Goal: Information Seeking & Learning: Check status

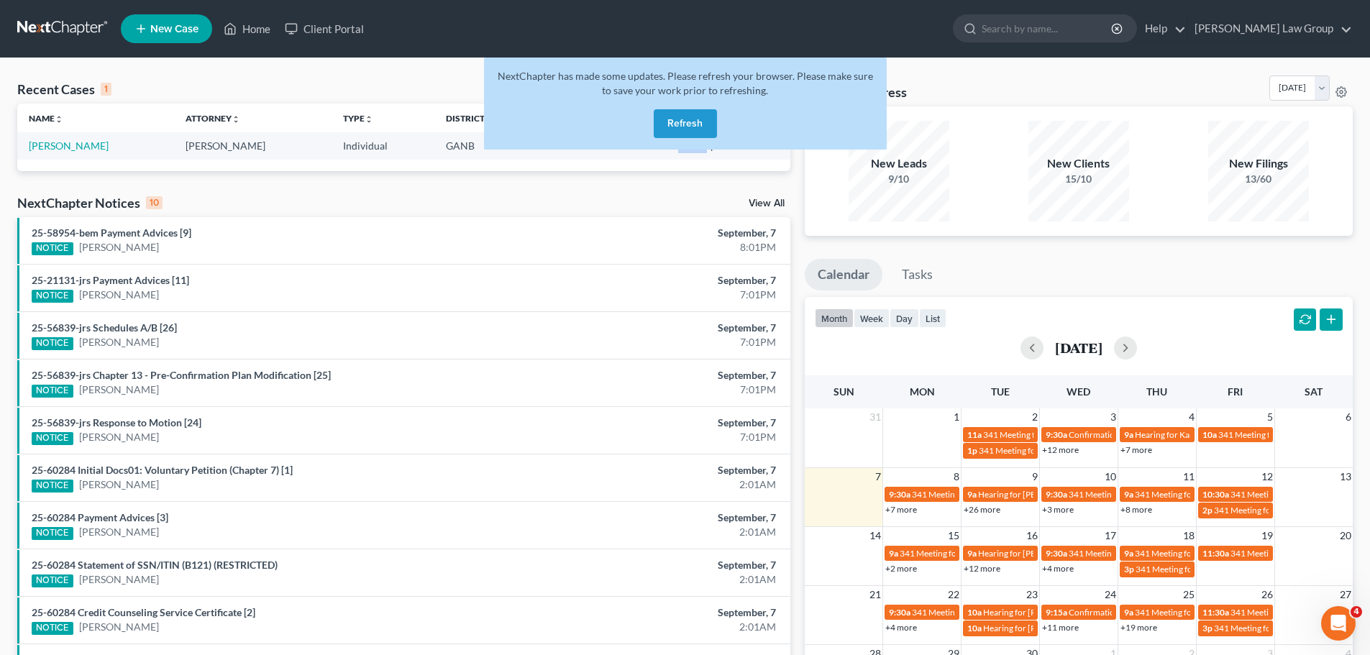
click at [682, 121] on button "Refresh" at bounding box center [685, 123] width 63 height 29
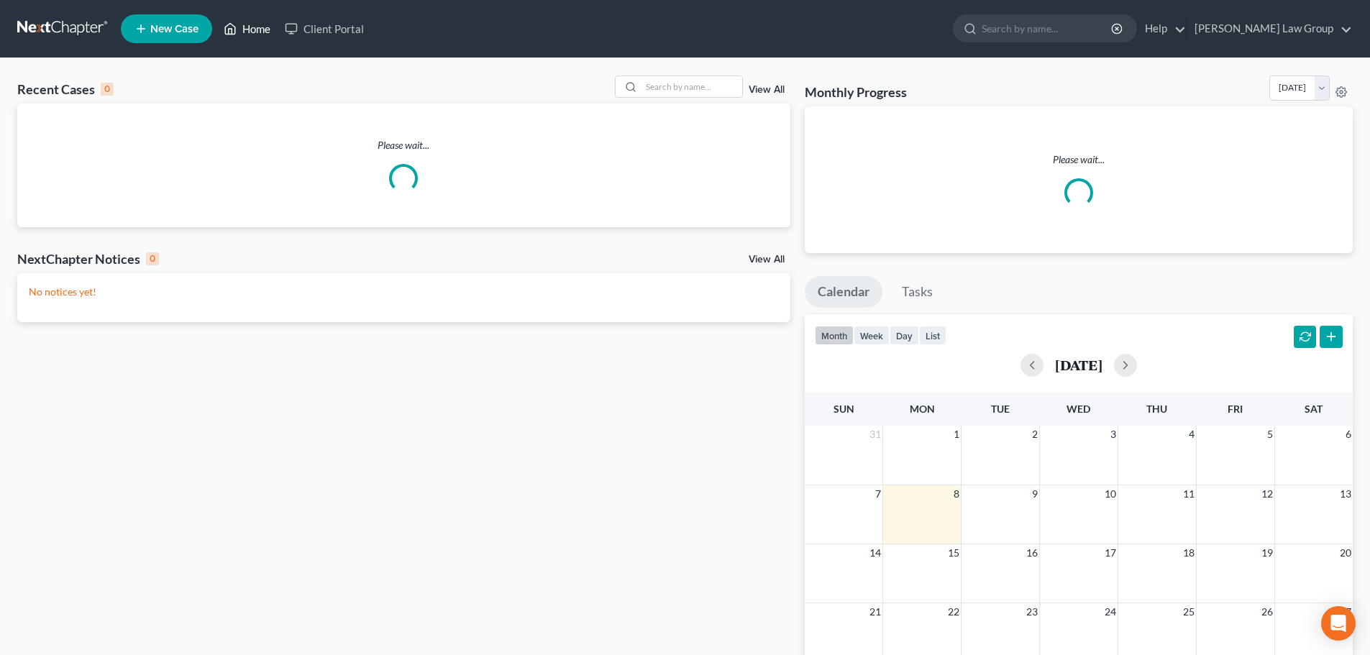
drag, startPoint x: 261, startPoint y: 31, endPoint x: 600, endPoint y: 70, distance: 341.6
click at [261, 31] on link "Home" at bounding box center [246, 29] width 61 height 26
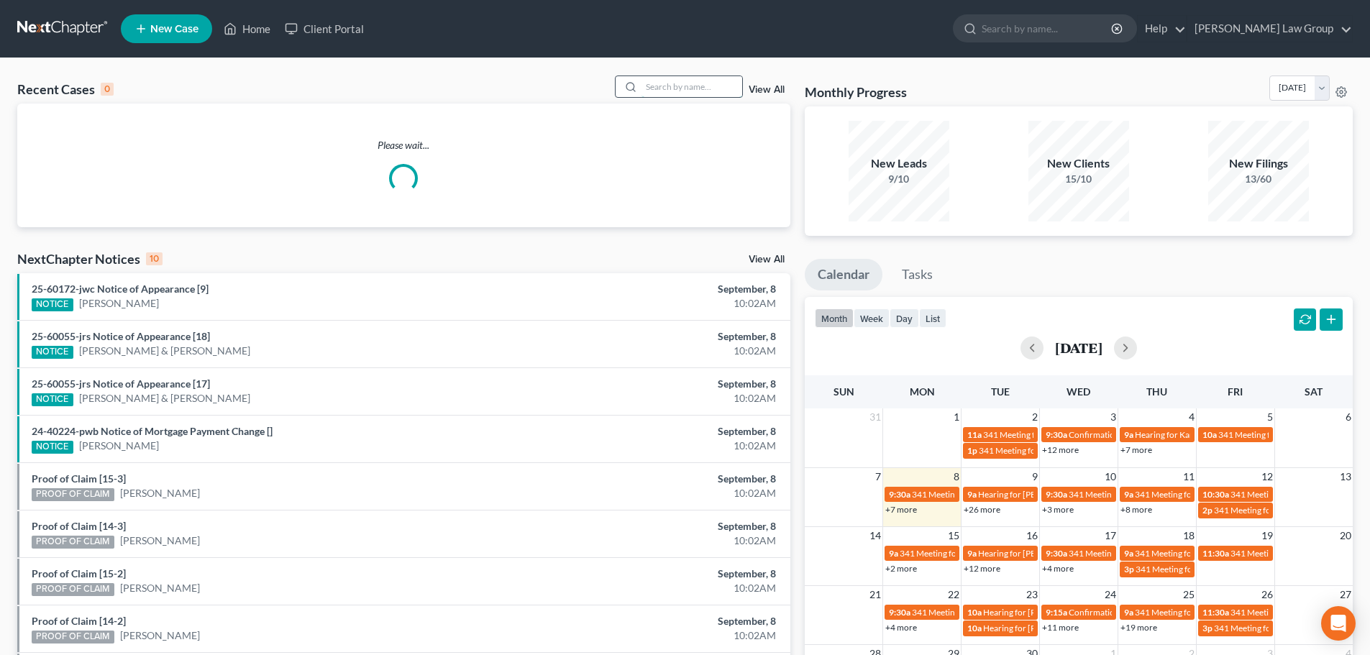
click at [656, 91] on input "search" at bounding box center [691, 86] width 101 height 21
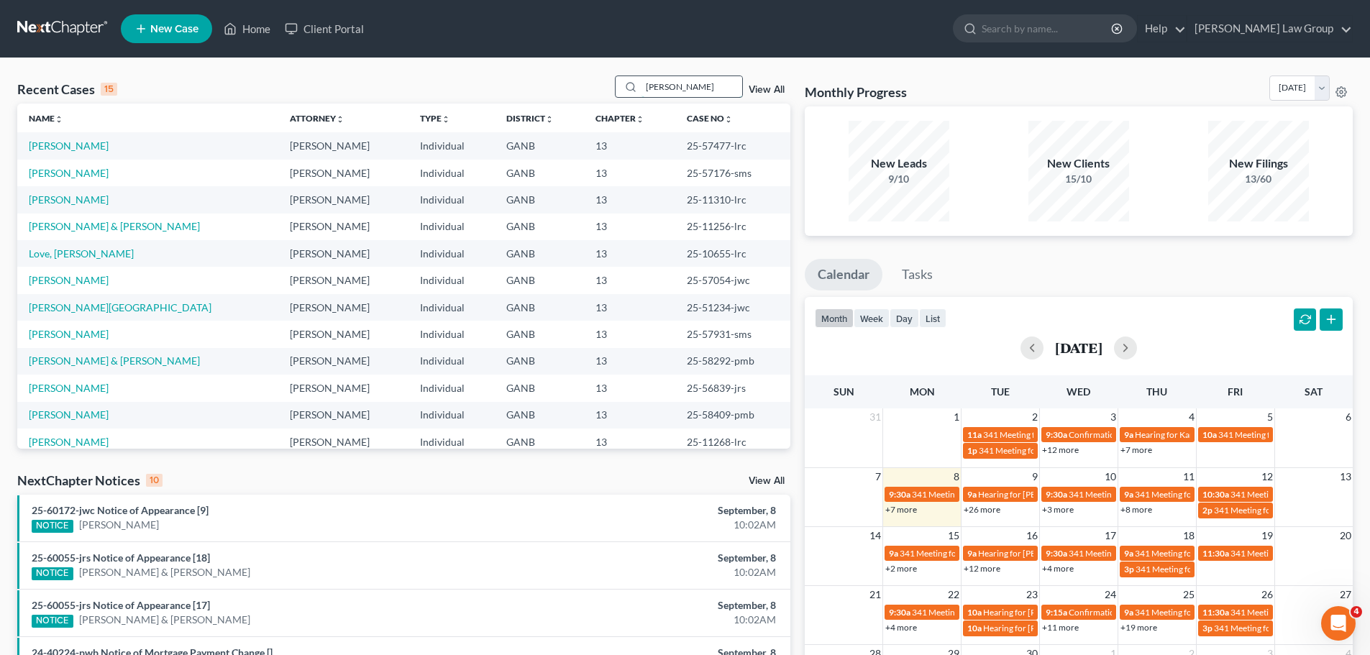
type input "[PERSON_NAME]"
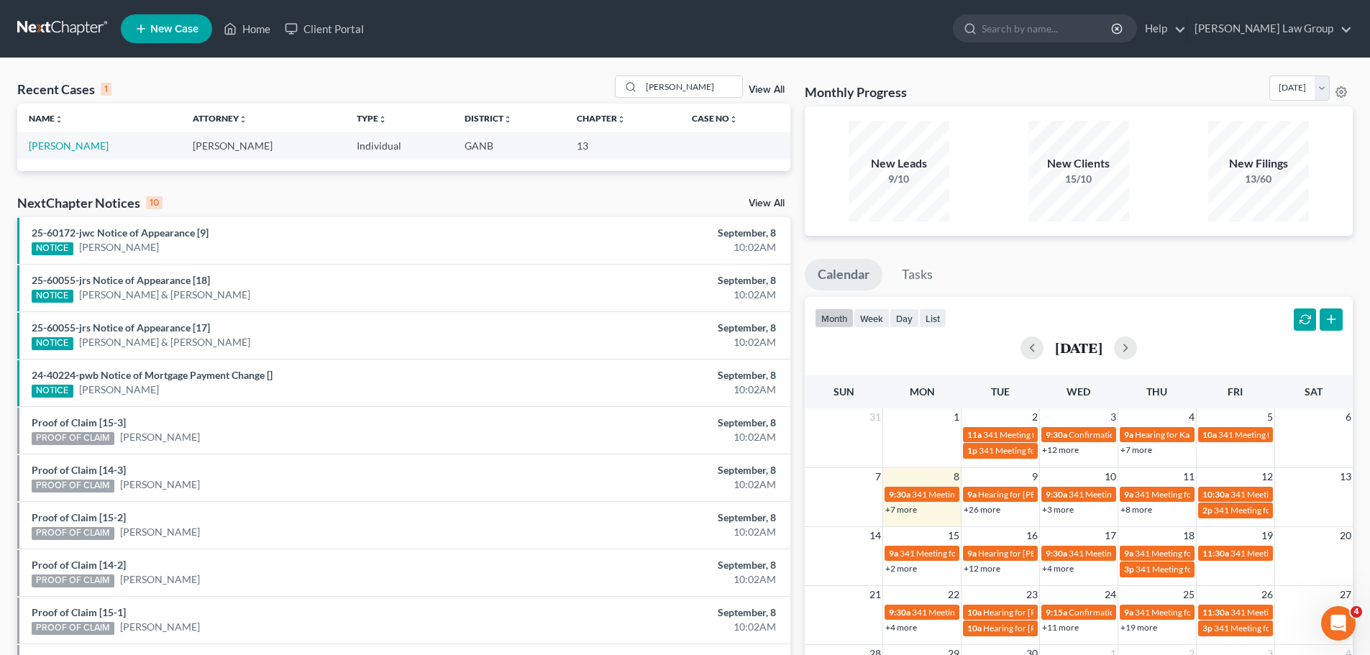
click at [776, 88] on link "View All" at bounding box center [766, 90] width 36 height 10
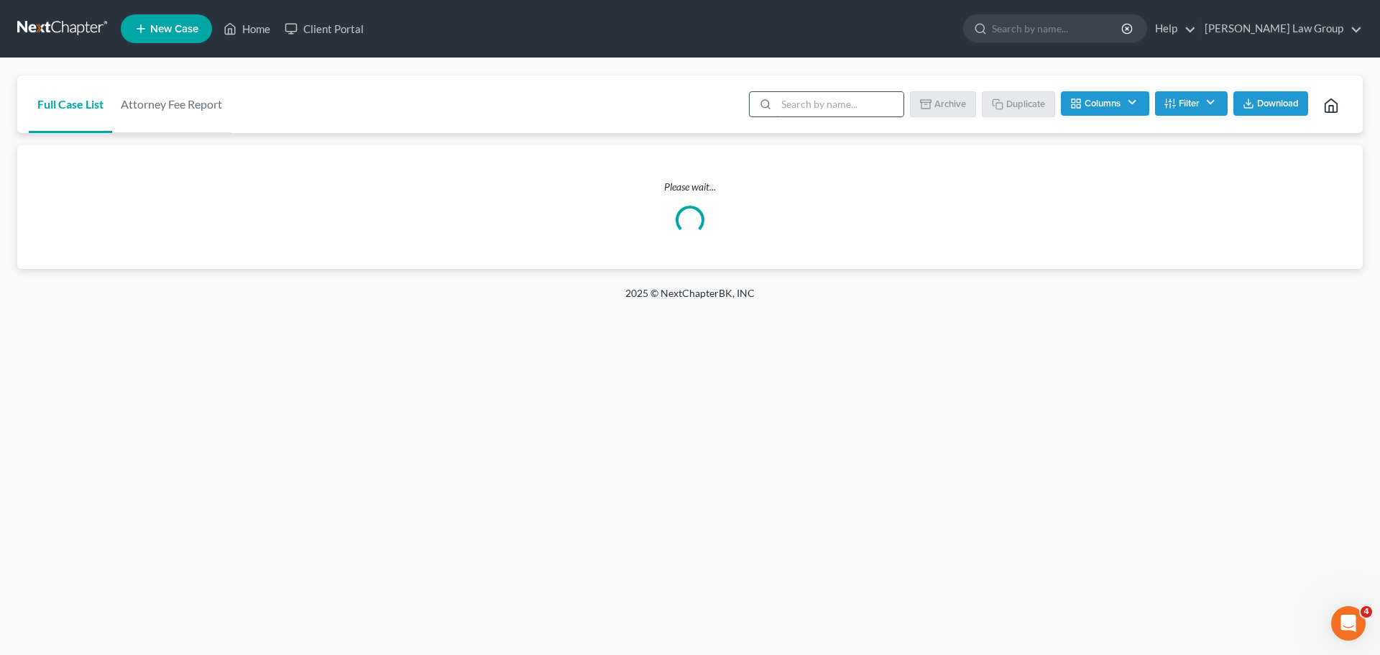
click at [799, 108] on input "search" at bounding box center [839, 104] width 127 height 24
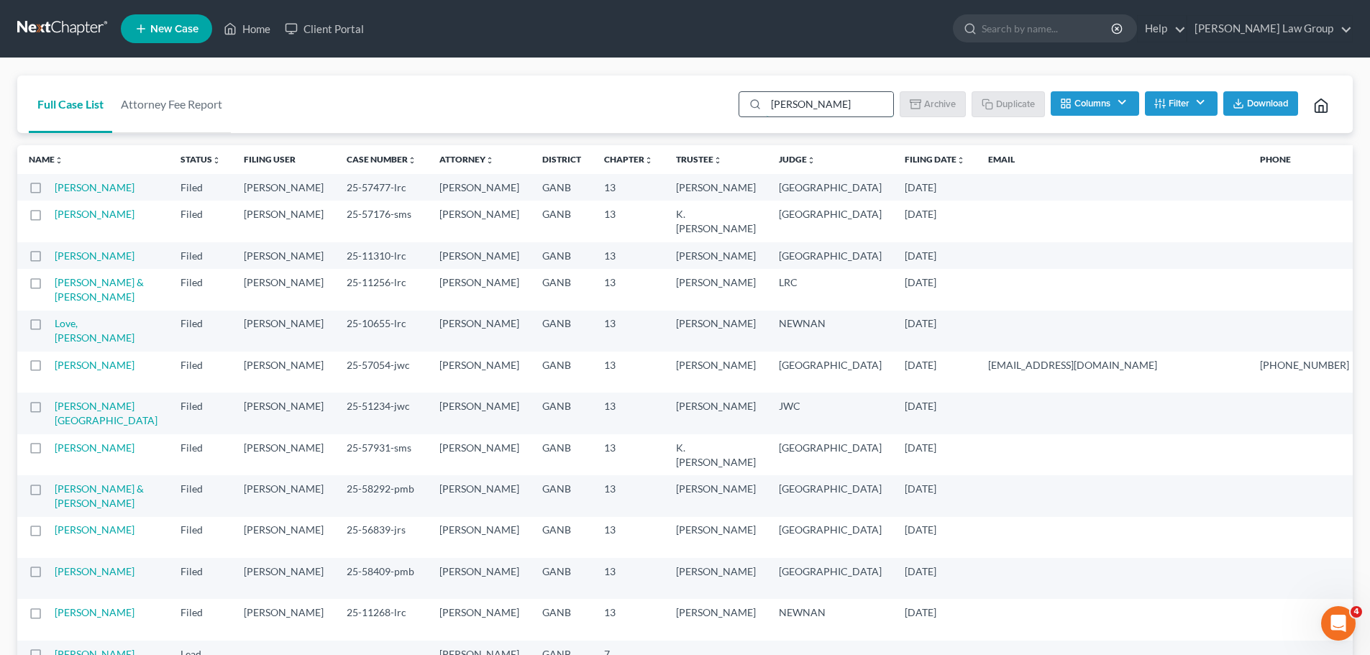
type input "[PERSON_NAME]"
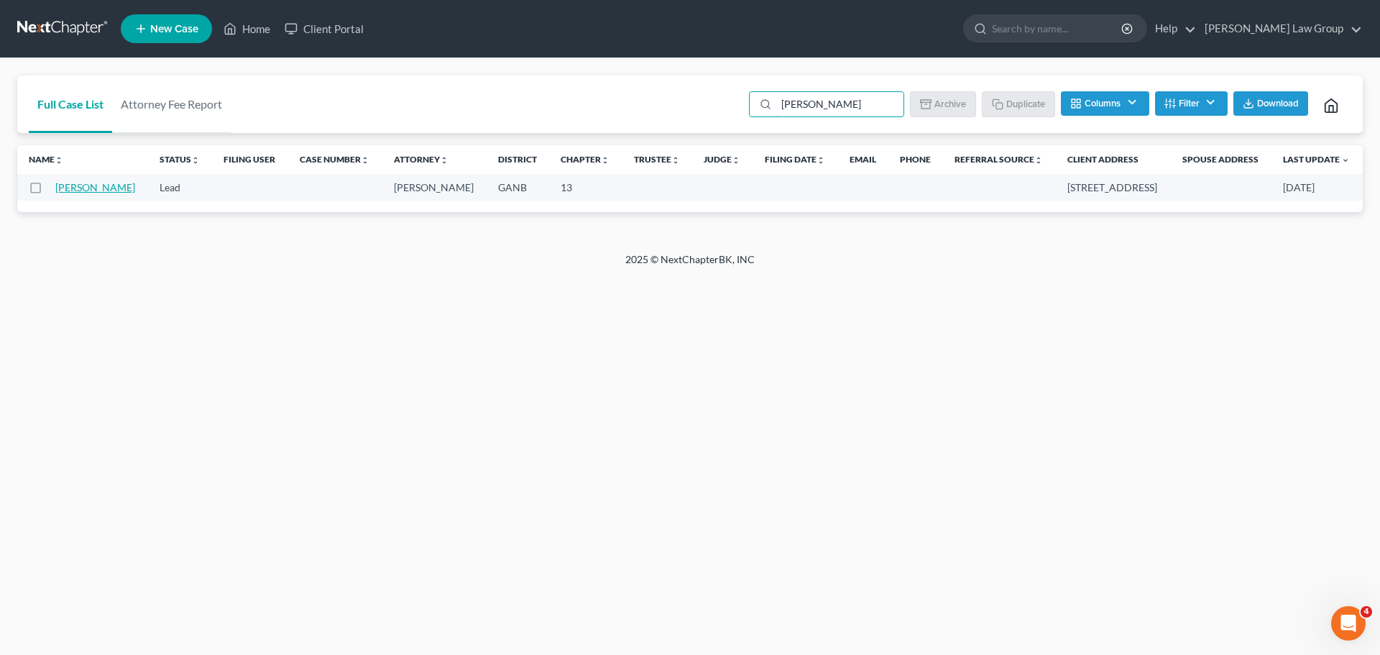
click at [68, 193] on link "[PERSON_NAME]" at bounding box center [95, 187] width 80 height 12
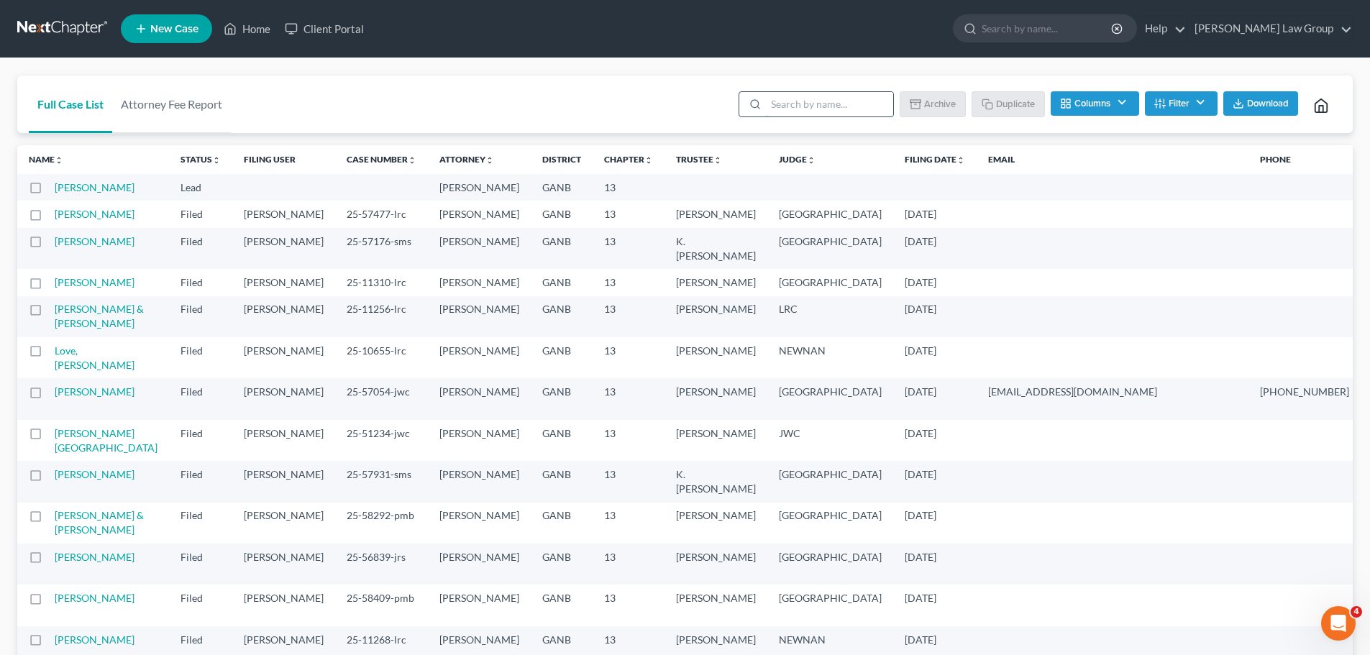
click at [860, 100] on input "search" at bounding box center [829, 104] width 127 height 24
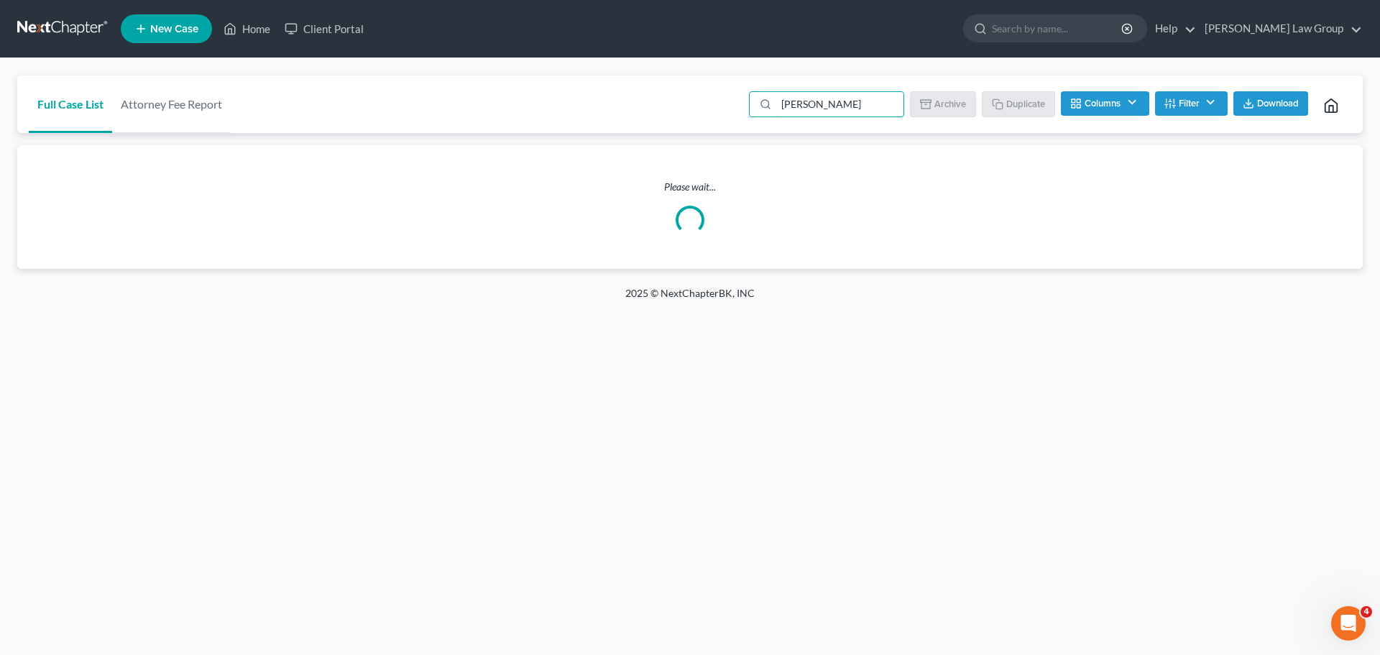
type input "[PERSON_NAME]"
click at [1193, 101] on button "Filter" at bounding box center [1191, 103] width 73 height 24
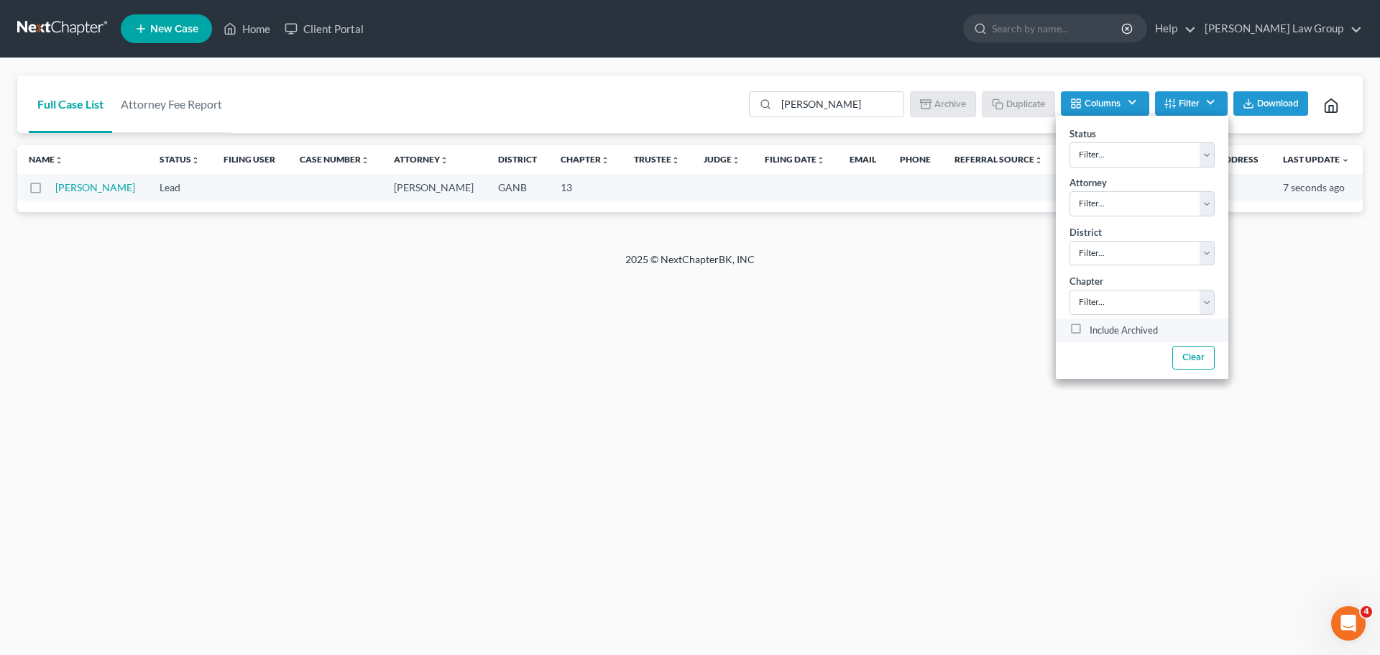
click at [1090, 324] on label "Include Archived" at bounding box center [1124, 330] width 68 height 17
click at [1096, 324] on input "Include Archived" at bounding box center [1100, 326] width 9 height 9
checkbox input "true"
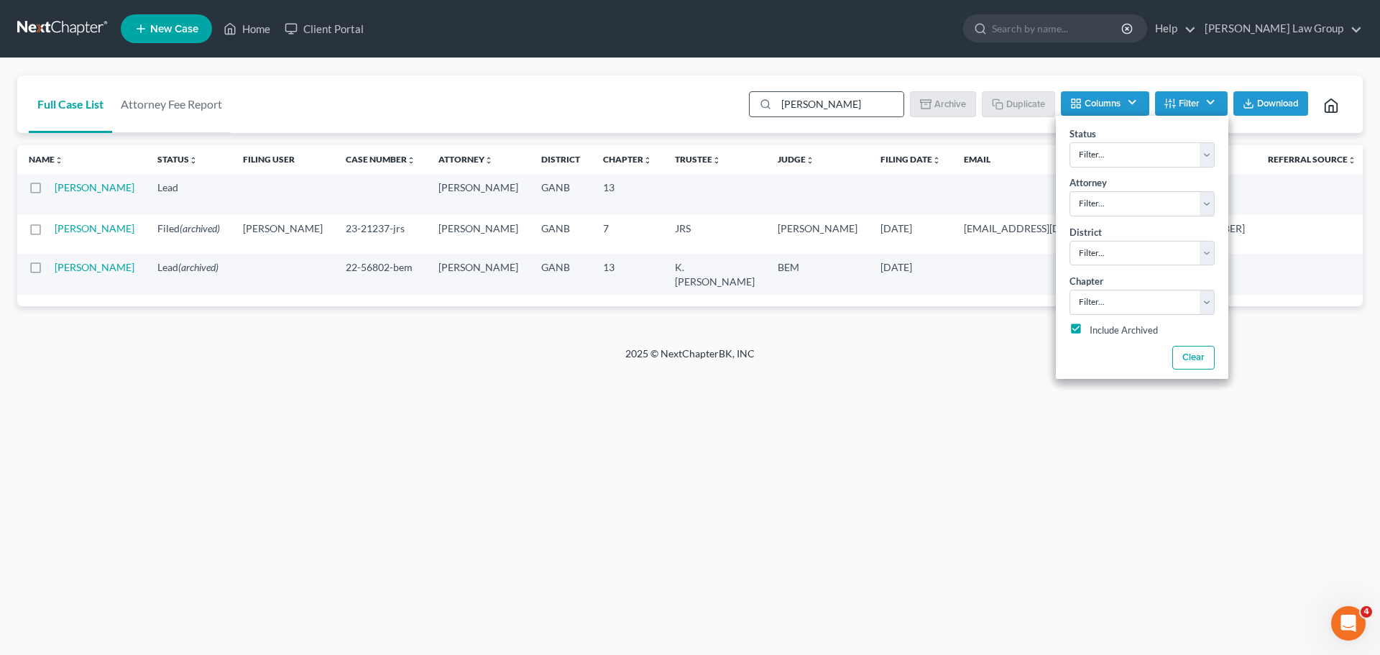
click at [863, 91] on div "[PERSON_NAME]" at bounding box center [826, 104] width 155 height 26
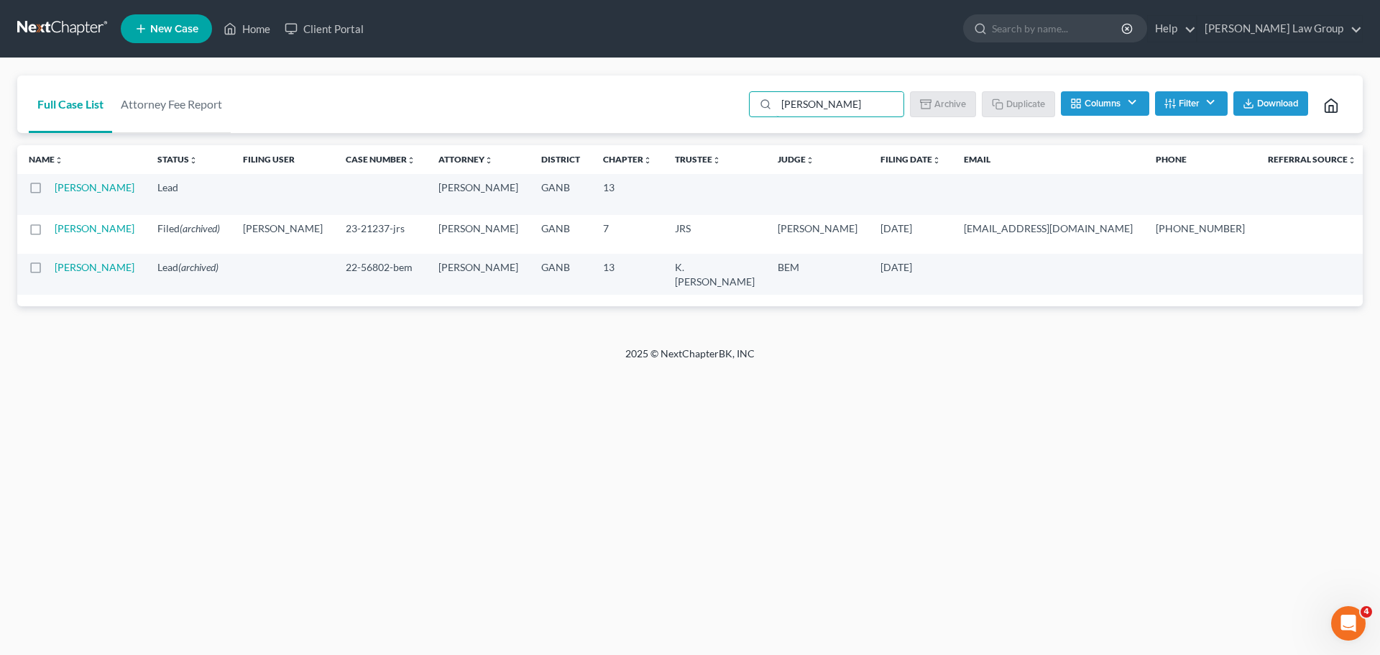
drag, startPoint x: 820, startPoint y: 102, endPoint x: 674, endPoint y: 94, distance: 146.2
click at [674, 94] on div "Full Case List Attorney Fee Report [PERSON_NAME] Batch Download Archive Un-arch…" at bounding box center [690, 104] width 1346 height 58
type input "Ros"
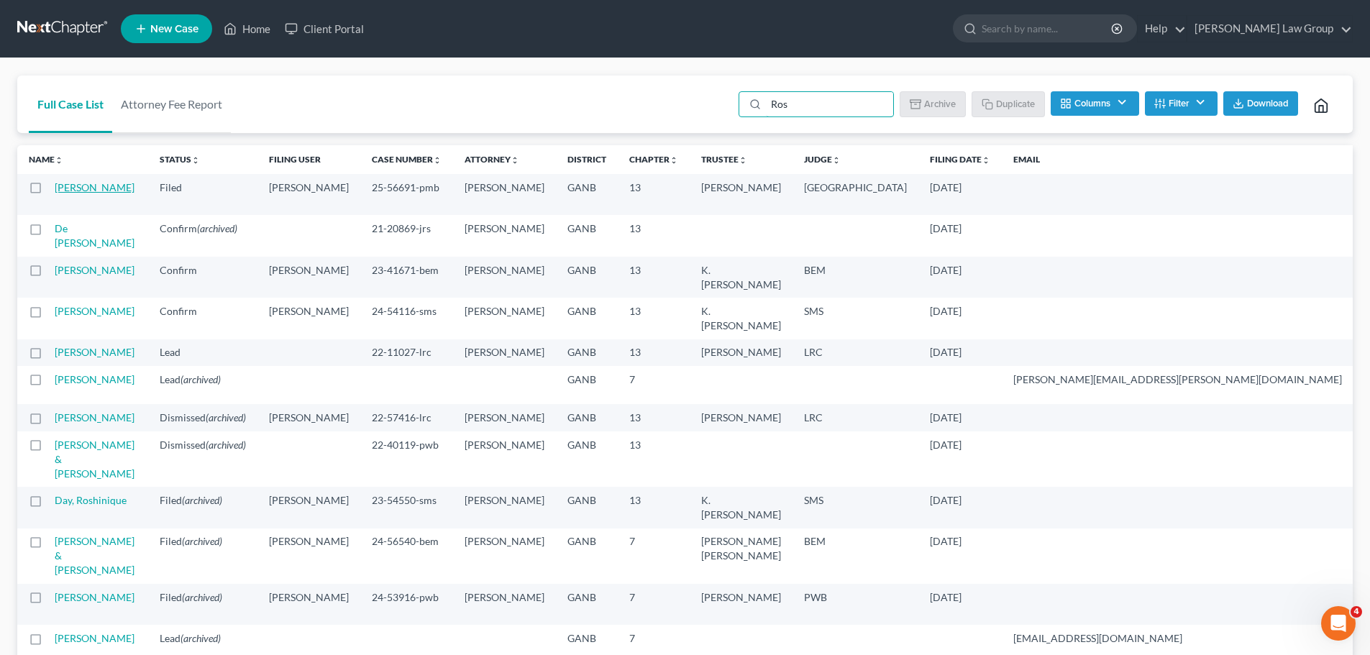
click at [65, 193] on link "[PERSON_NAME]" at bounding box center [95, 187] width 80 height 12
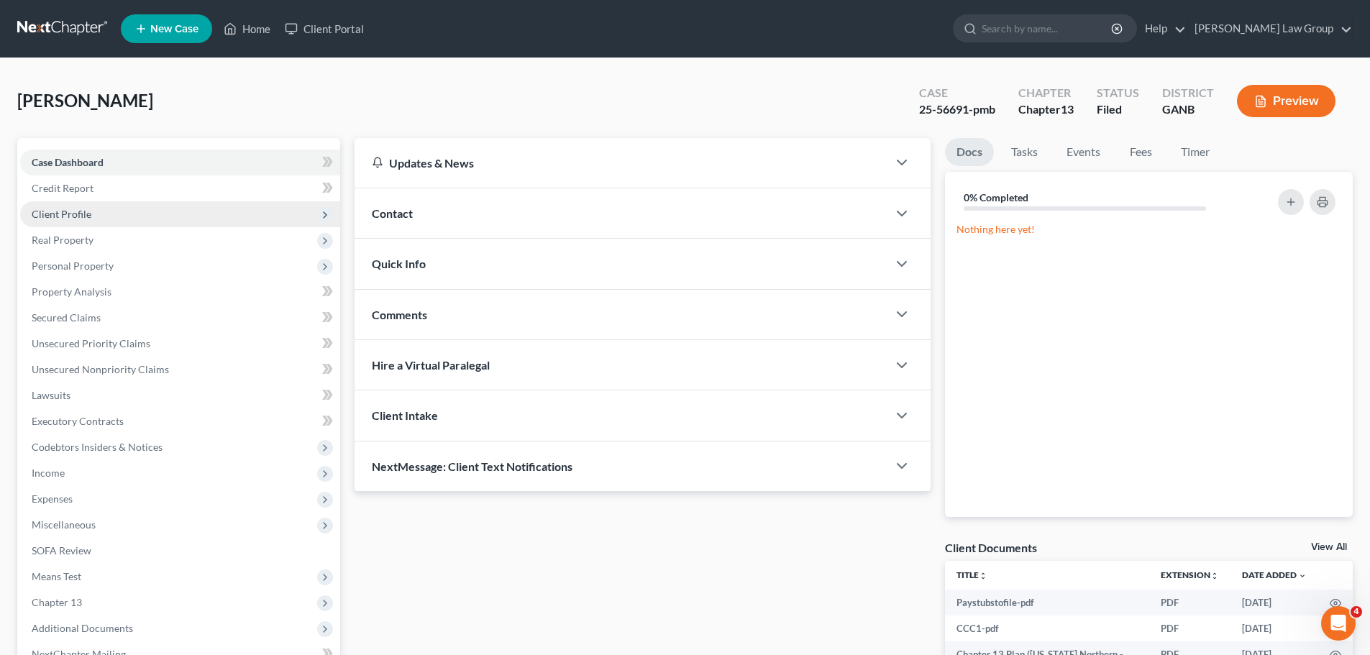
click at [78, 214] on span "Client Profile" at bounding box center [62, 214] width 60 height 12
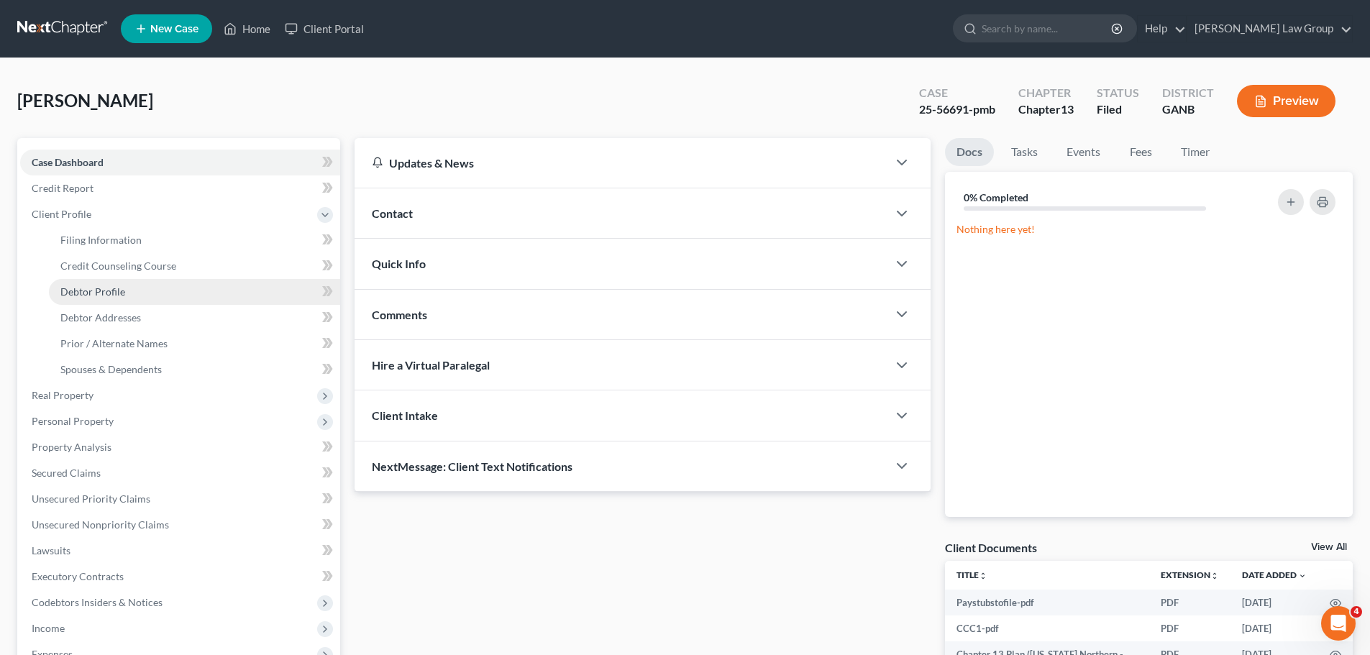
click at [99, 291] on span "Debtor Profile" at bounding box center [92, 291] width 65 height 12
select select "0"
select select "4"
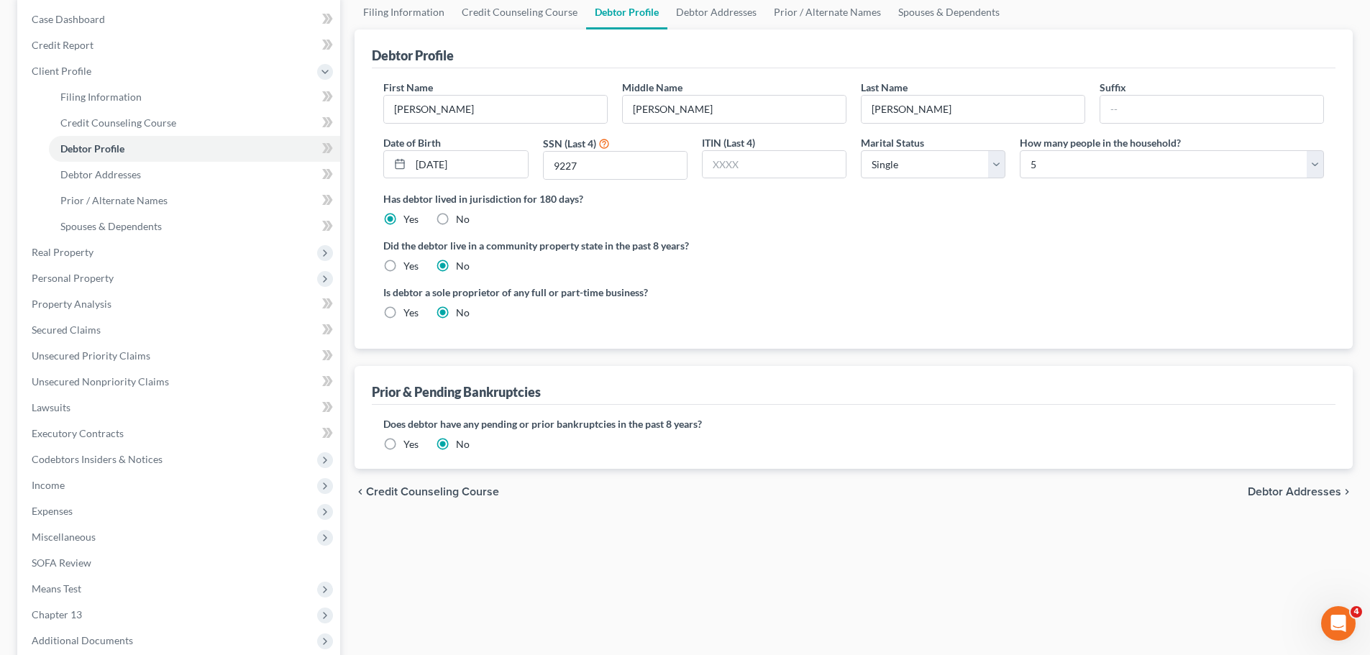
scroll to position [144, 0]
click at [86, 489] on span "Income" at bounding box center [180, 485] width 320 height 26
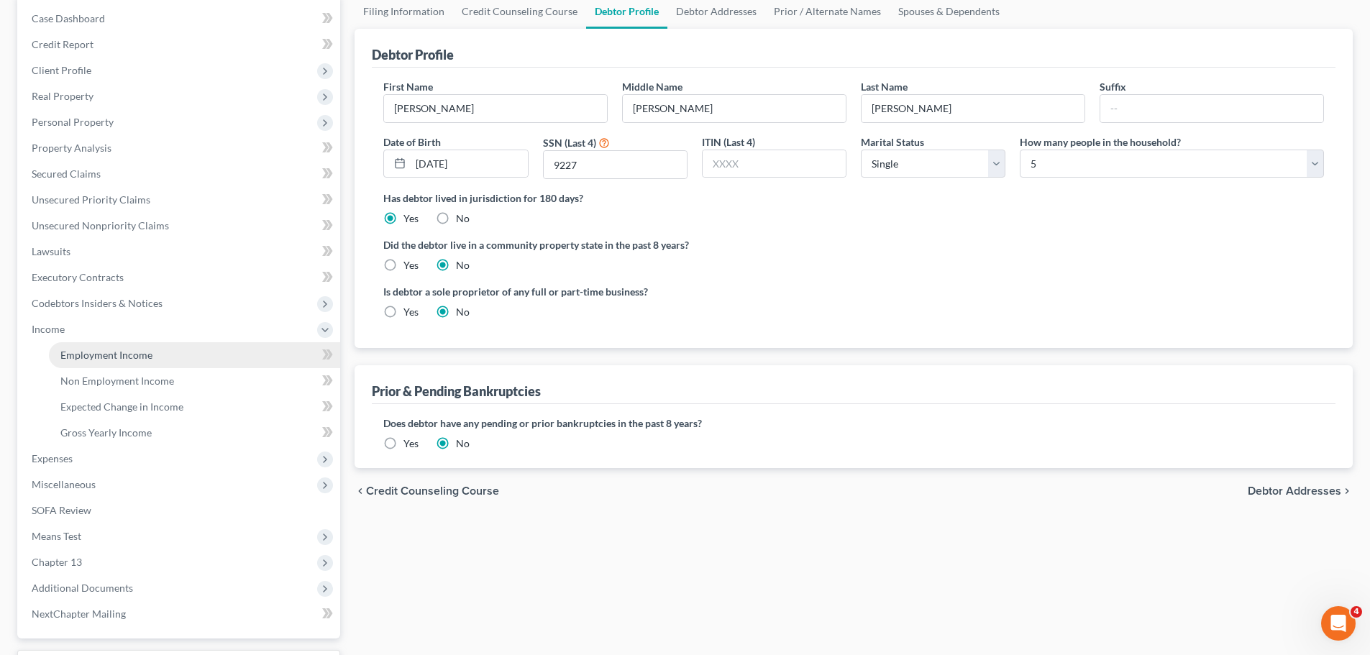
click at [142, 346] on link "Employment Income" at bounding box center [194, 355] width 291 height 26
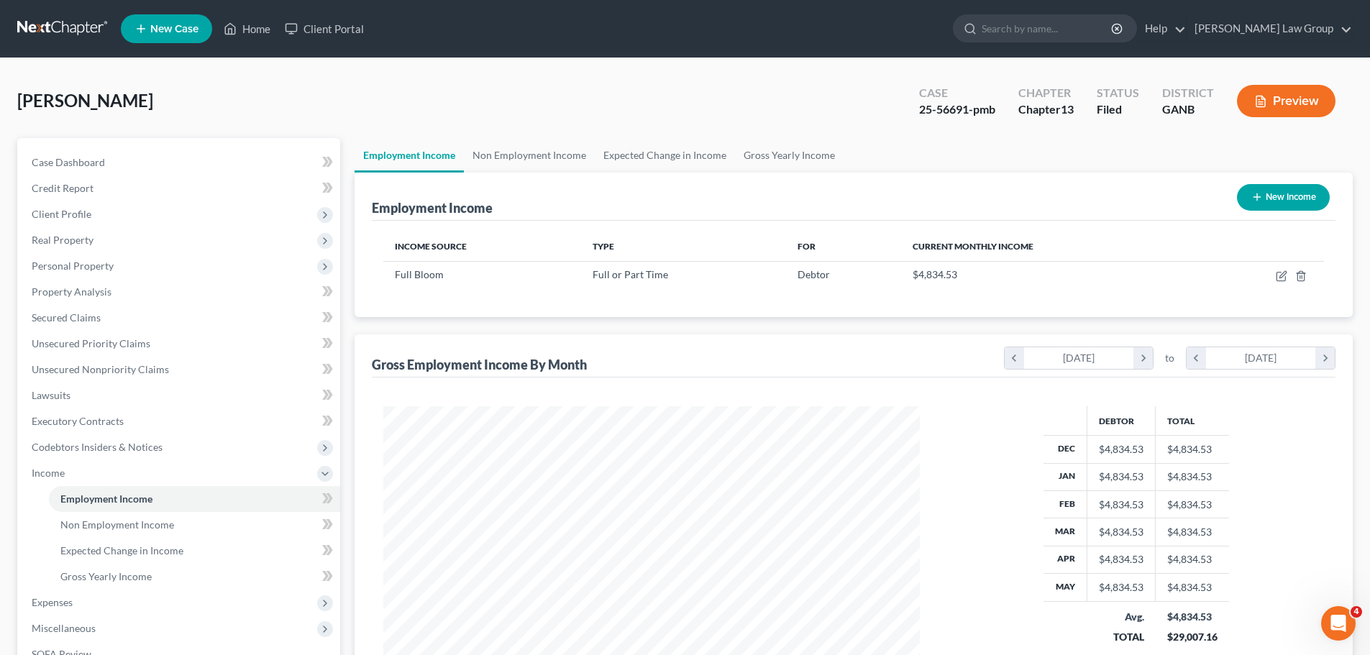
scroll to position [268, 565]
click at [547, 152] on link "Non Employment Income" at bounding box center [529, 155] width 131 height 35
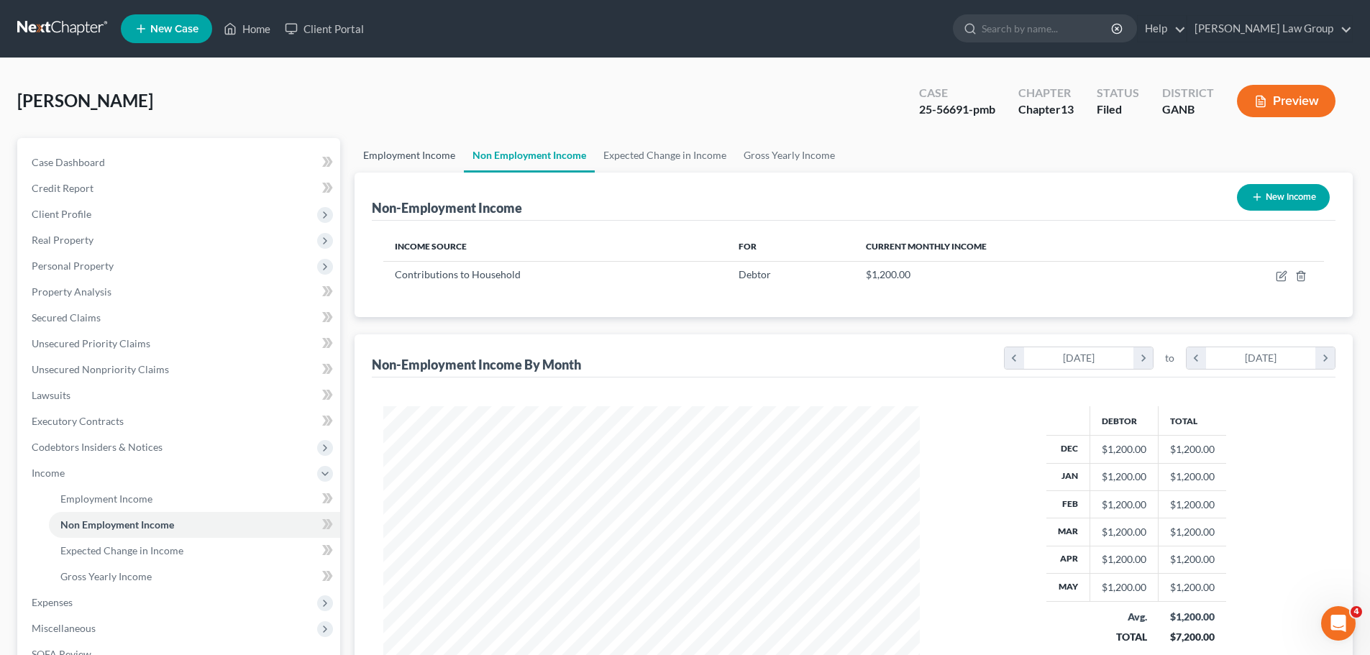
scroll to position [268, 565]
click at [390, 152] on link "Employment Income" at bounding box center [408, 155] width 109 height 35
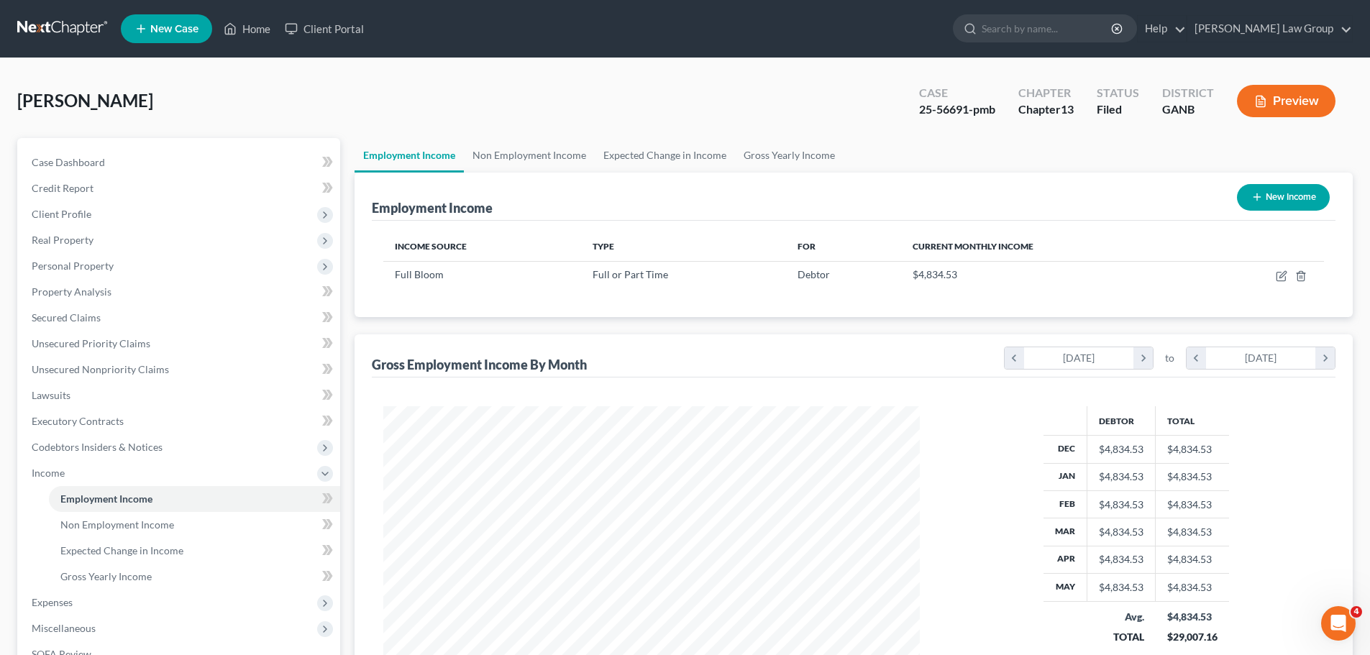
scroll to position [268, 565]
click at [91, 248] on span "Real Property" at bounding box center [180, 240] width 320 height 26
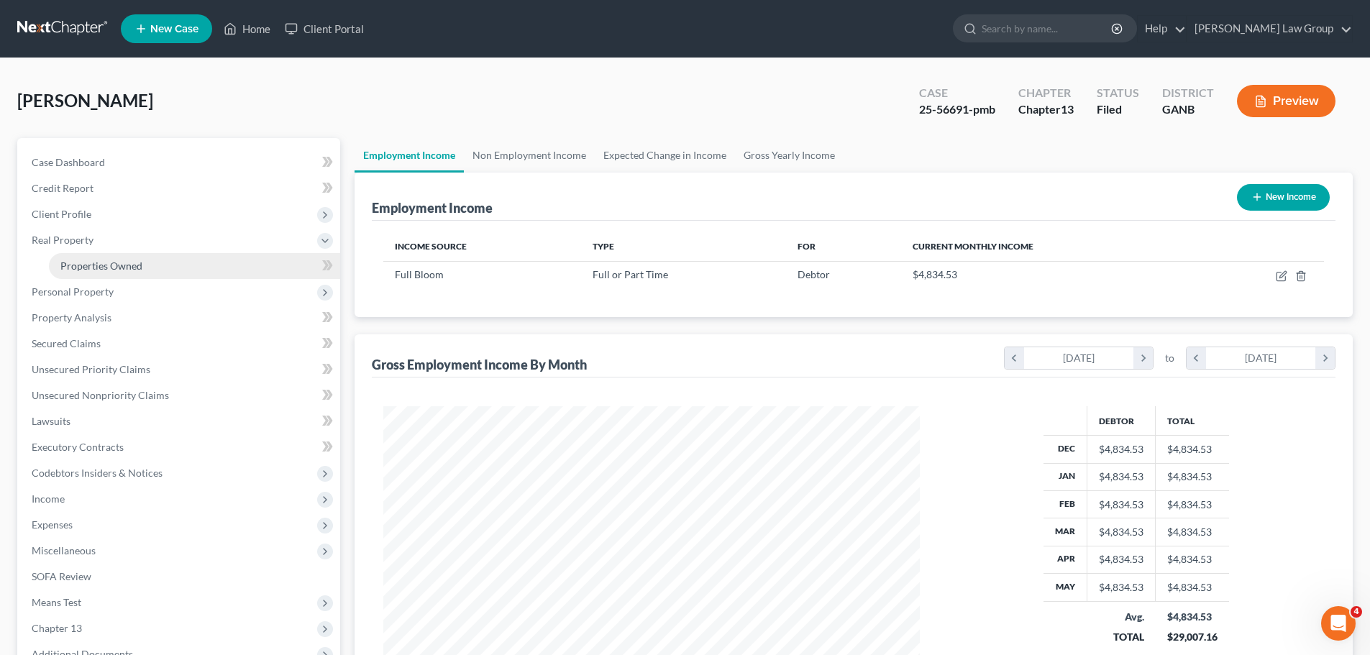
click at [116, 267] on span "Properties Owned" at bounding box center [101, 266] width 82 height 12
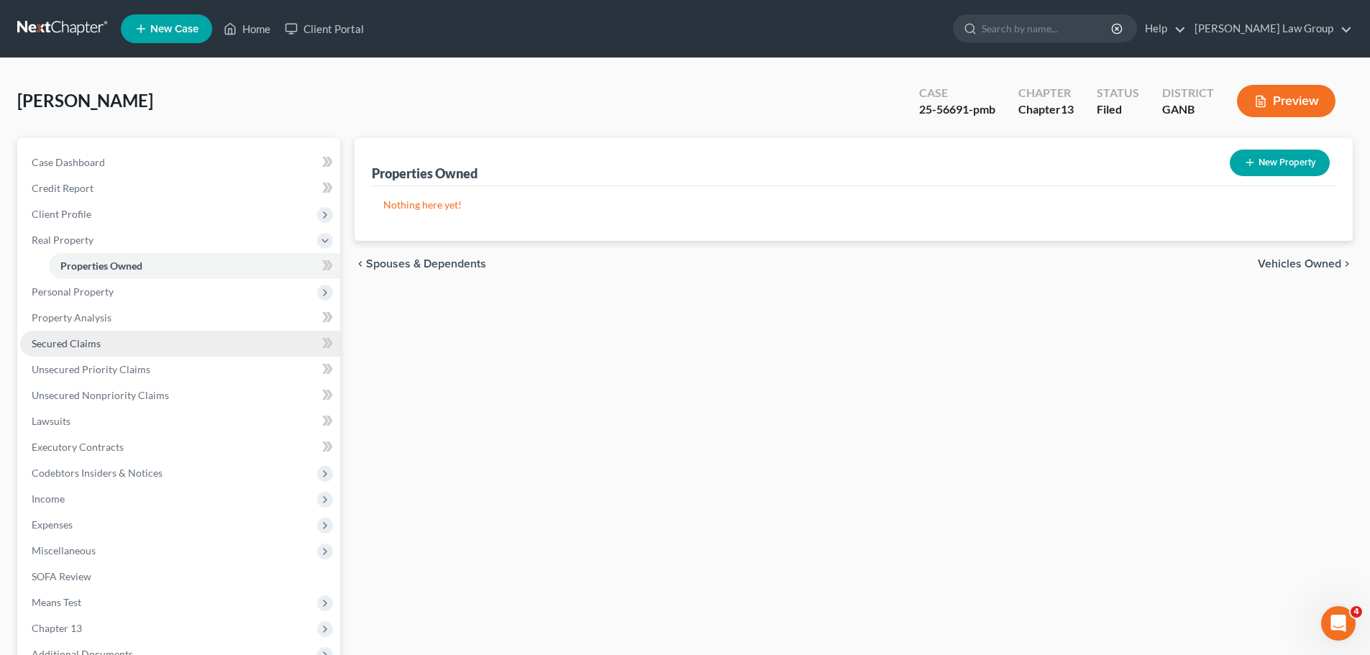
click at [68, 336] on link "Secured Claims" at bounding box center [180, 344] width 320 height 26
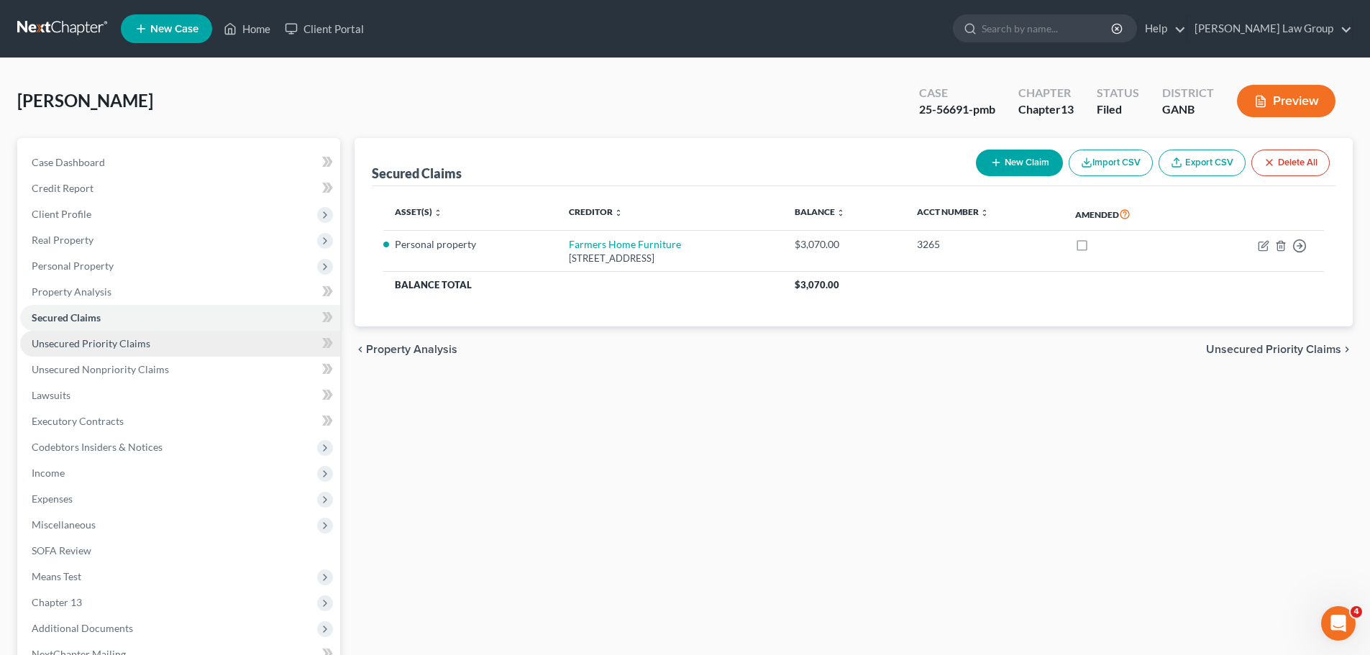
click at [150, 342] on link "Unsecured Priority Claims" at bounding box center [180, 344] width 320 height 26
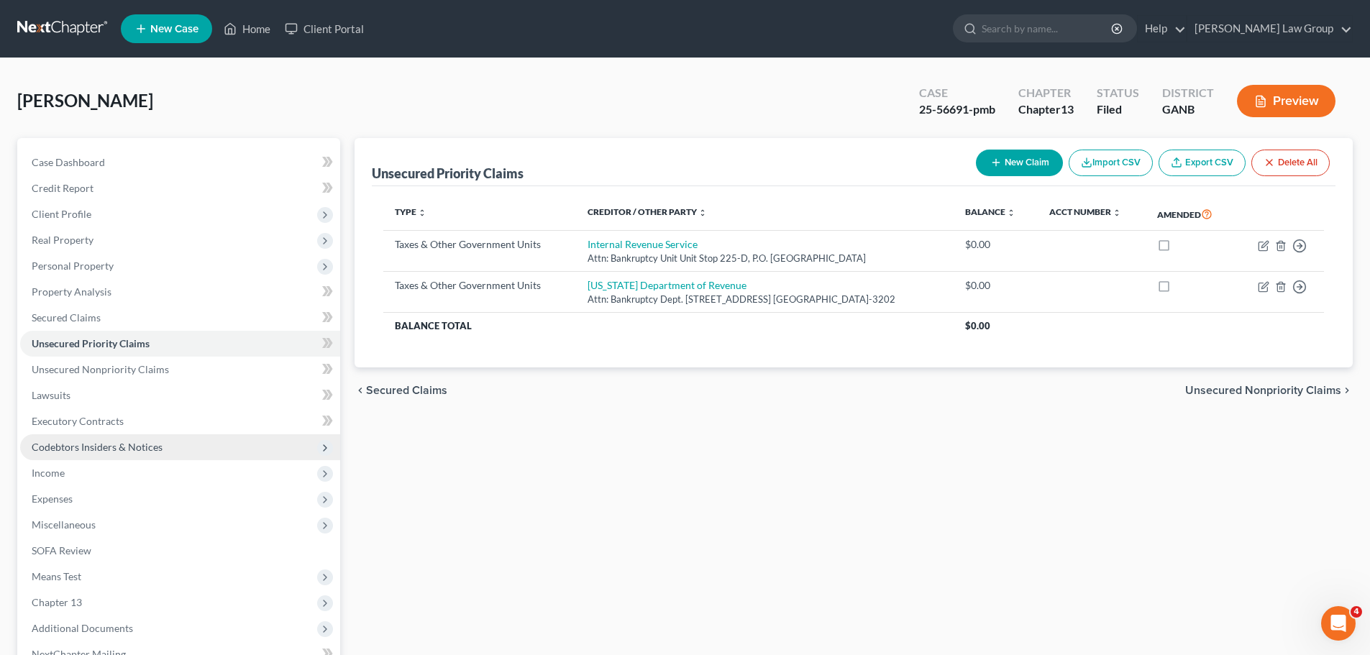
click at [147, 457] on span "Codebtors Insiders & Notices" at bounding box center [180, 447] width 320 height 26
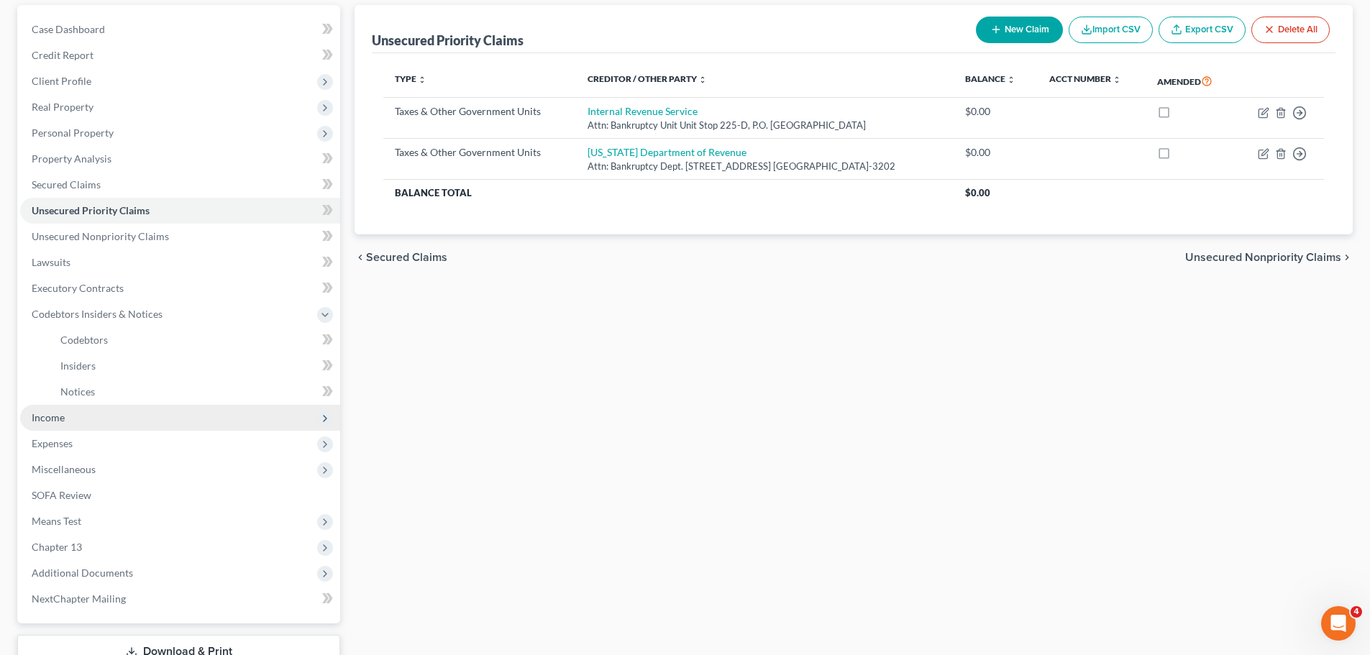
scroll to position [144, 0]
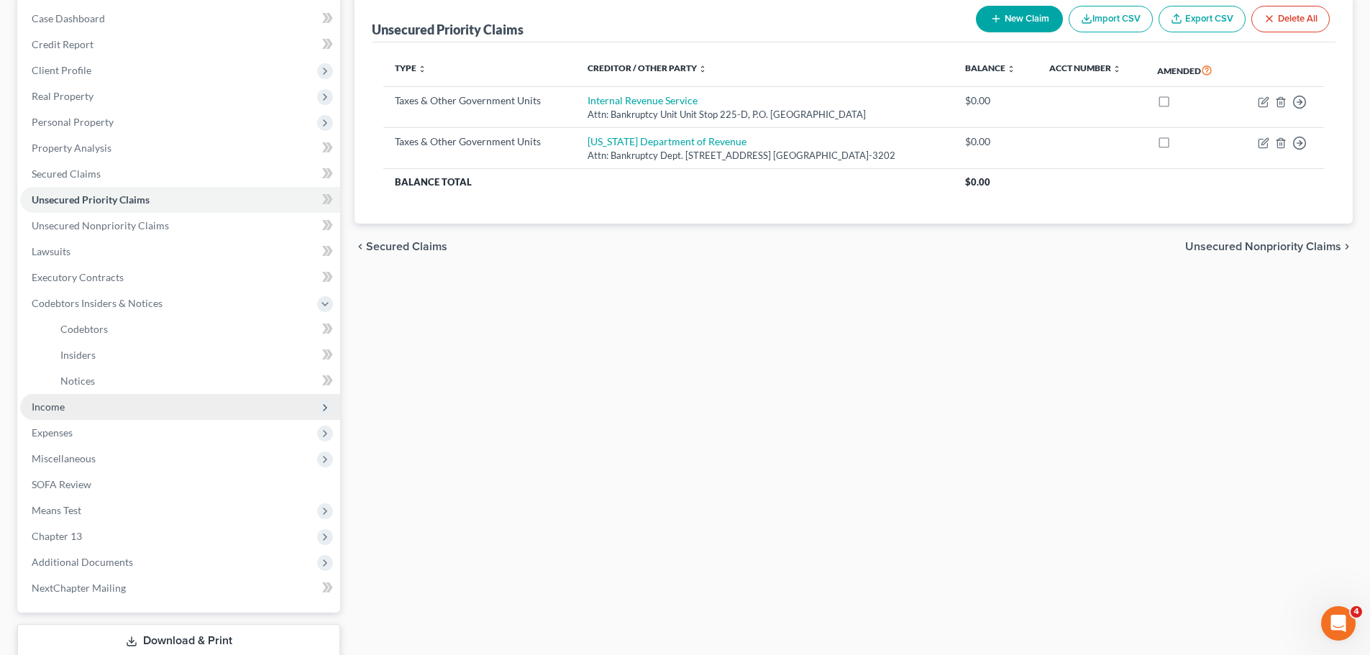
click at [131, 408] on span "Income" at bounding box center [180, 407] width 320 height 26
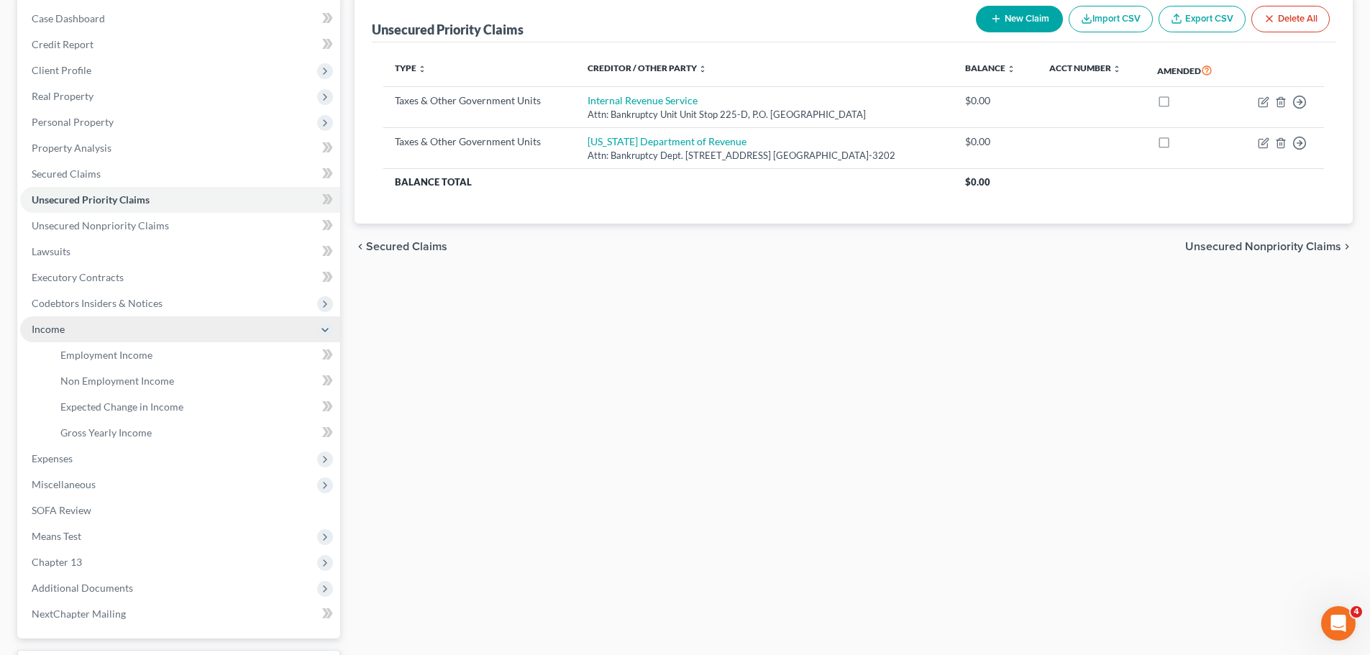
click at [147, 339] on span "Income" at bounding box center [180, 329] width 320 height 26
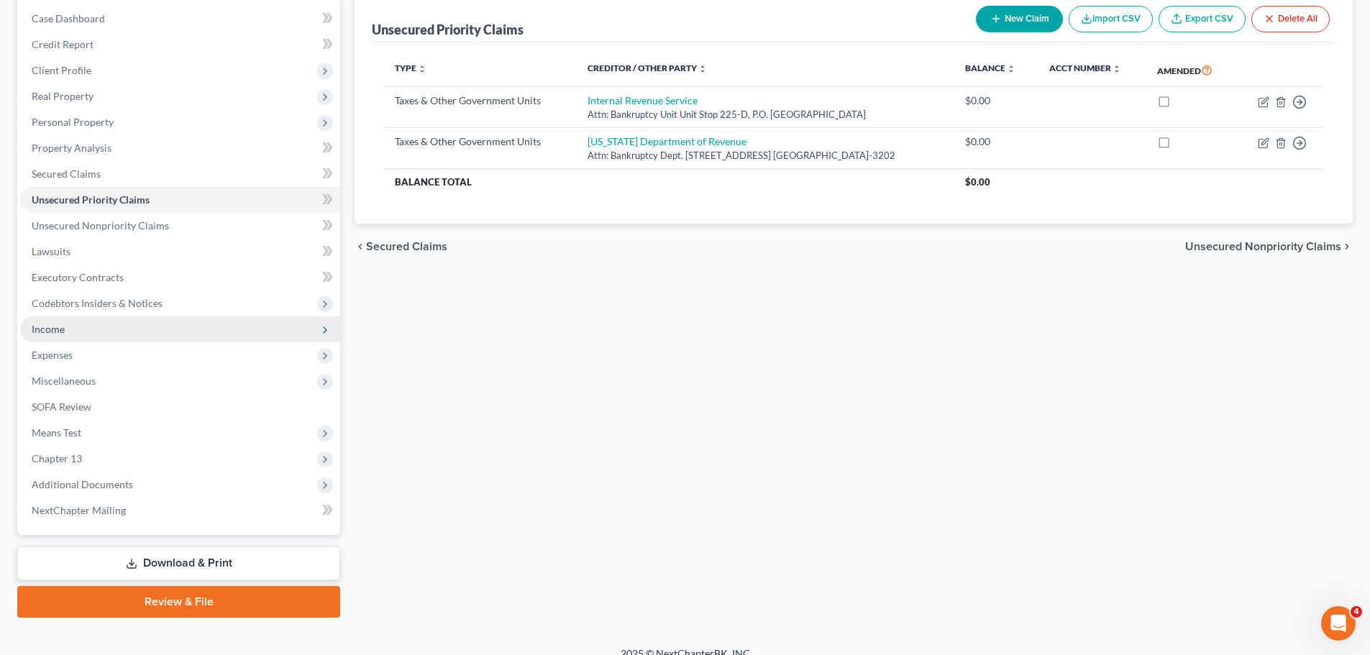
click at [147, 339] on span "Income" at bounding box center [180, 329] width 320 height 26
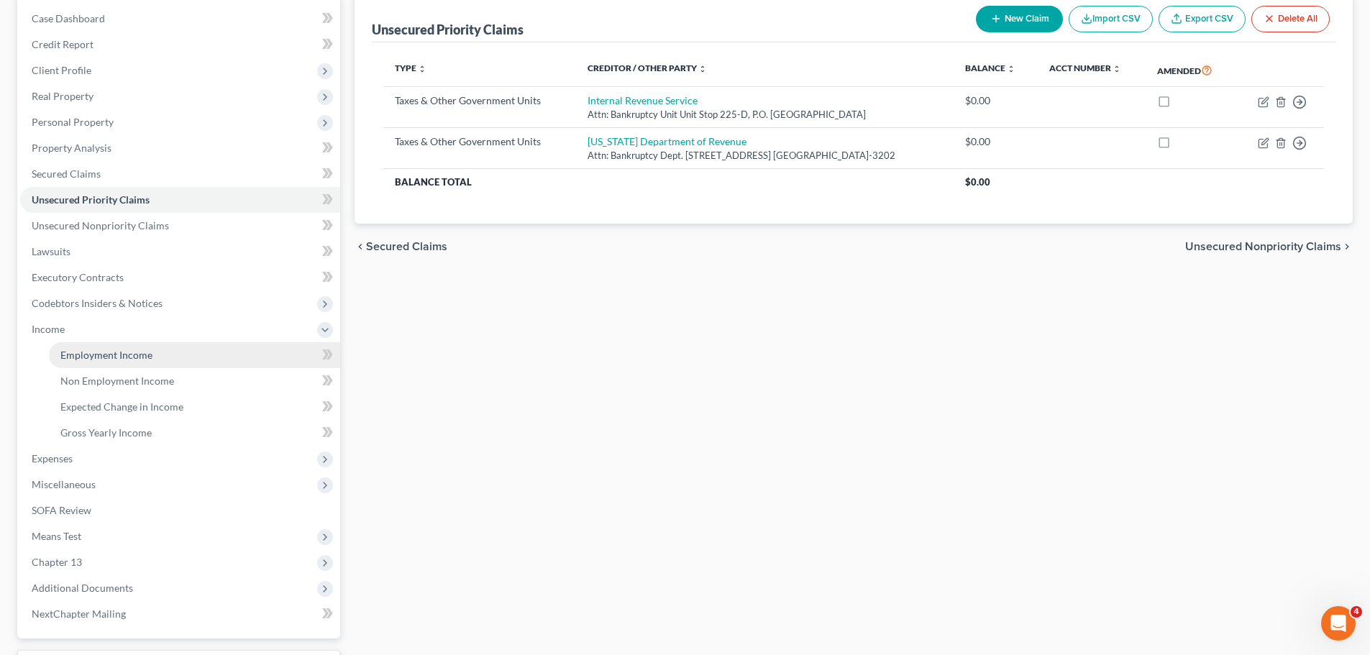
click at [135, 357] on span "Employment Income" at bounding box center [106, 355] width 92 height 12
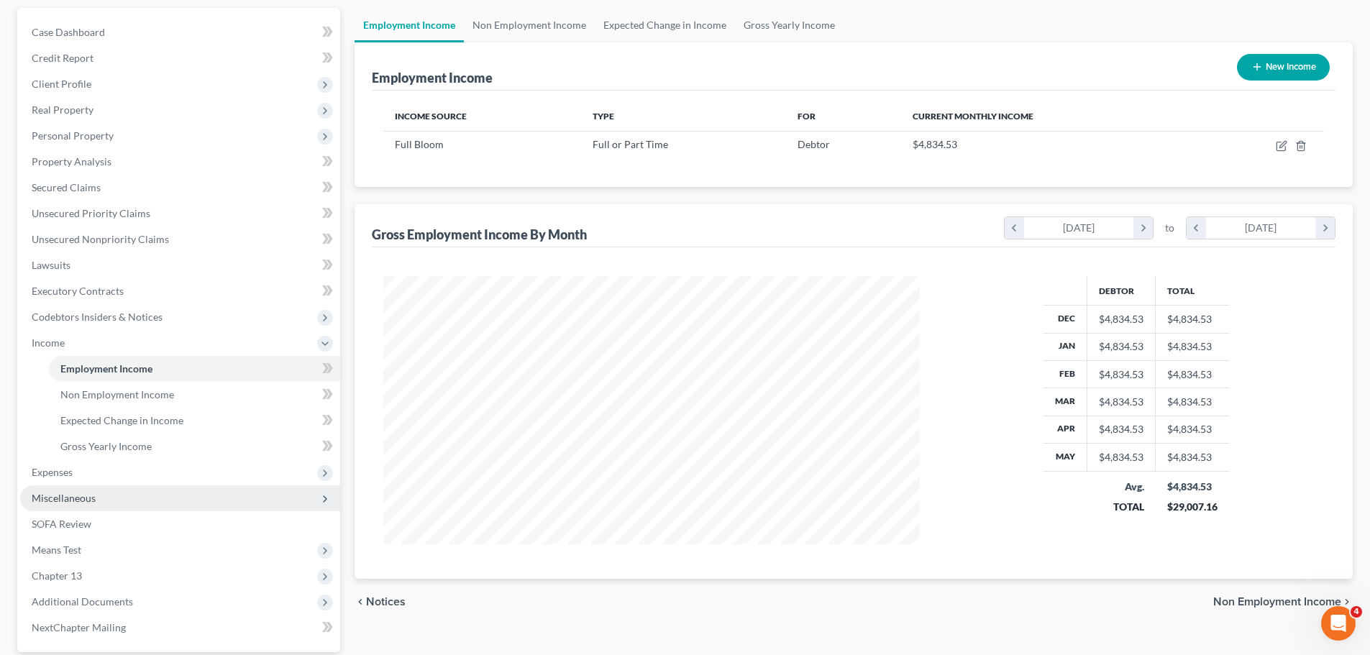
scroll to position [265, 0]
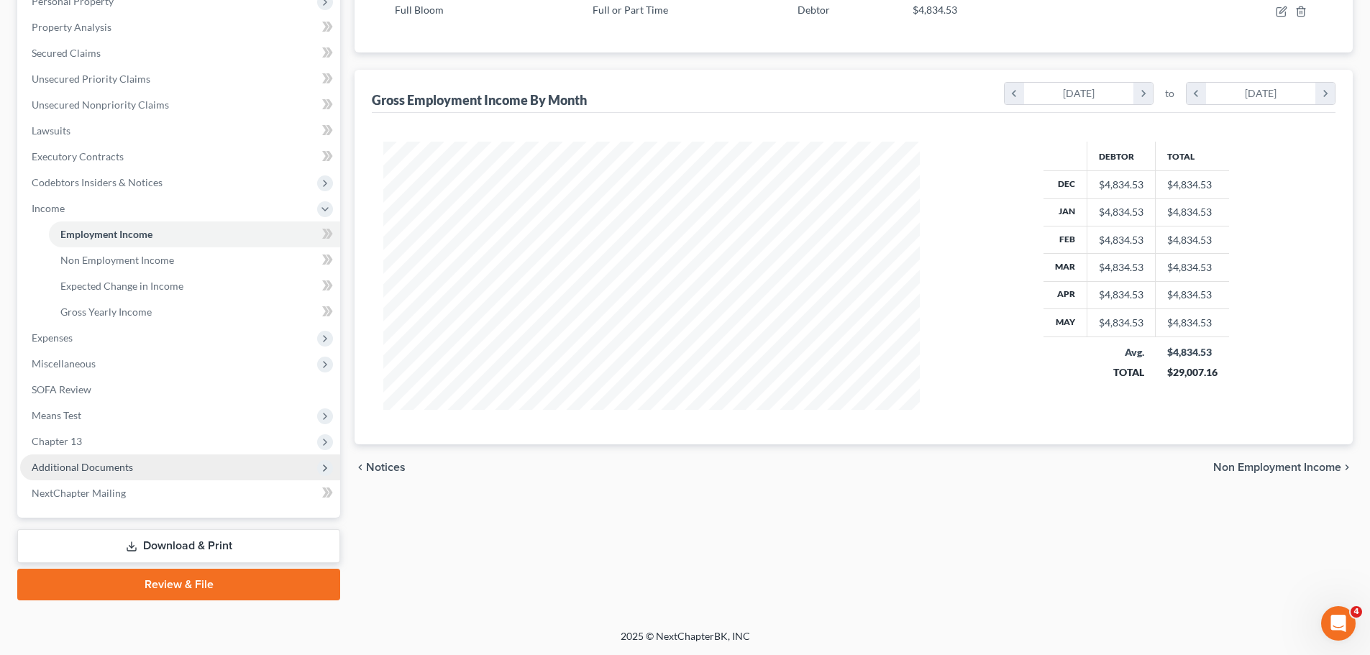
click at [137, 476] on span "Additional Documents" at bounding box center [180, 467] width 320 height 26
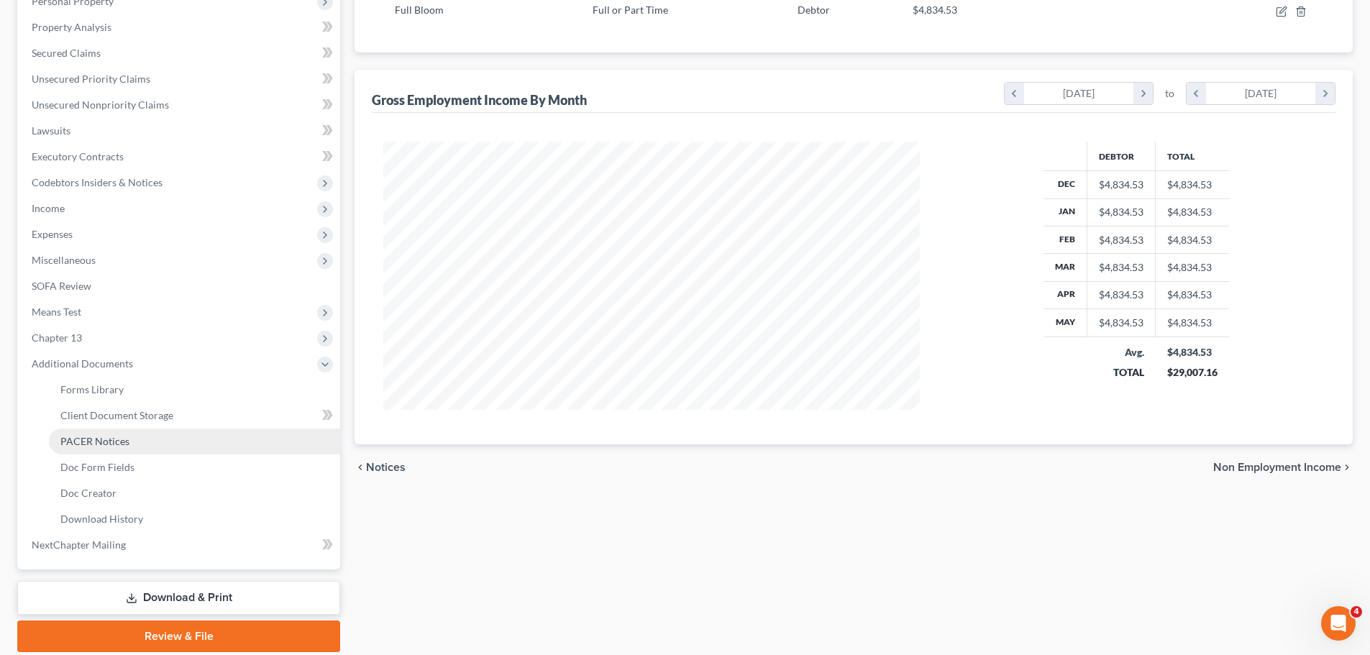
click at [114, 442] on span "PACER Notices" at bounding box center [94, 441] width 69 height 12
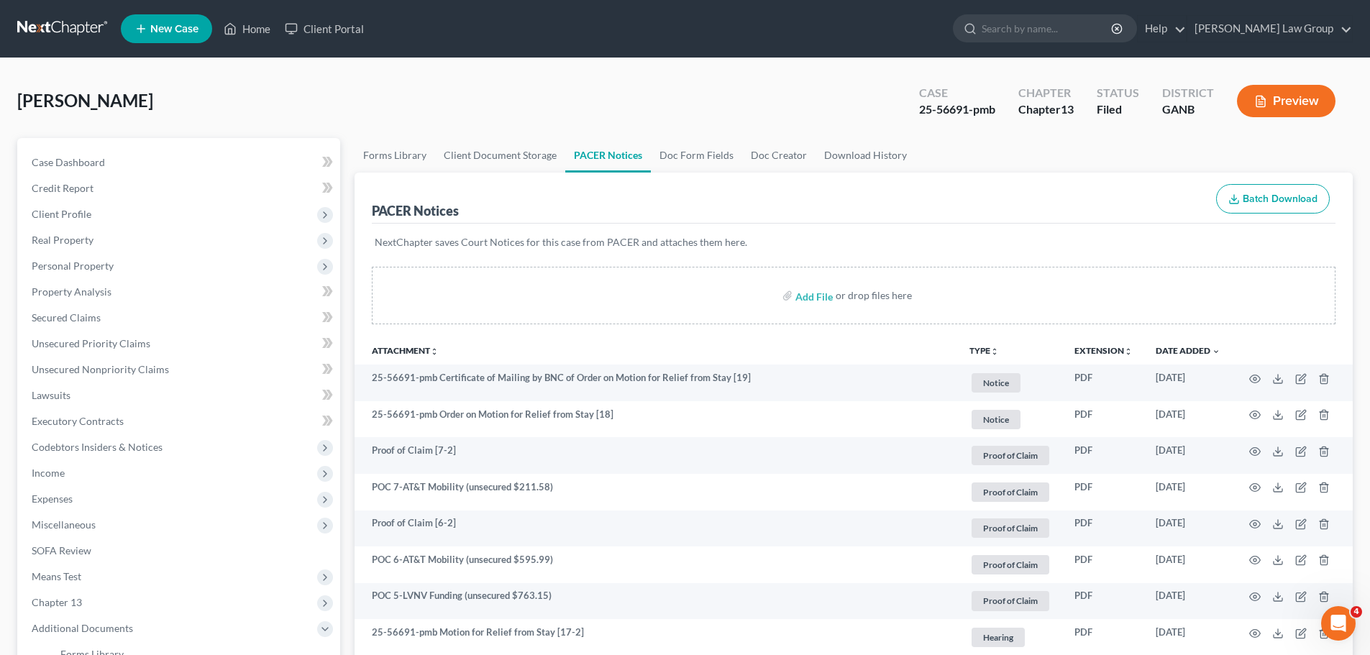
drag, startPoint x: 186, startPoint y: 99, endPoint x: 4, endPoint y: 88, distance: 183.0
copy span "[PERSON_NAME]"
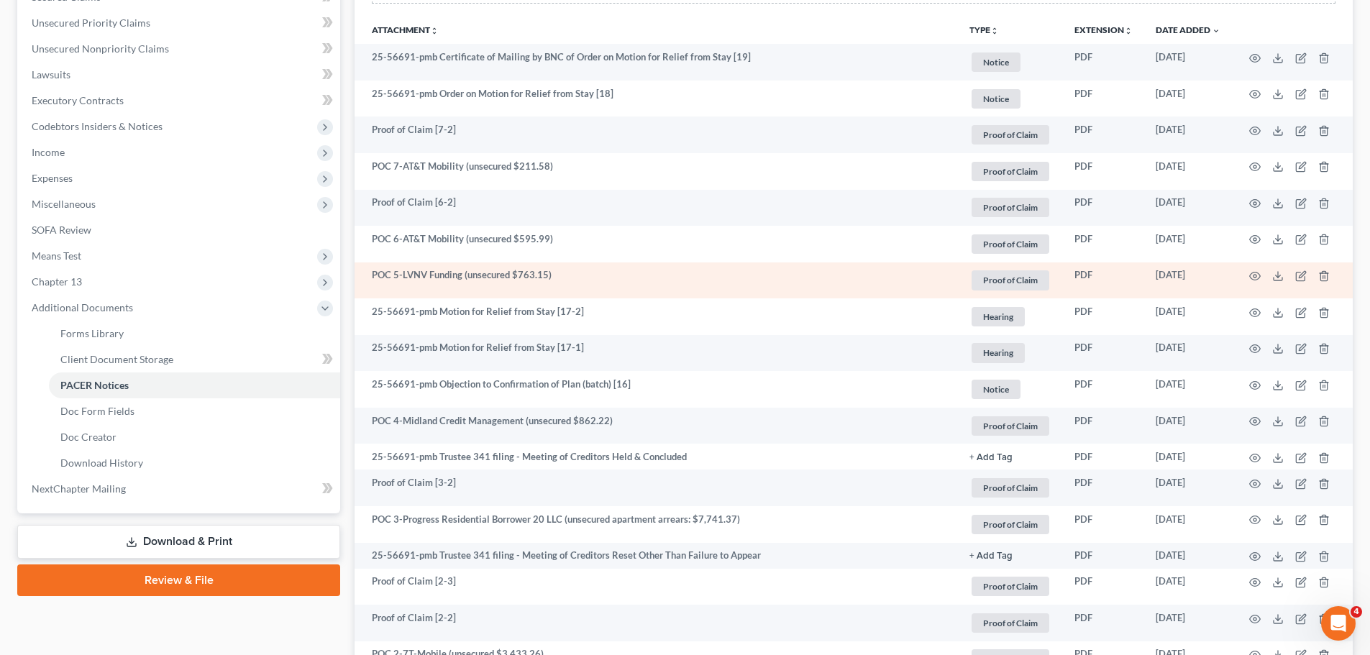
scroll to position [216, 0]
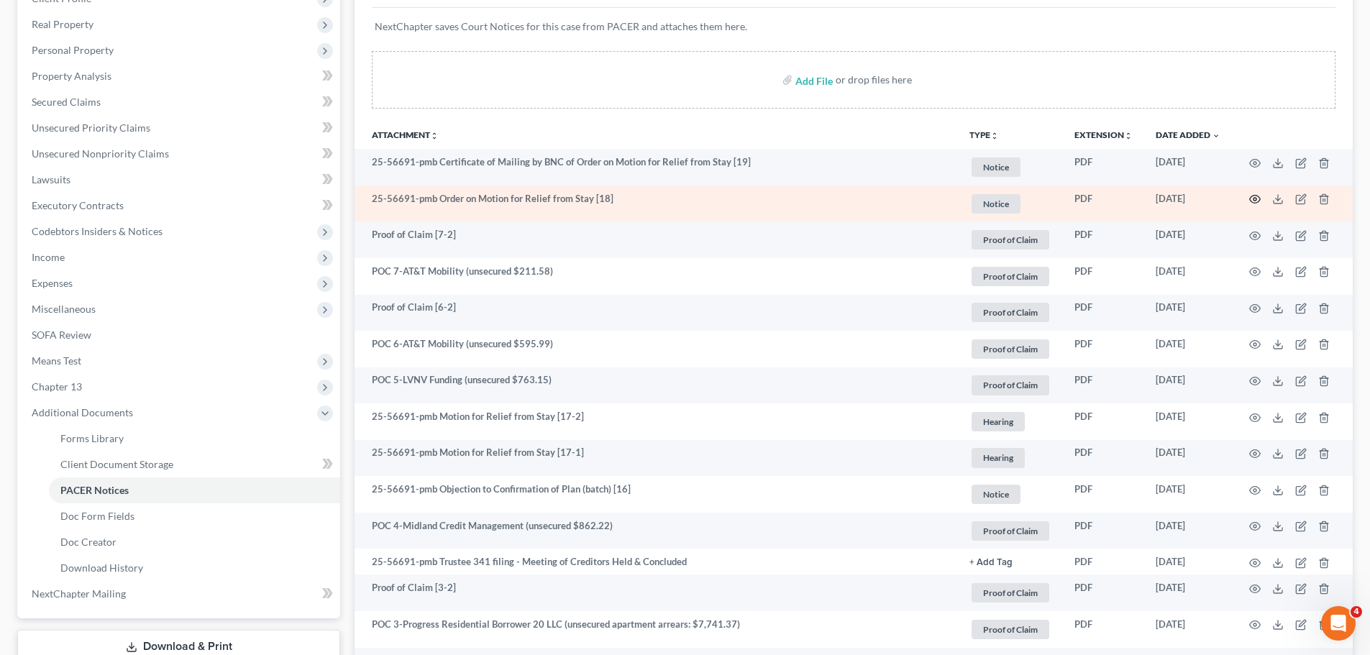
click at [1255, 197] on icon "button" at bounding box center [1255, 199] width 12 height 12
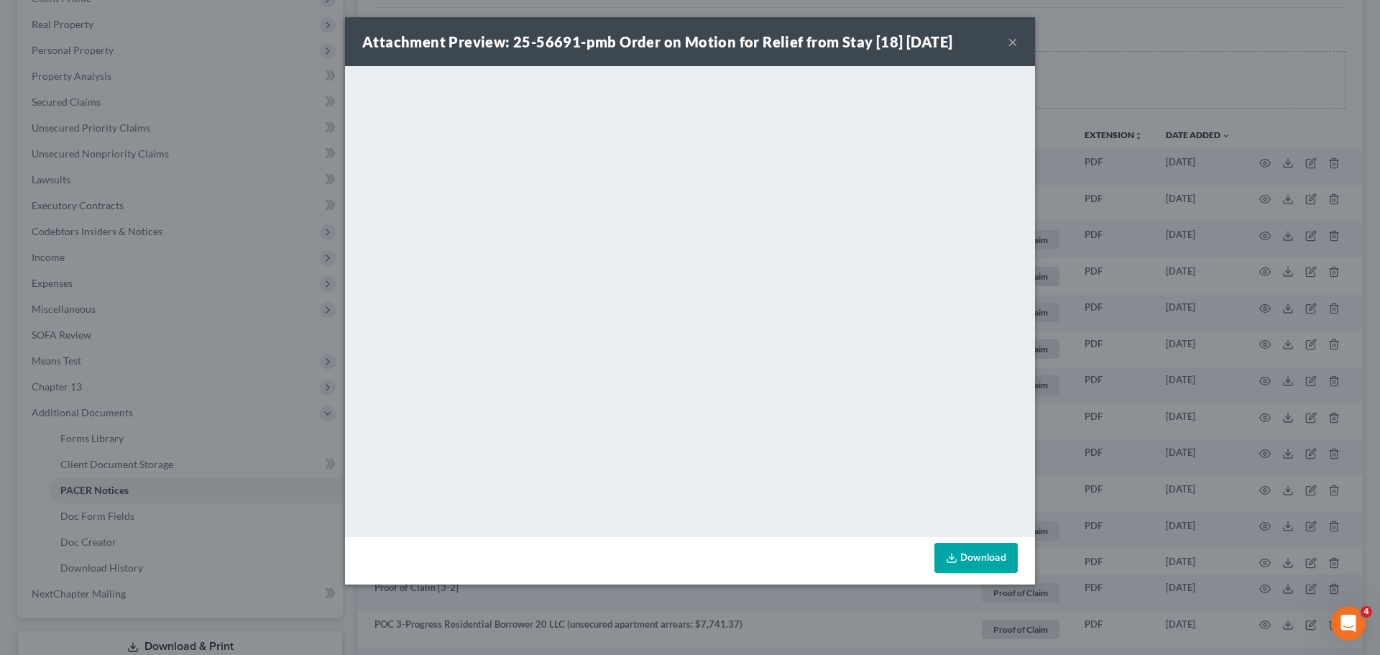
click at [1012, 44] on button "×" at bounding box center [1013, 41] width 10 height 17
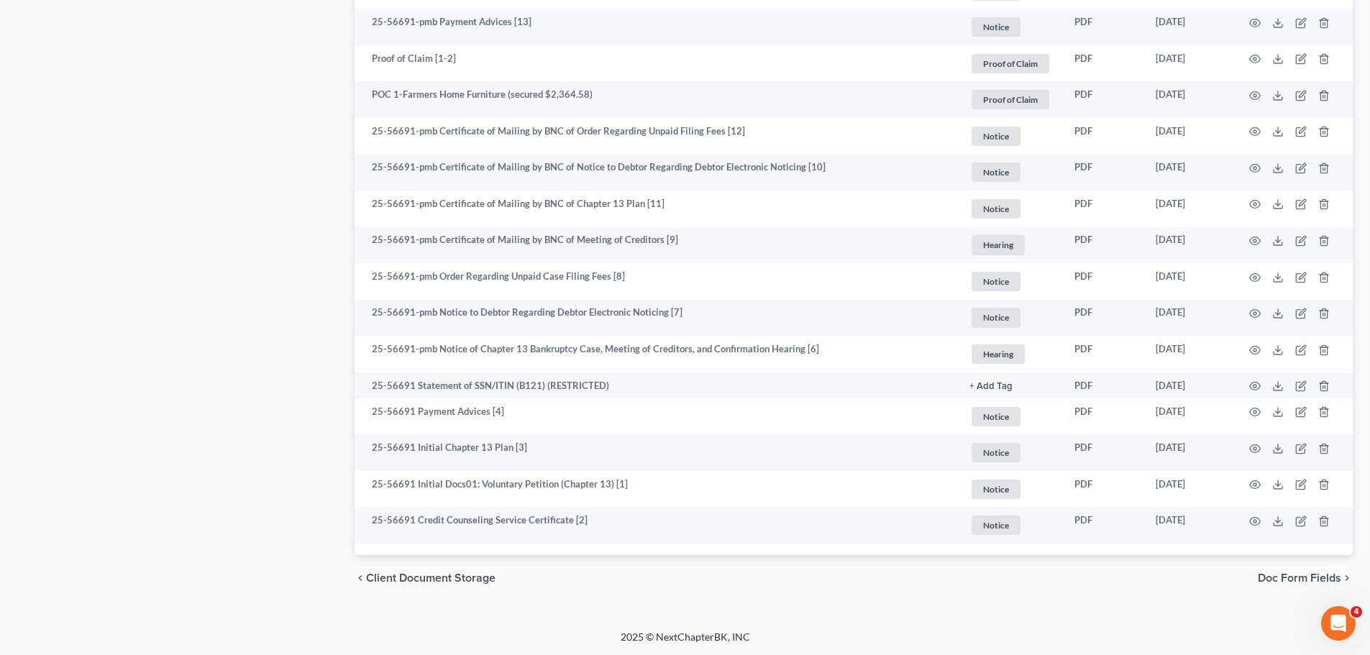
scroll to position [1063, 0]
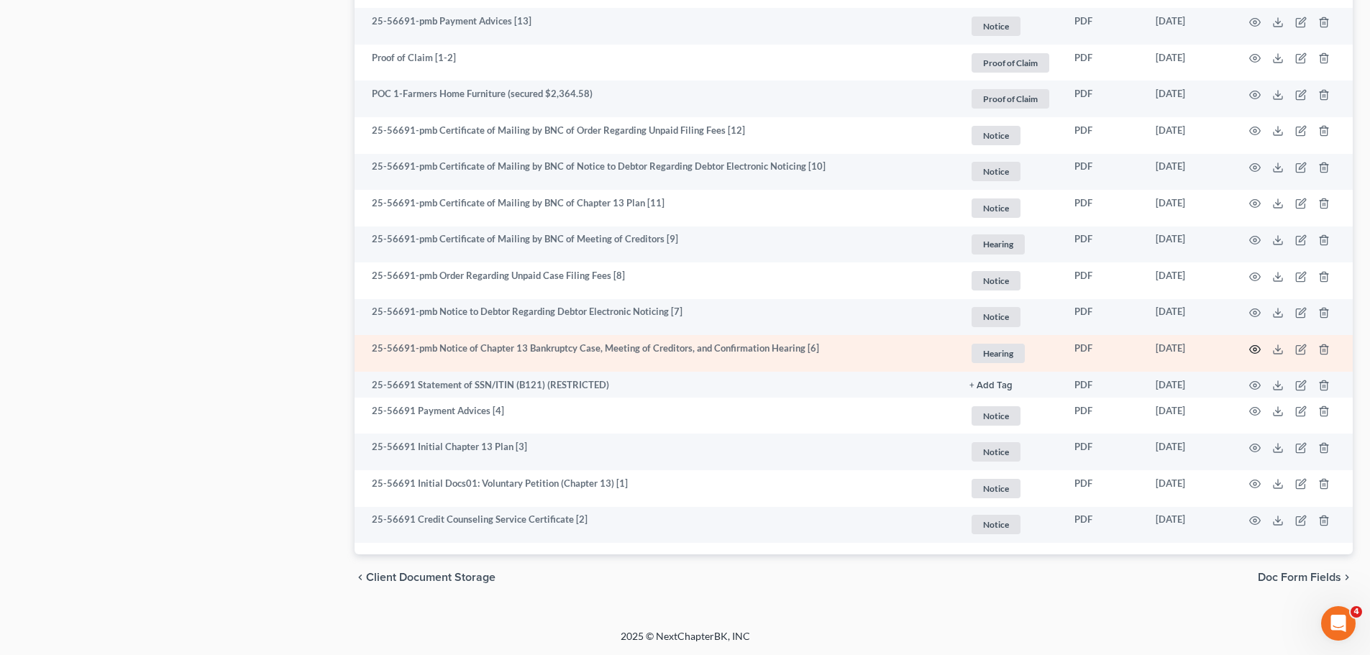
click at [1252, 344] on icon "button" at bounding box center [1255, 350] width 12 height 12
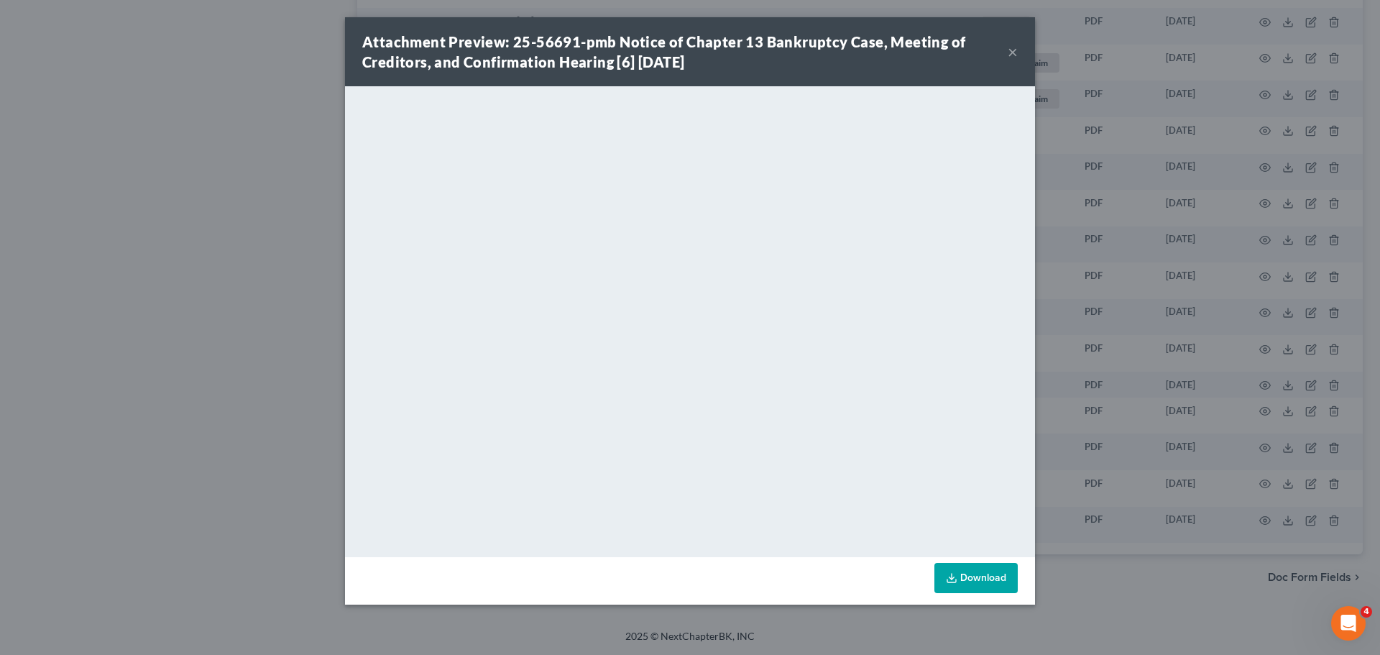
click at [1016, 47] on button "×" at bounding box center [1013, 51] width 10 height 17
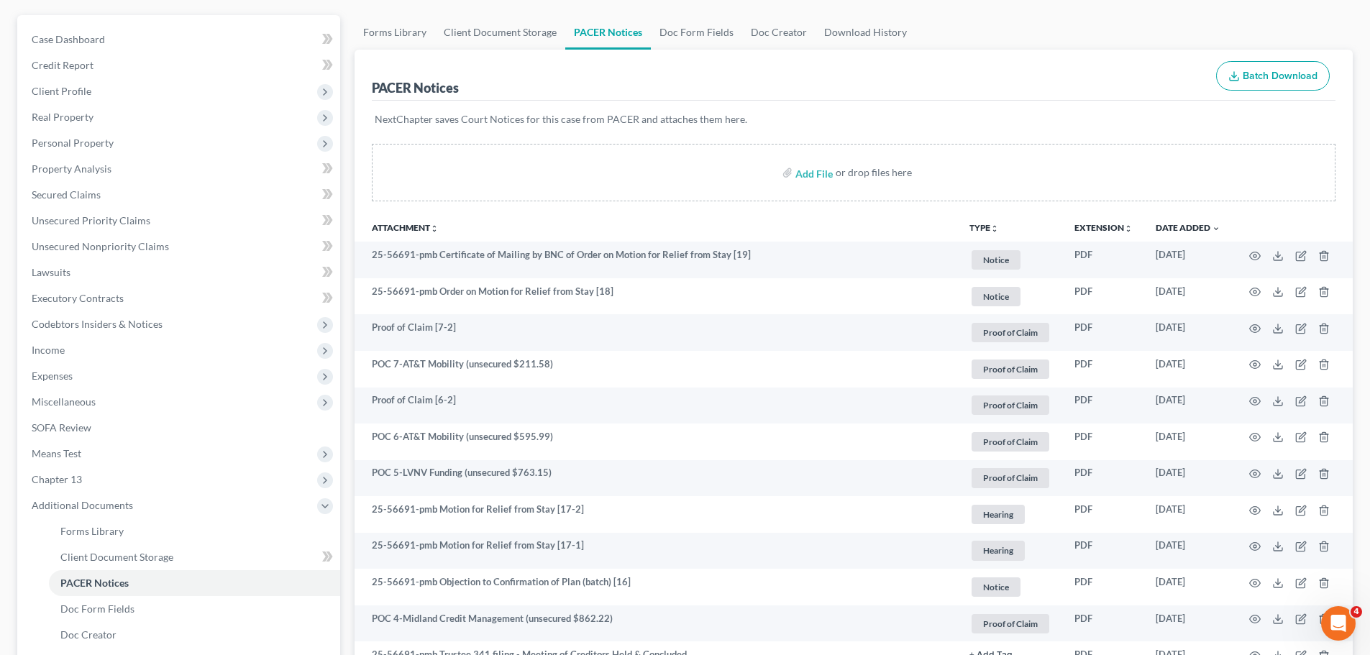
scroll to position [0, 0]
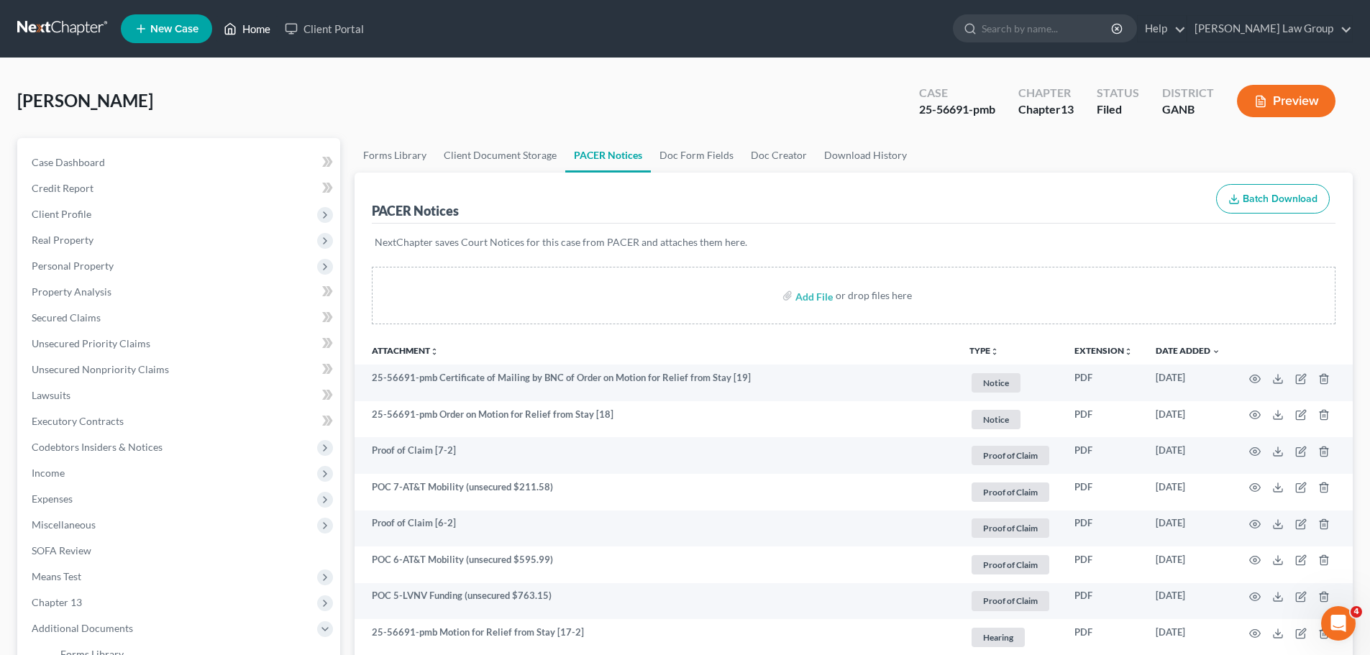
click at [257, 27] on link "Home" at bounding box center [246, 29] width 61 height 26
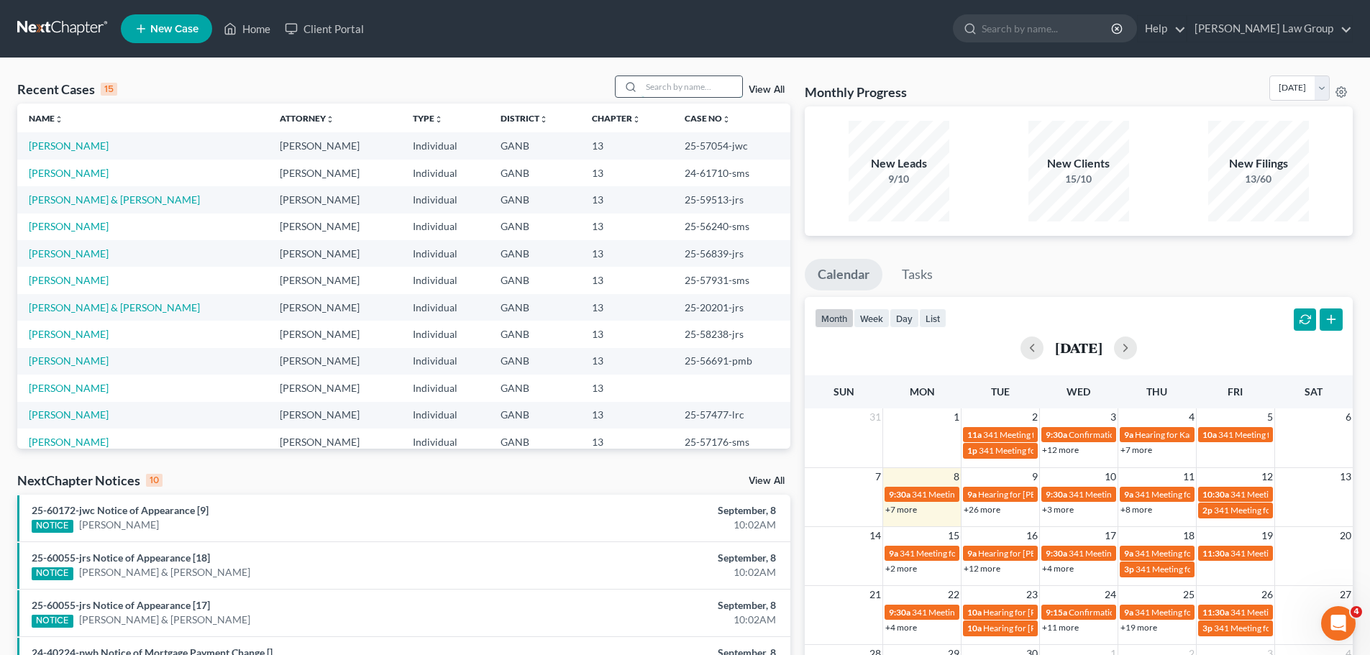
click at [682, 83] on input "search" at bounding box center [691, 86] width 101 height 21
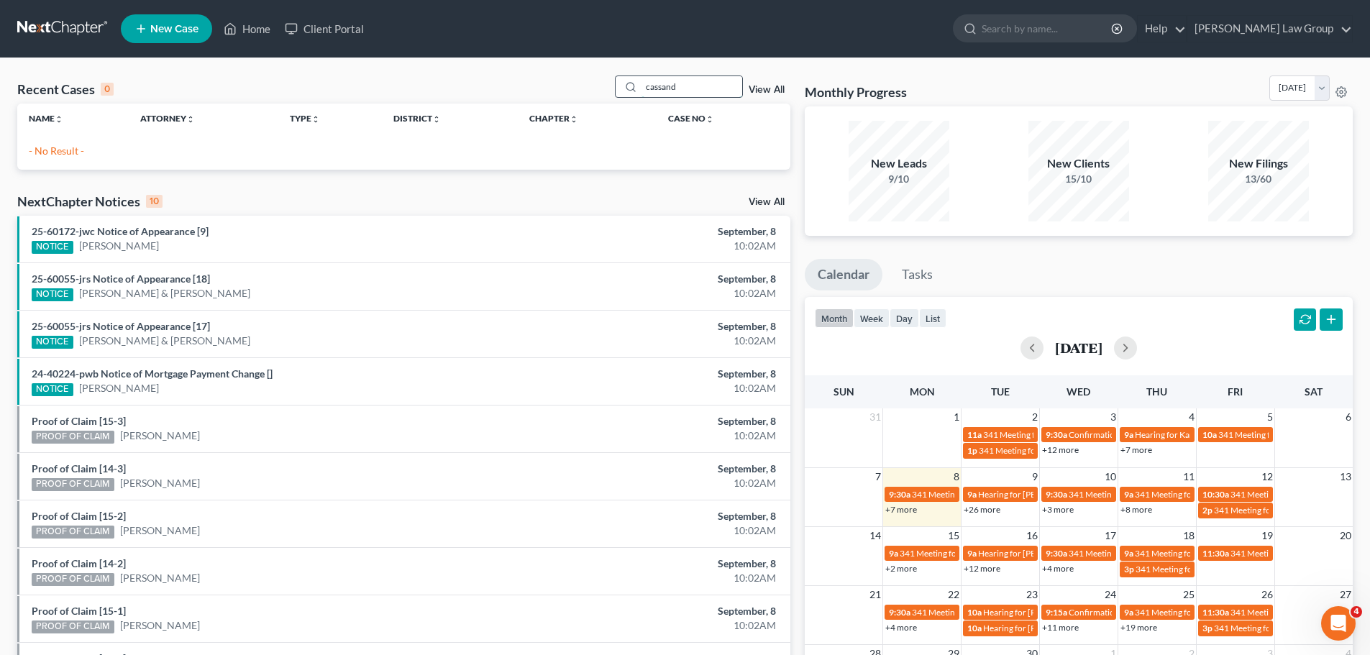
type input "cassand"
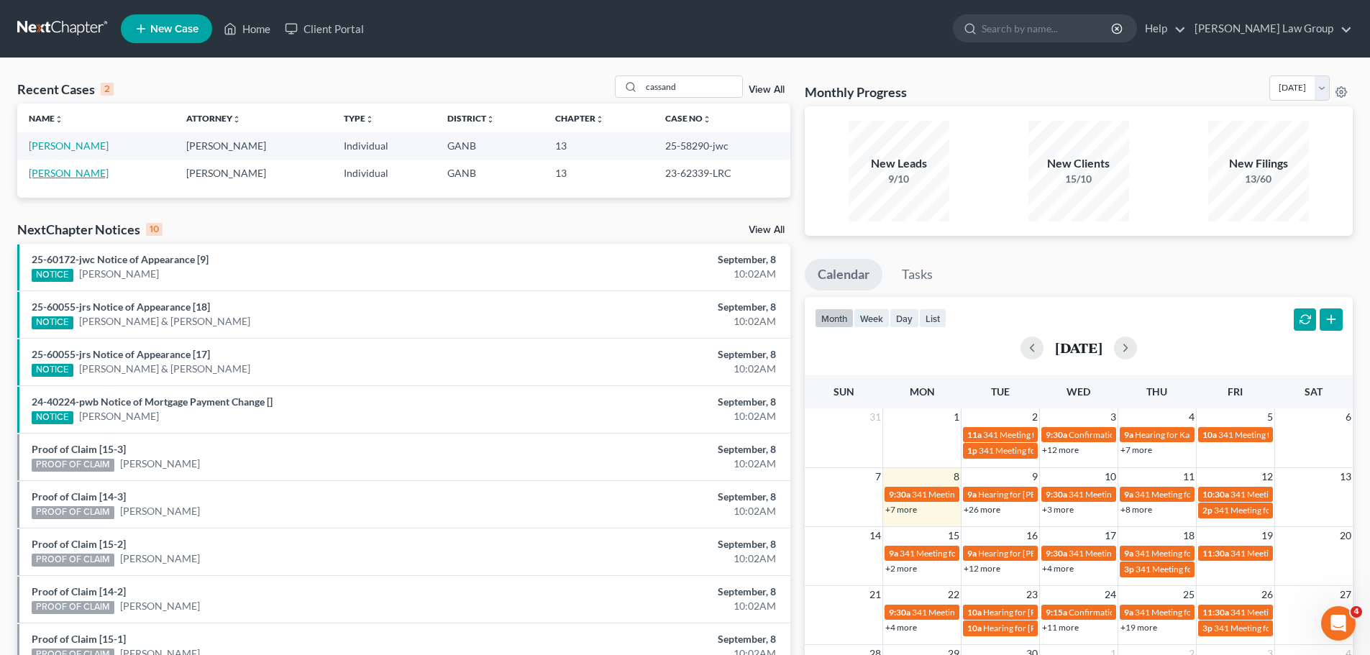
click at [109, 170] on link "[PERSON_NAME]" at bounding box center [69, 173] width 80 height 12
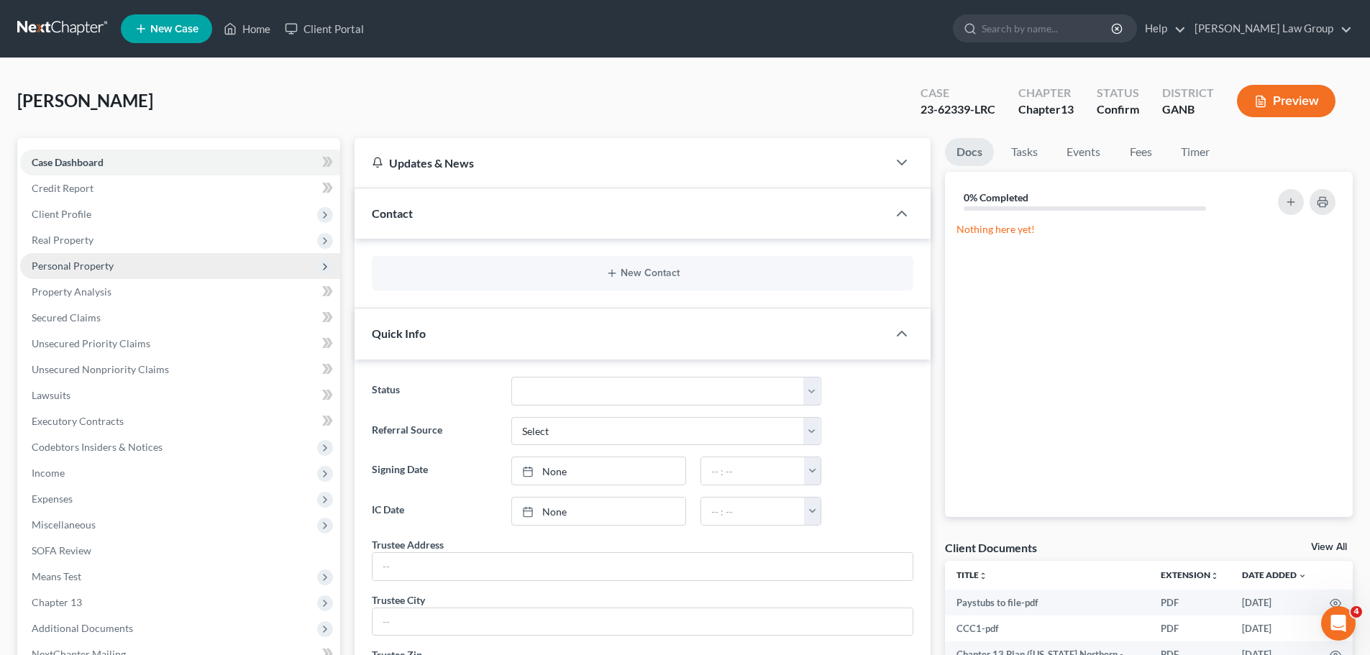
click at [114, 262] on span "Personal Property" at bounding box center [180, 266] width 320 height 26
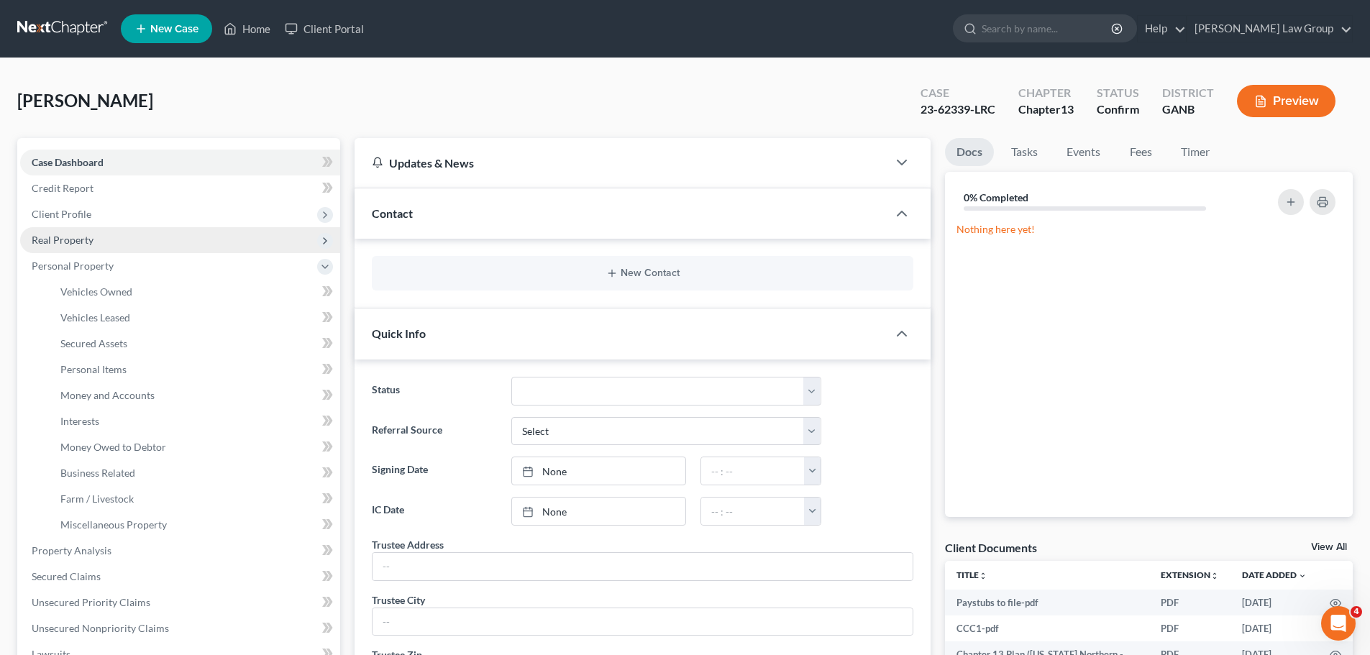
click at [105, 242] on span "Real Property" at bounding box center [180, 240] width 320 height 26
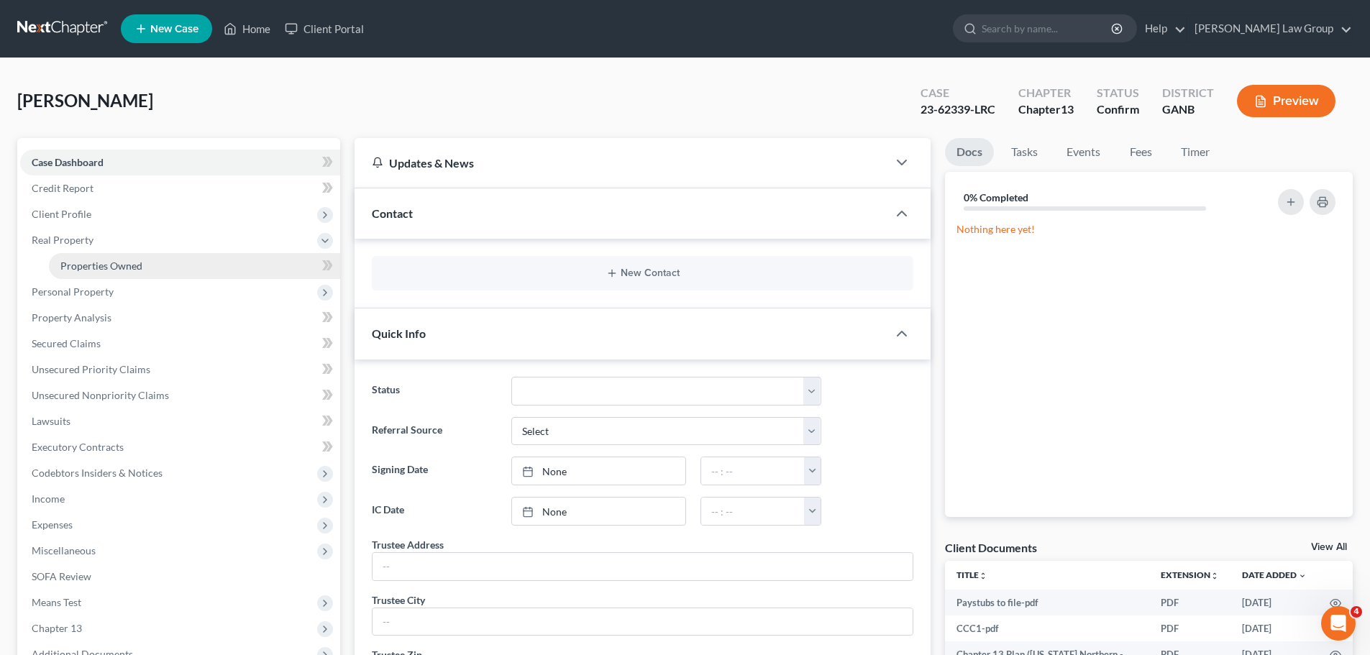
click at [122, 254] on link "Properties Owned" at bounding box center [194, 266] width 291 height 26
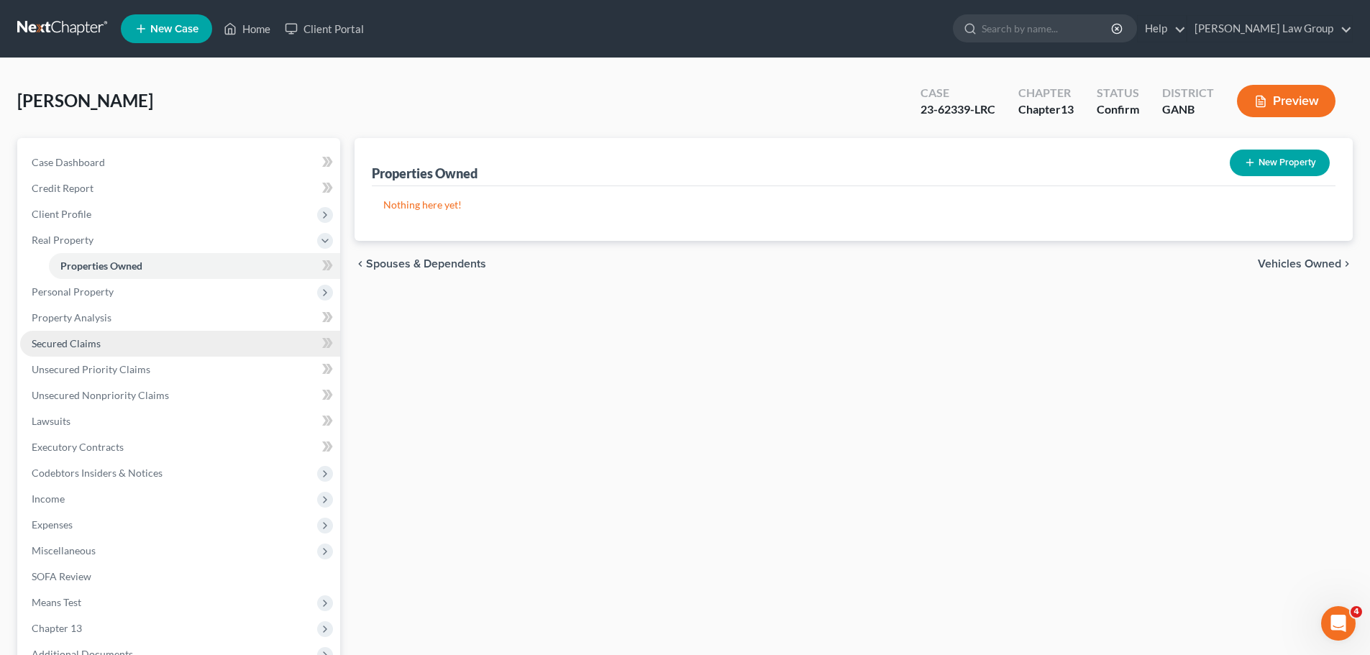
click at [116, 339] on link "Secured Claims" at bounding box center [180, 344] width 320 height 26
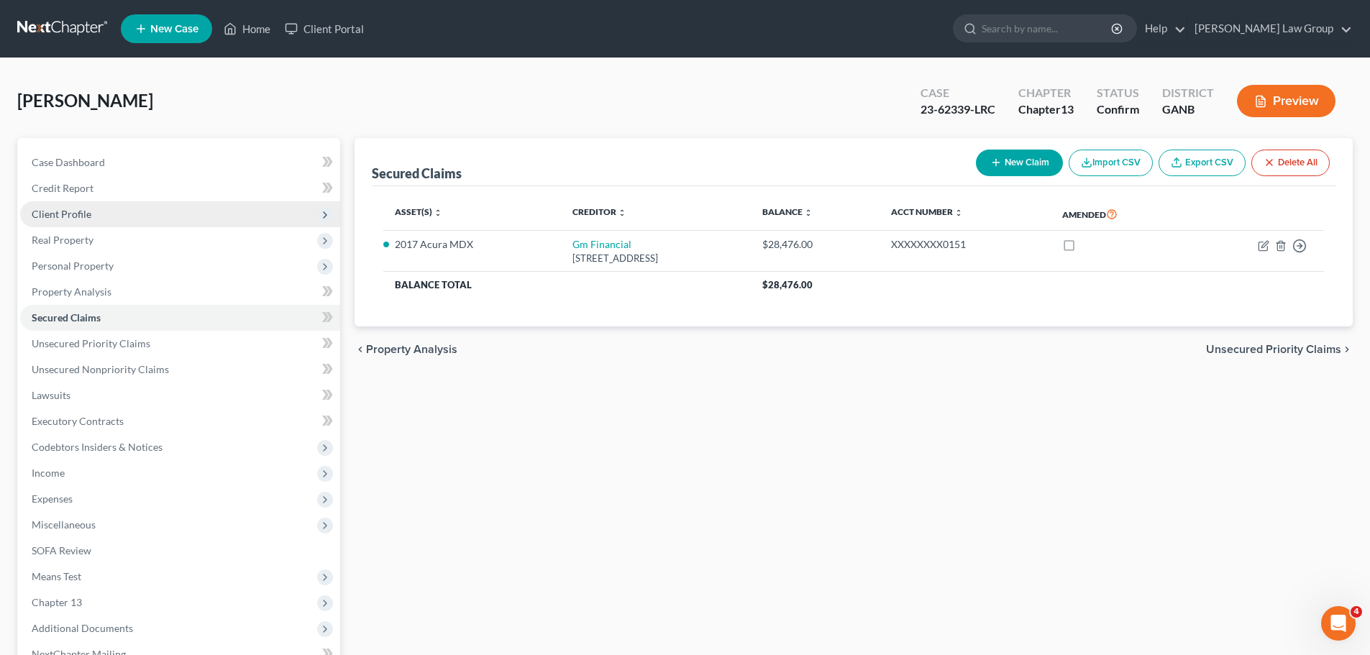
click at [98, 215] on span "Client Profile" at bounding box center [180, 214] width 320 height 26
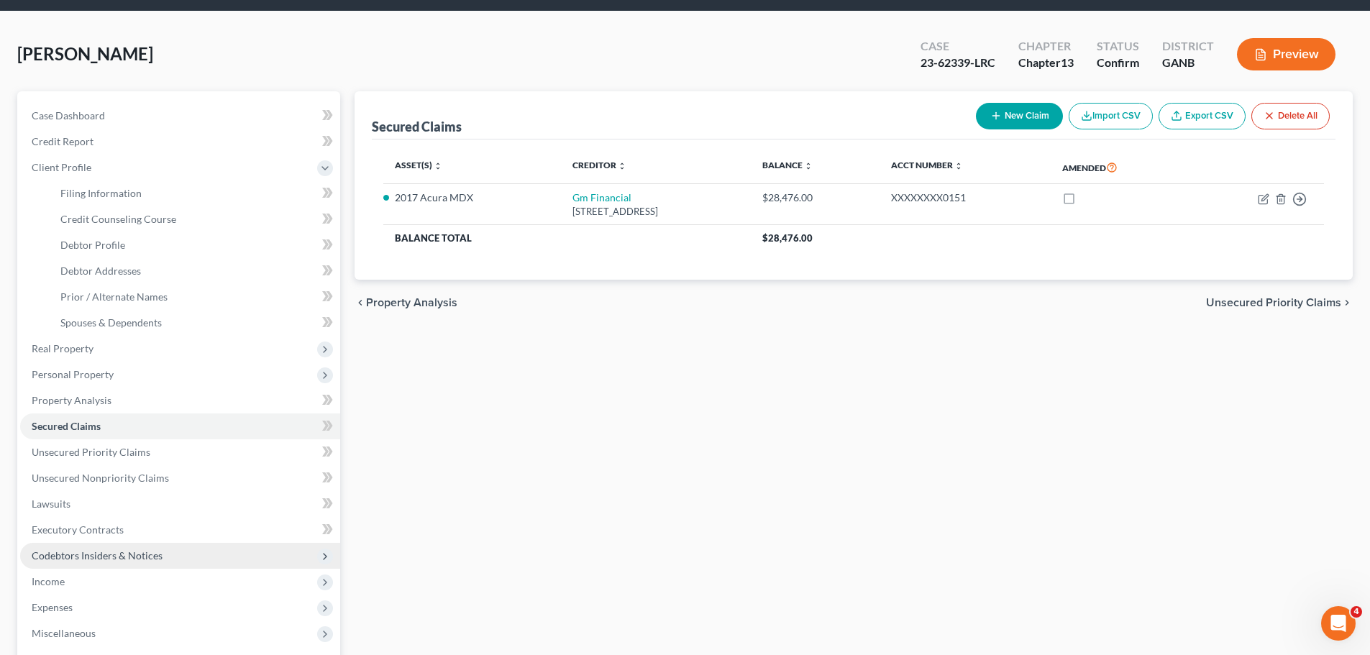
scroll to position [72, 0]
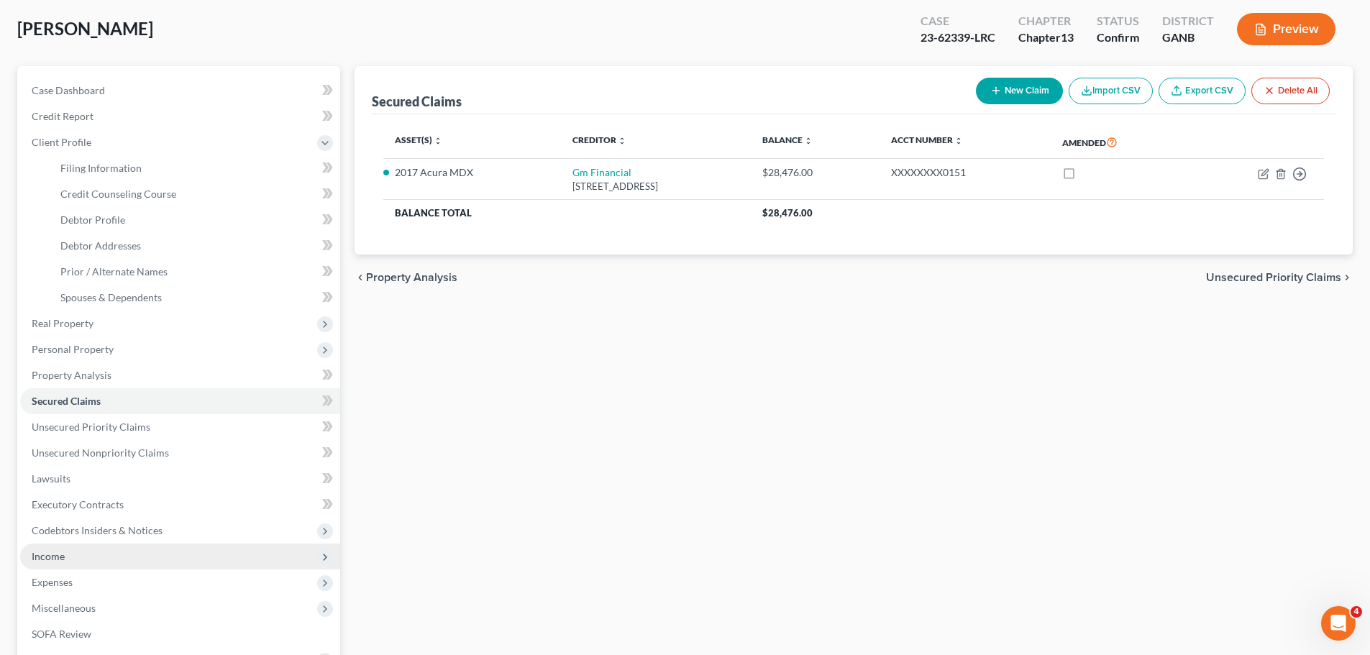
click at [110, 562] on span "Income" at bounding box center [180, 557] width 320 height 26
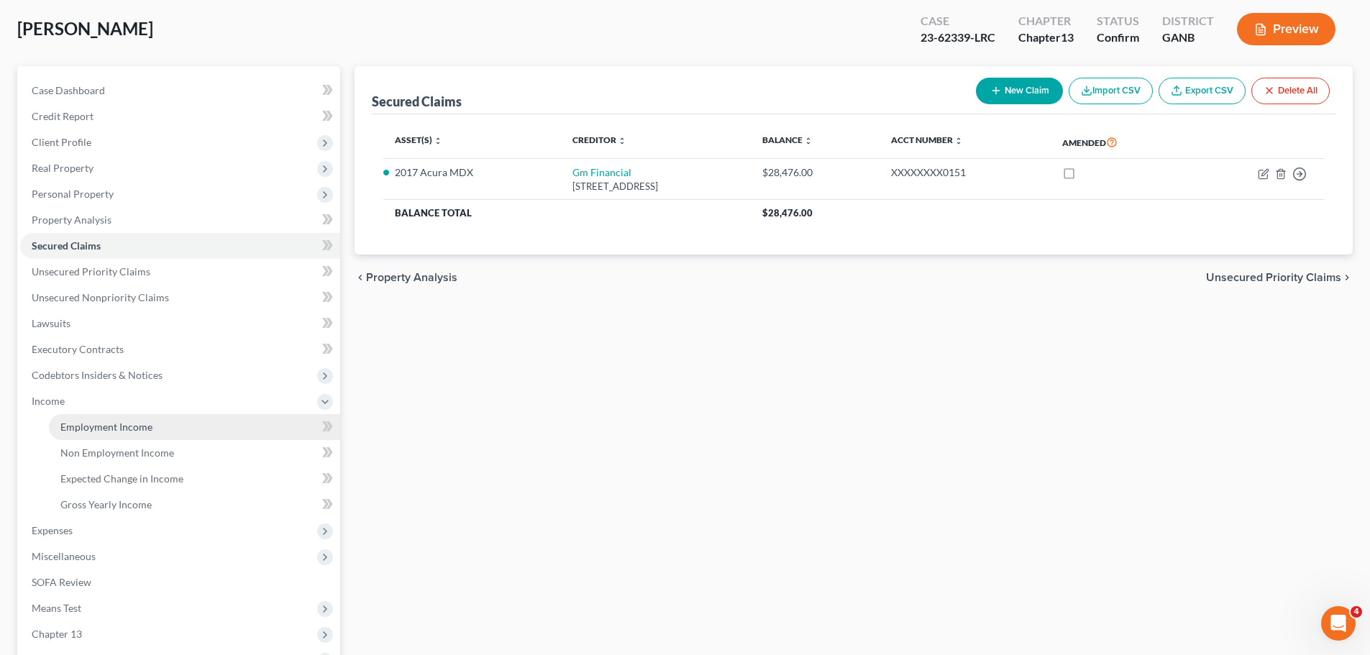
click at [167, 420] on link "Employment Income" at bounding box center [194, 427] width 291 height 26
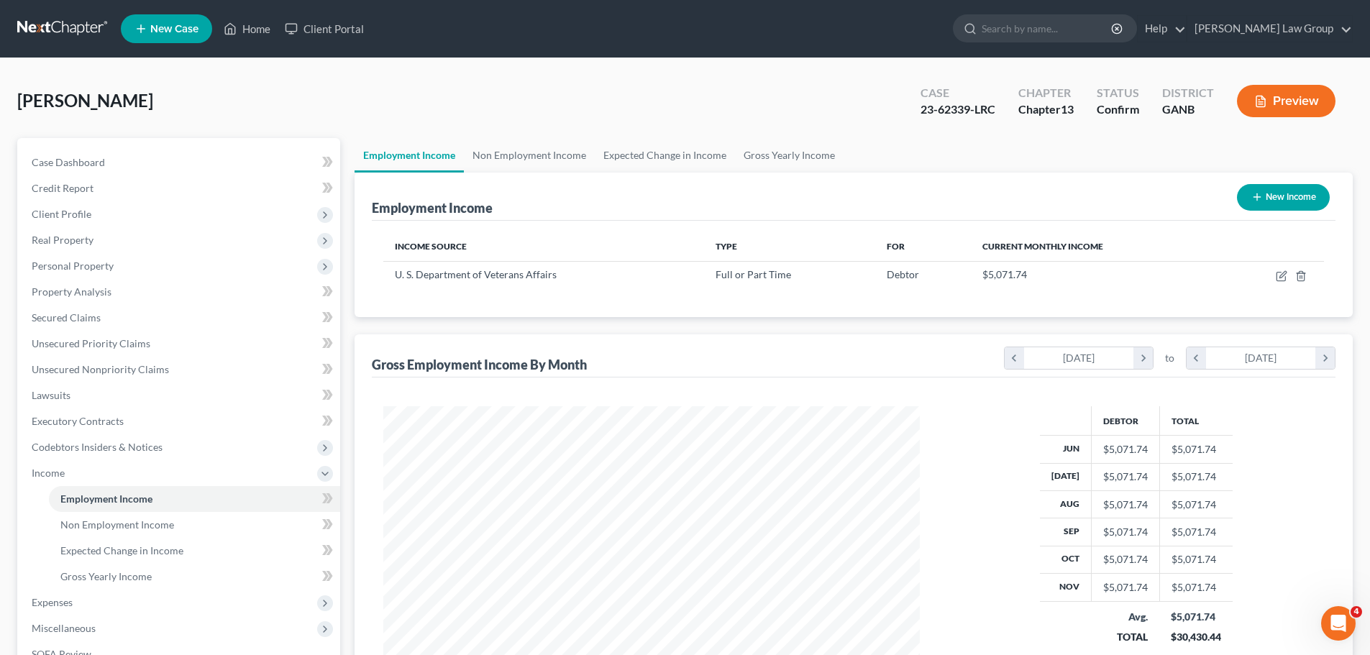
scroll to position [268, 565]
click at [92, 322] on span "Secured Claims" at bounding box center [66, 317] width 69 height 12
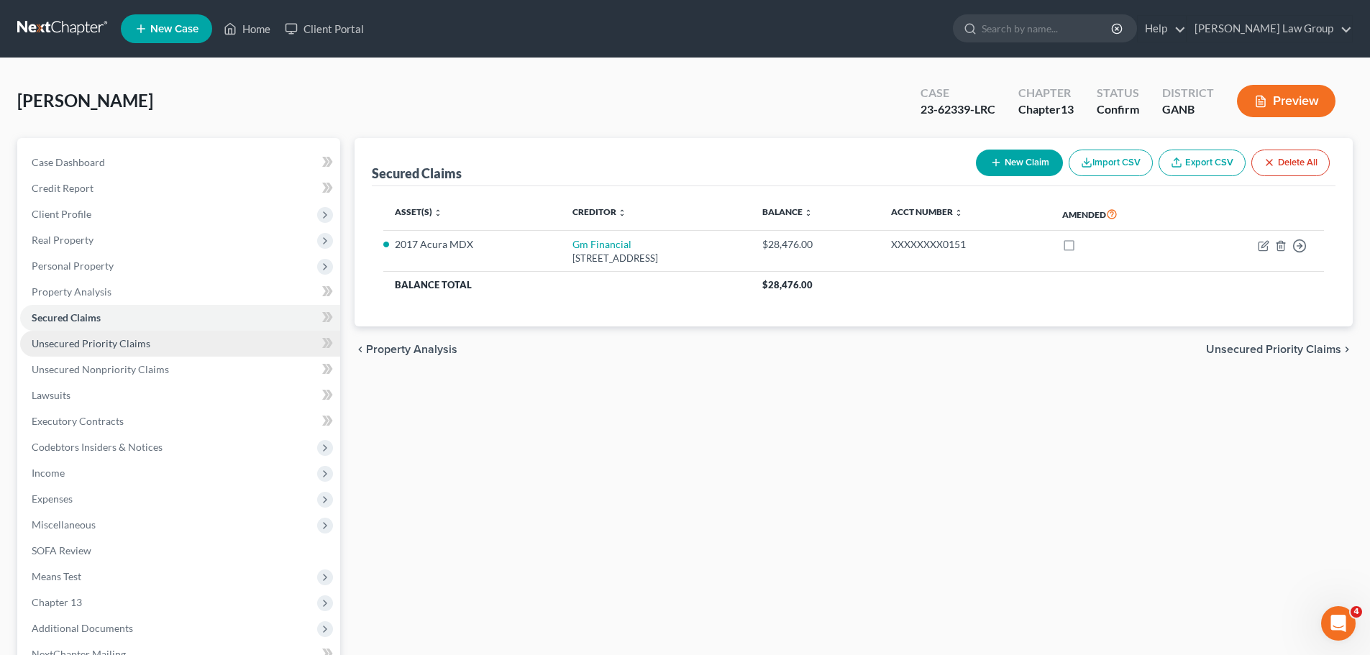
click at [137, 331] on link "Unsecured Priority Claims" at bounding box center [180, 344] width 320 height 26
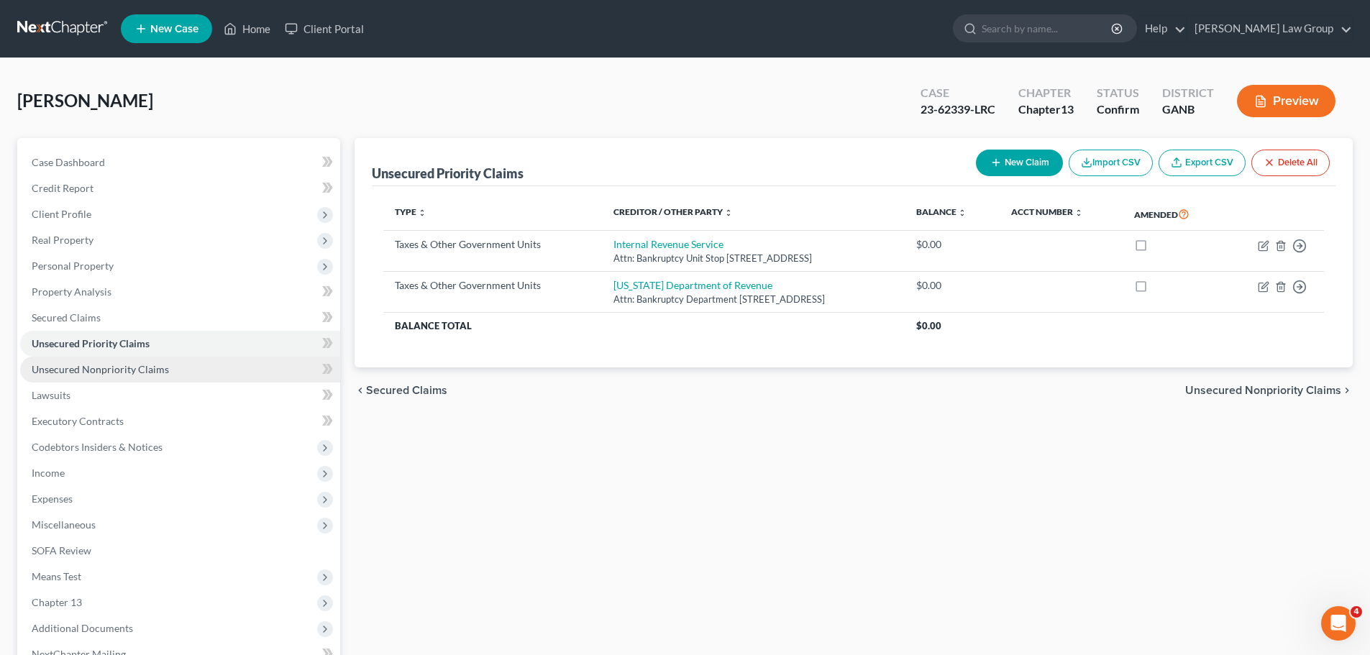
click at [162, 367] on span "Unsecured Nonpriority Claims" at bounding box center [100, 369] width 137 height 12
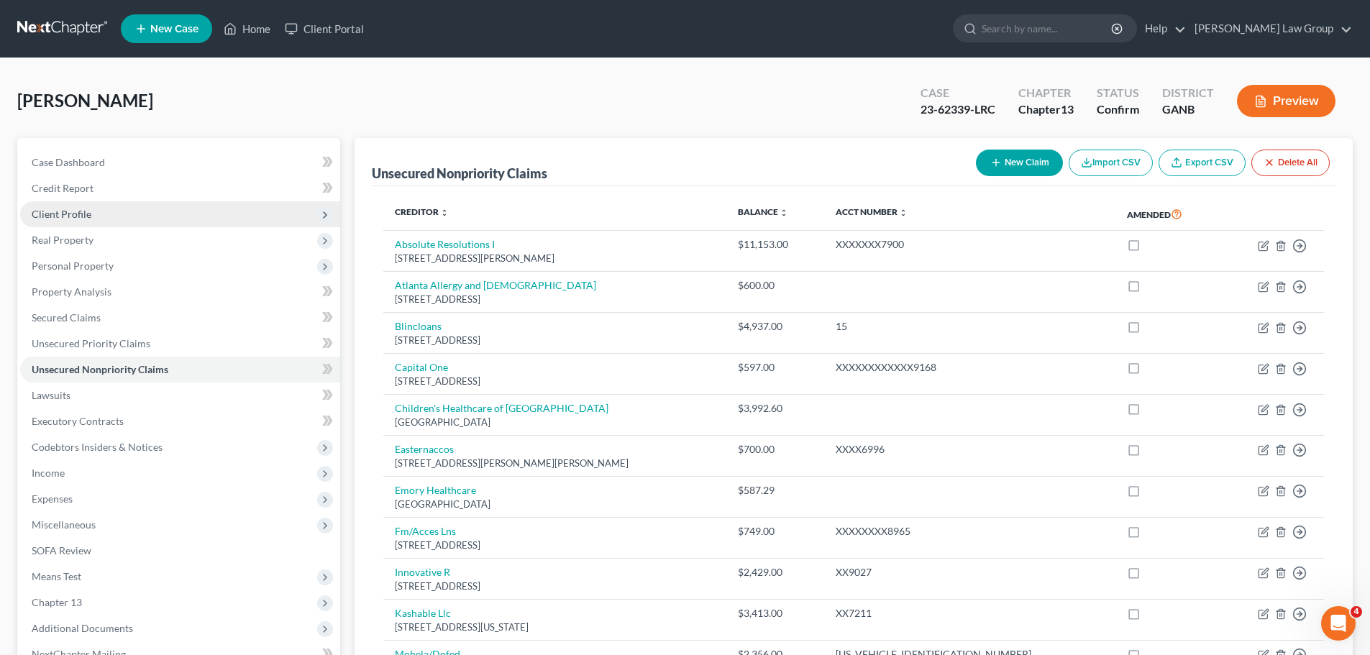
click at [96, 214] on span "Client Profile" at bounding box center [180, 214] width 320 height 26
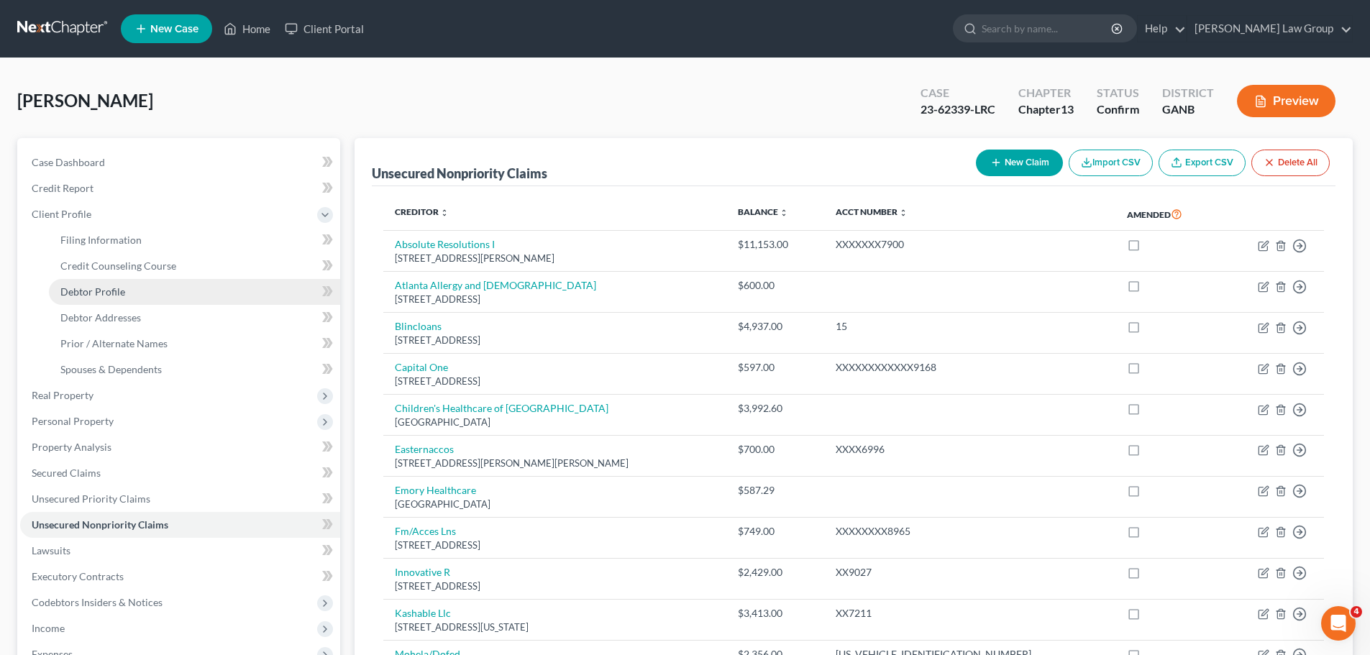
click at [93, 293] on span "Debtor Profile" at bounding box center [92, 291] width 65 height 12
select select "0"
select select "2"
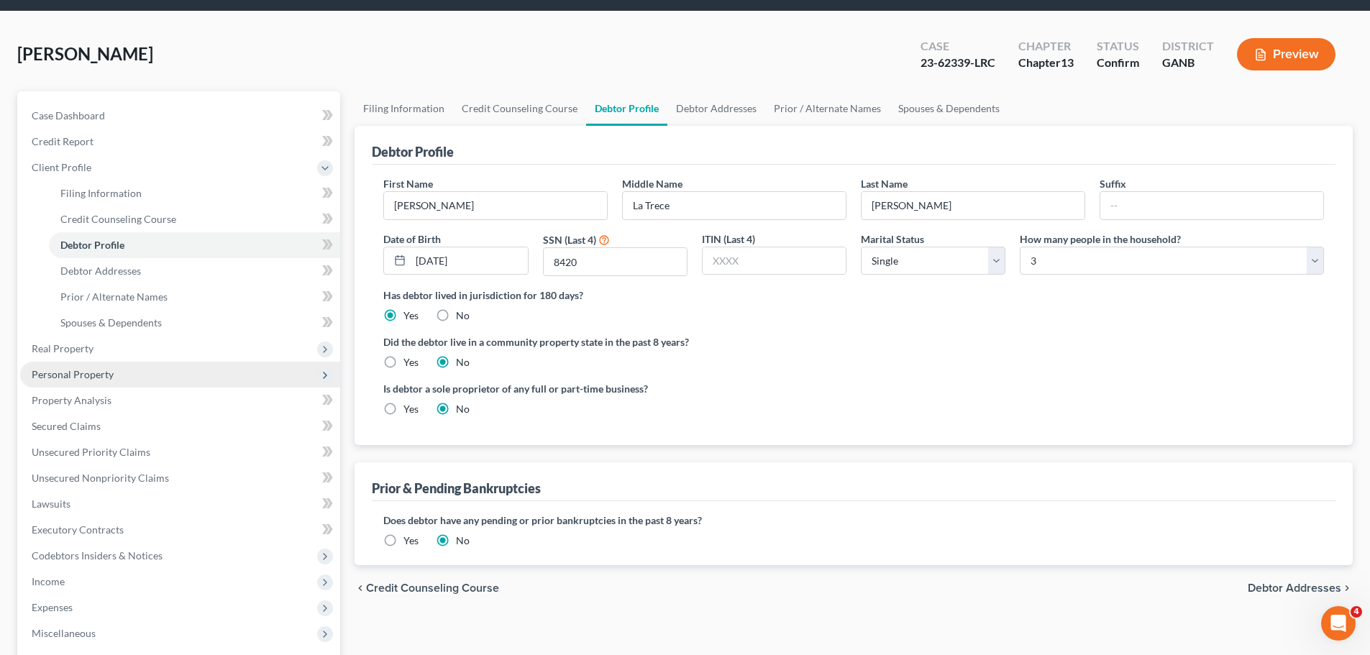
scroll to position [72, 0]
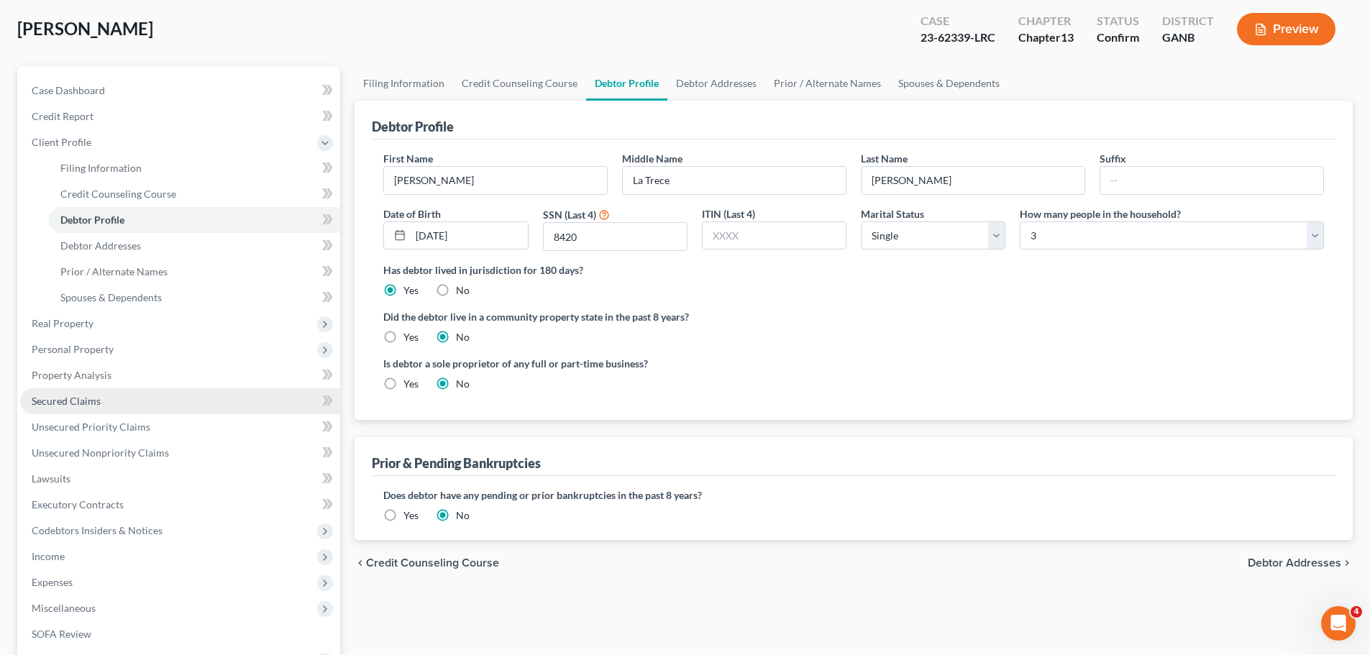
click at [88, 395] on span "Secured Claims" at bounding box center [66, 401] width 69 height 12
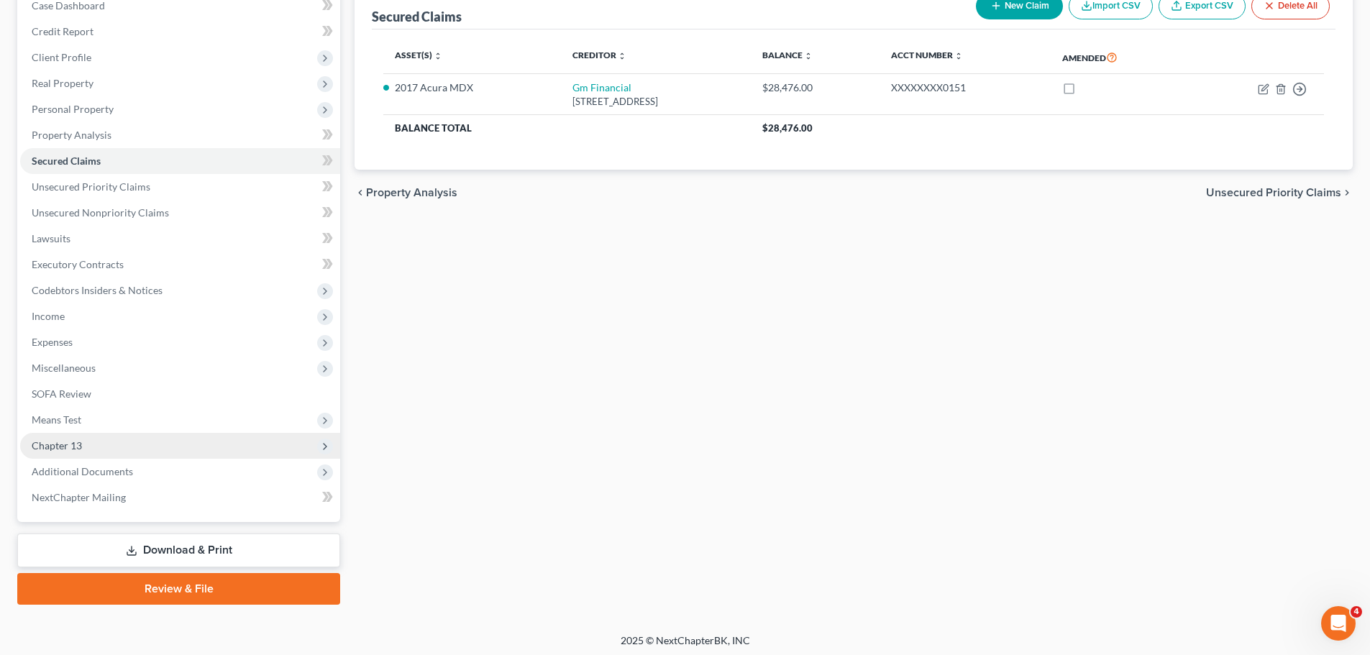
scroll to position [161, 0]
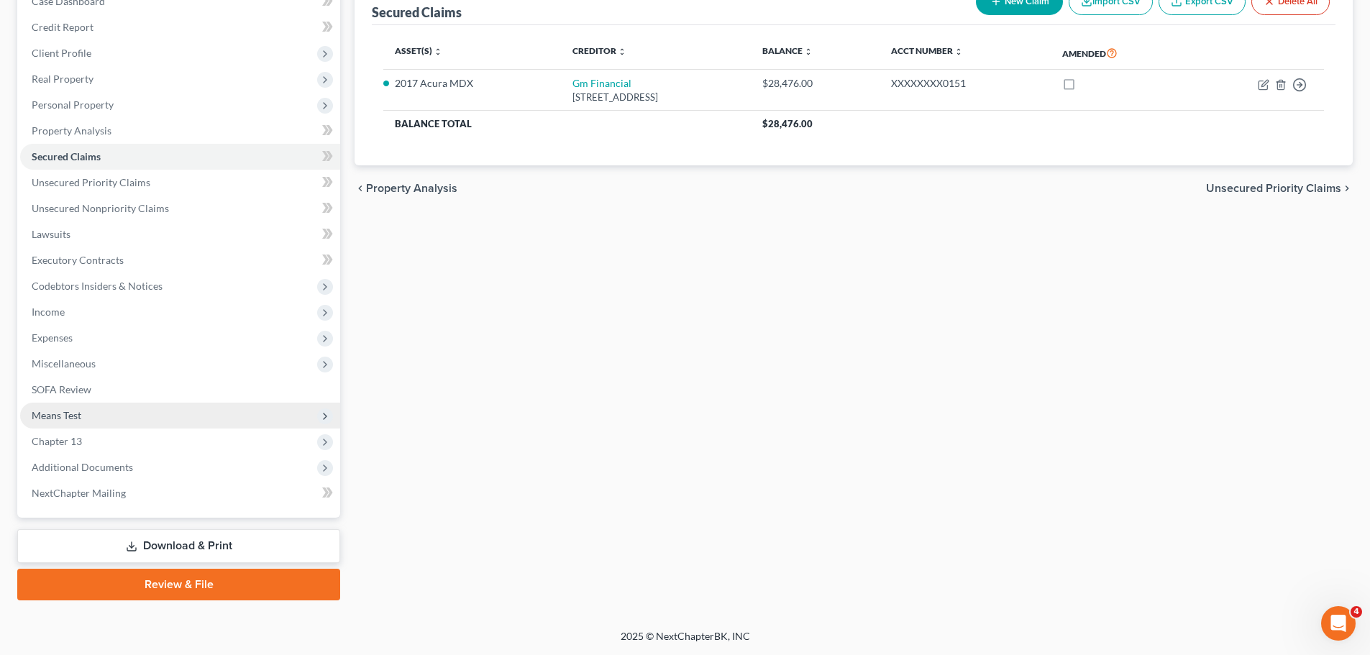
click at [95, 413] on span "Means Test" at bounding box center [180, 416] width 320 height 26
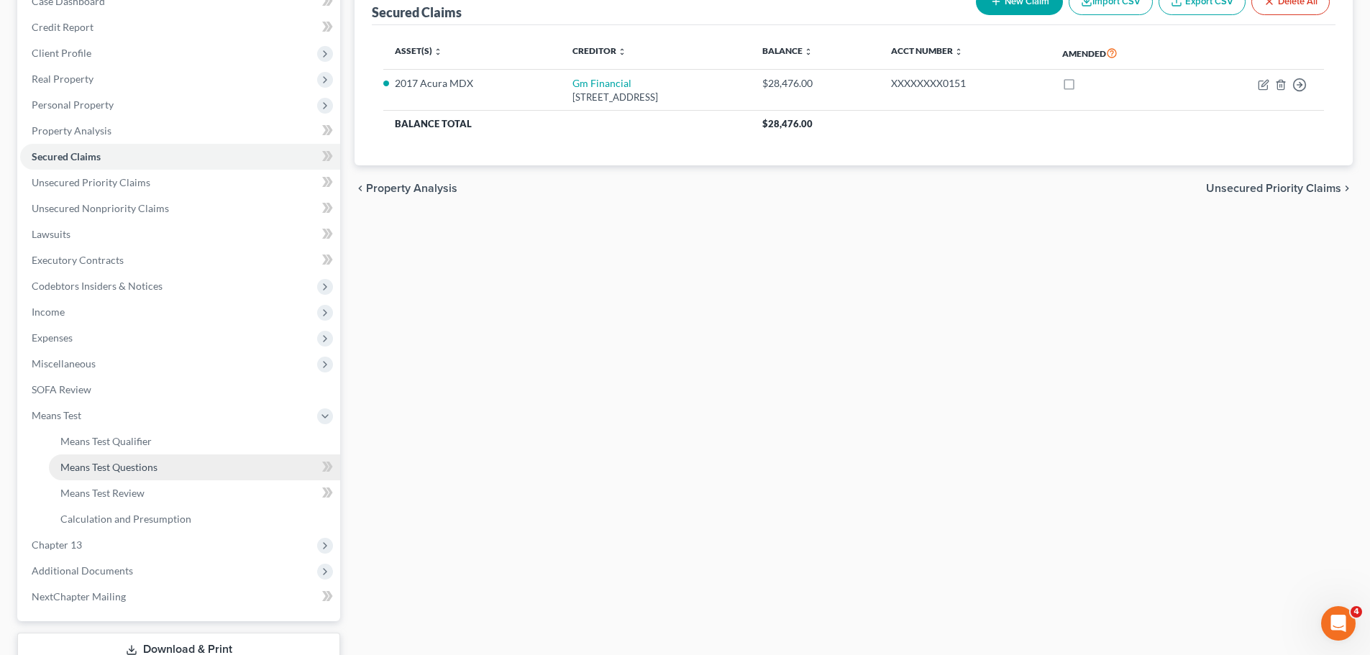
click at [160, 454] on link "Means Test Questions" at bounding box center [194, 467] width 291 height 26
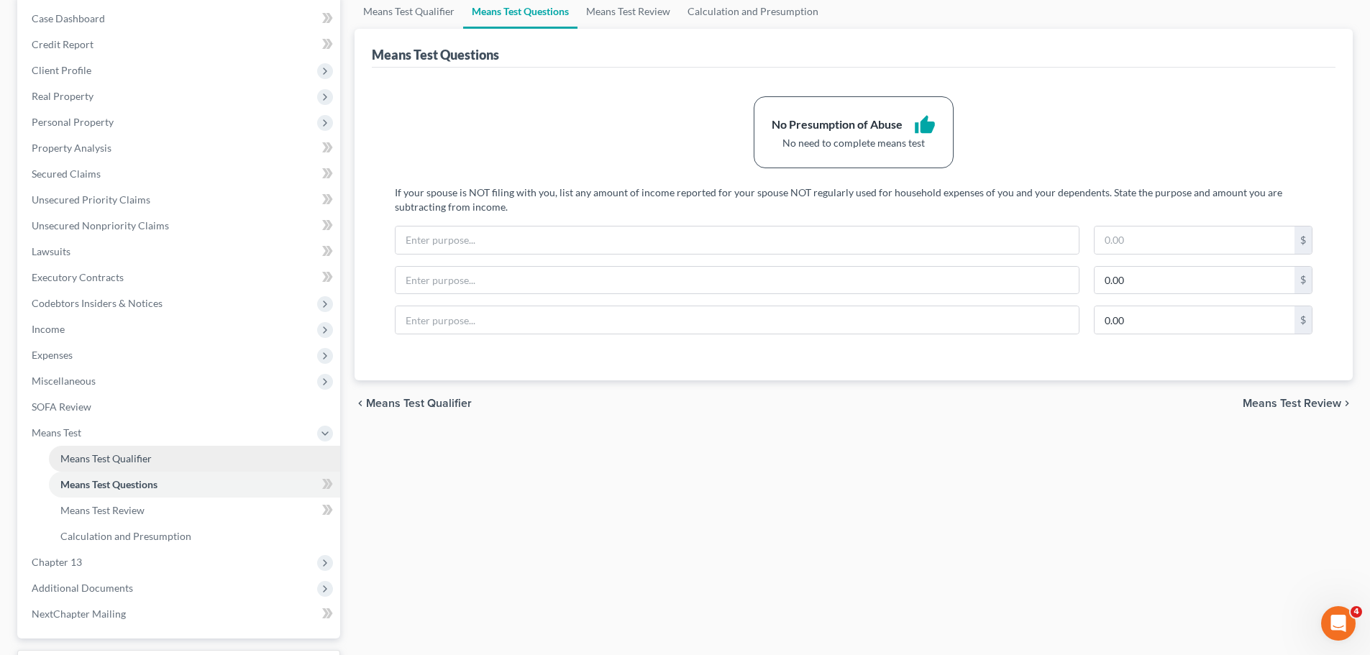
click at [185, 461] on link "Means Test Qualifier" at bounding box center [194, 459] width 291 height 26
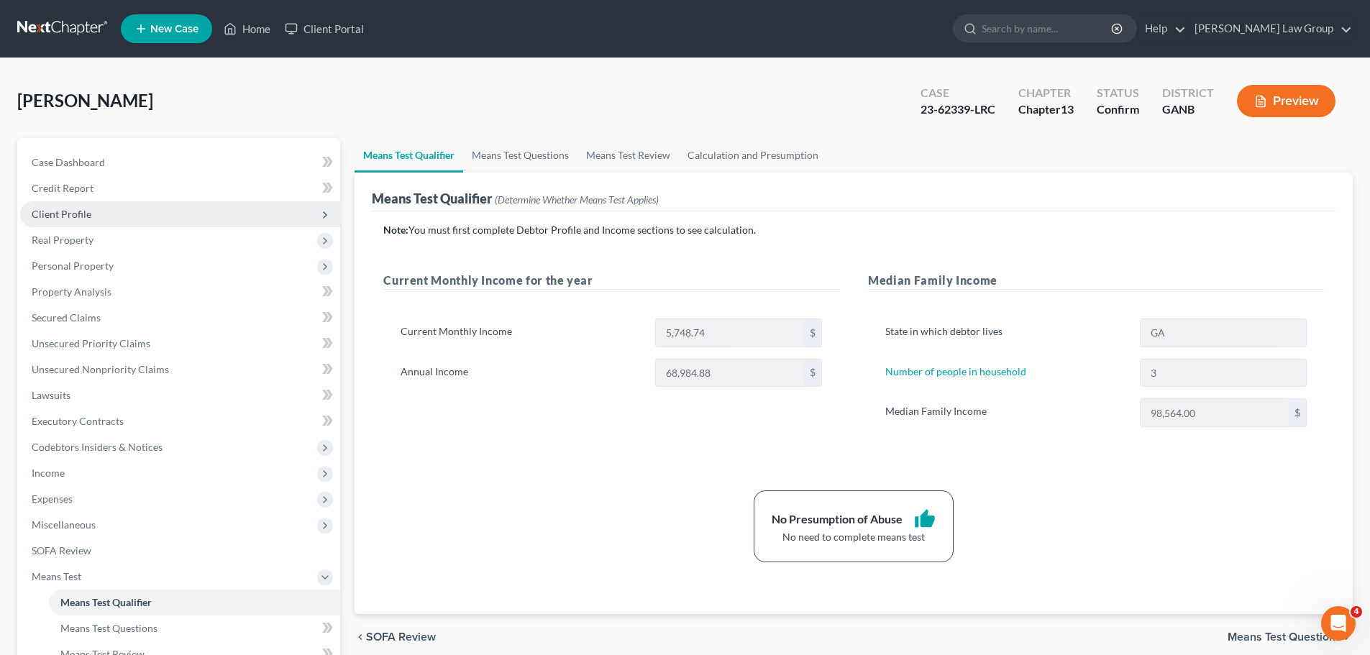
click at [119, 212] on span "Client Profile" at bounding box center [180, 214] width 320 height 26
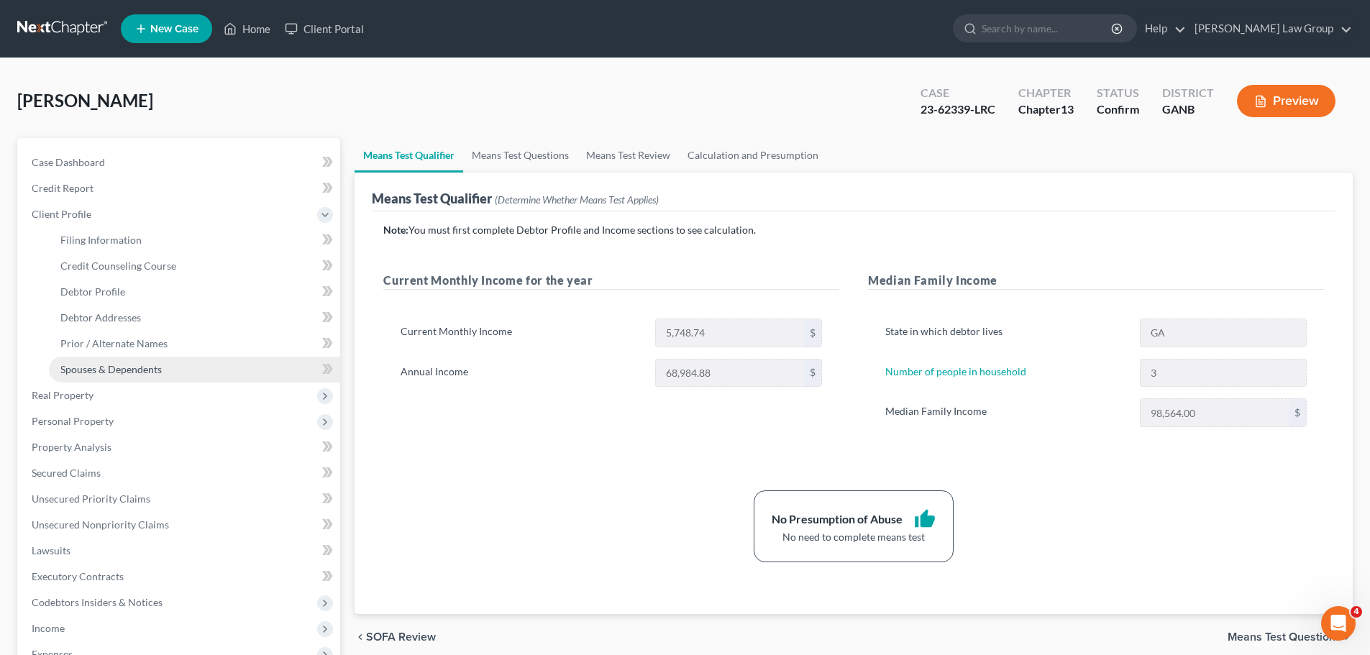
click at [130, 368] on span "Spouses & Dependents" at bounding box center [110, 369] width 101 height 12
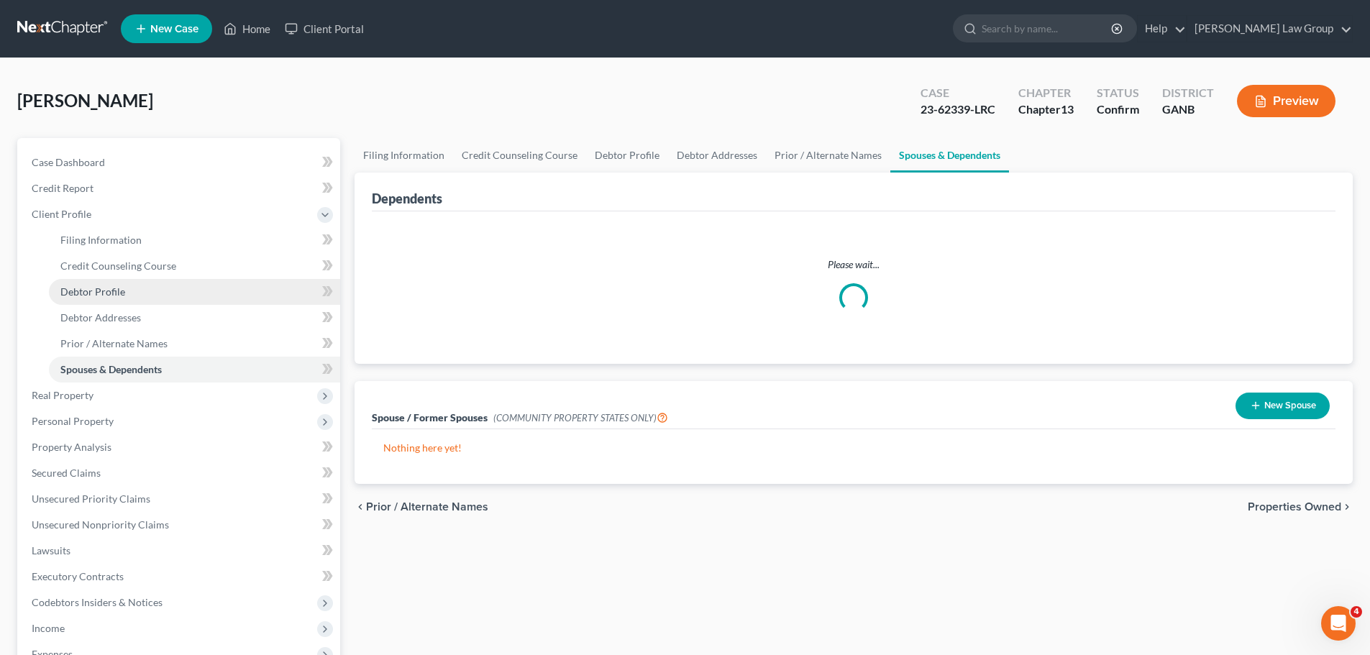
click at [111, 296] on span "Debtor Profile" at bounding box center [92, 291] width 65 height 12
select select "0"
select select "2"
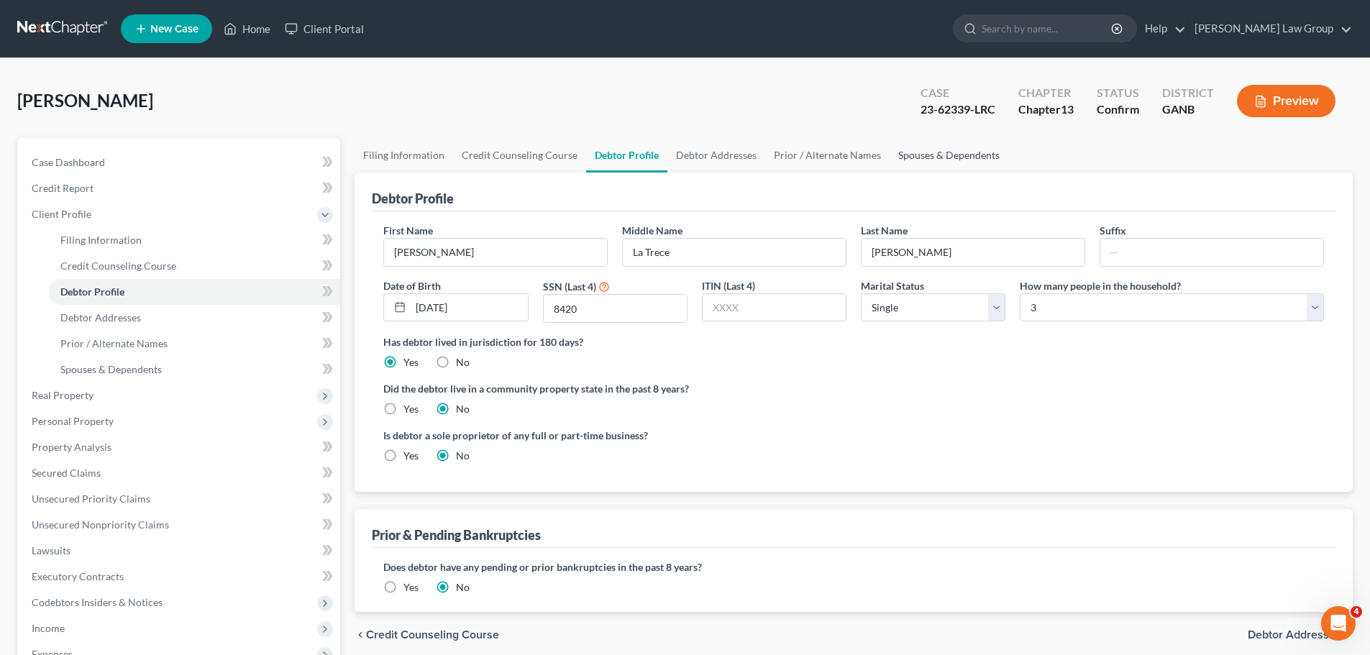
click at [927, 157] on link "Spouses & Dependents" at bounding box center [948, 155] width 119 height 35
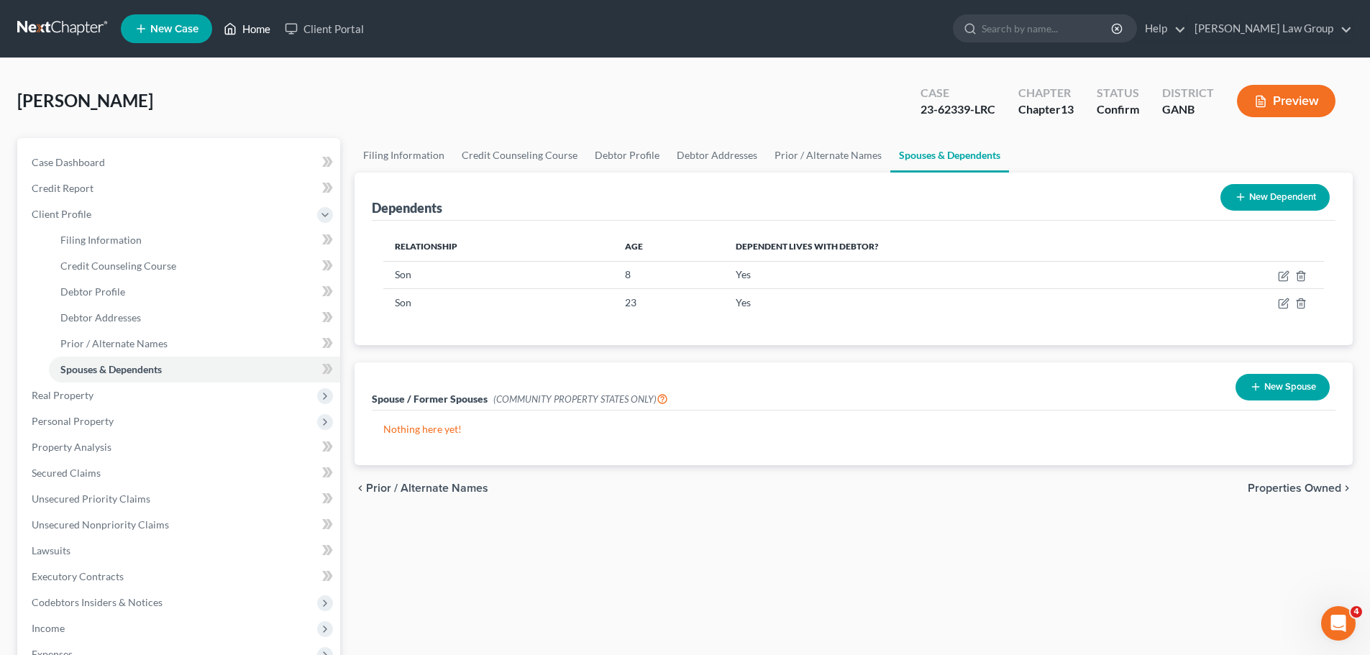
click at [255, 25] on link "Home" at bounding box center [246, 29] width 61 height 26
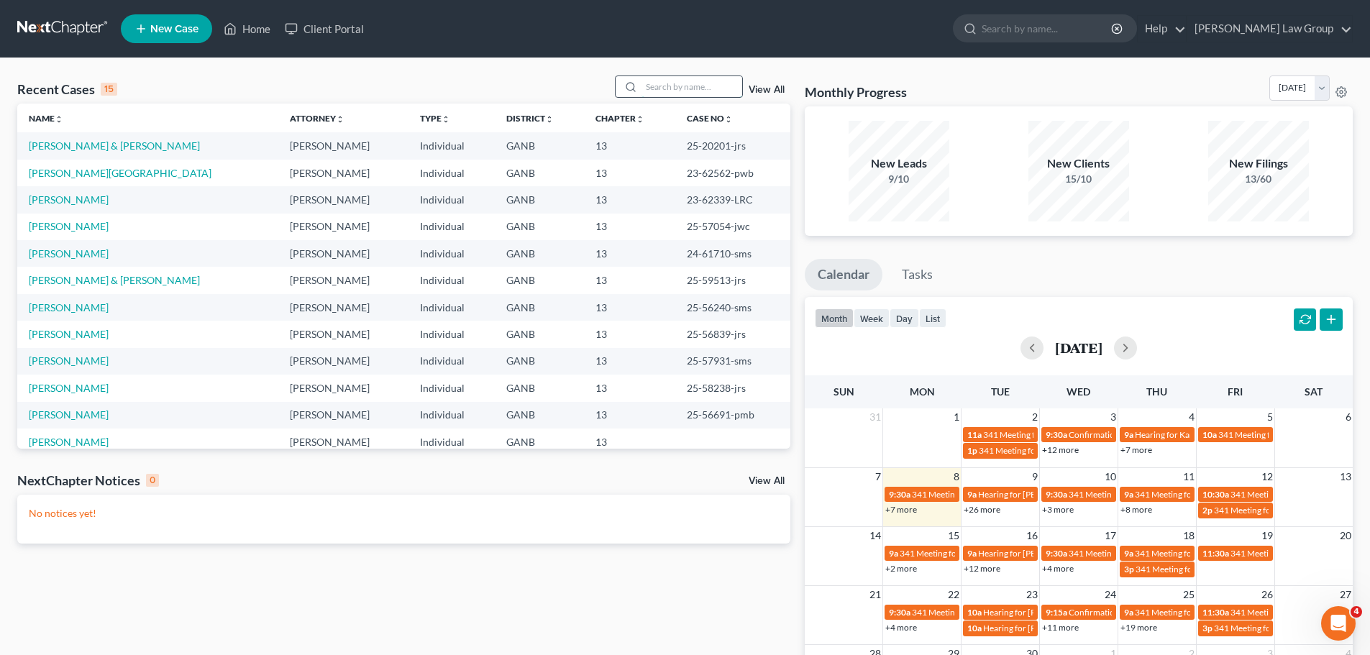
click at [710, 82] on input "search" at bounding box center [691, 86] width 101 height 21
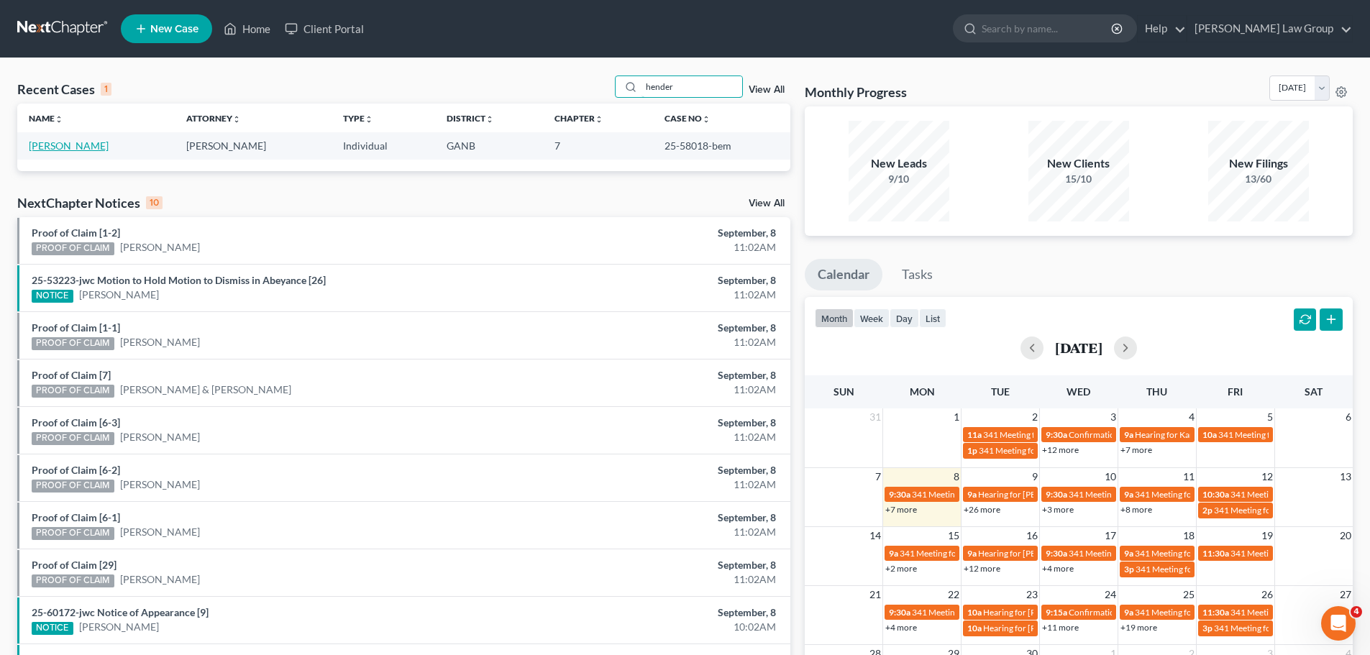
type input "hender"
click at [96, 145] on link "[PERSON_NAME]" at bounding box center [69, 145] width 80 height 12
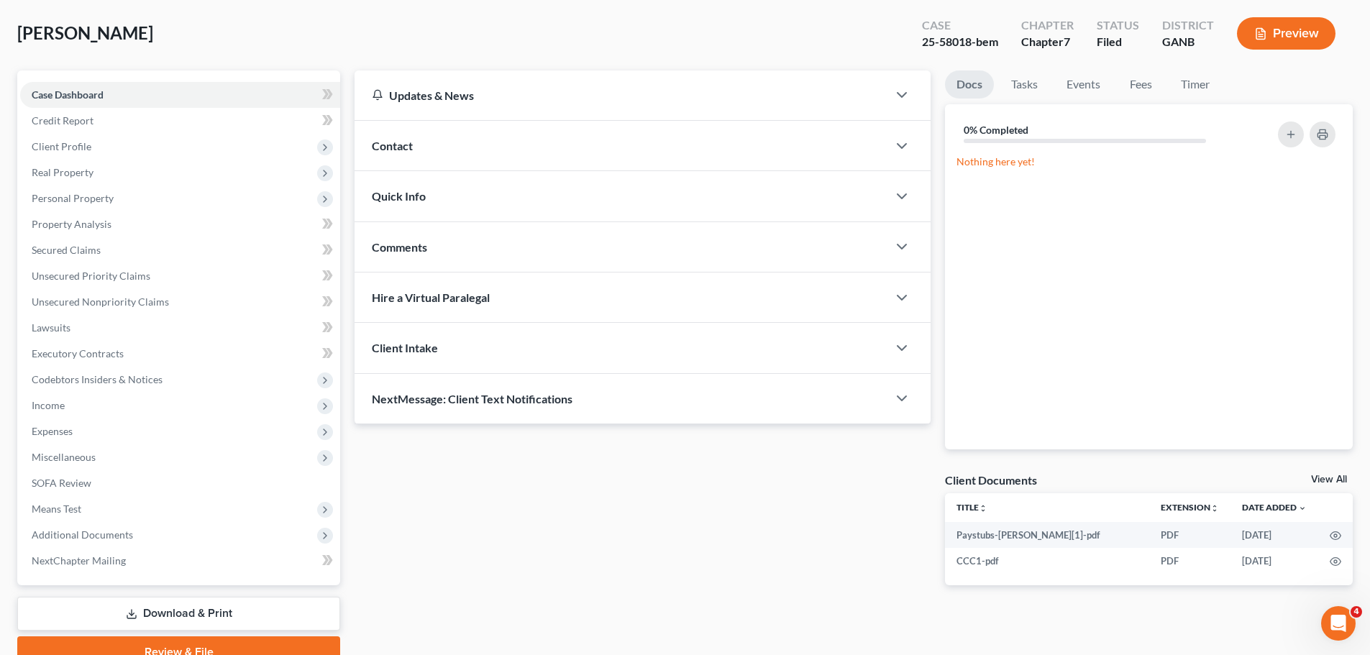
scroll to position [135, 0]
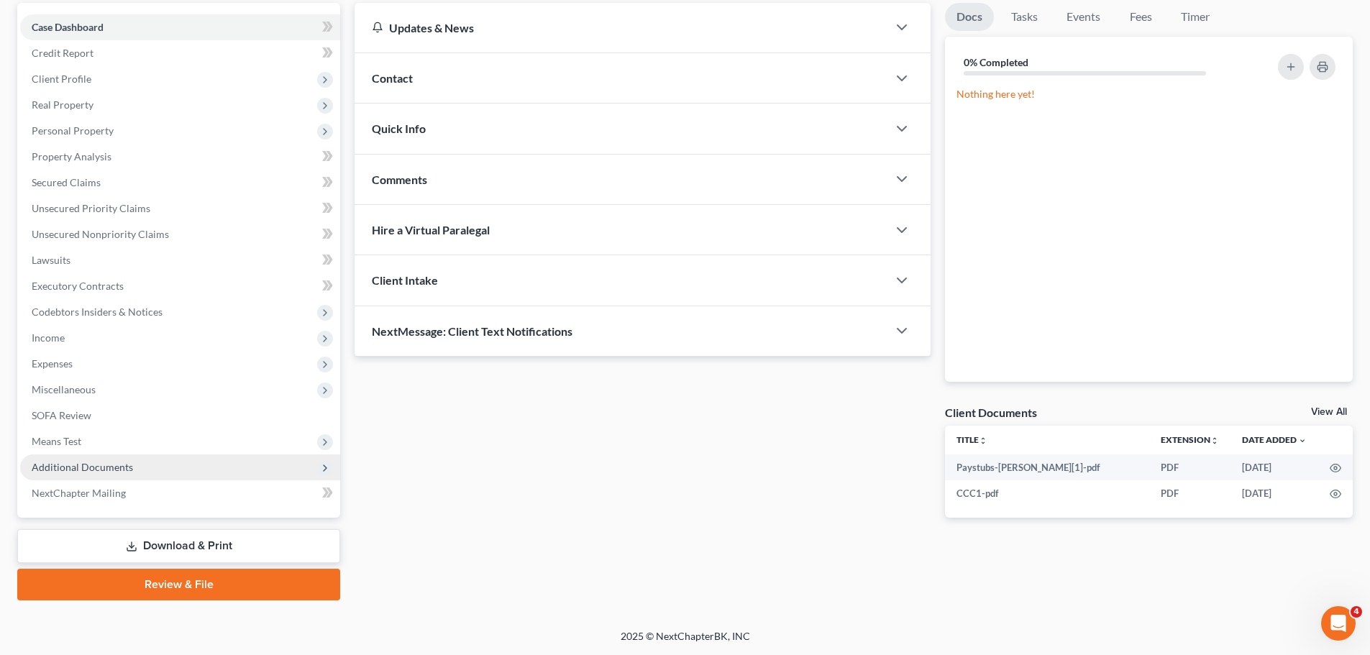
click at [145, 468] on span "Additional Documents" at bounding box center [180, 467] width 320 height 26
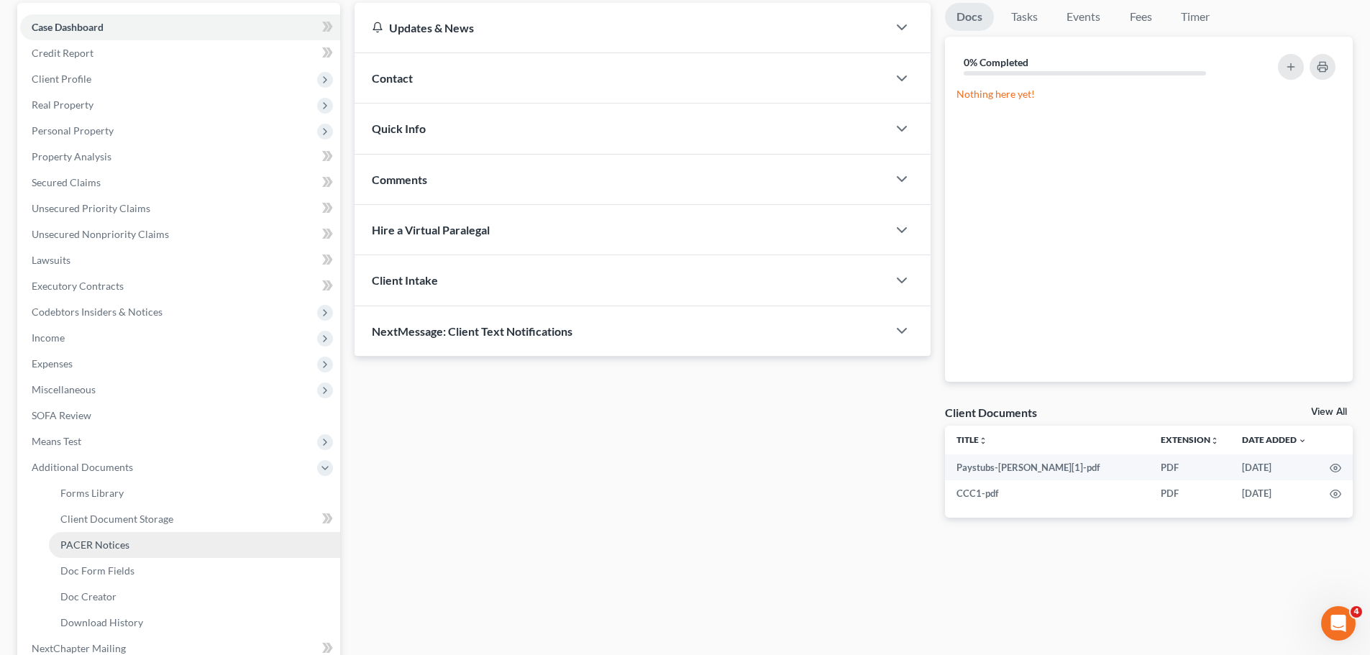
click at [111, 538] on span "PACER Notices" at bounding box center [94, 544] width 69 height 12
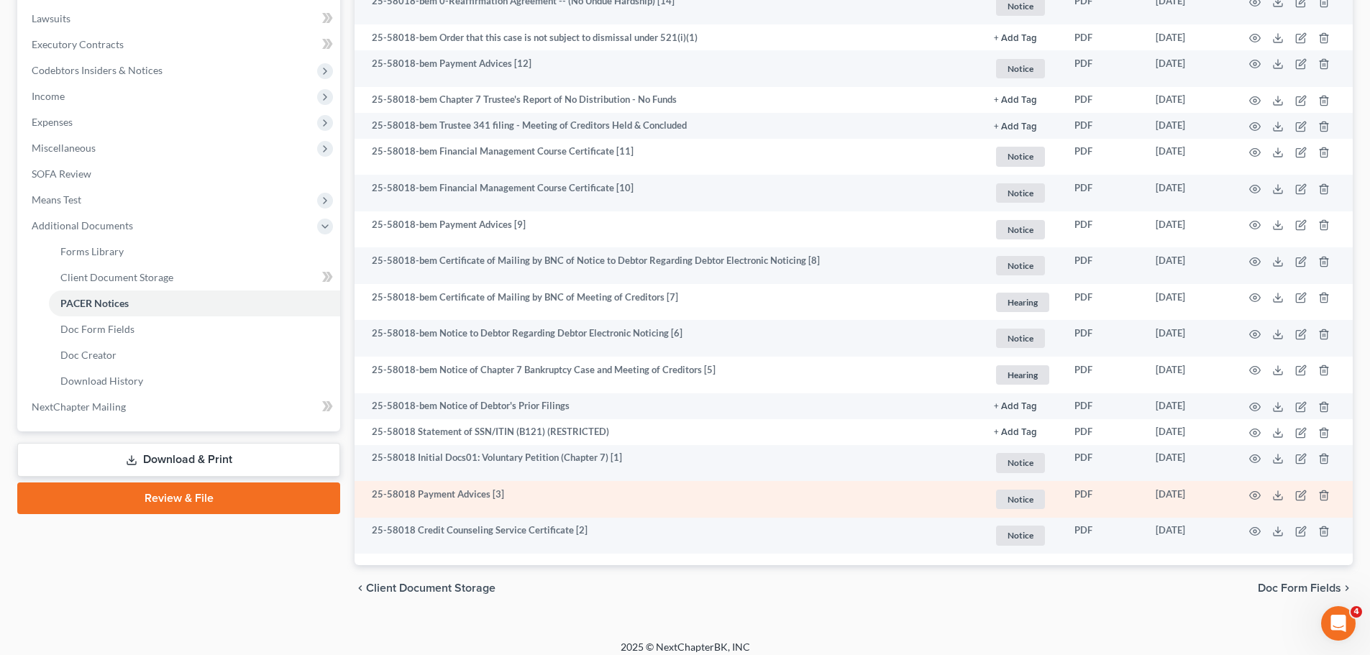
scroll to position [388, 0]
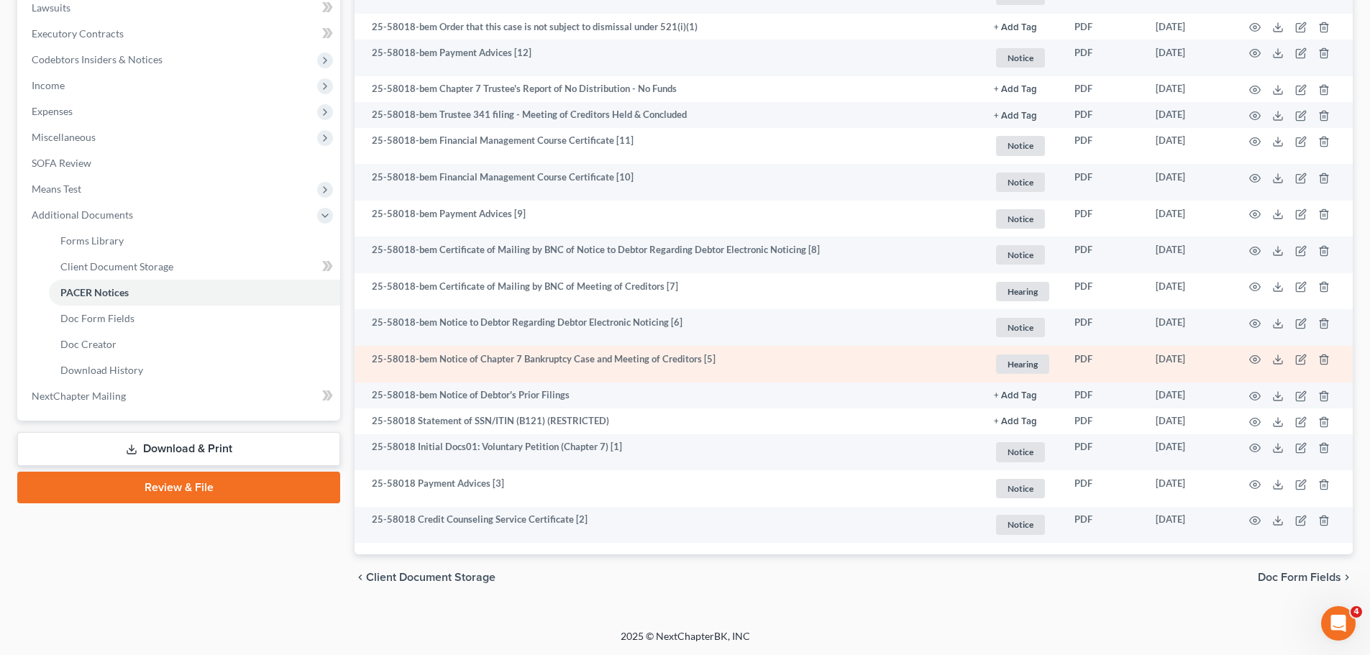
click at [1265, 359] on td at bounding box center [1292, 364] width 121 height 37
click at [1252, 357] on icon "button" at bounding box center [1255, 360] width 12 height 12
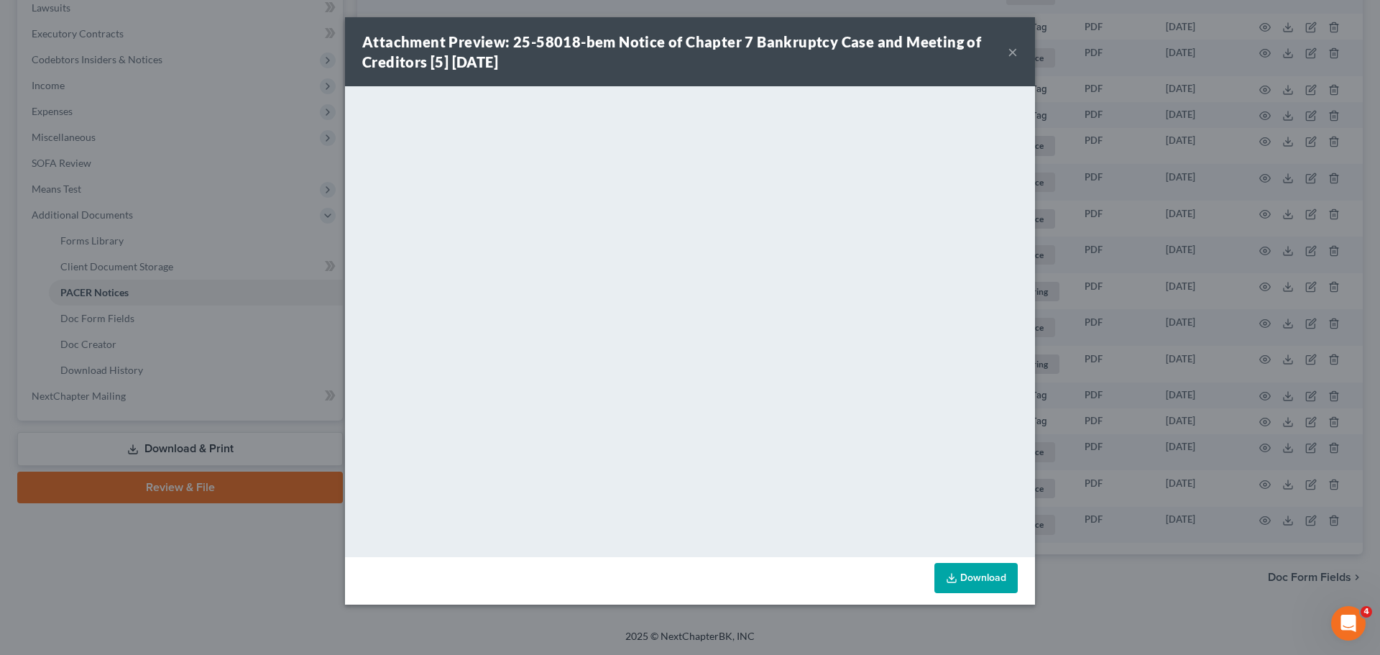
click at [1007, 48] on div "Attachment Preview: 25-58018-bem Notice of Chapter 7 Bankruptcy Case and Meetin…" at bounding box center [685, 52] width 646 height 40
click at [1014, 55] on button "×" at bounding box center [1013, 51] width 10 height 17
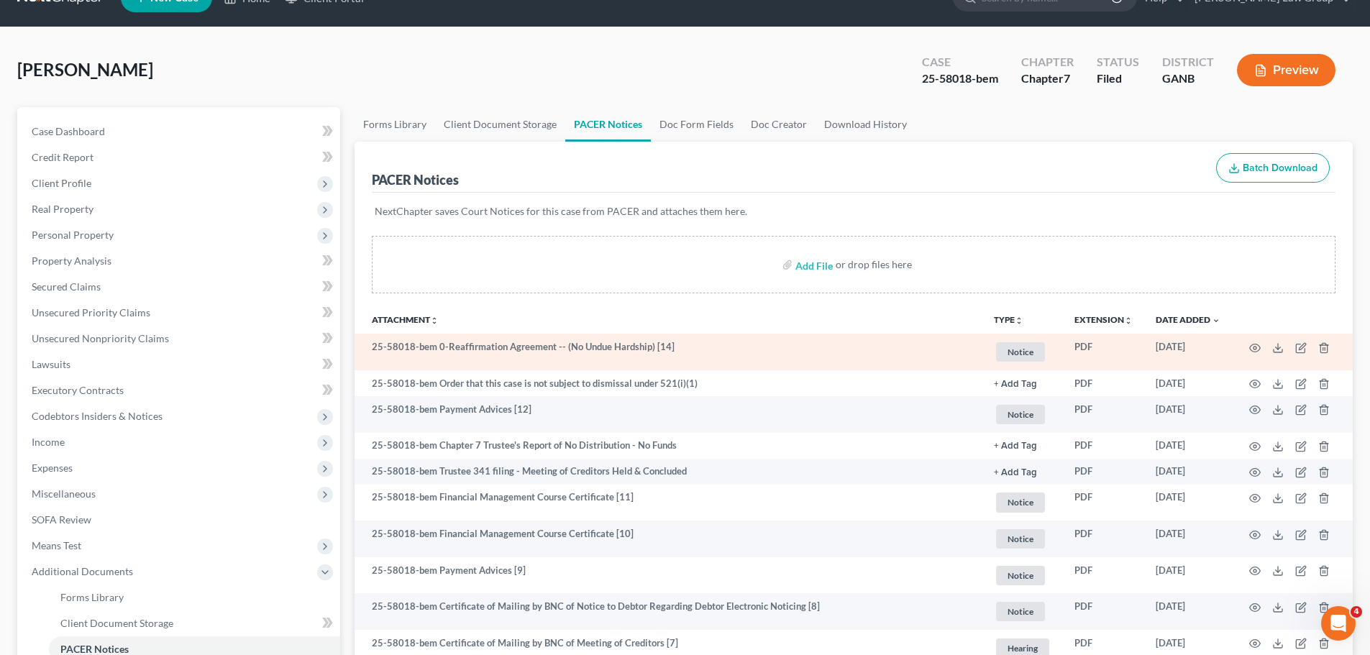
scroll to position [0, 0]
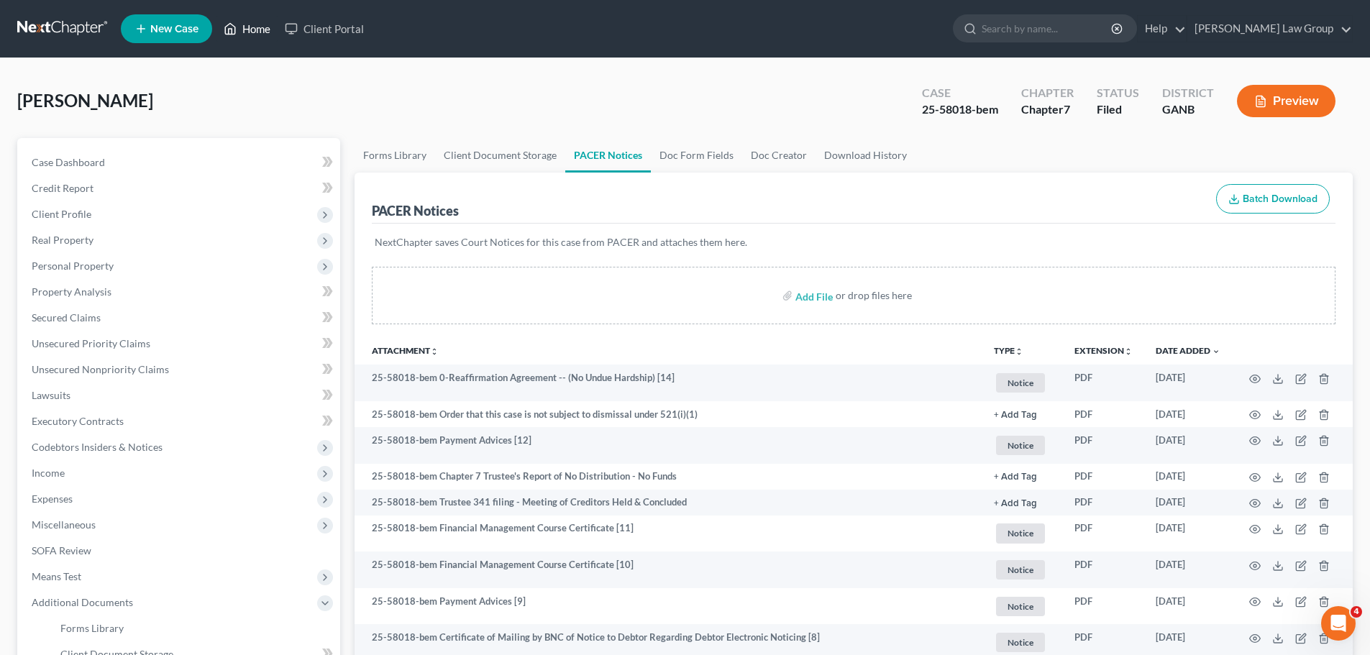
click at [262, 31] on link "Home" at bounding box center [246, 29] width 61 height 26
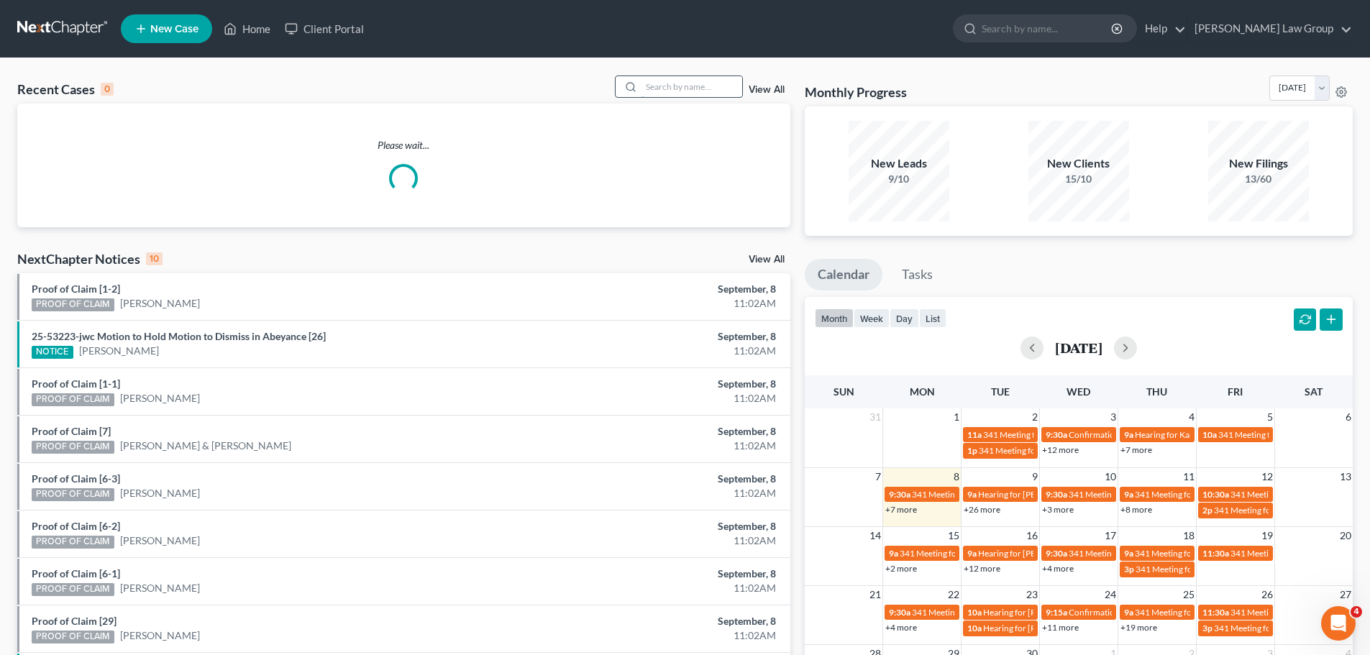
click at [669, 87] on input "search" at bounding box center [691, 86] width 101 height 21
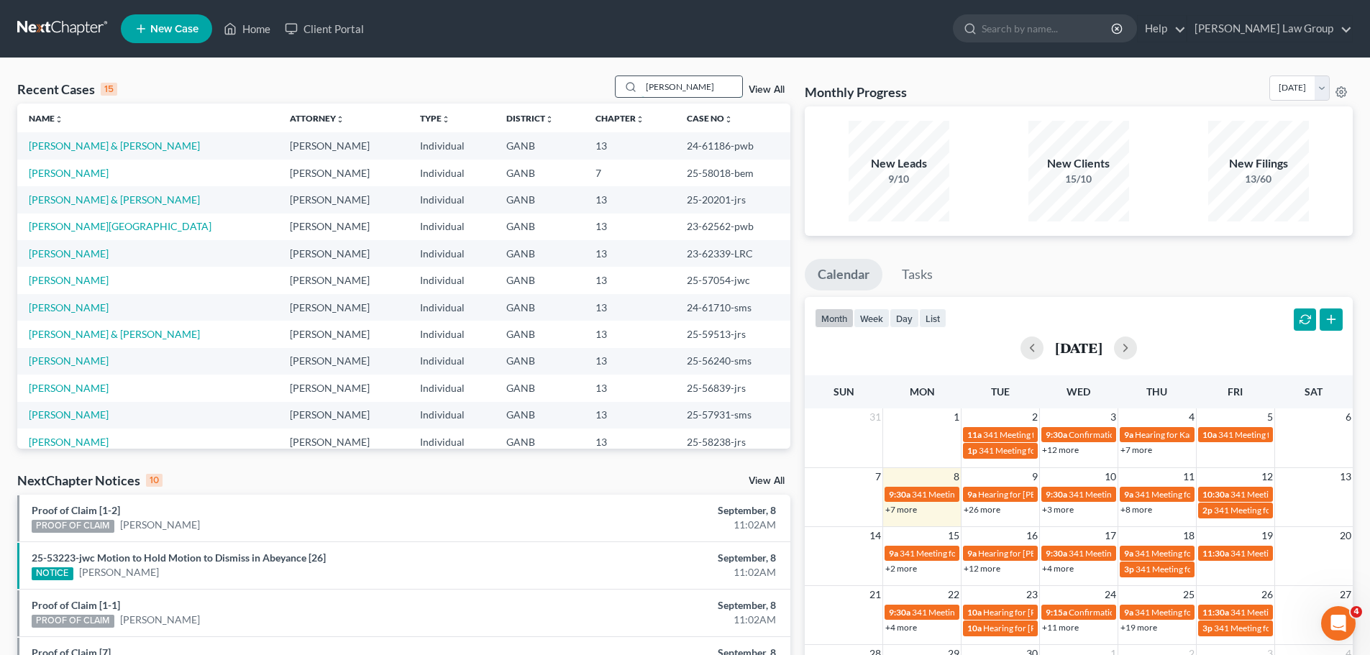
type input "[PERSON_NAME]"
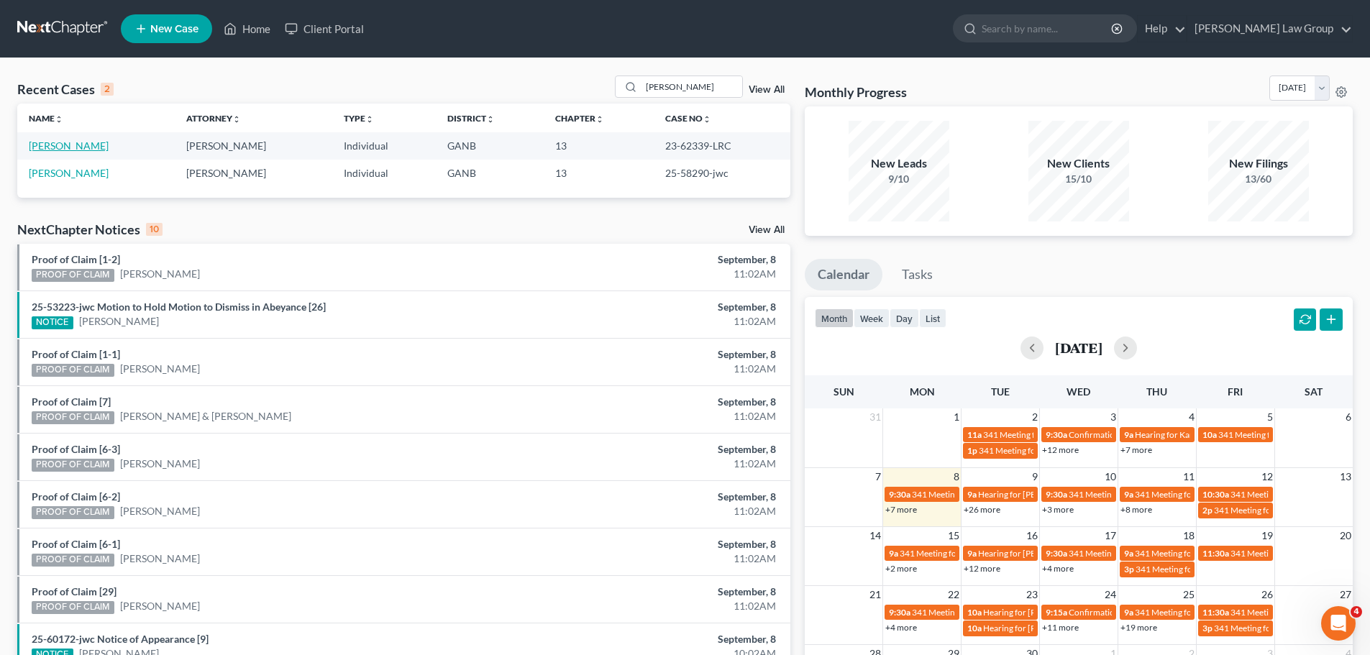
click at [102, 152] on td "[PERSON_NAME]" at bounding box center [95, 145] width 157 height 27
click at [106, 149] on link "[PERSON_NAME]" at bounding box center [69, 145] width 80 height 12
select select "0"
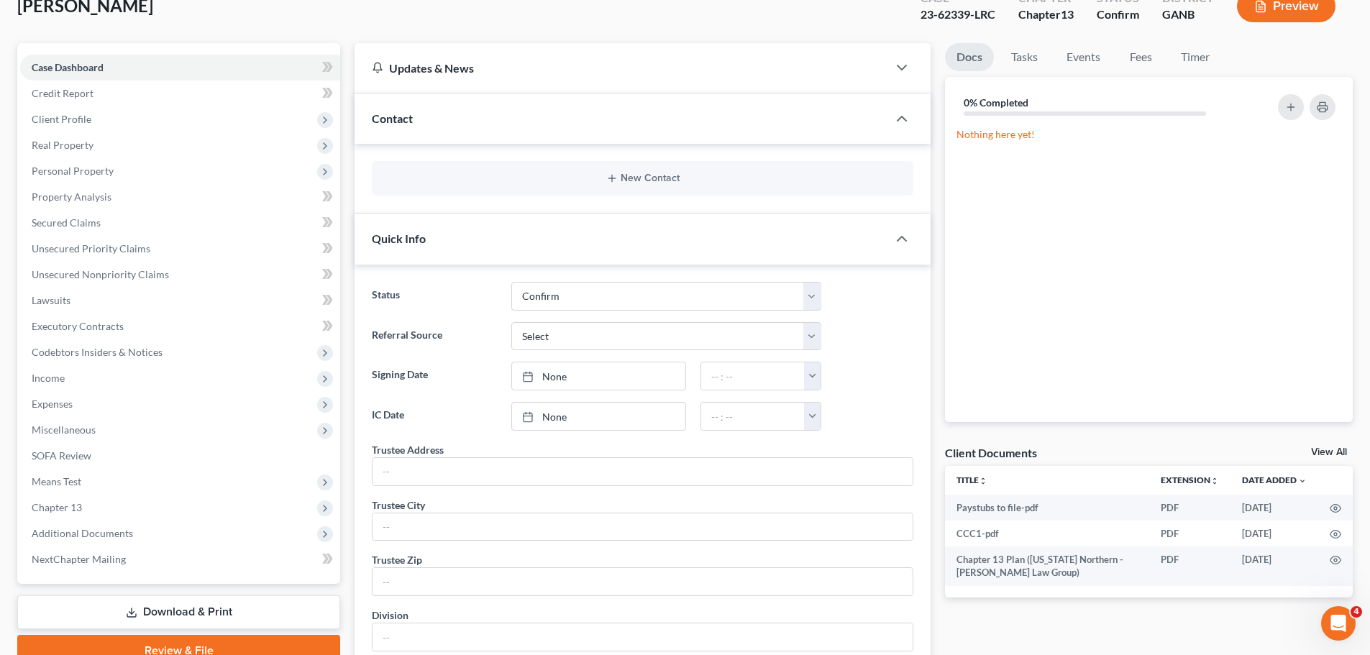
scroll to position [288, 0]
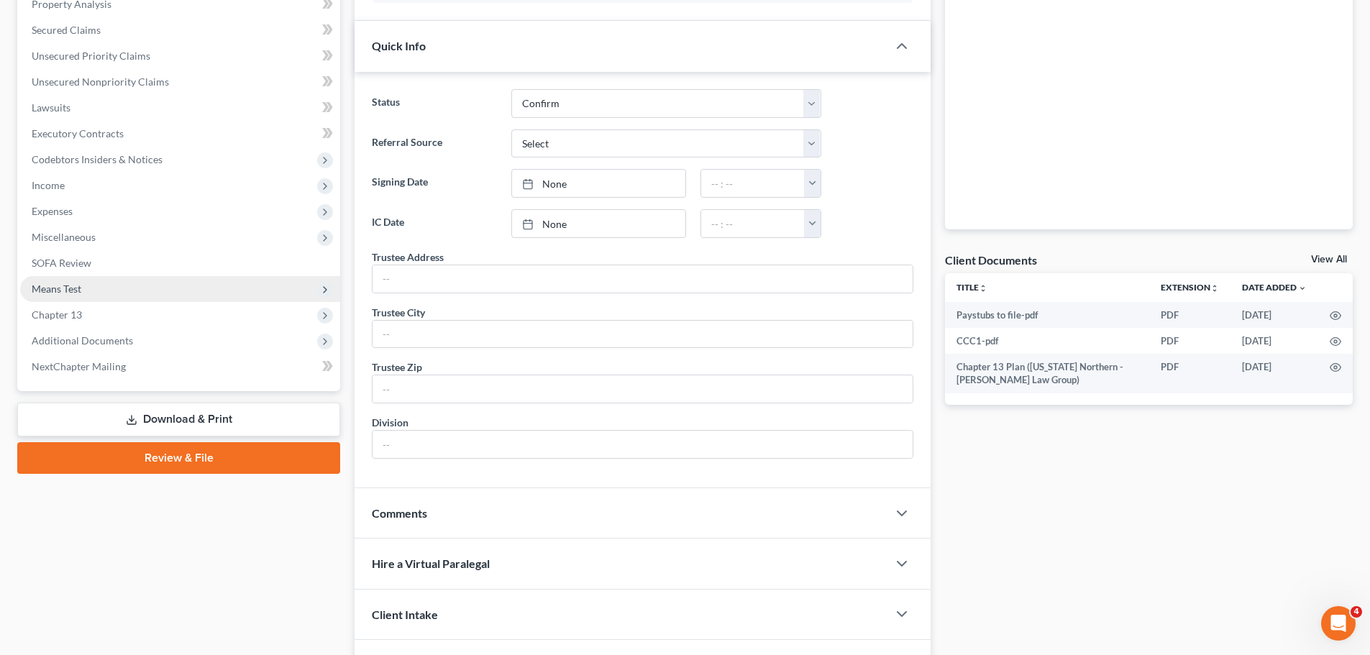
click at [116, 300] on span "Means Test" at bounding box center [180, 289] width 320 height 26
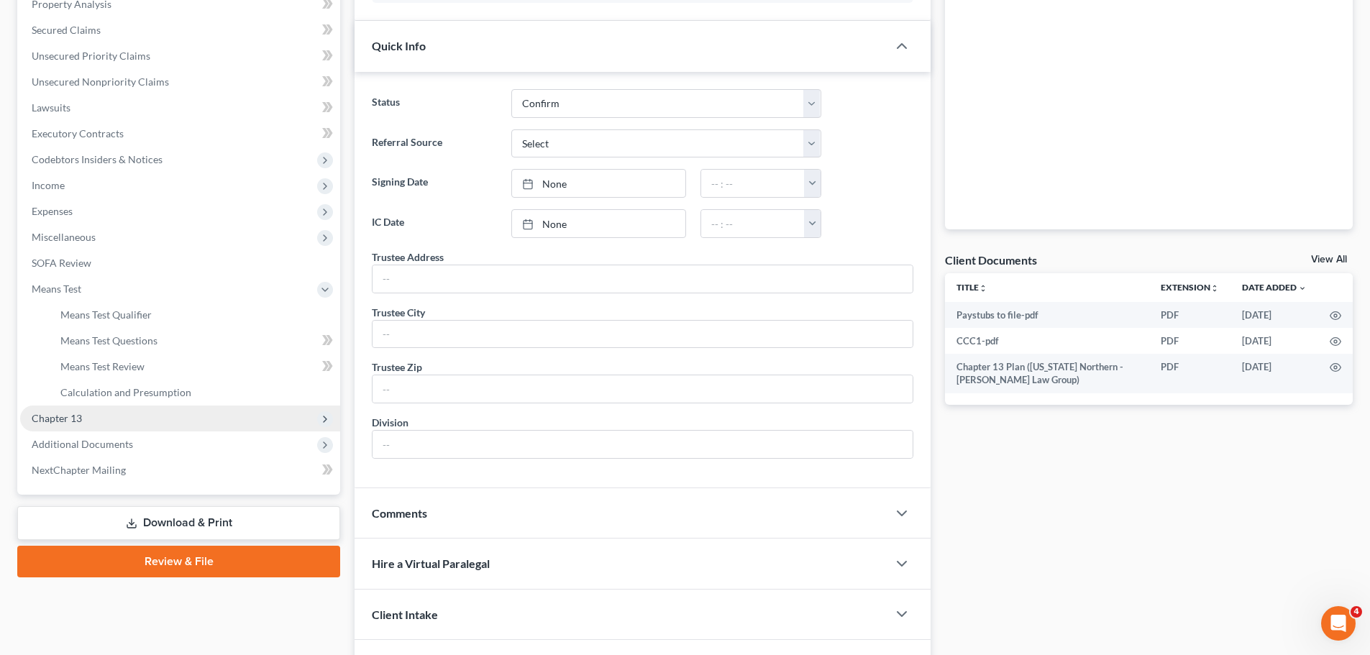
click at [158, 417] on span "Chapter 13" at bounding box center [180, 418] width 320 height 26
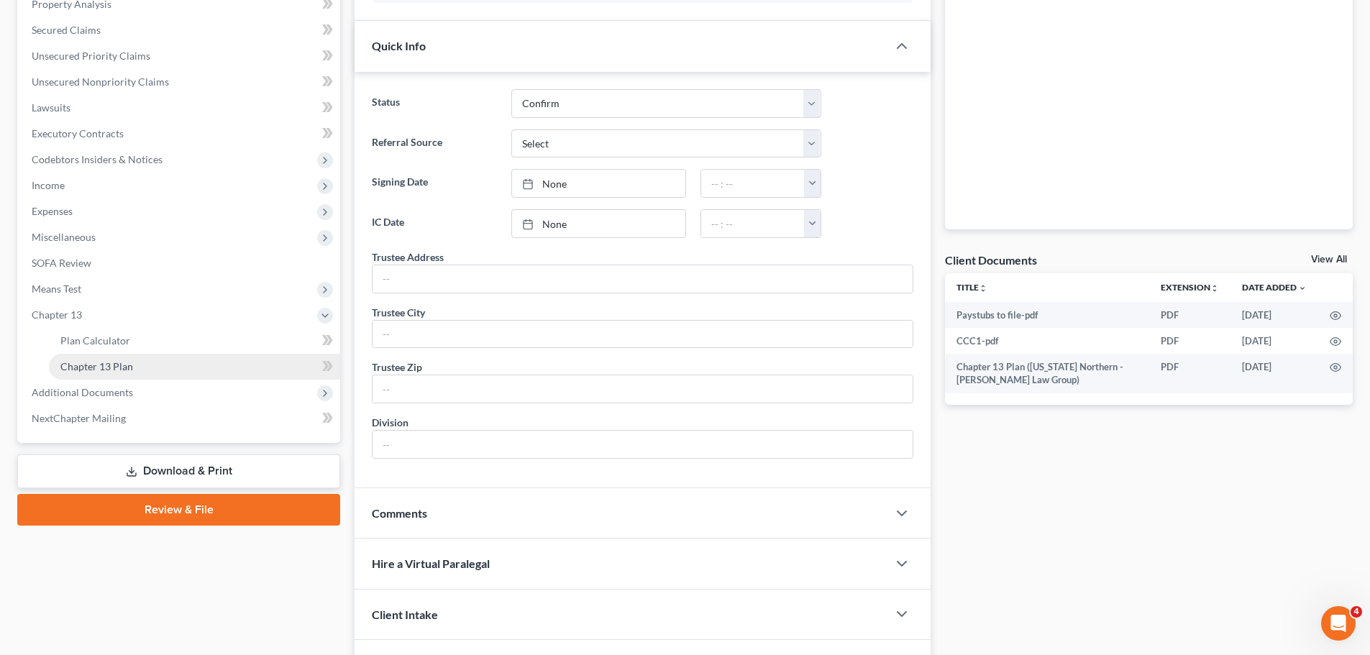
click at [133, 357] on link "Chapter 13 Plan" at bounding box center [194, 367] width 291 height 26
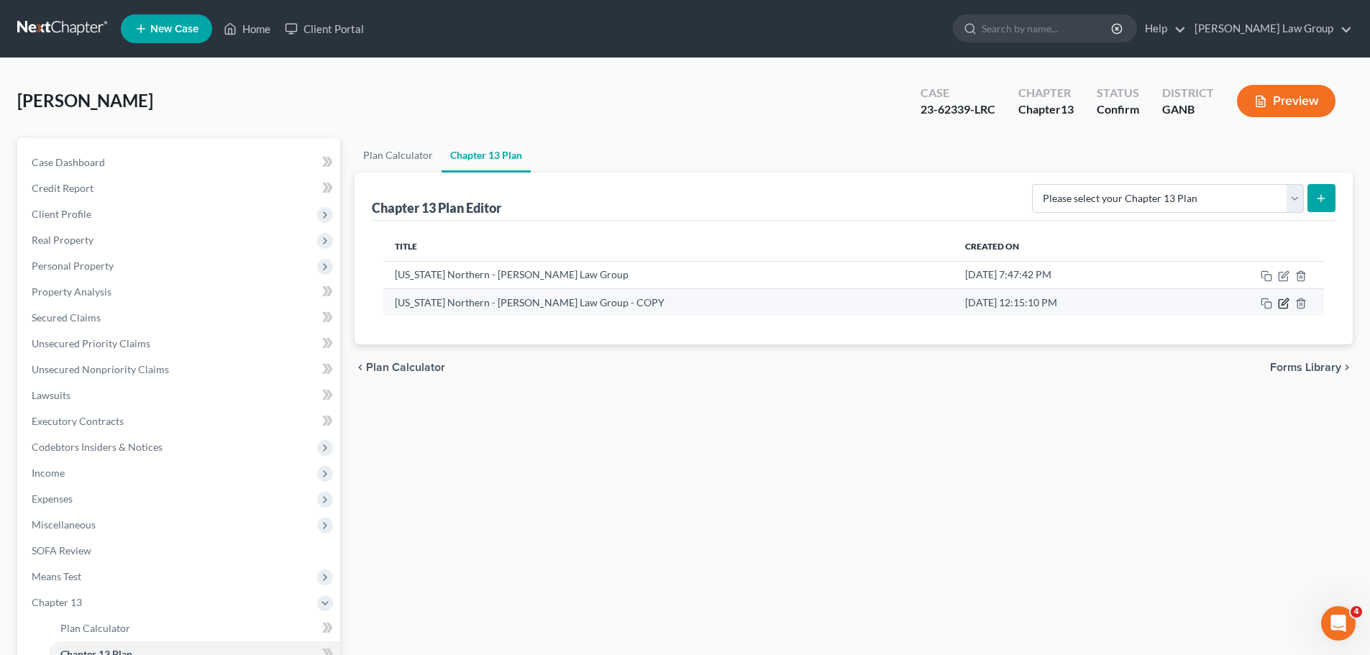
click at [1285, 308] on icon "button" at bounding box center [1284, 304] width 12 height 12
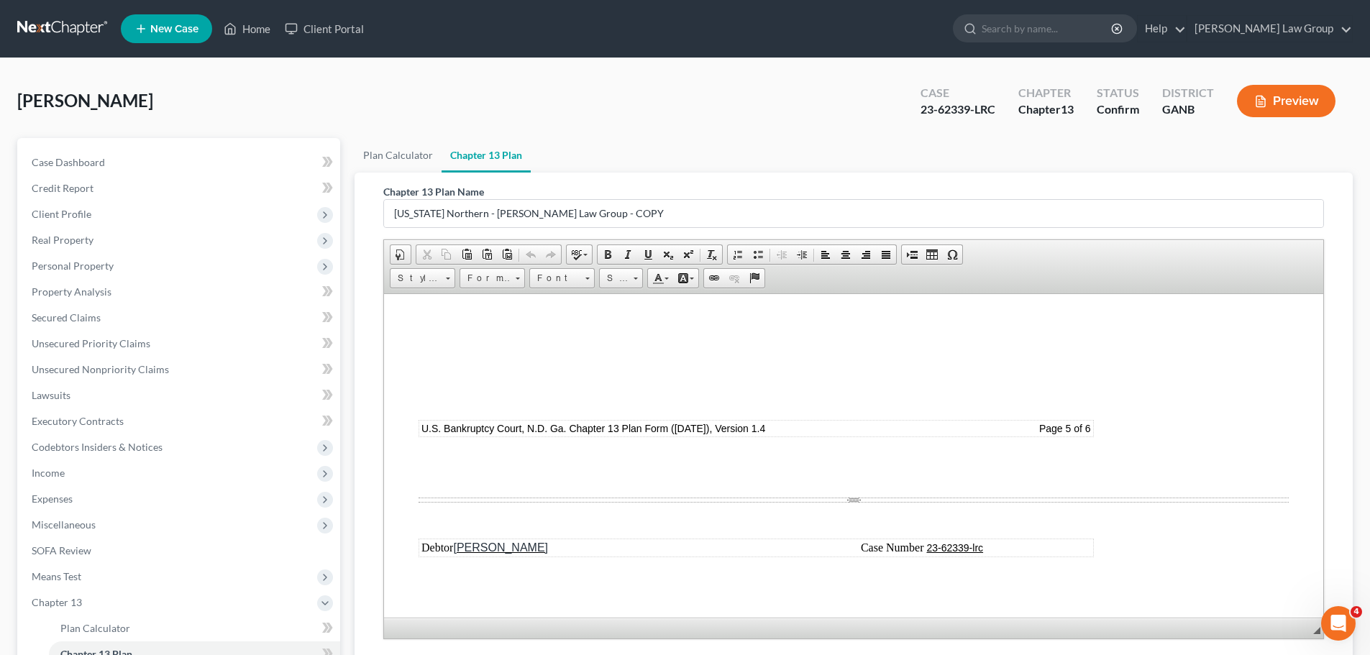
scroll to position [6039, 0]
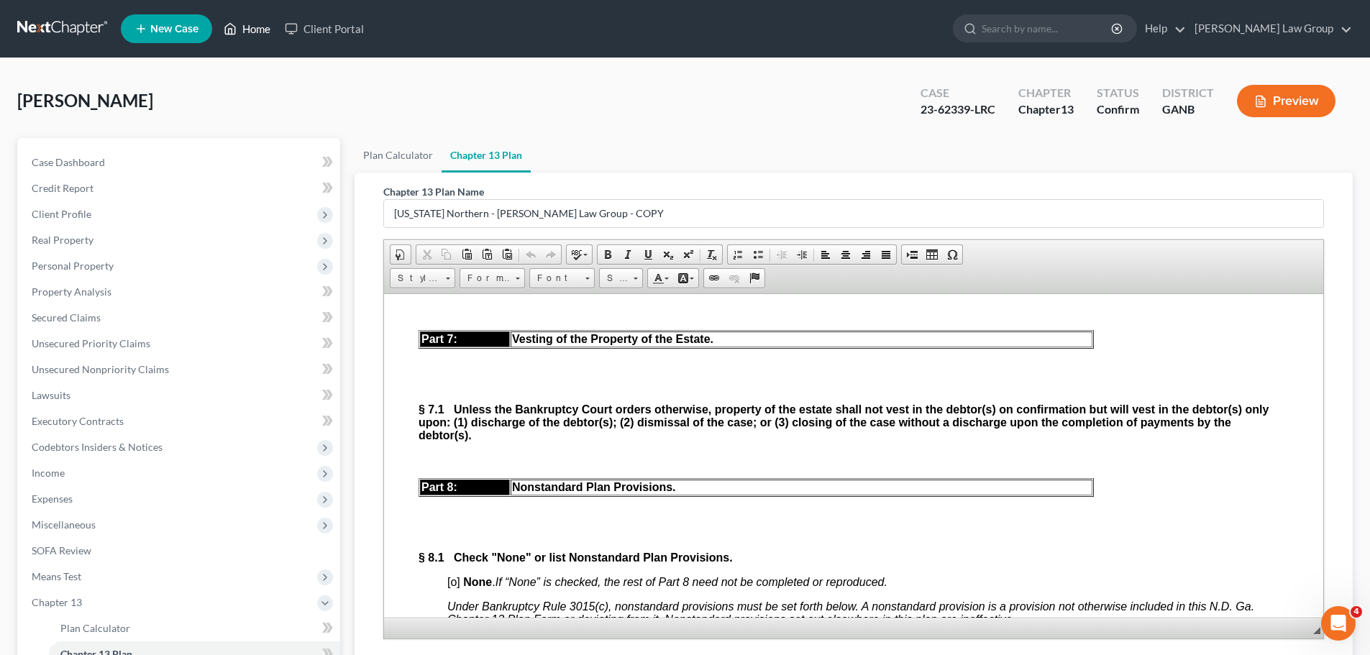
click at [262, 32] on link "Home" at bounding box center [246, 29] width 61 height 26
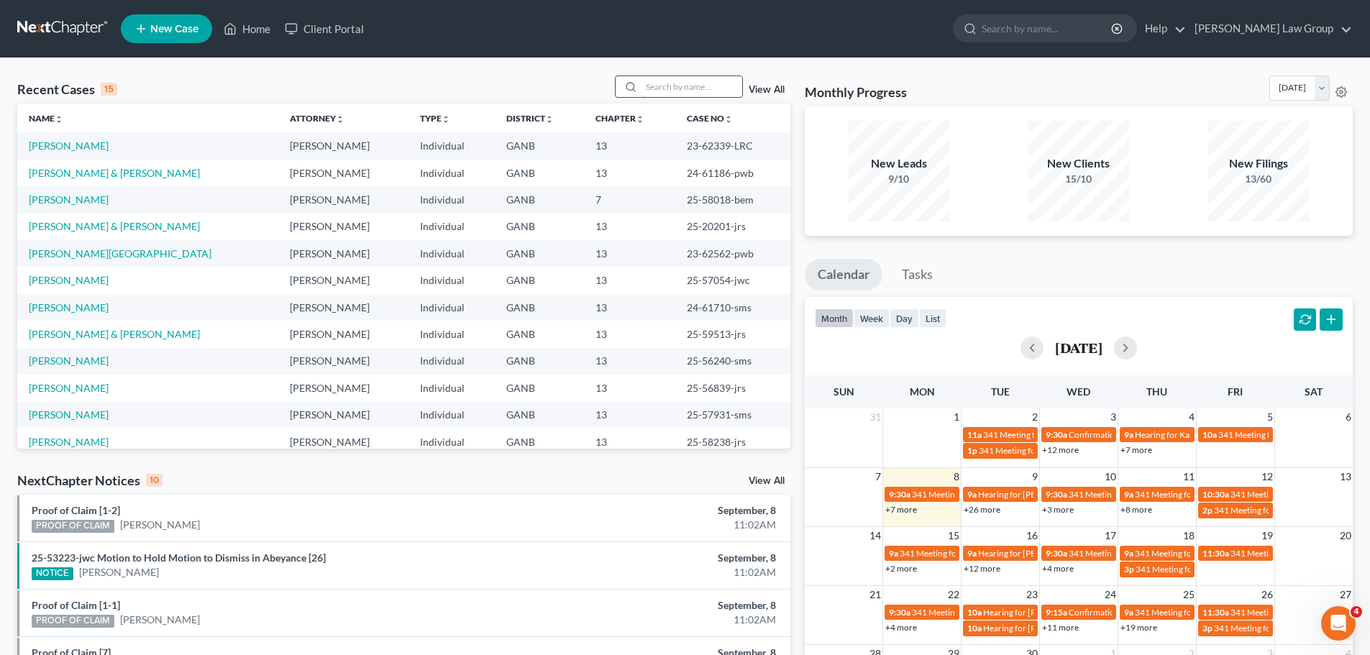
click at [696, 91] on input "search" at bounding box center [691, 86] width 101 height 21
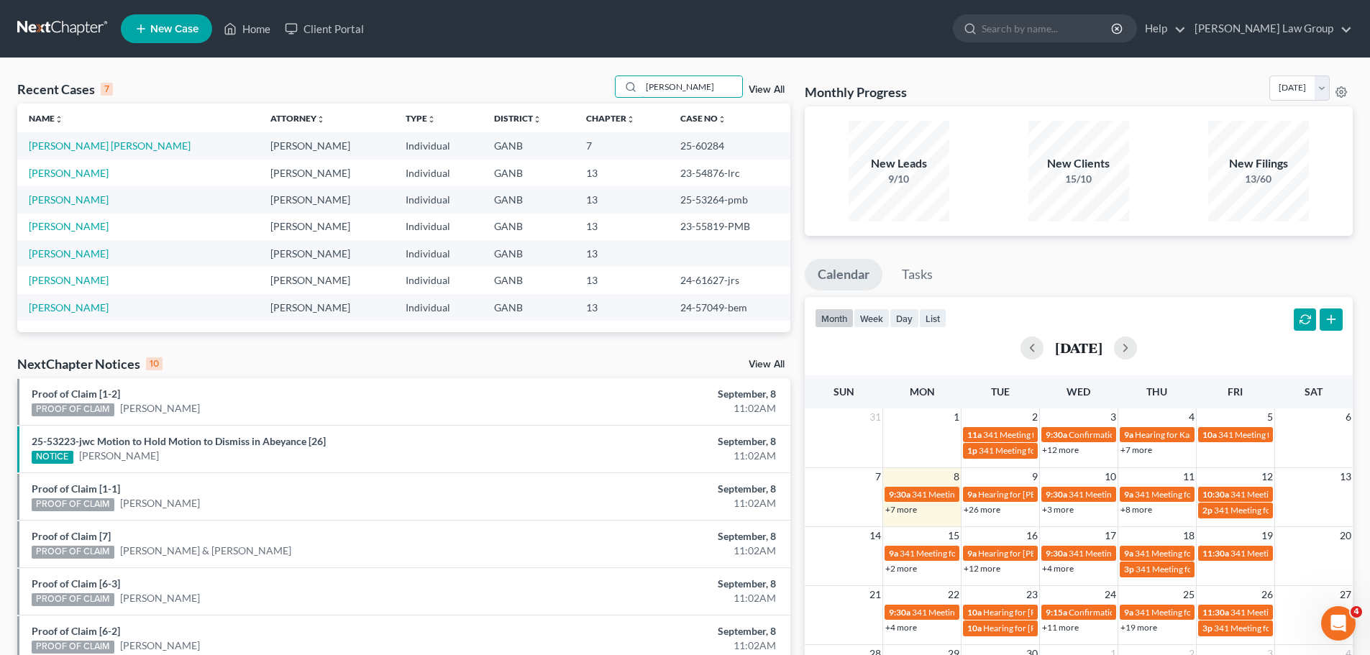
drag, startPoint x: 679, startPoint y: 87, endPoint x: 525, endPoint y: 70, distance: 155.5
click at [525, 70] on div "Recent Cases 7 anton View All Name unfold_more expand_more expand_less Attorney…" at bounding box center [685, 475] width 1370 height 834
type input "fallon"
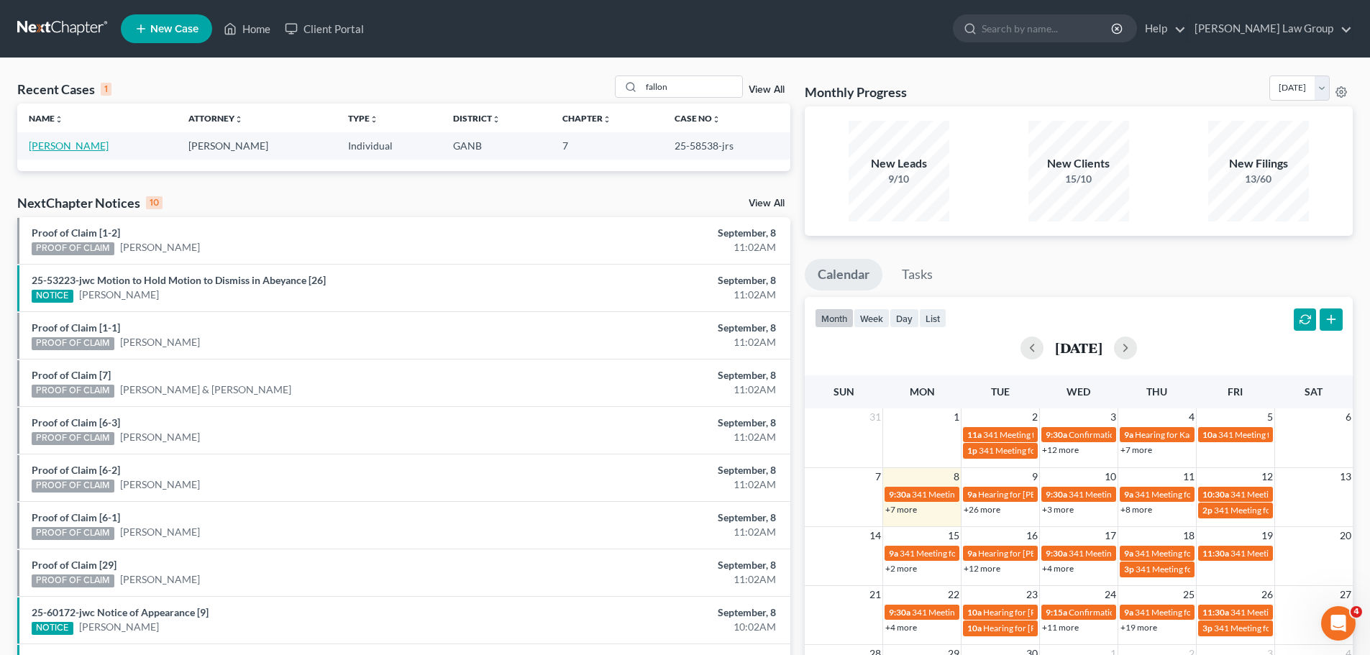
click at [58, 142] on link "[PERSON_NAME]" at bounding box center [69, 145] width 80 height 12
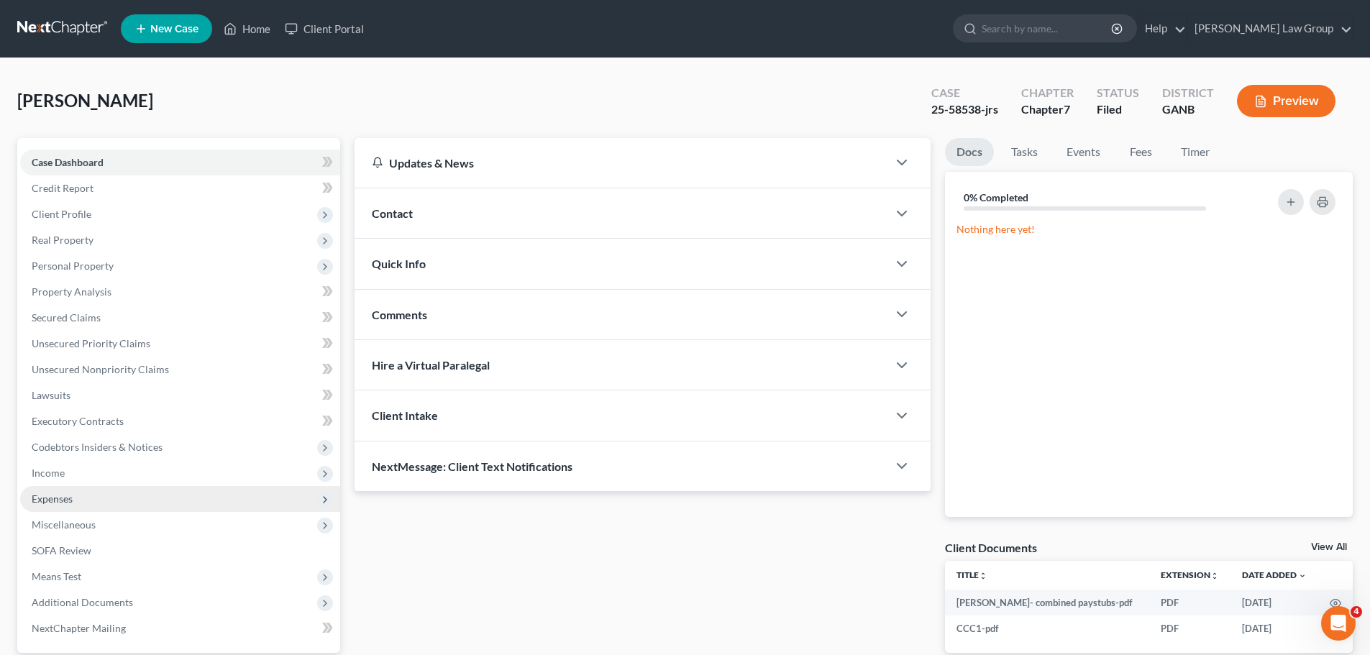
click at [93, 492] on span "Expenses" at bounding box center [180, 499] width 320 height 26
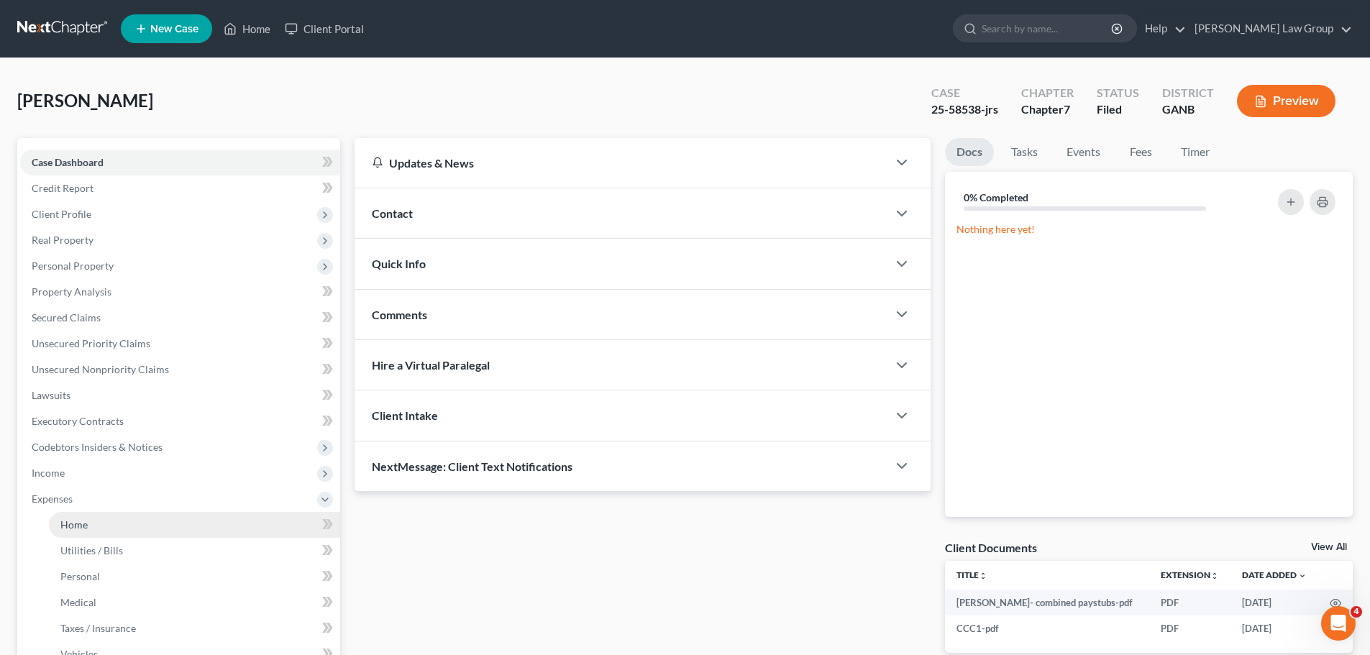
click at [116, 520] on link "Home" at bounding box center [194, 525] width 291 height 26
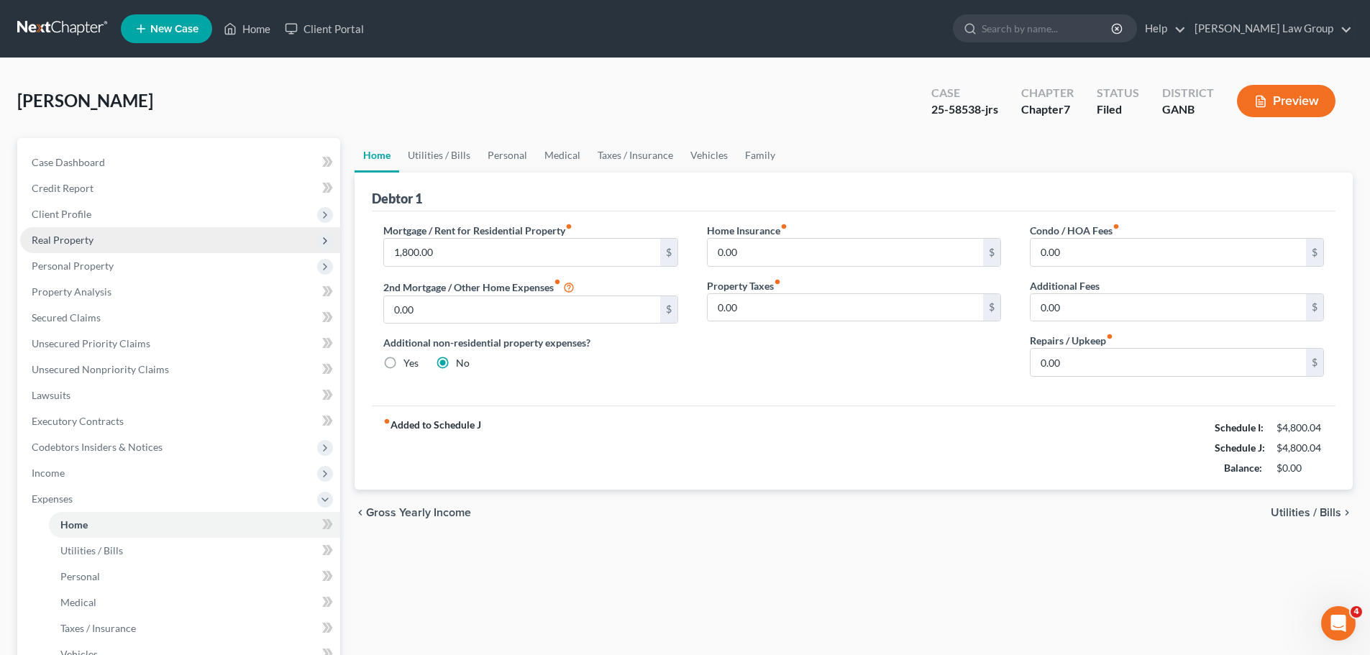
click at [75, 242] on span "Real Property" at bounding box center [63, 240] width 62 height 12
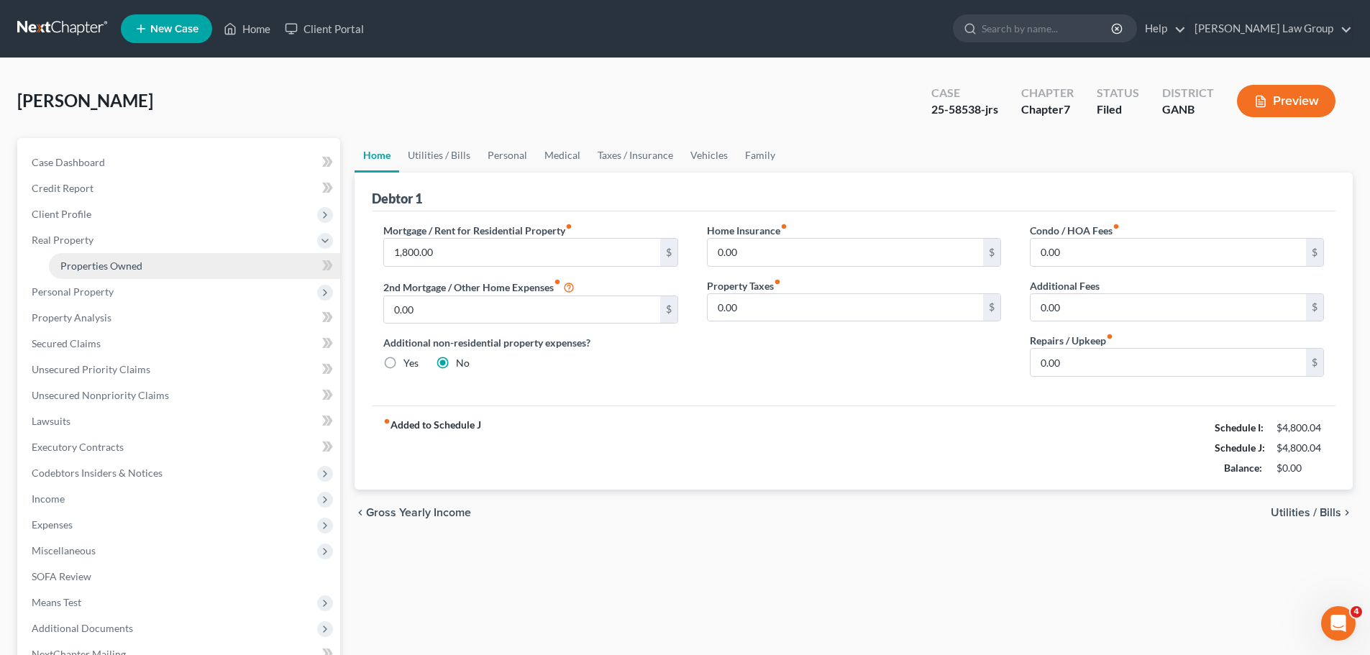
click at [105, 268] on span "Properties Owned" at bounding box center [101, 266] width 82 height 12
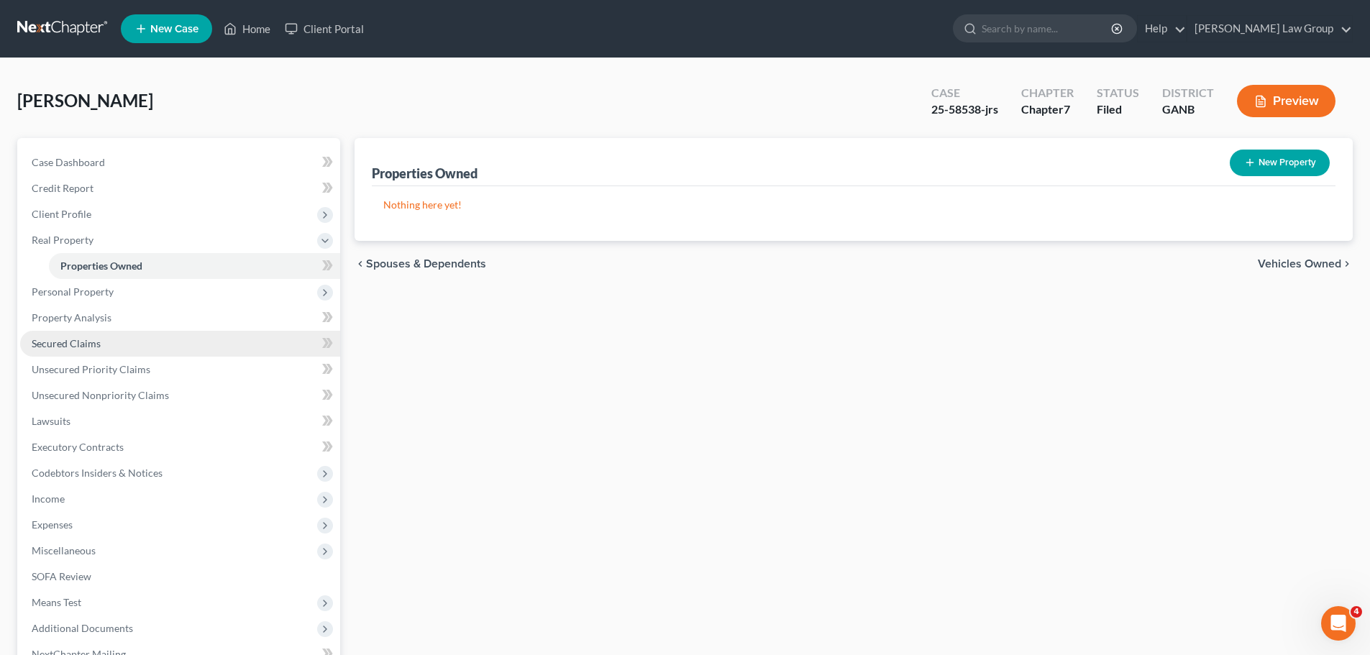
click at [88, 354] on link "Secured Claims" at bounding box center [180, 344] width 320 height 26
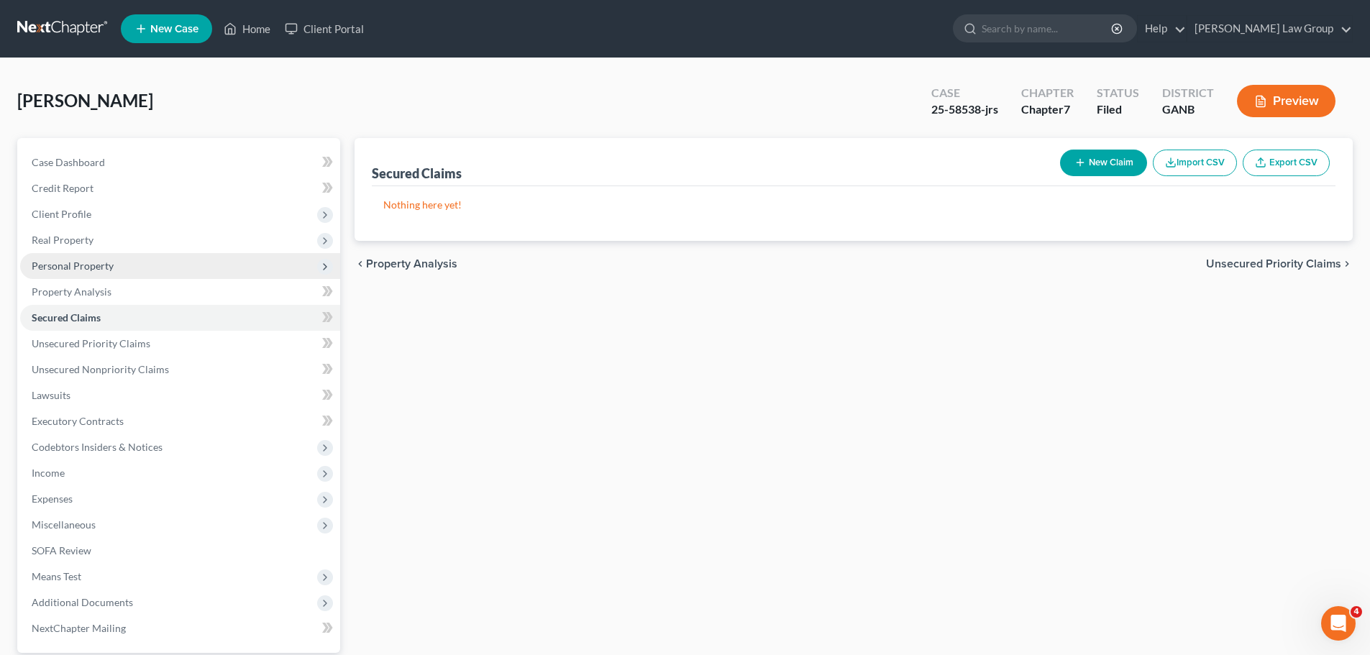
click at [97, 262] on span "Personal Property" at bounding box center [73, 266] width 82 height 12
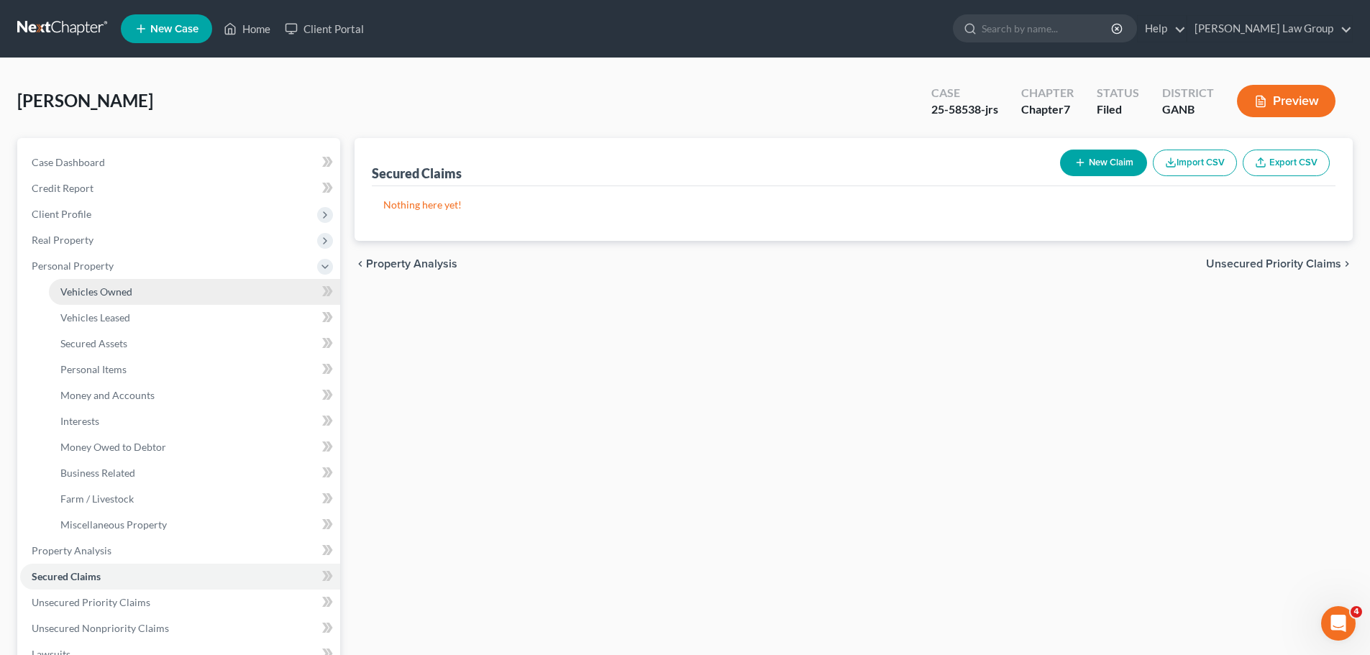
click at [136, 286] on link "Vehicles Owned" at bounding box center [194, 292] width 291 height 26
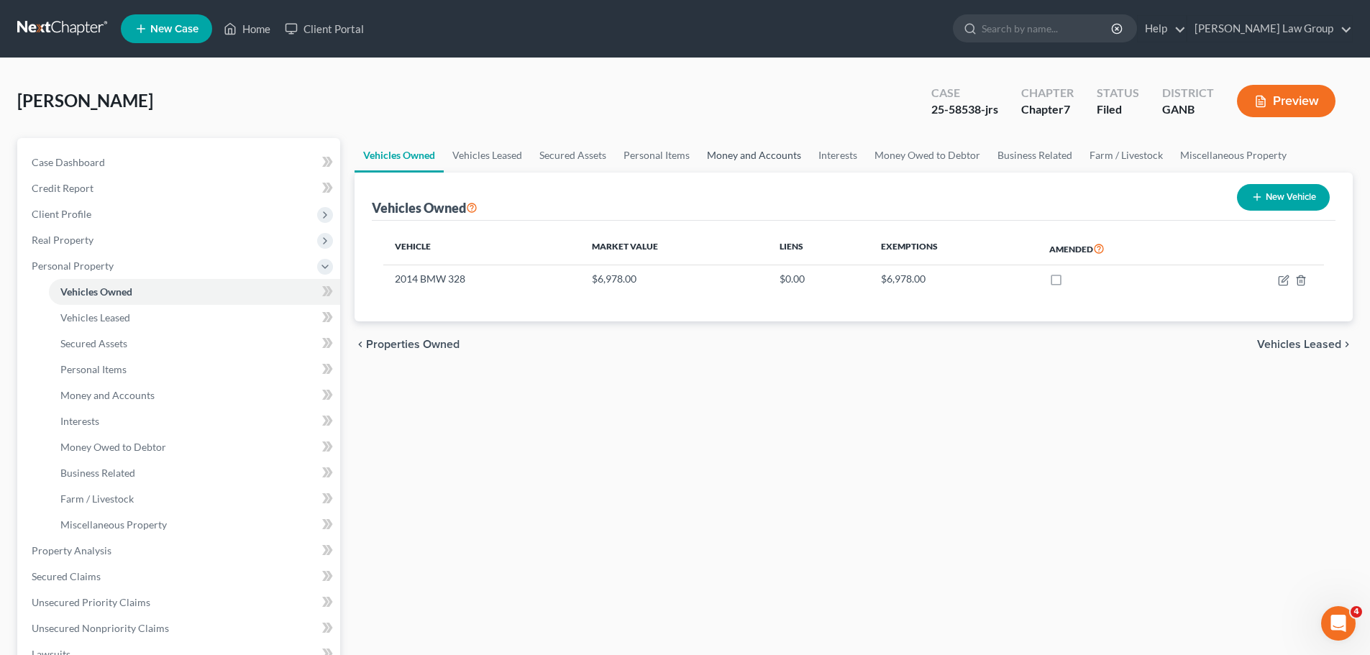
click at [751, 155] on link "Money and Accounts" at bounding box center [753, 155] width 111 height 35
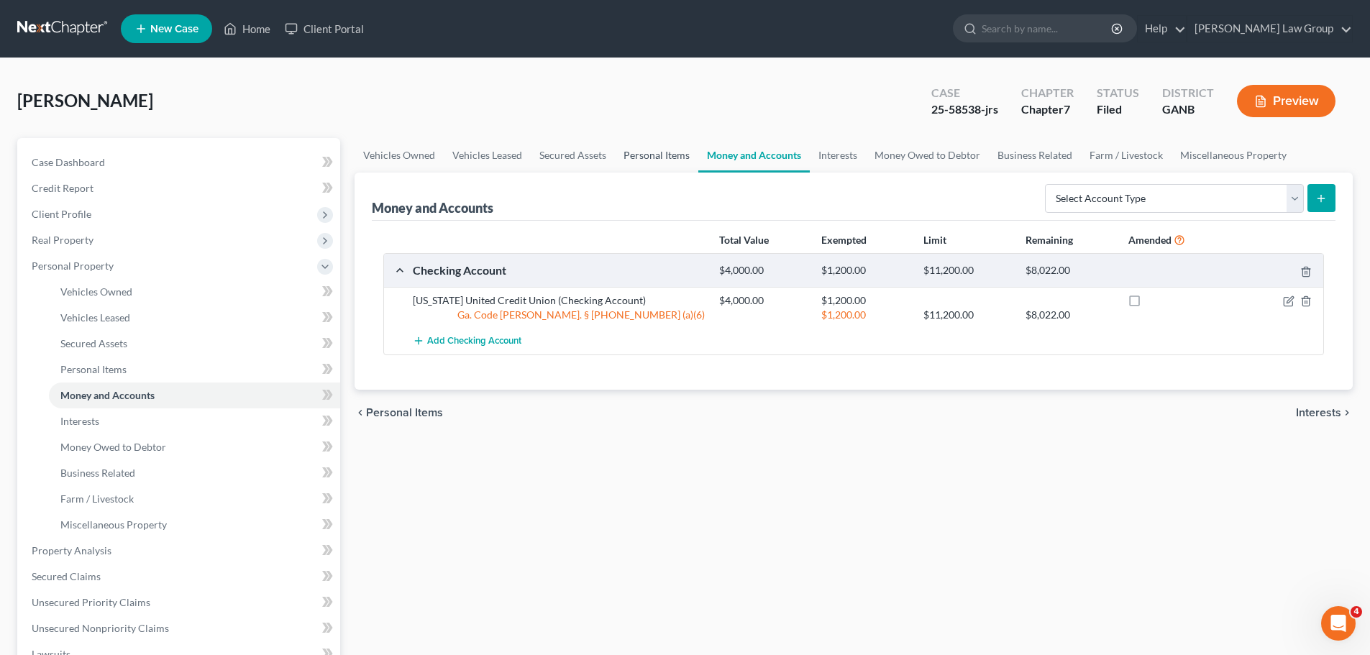
click at [648, 157] on link "Personal Items" at bounding box center [656, 155] width 83 height 35
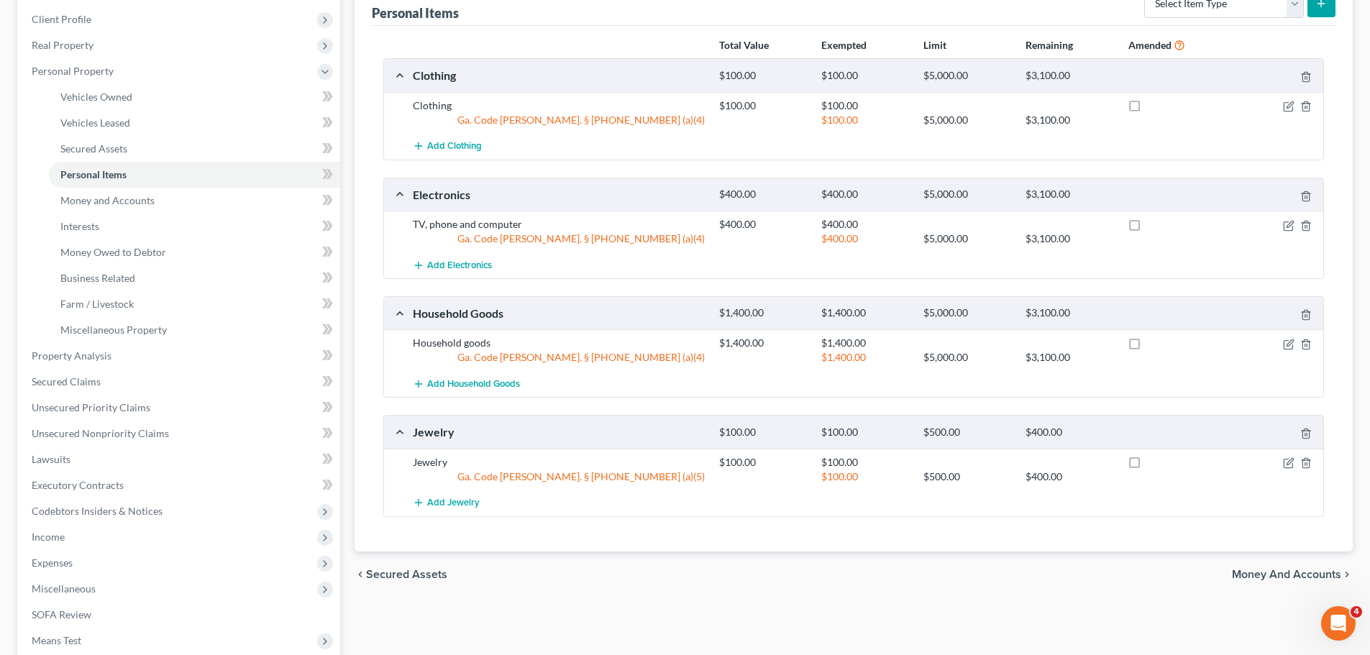
scroll to position [72, 0]
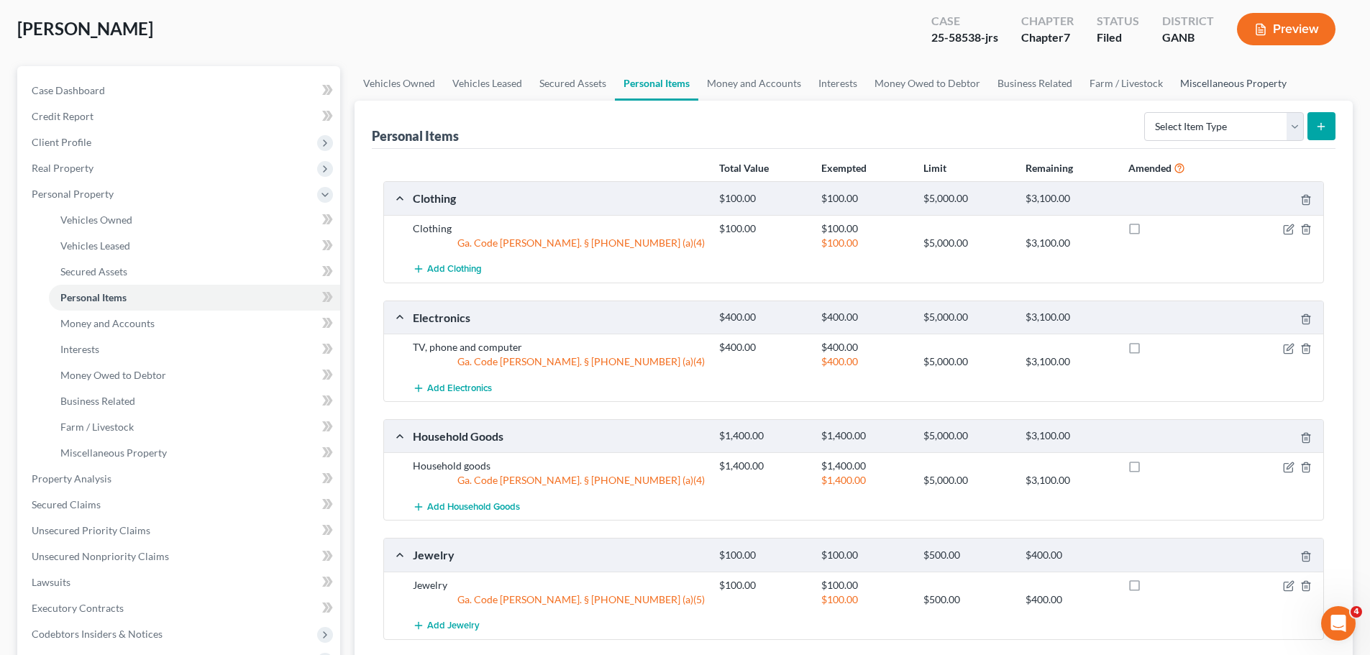
click at [1216, 86] on link "Miscellaneous Property" at bounding box center [1233, 83] width 124 height 35
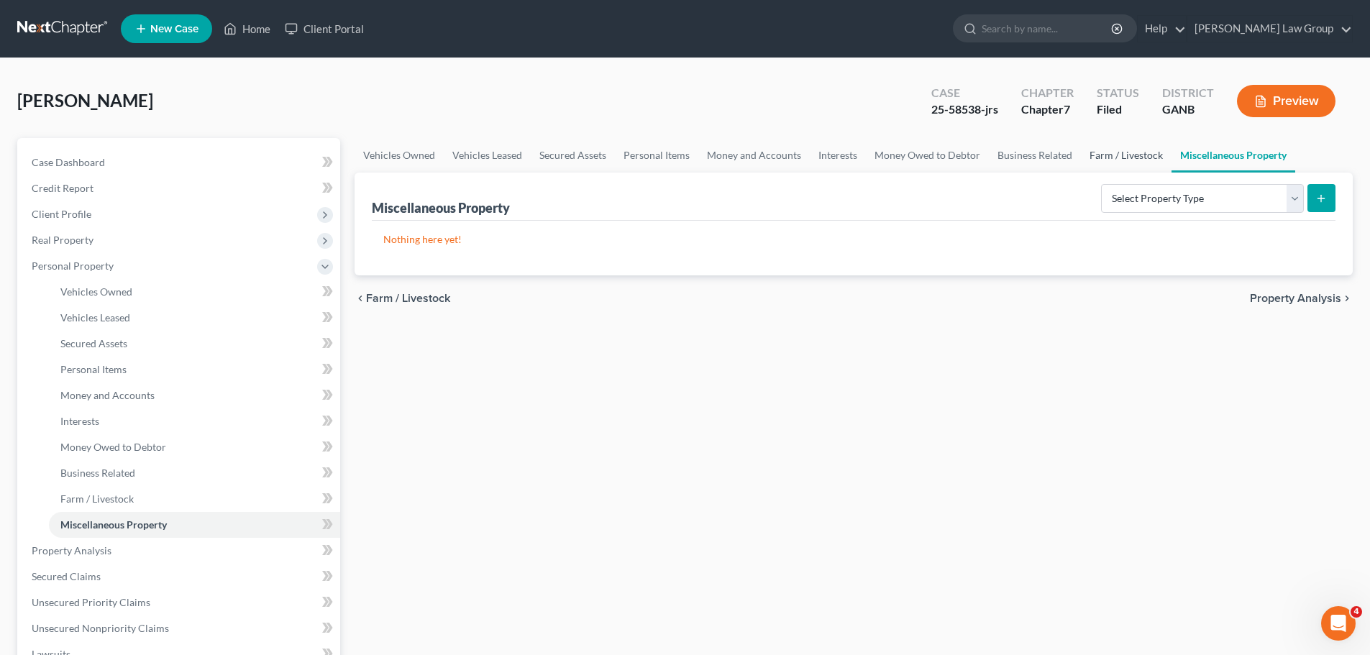
click at [1119, 148] on link "Farm / Livestock" at bounding box center [1126, 155] width 91 height 35
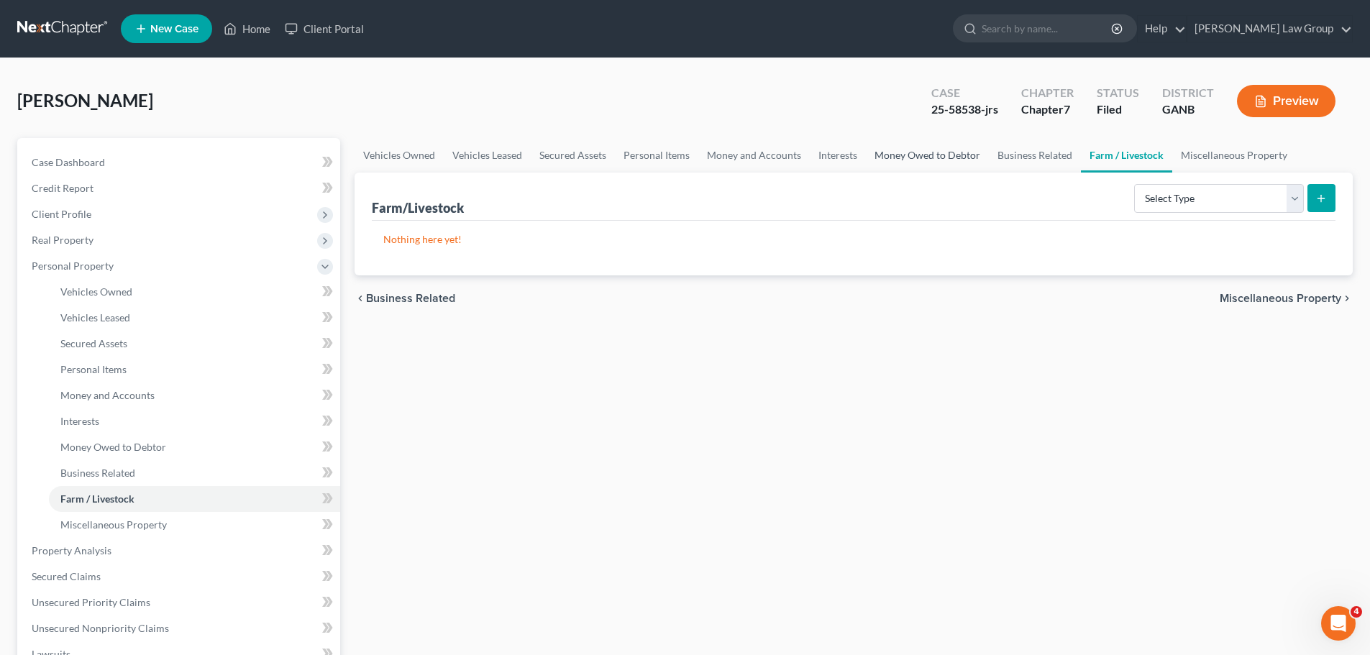
click at [928, 157] on link "Money Owed to Debtor" at bounding box center [927, 155] width 123 height 35
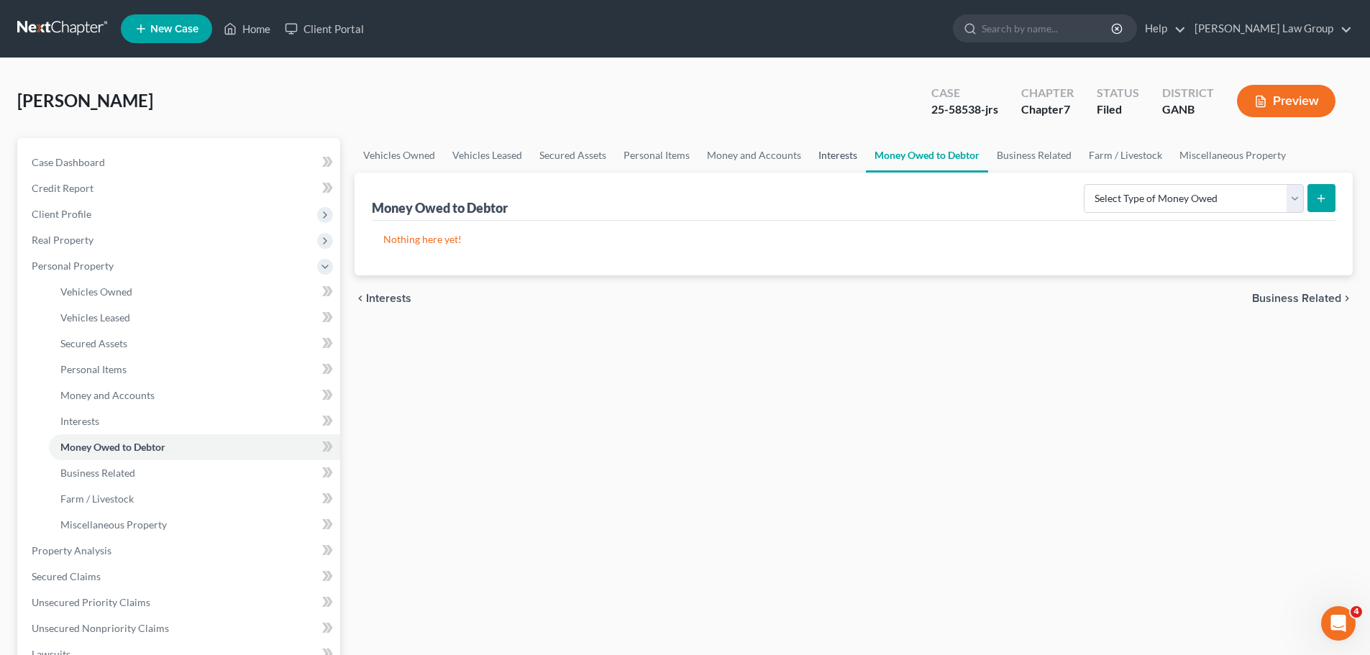
click at [845, 160] on link "Interests" at bounding box center [838, 155] width 56 height 35
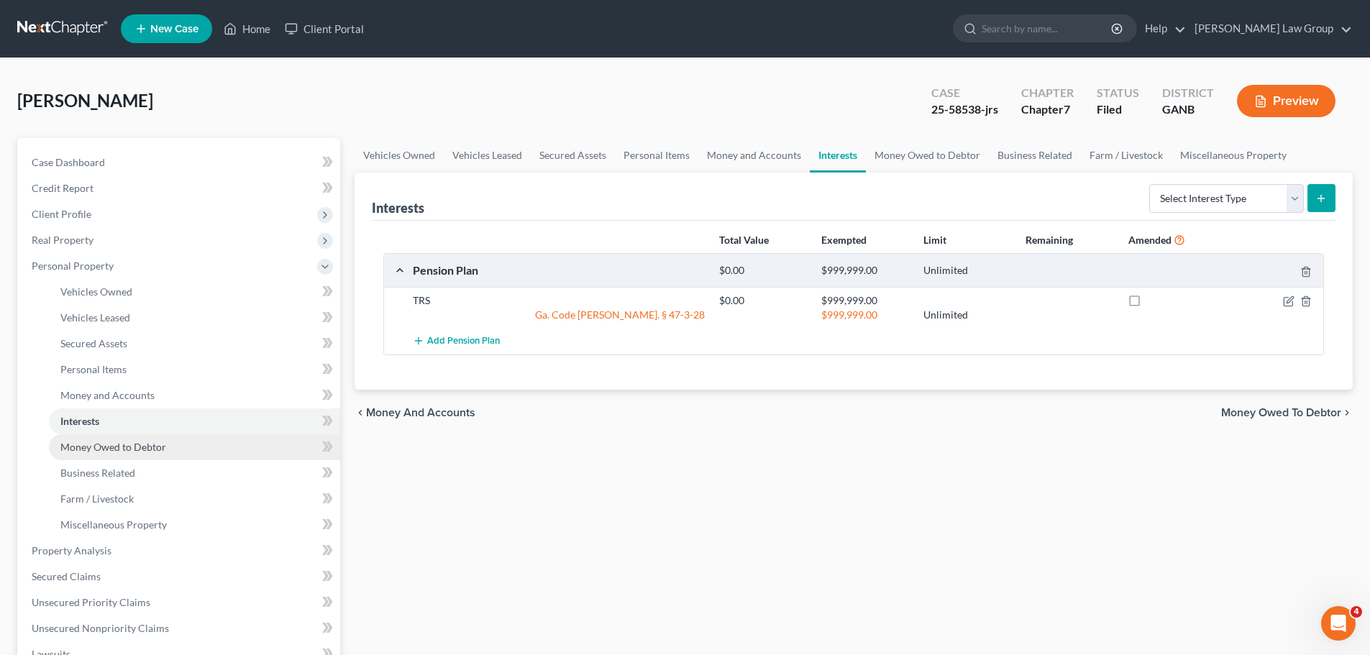
scroll to position [288, 0]
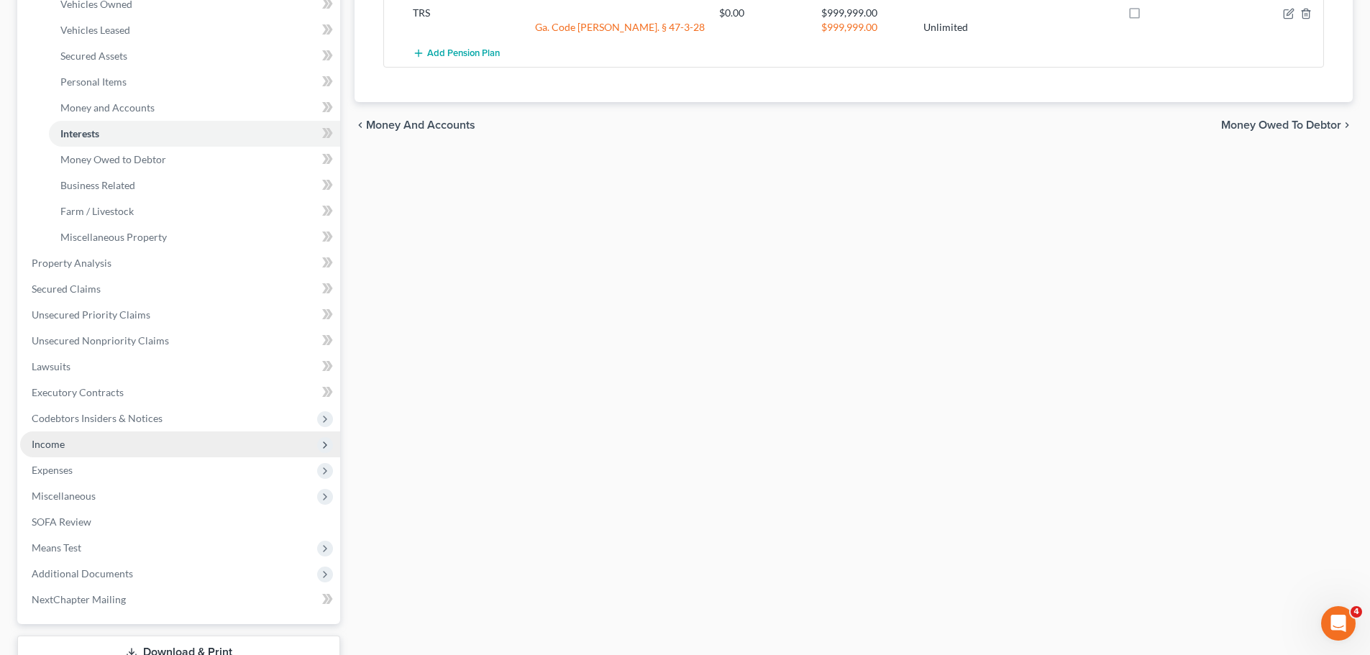
click at [151, 446] on span "Income" at bounding box center [180, 444] width 320 height 26
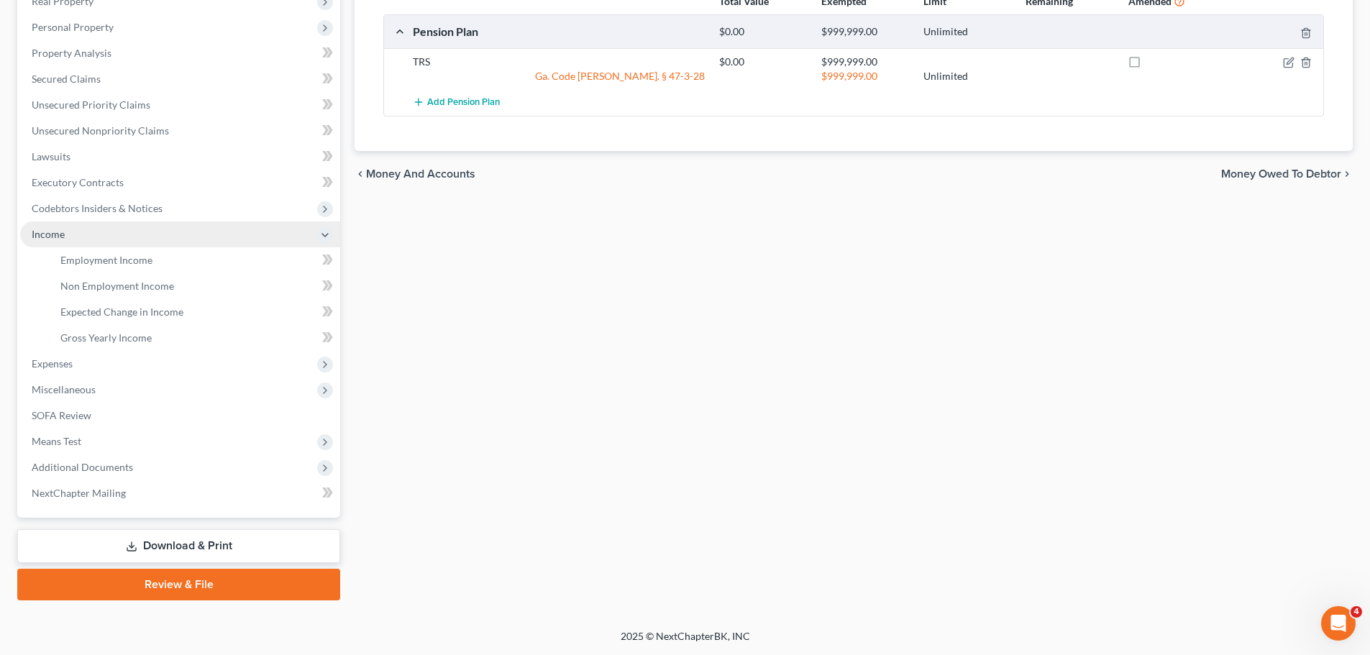
scroll to position [239, 0]
click at [114, 275] on link "Non Employment Income" at bounding box center [194, 286] width 291 height 26
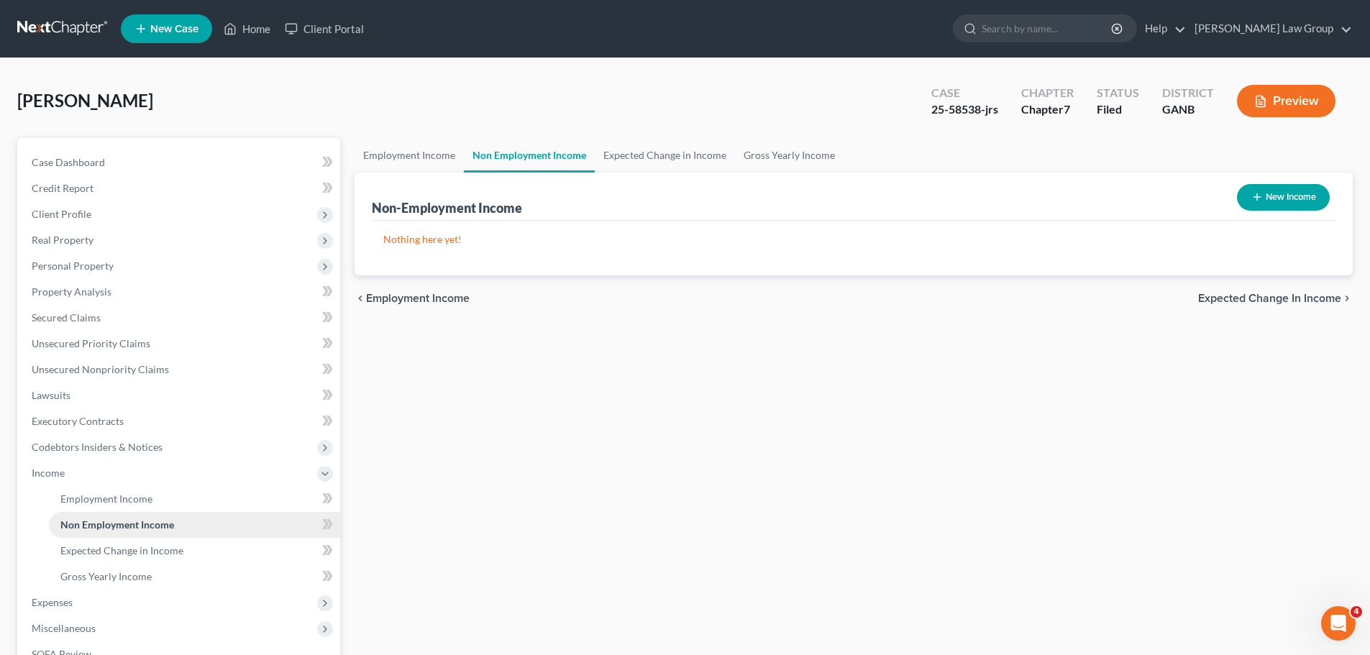
click at [120, 512] on link "Non Employment Income" at bounding box center [194, 525] width 291 height 26
click at [116, 494] on span "Employment Income" at bounding box center [106, 498] width 92 height 12
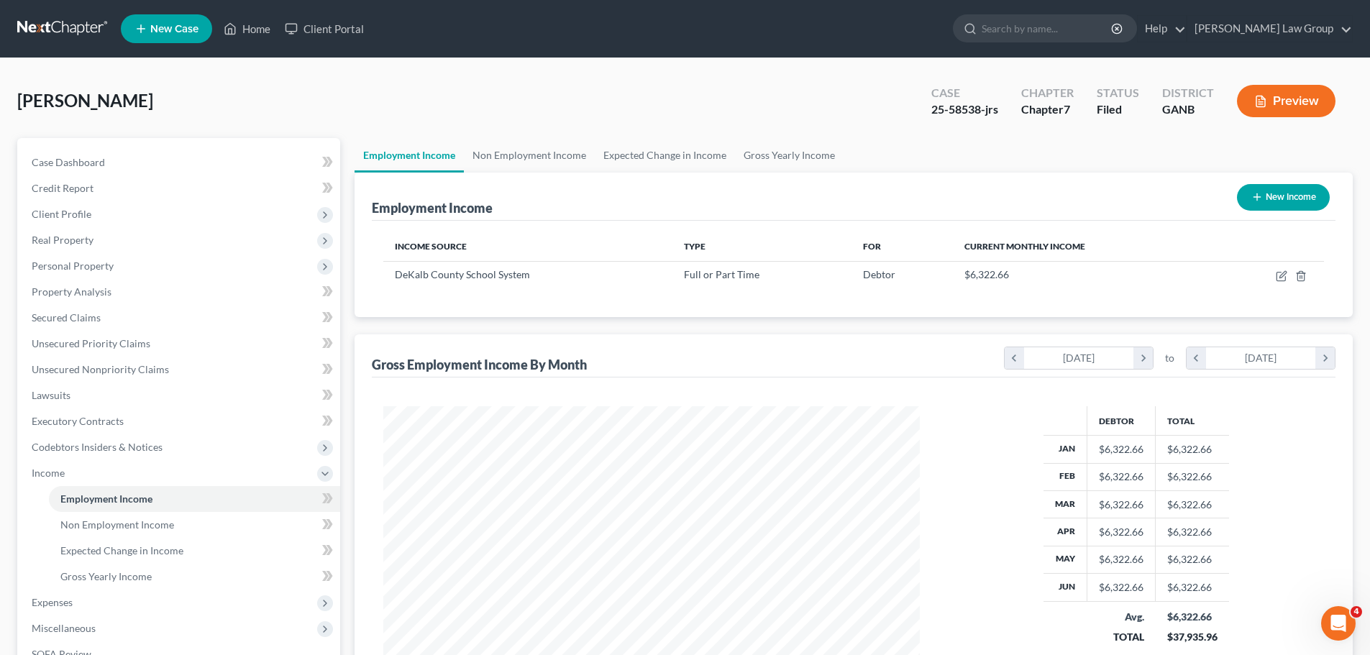
scroll to position [268, 565]
click at [103, 215] on span "Client Profile" at bounding box center [180, 214] width 320 height 26
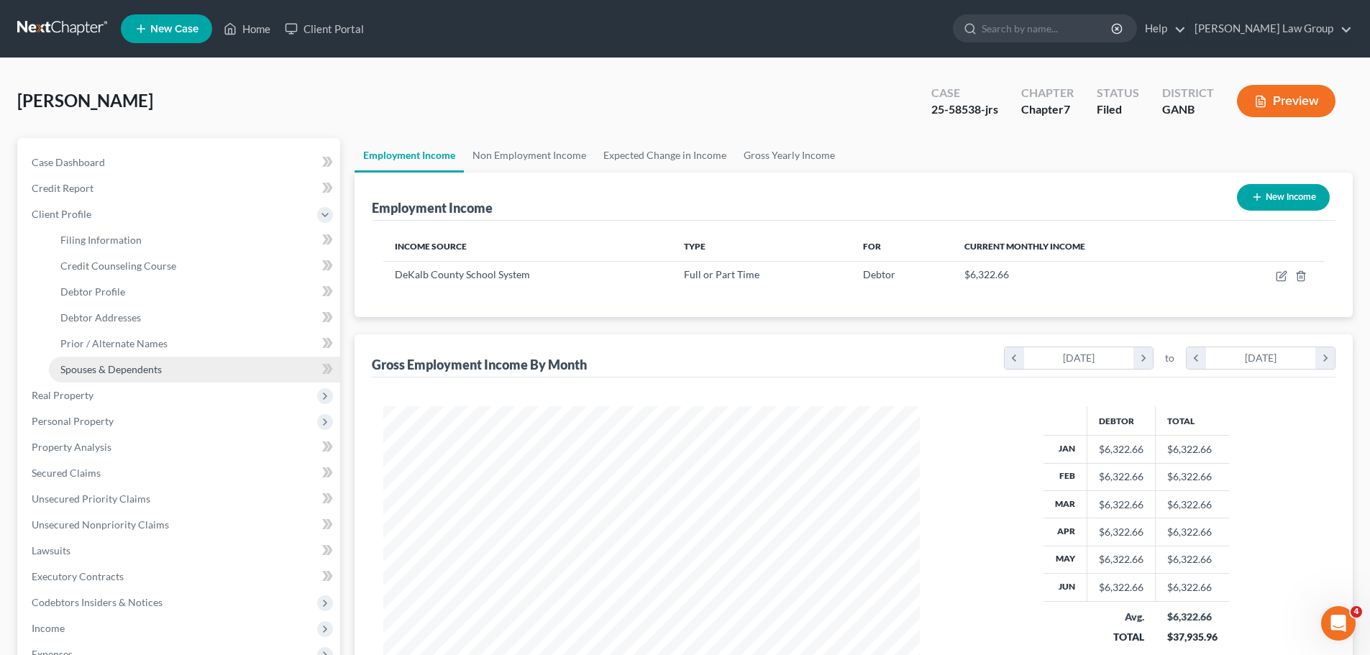
click at [130, 372] on span "Spouses & Dependents" at bounding box center [110, 369] width 101 height 12
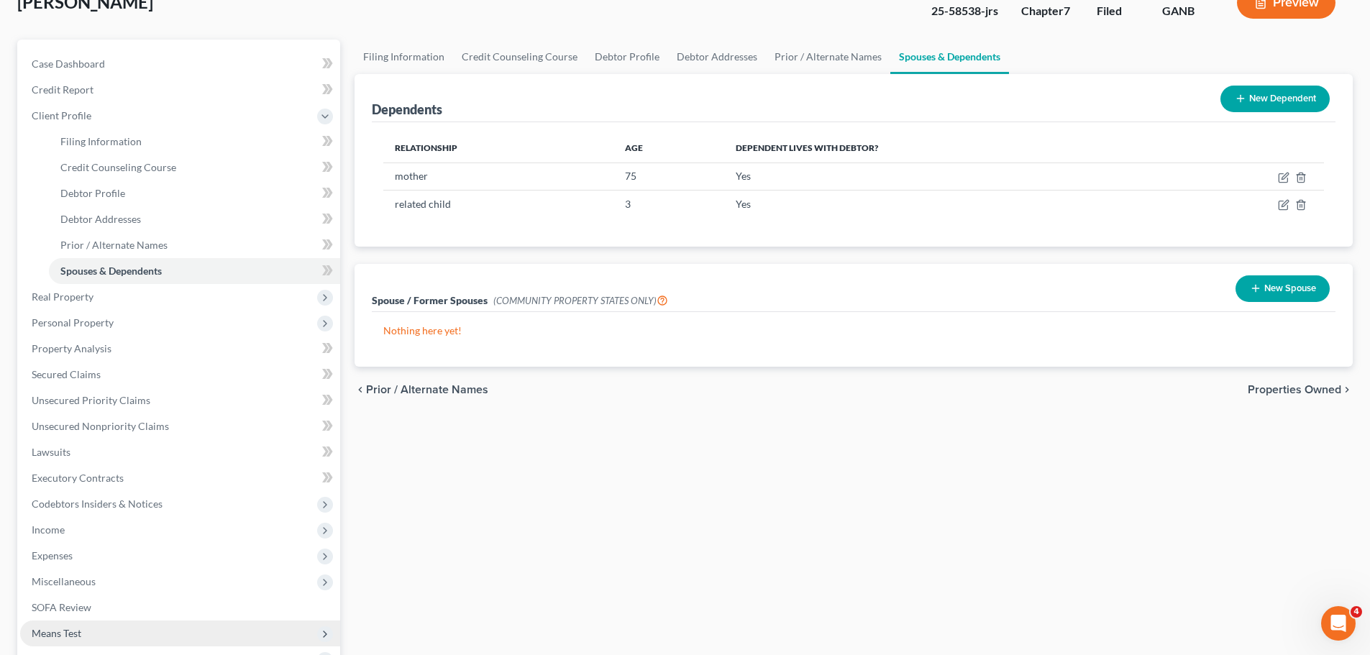
scroll to position [288, 0]
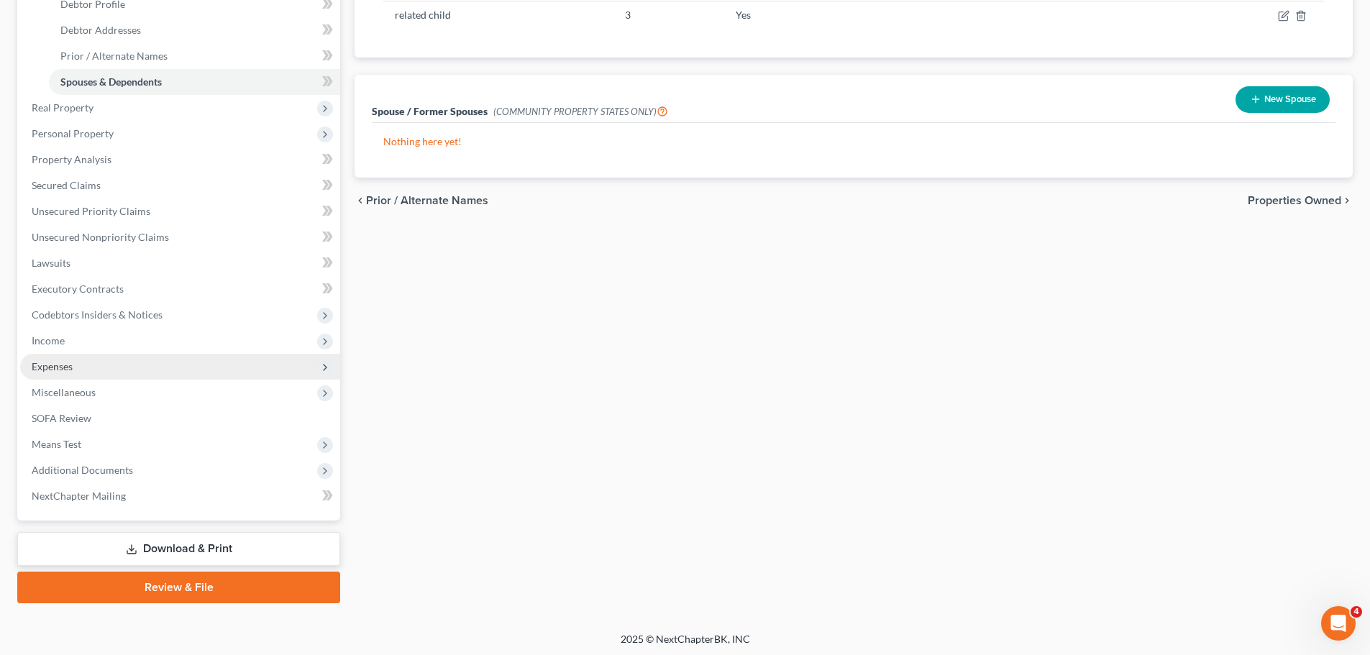
click at [88, 370] on span "Expenses" at bounding box center [180, 367] width 320 height 26
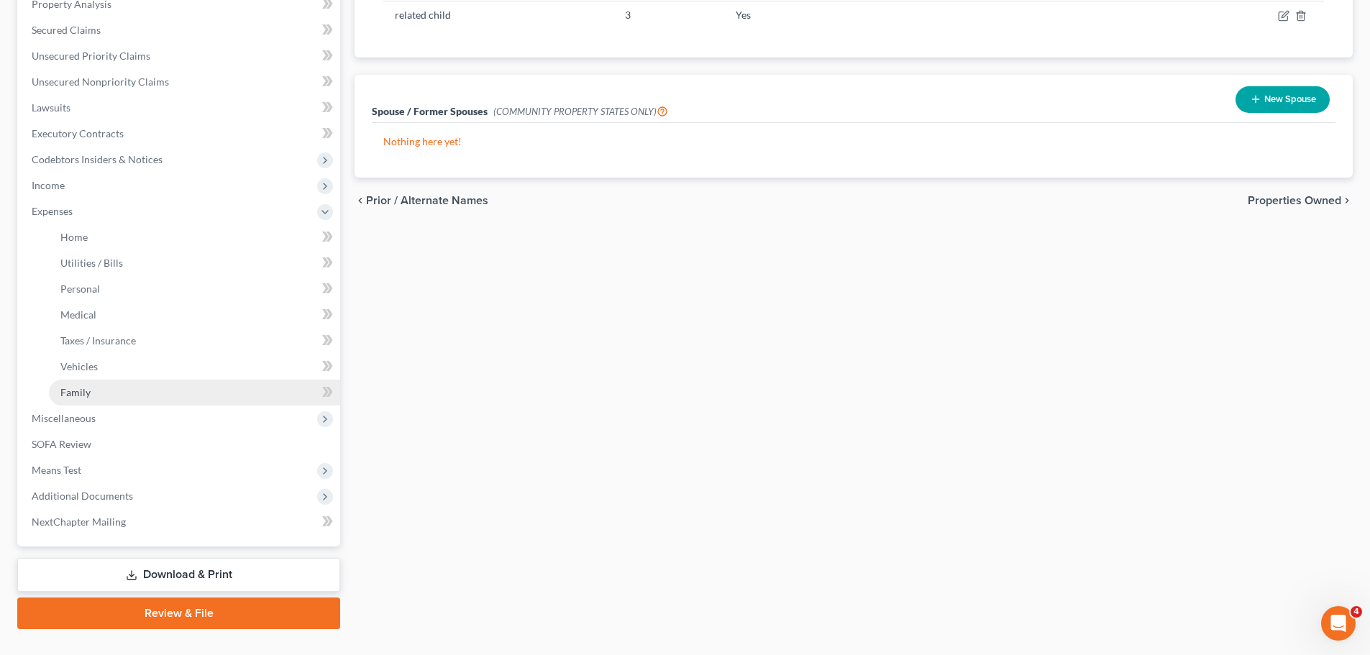
click at [115, 390] on link "Family" at bounding box center [194, 393] width 291 height 26
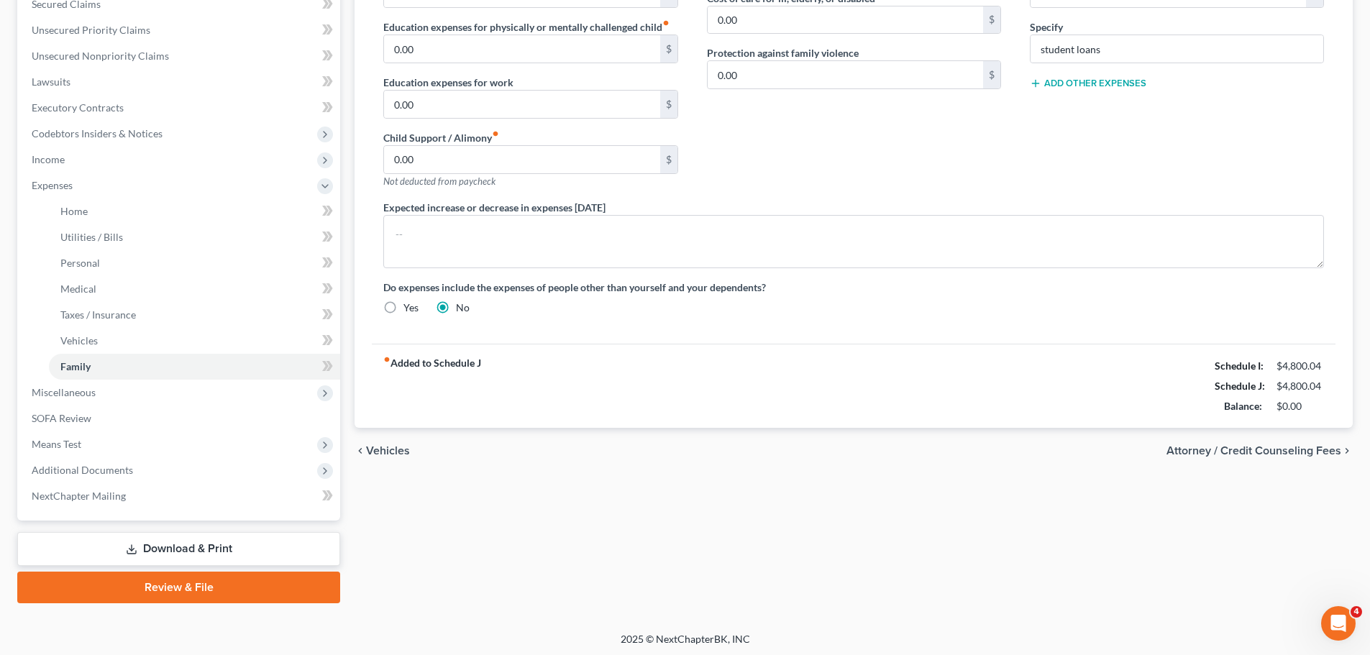
scroll to position [316, 0]
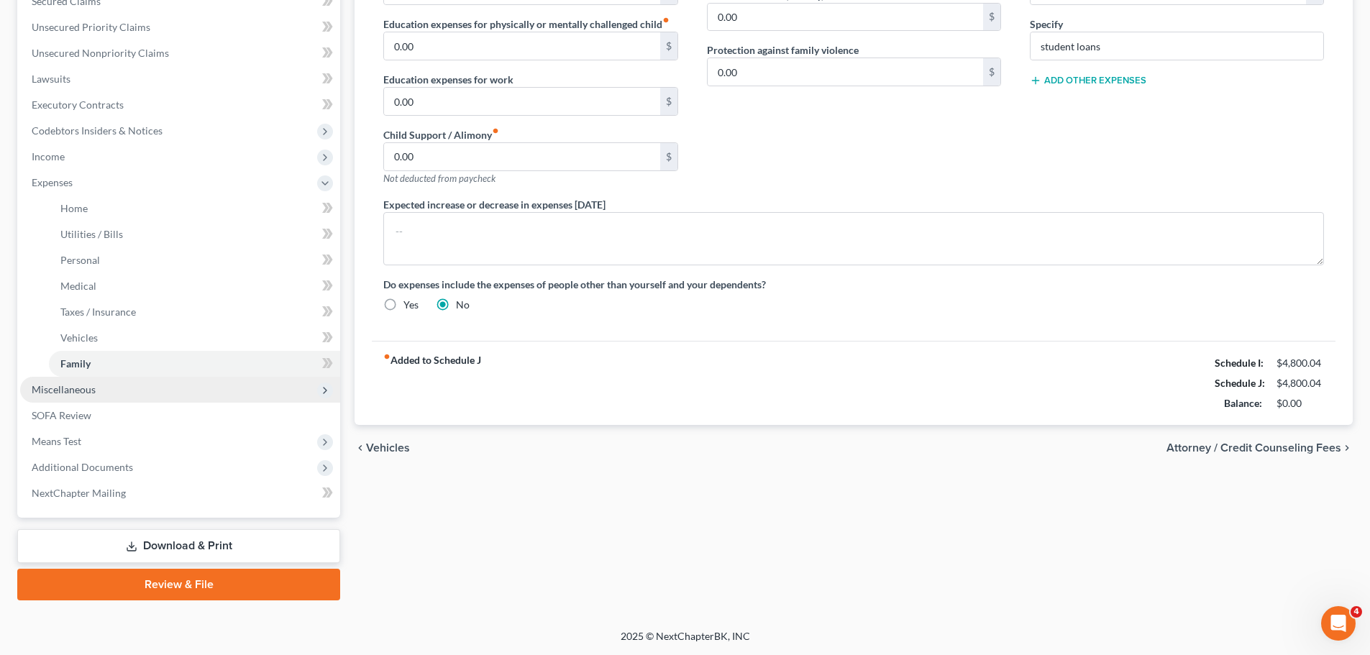
click at [111, 391] on span "Miscellaneous" at bounding box center [180, 390] width 320 height 26
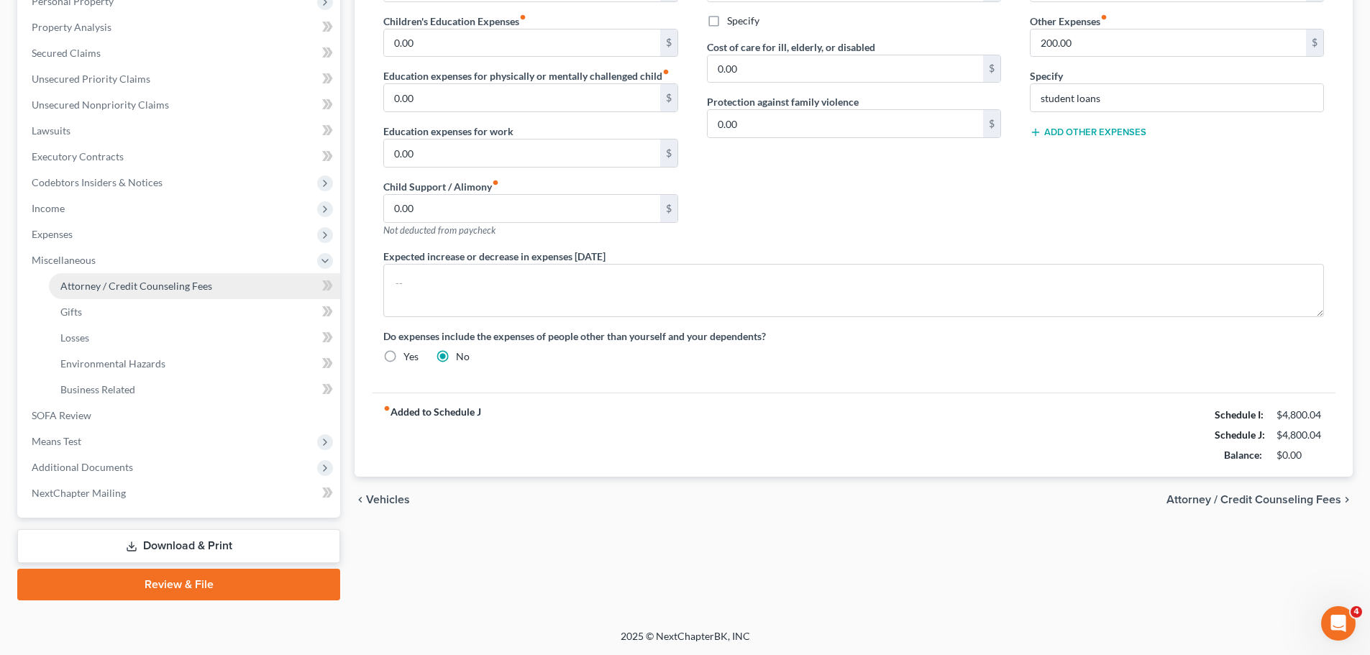
click at [182, 285] on span "Attorney / Credit Counseling Fees" at bounding box center [136, 286] width 152 height 12
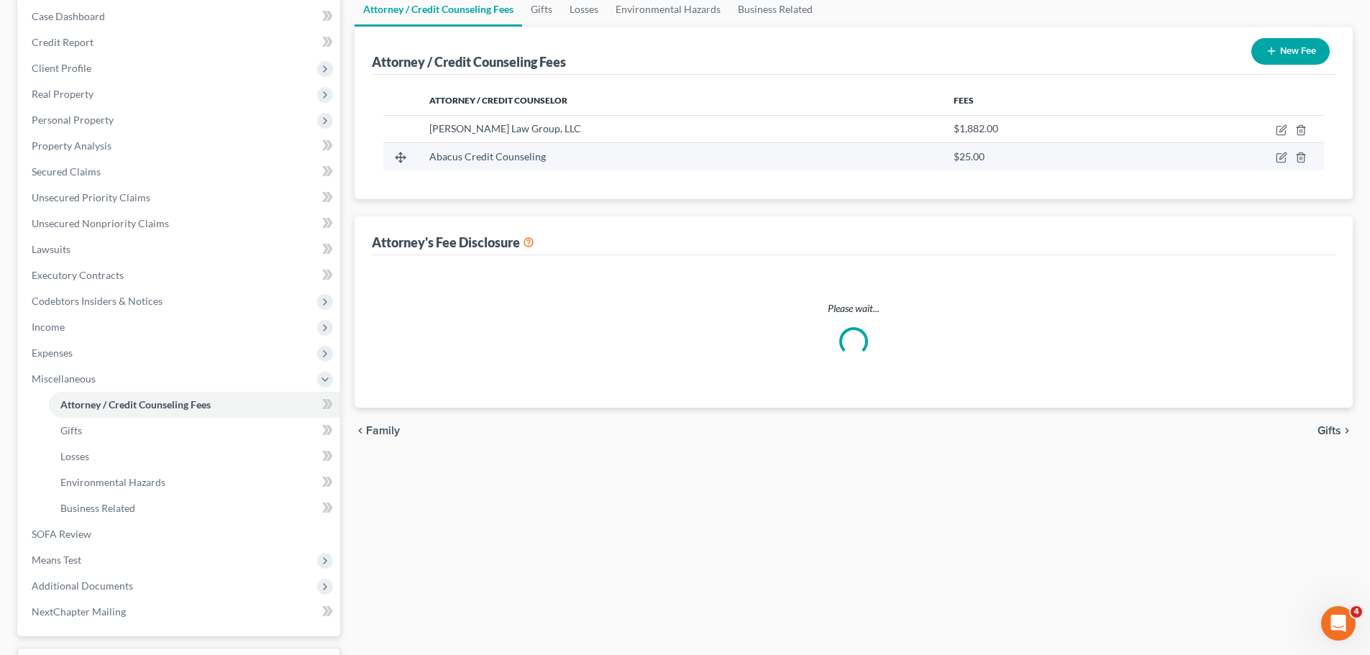
scroll to position [14, 0]
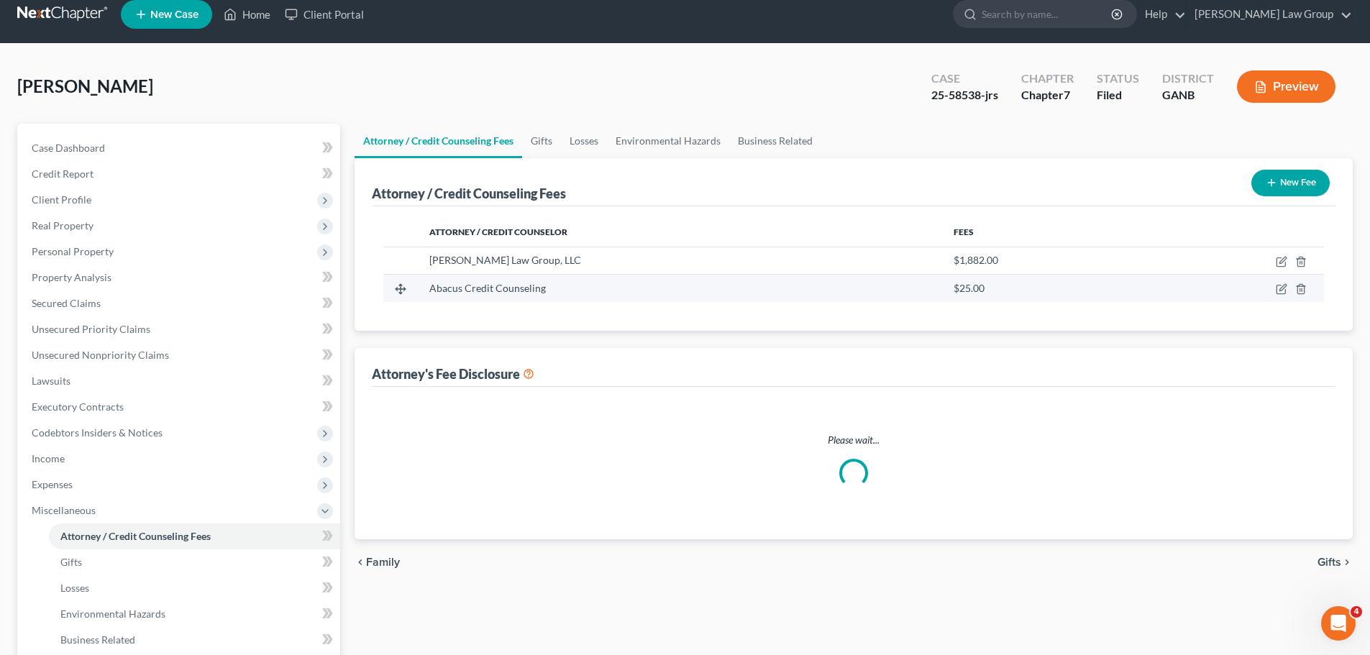
select select "0"
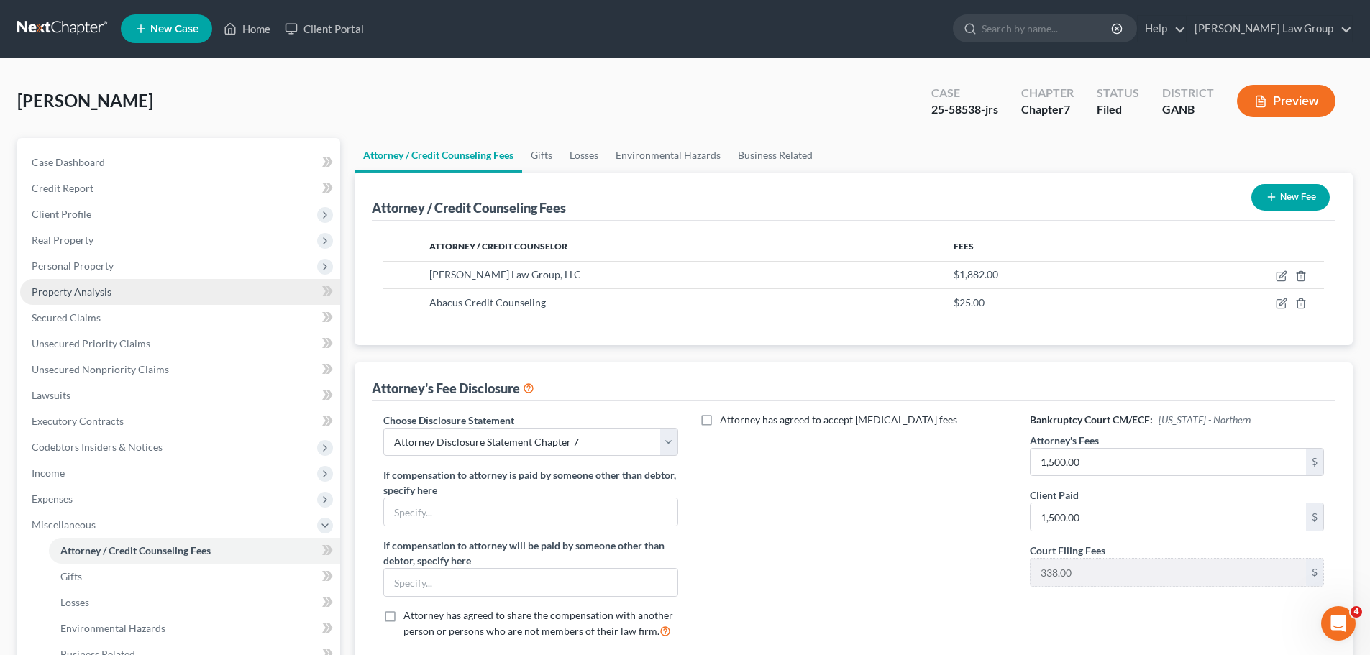
scroll to position [265, 0]
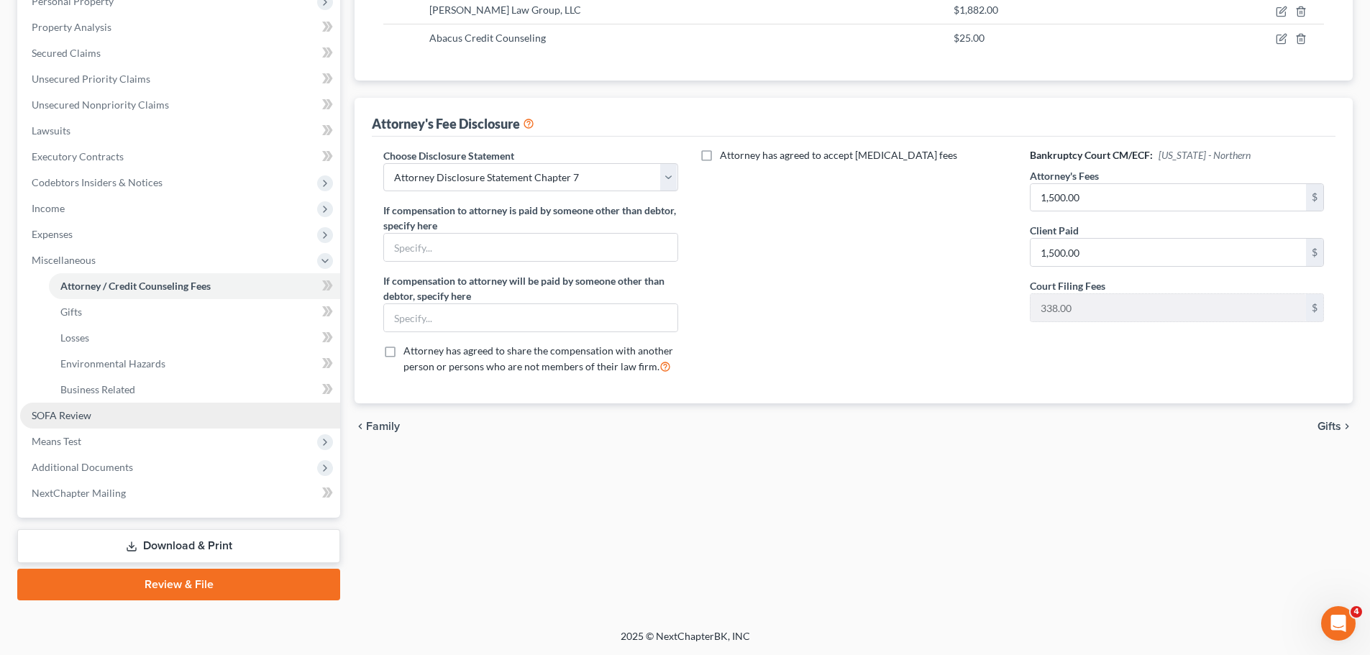
click at [72, 413] on span "SOFA Review" at bounding box center [62, 415] width 60 height 12
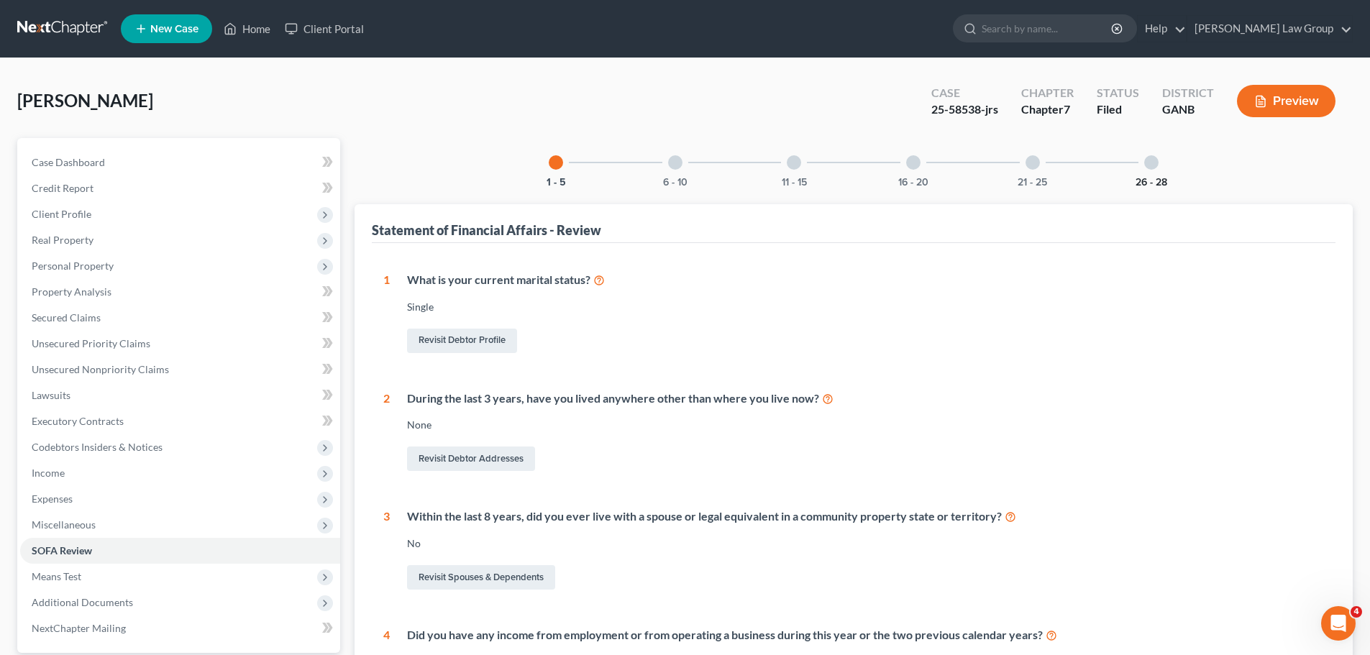
click at [1156, 178] on button "26 - 28" at bounding box center [1151, 183] width 32 height 10
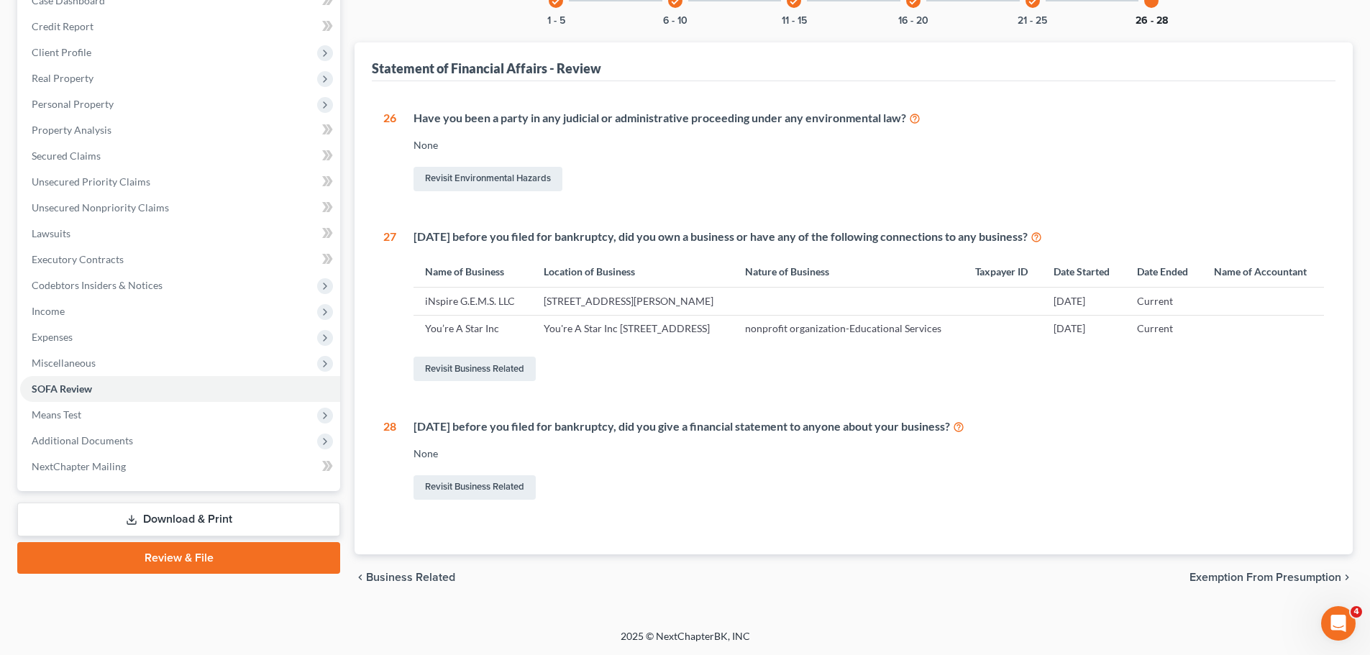
scroll to position [205, 0]
click at [85, 350] on span "Miscellaneous" at bounding box center [180, 363] width 320 height 26
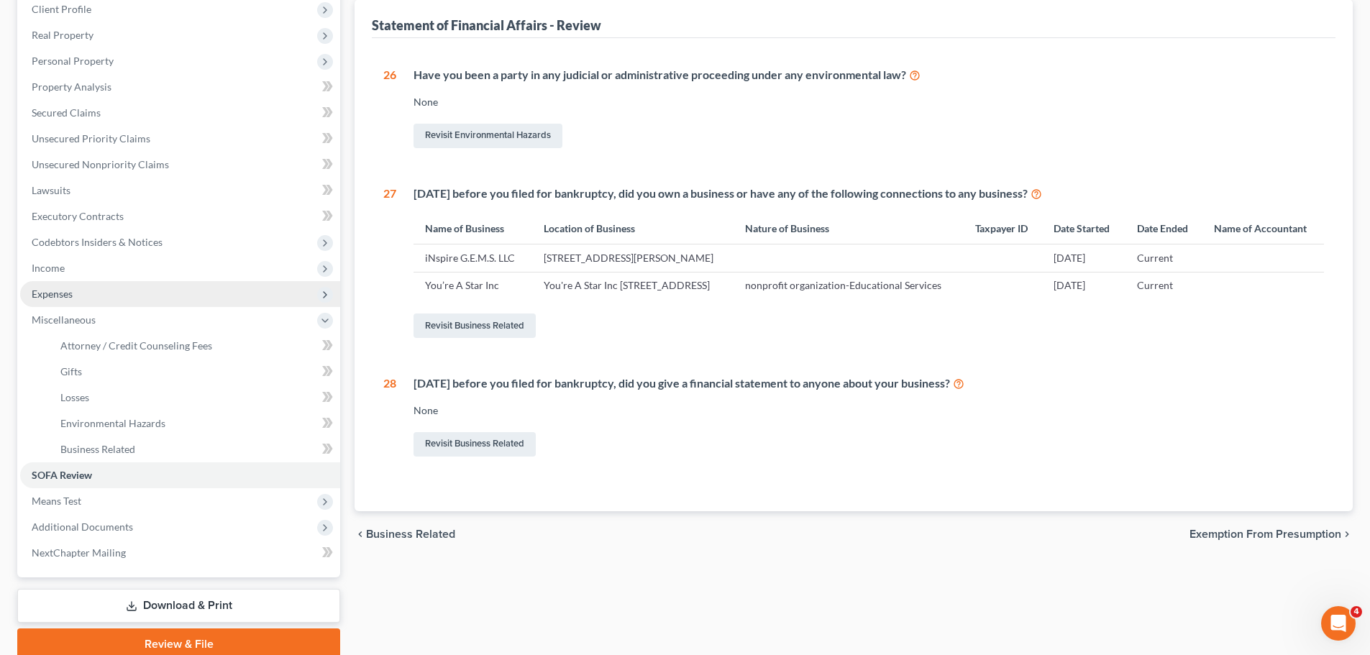
click at [81, 294] on span "Expenses" at bounding box center [180, 294] width 320 height 26
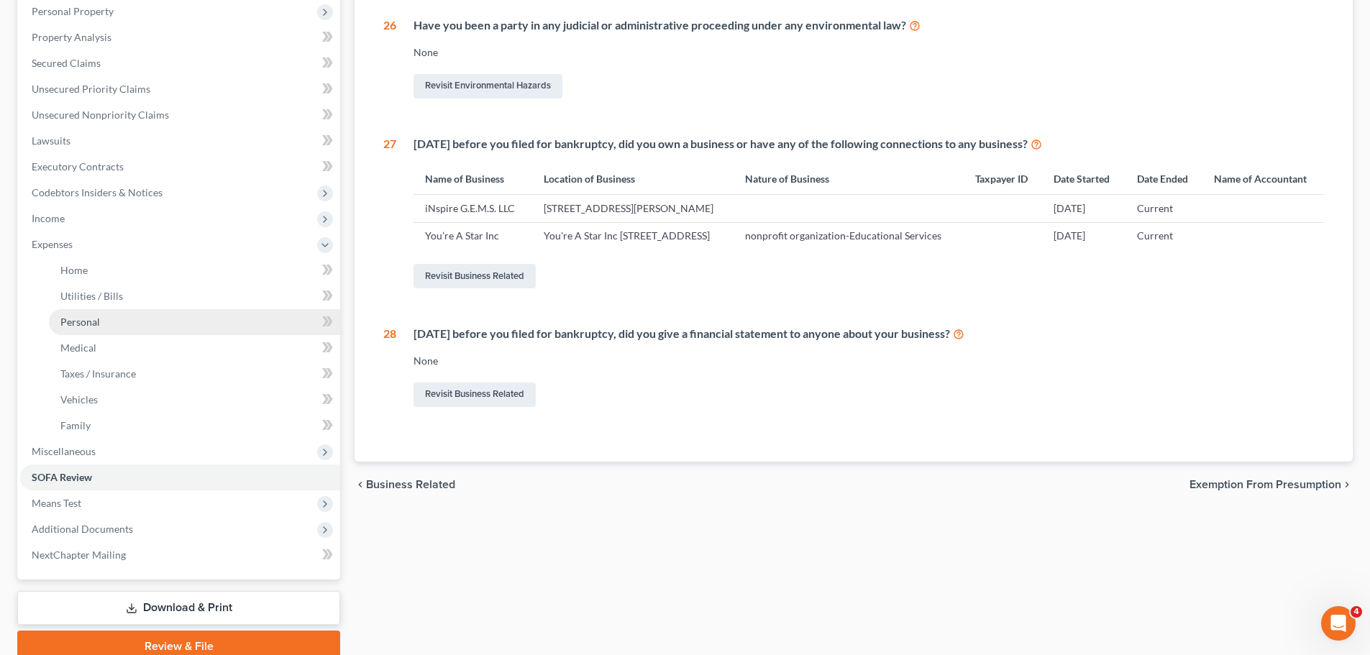
scroll to position [316, 0]
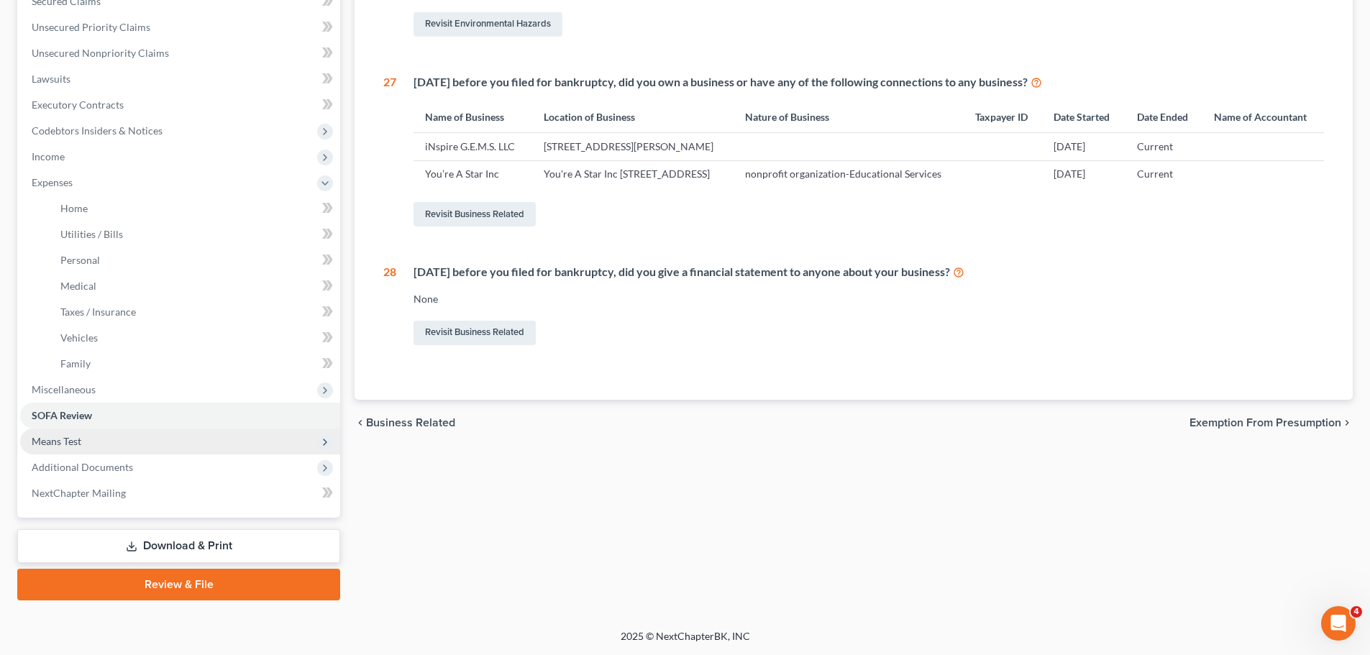
click at [117, 439] on span "Means Test" at bounding box center [180, 441] width 320 height 26
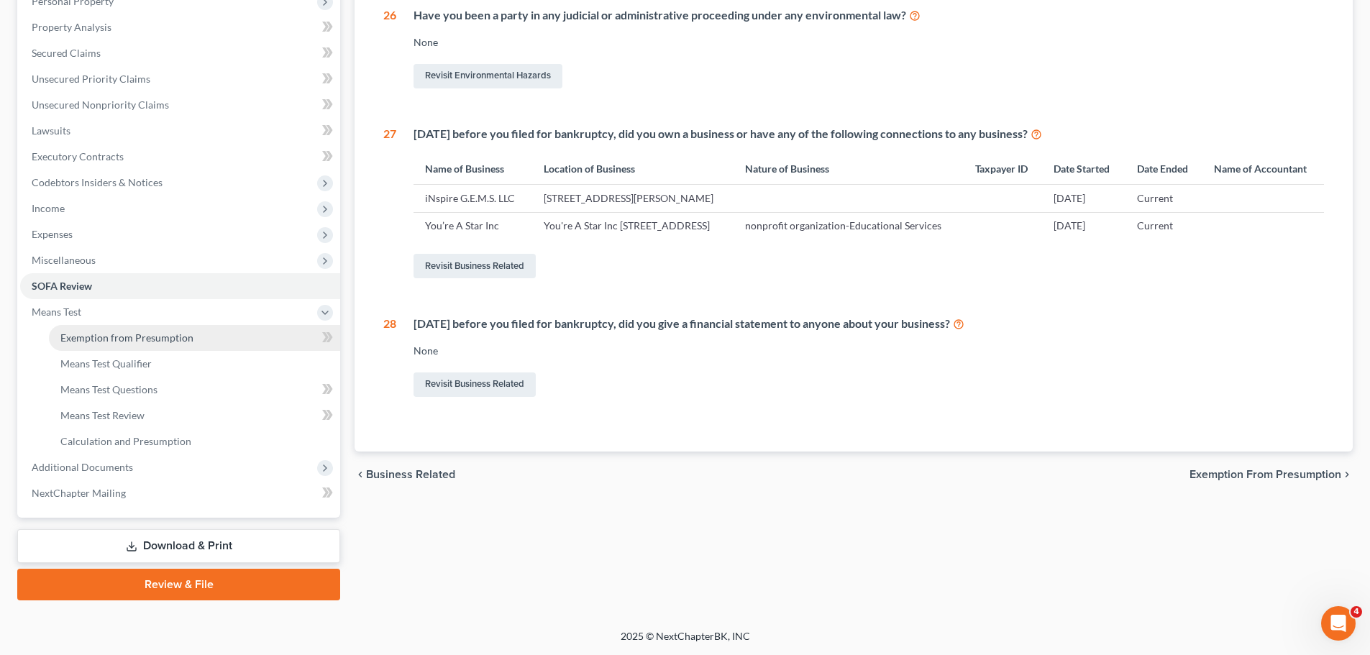
click at [176, 327] on link "Exemption from Presumption" at bounding box center [194, 338] width 291 height 26
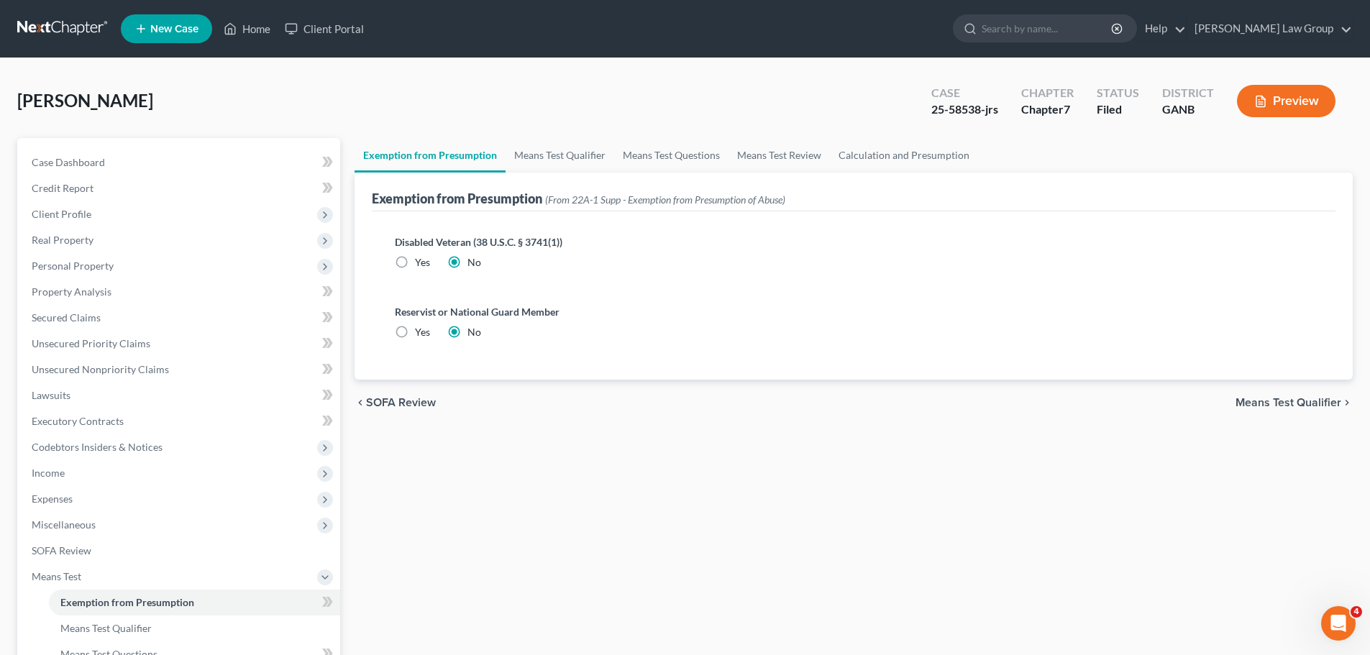
click at [573, 177] on div "Exemption from Presumption (From 22A-1 Supp - Exemption from Presumption of Abu…" at bounding box center [853, 192] width 963 height 39
click at [578, 155] on link "Means Test Qualifier" at bounding box center [559, 155] width 109 height 35
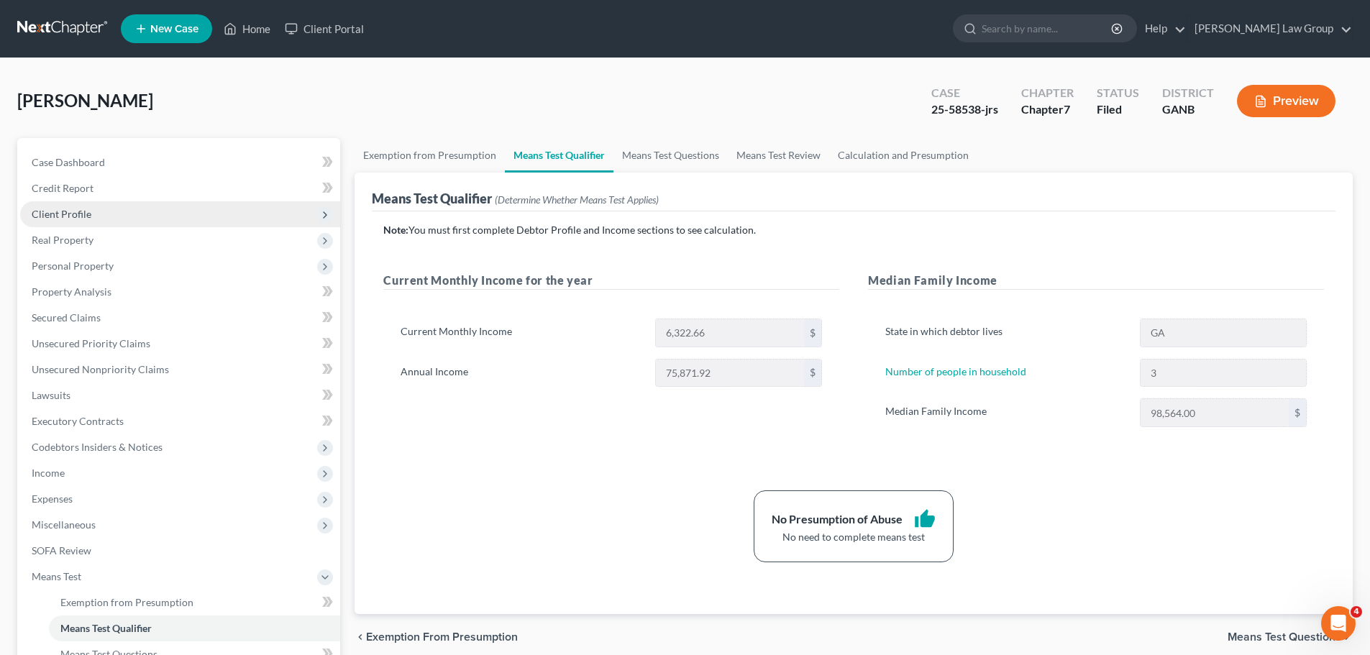
click at [79, 213] on span "Client Profile" at bounding box center [62, 214] width 60 height 12
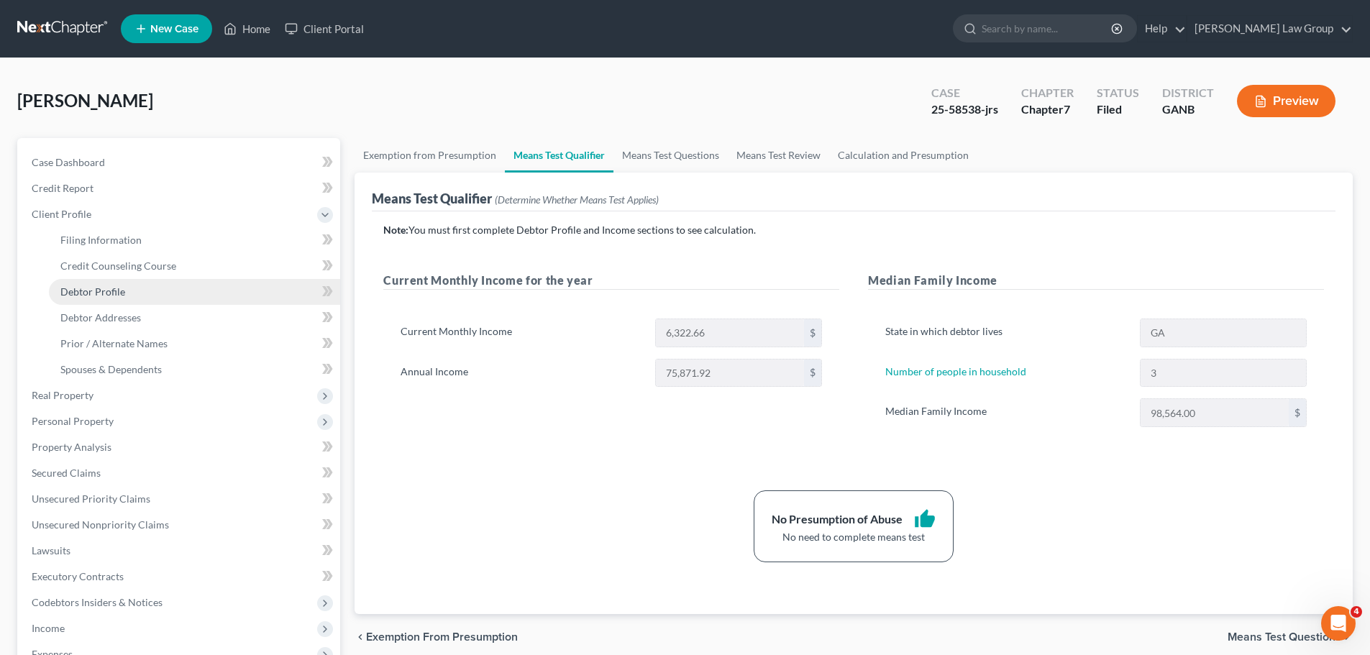
click at [114, 301] on link "Debtor Profile" at bounding box center [194, 292] width 291 height 26
select select "0"
select select "2"
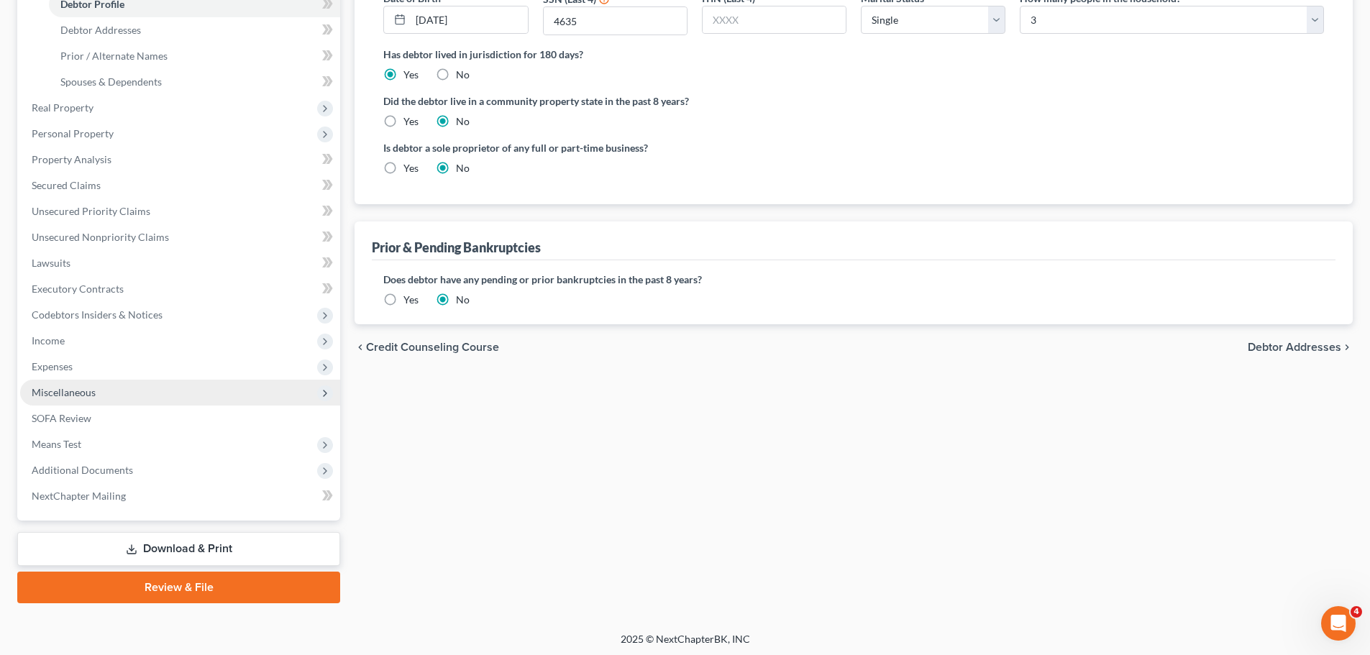
scroll to position [290, 0]
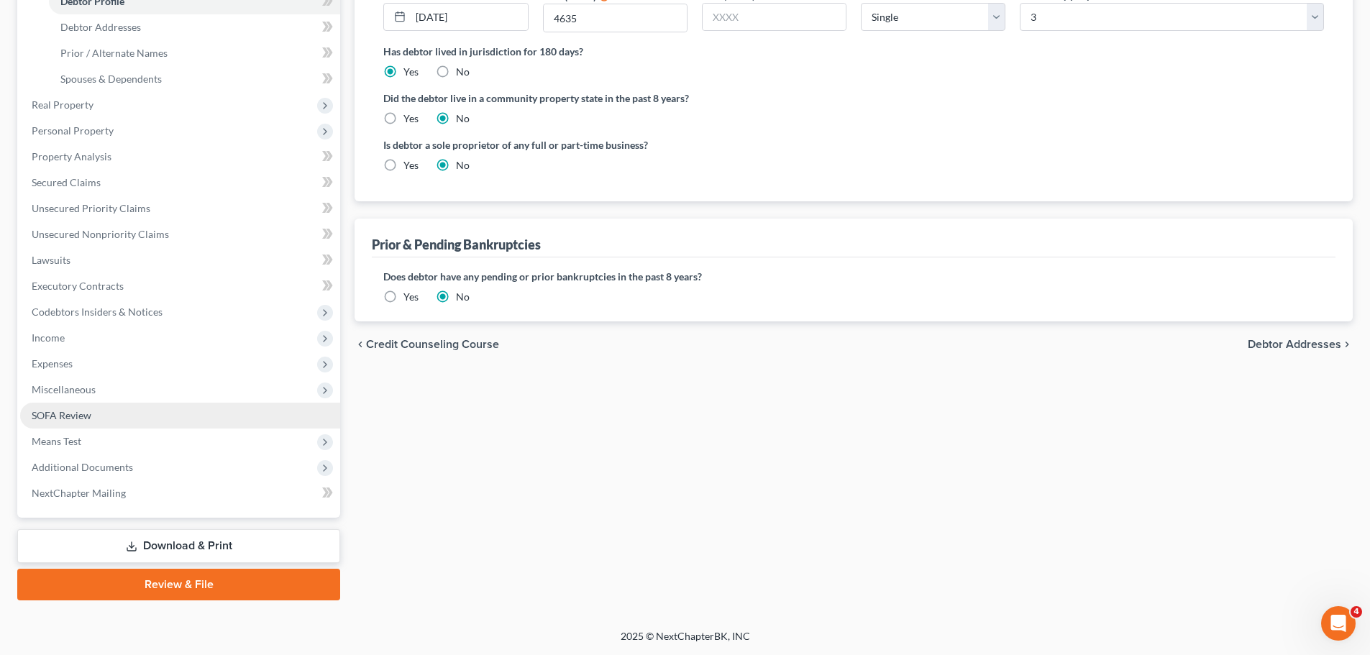
click at [194, 416] on link "SOFA Review" at bounding box center [180, 416] width 320 height 26
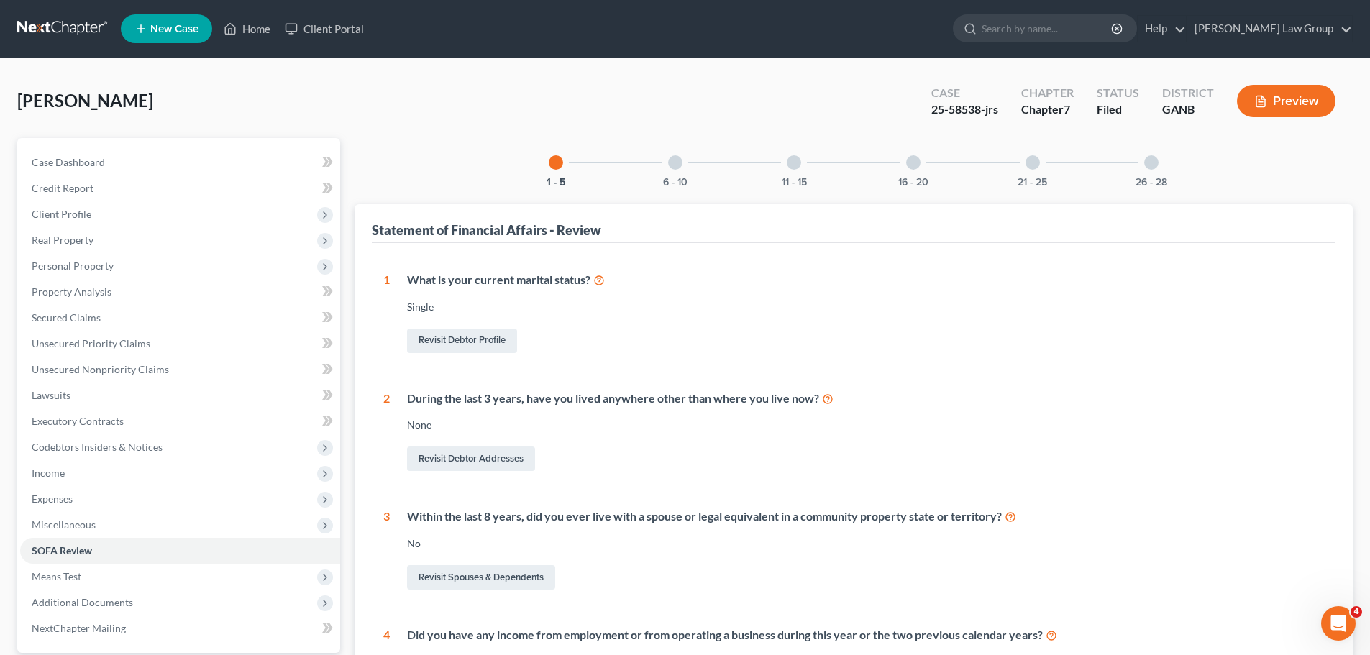
drag, startPoint x: 1002, startPoint y: 183, endPoint x: 1014, endPoint y: 182, distance: 11.5
click at [1002, 182] on div "1 - 5 6 - 10 11 - 15 16 - 20 21 - 25 26 - 28" at bounding box center [853, 162] width 644 height 49
click at [1039, 183] on button "21 - 25" at bounding box center [1031, 183] width 29 height 10
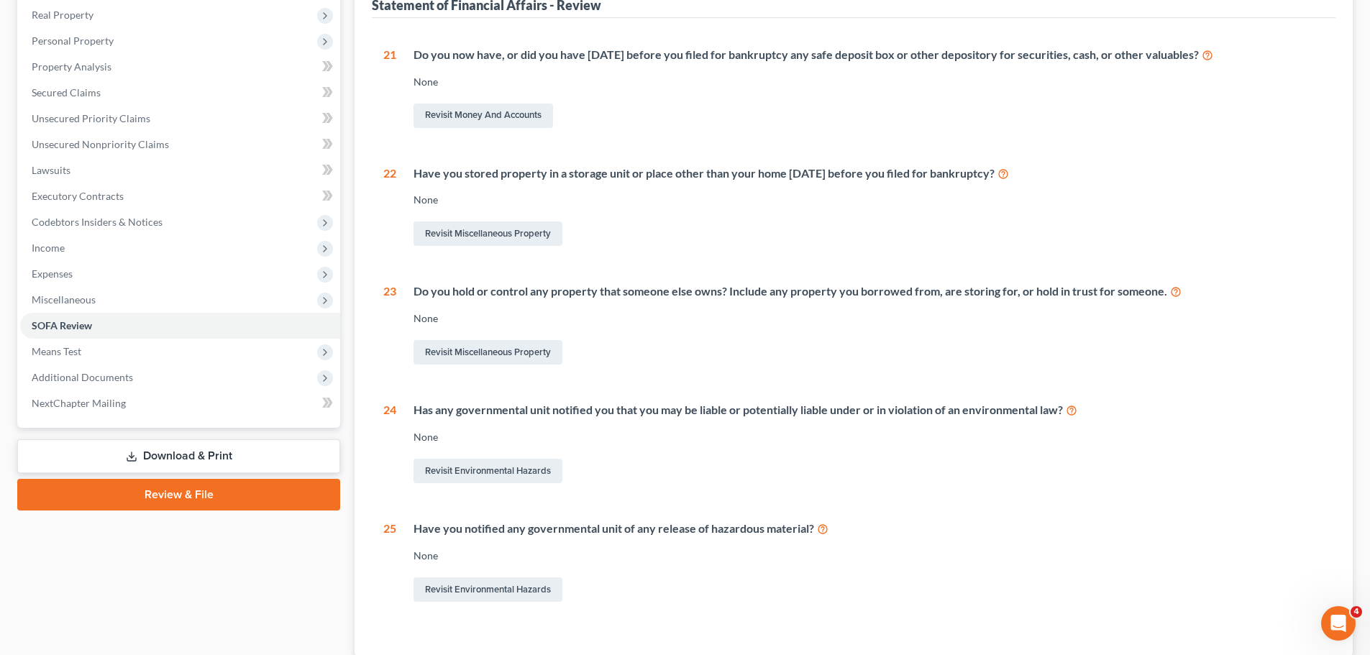
scroll to position [40, 0]
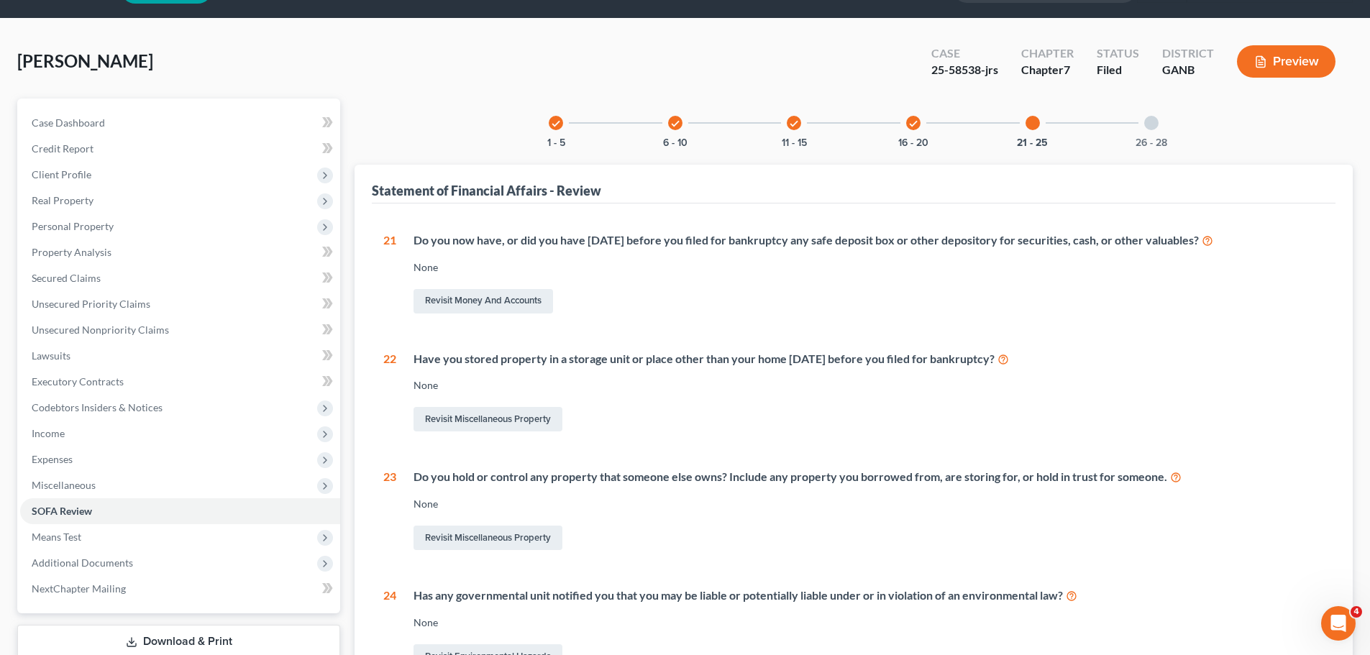
click at [1138, 127] on div "26 - 28" at bounding box center [1151, 122] width 49 height 49
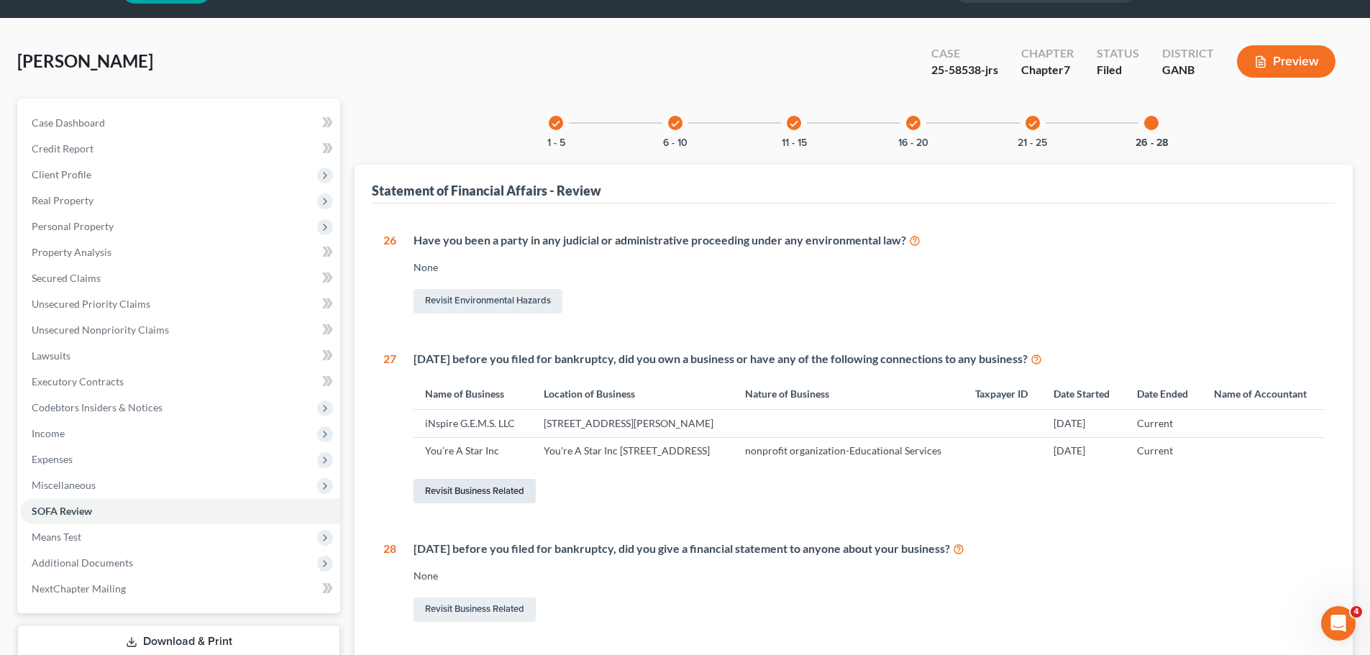
click at [472, 503] on link "Revisit Business Related" at bounding box center [474, 491] width 122 height 24
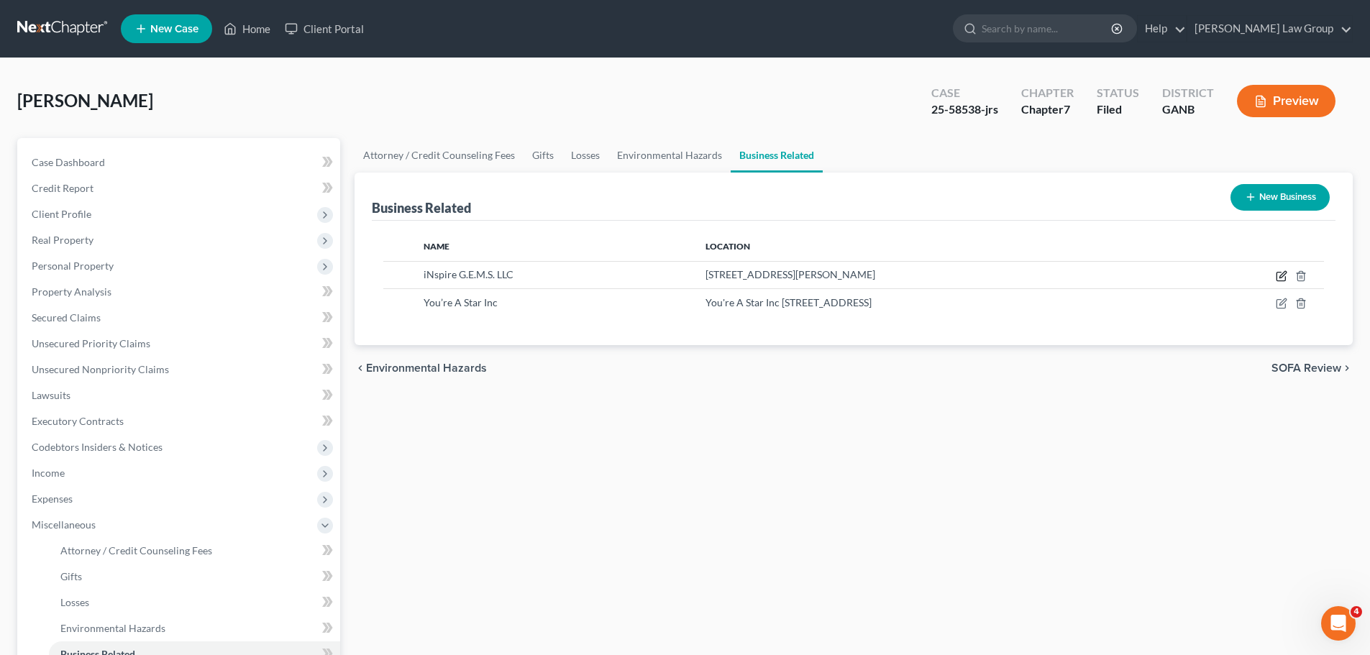
drag, startPoint x: 1282, startPoint y: 273, endPoint x: 852, endPoint y: 374, distance: 441.6
click at [857, 380] on ui-view "Attorney / Credit Counseling Fees Gifts Losses Environmental Hazards Business R…" at bounding box center [853, 264] width 998 height 253
click at [1282, 277] on icon "button" at bounding box center [1282, 274] width 6 height 6
select select "member"
select select "10"
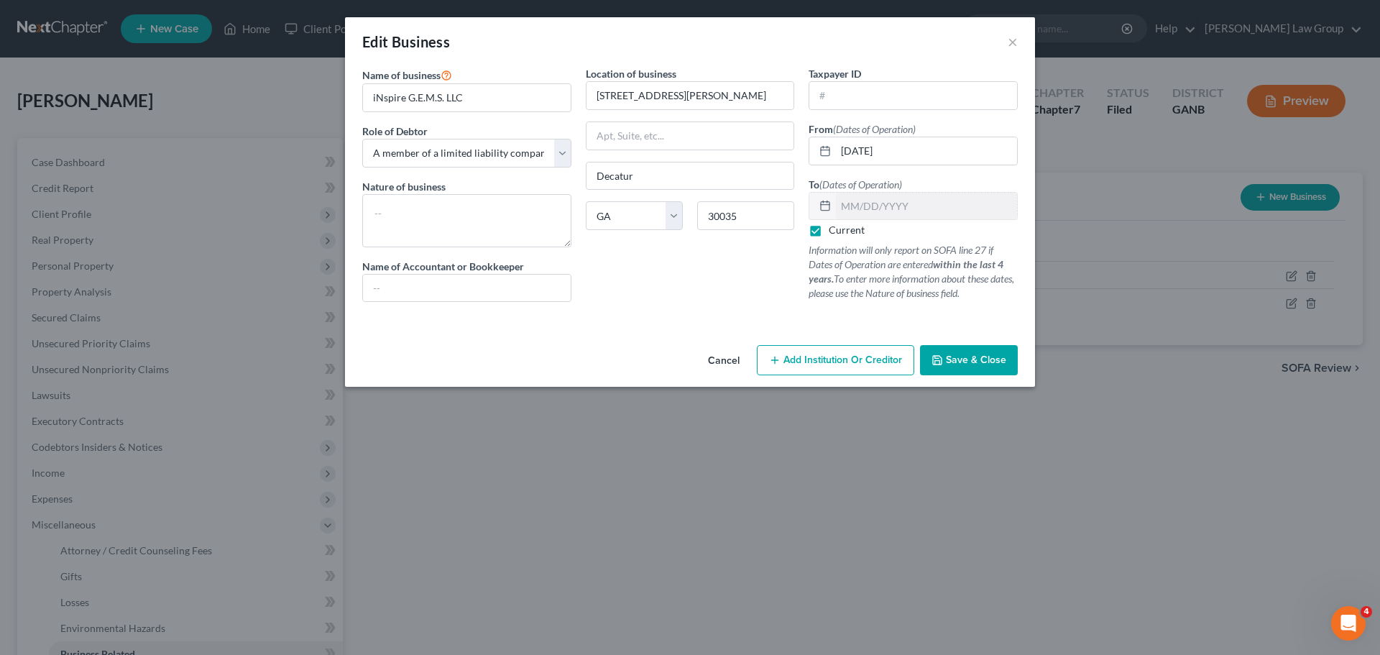
click at [978, 366] on span "Save & Close" at bounding box center [976, 360] width 60 height 12
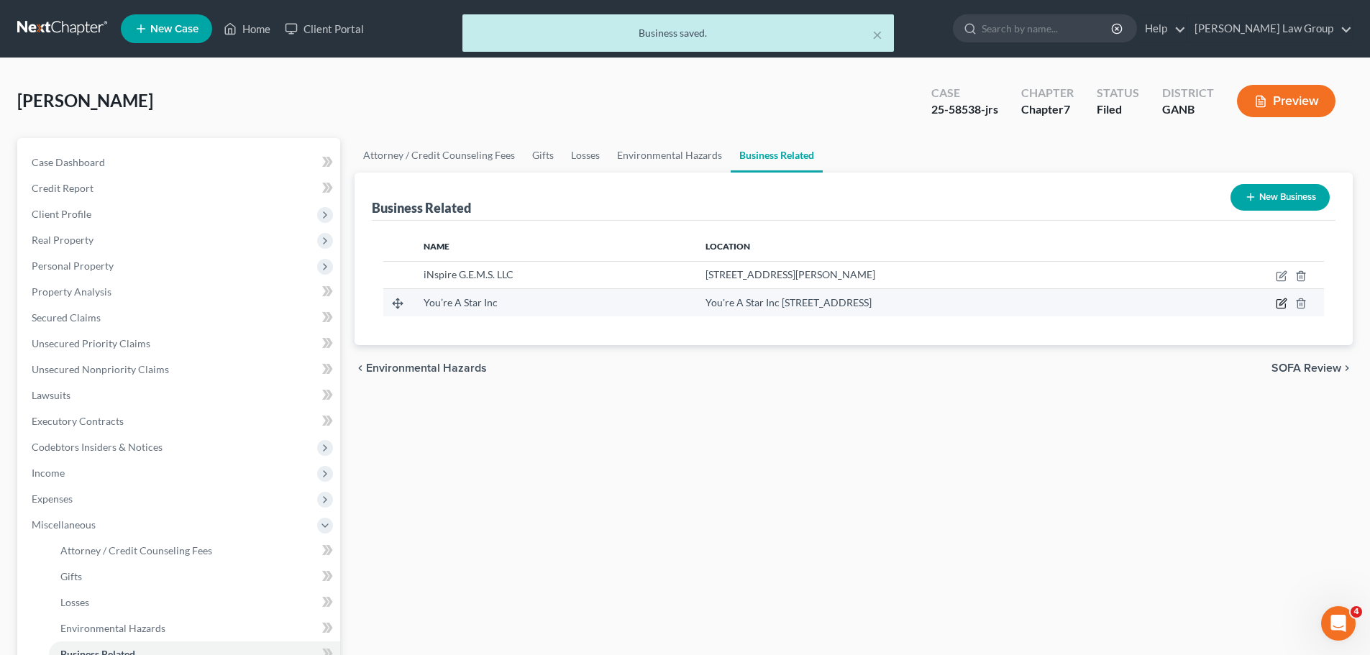
click at [1279, 306] on icon "button" at bounding box center [1282, 302] width 6 height 6
select select "officer"
select select "10"
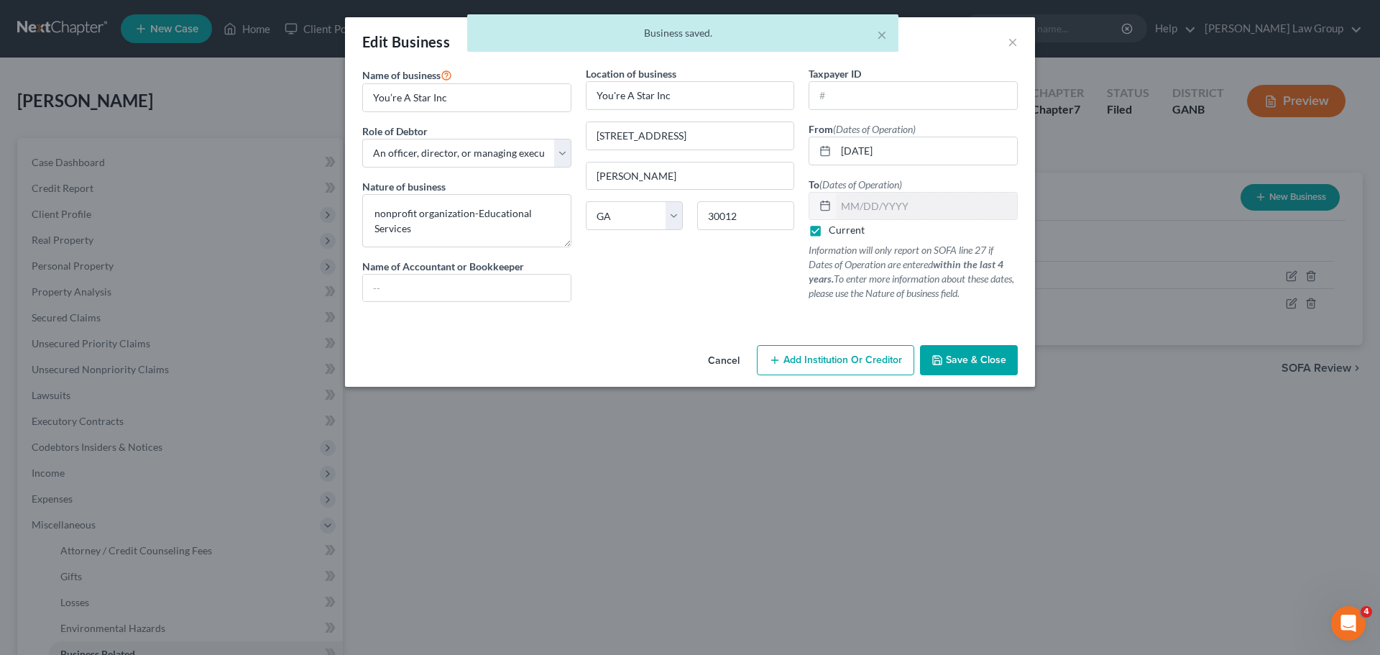
click at [968, 354] on span "Save & Close" at bounding box center [976, 360] width 60 height 12
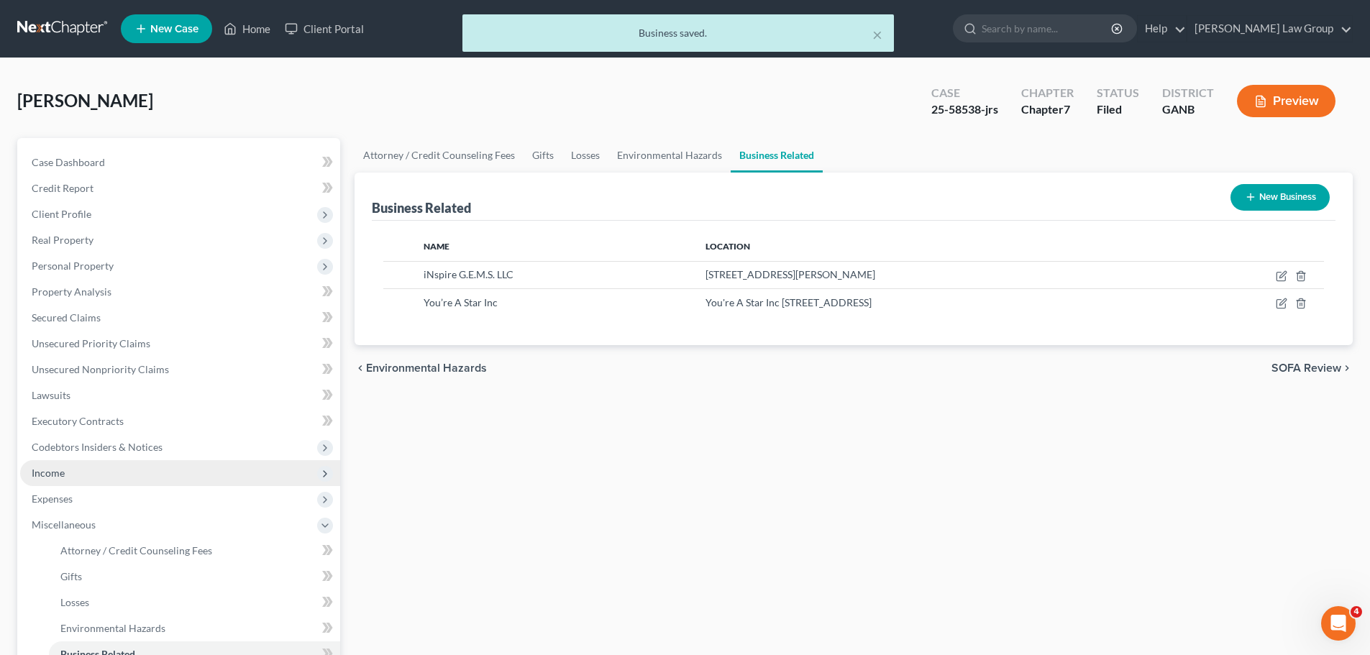
click at [90, 479] on span "Income" at bounding box center [180, 473] width 320 height 26
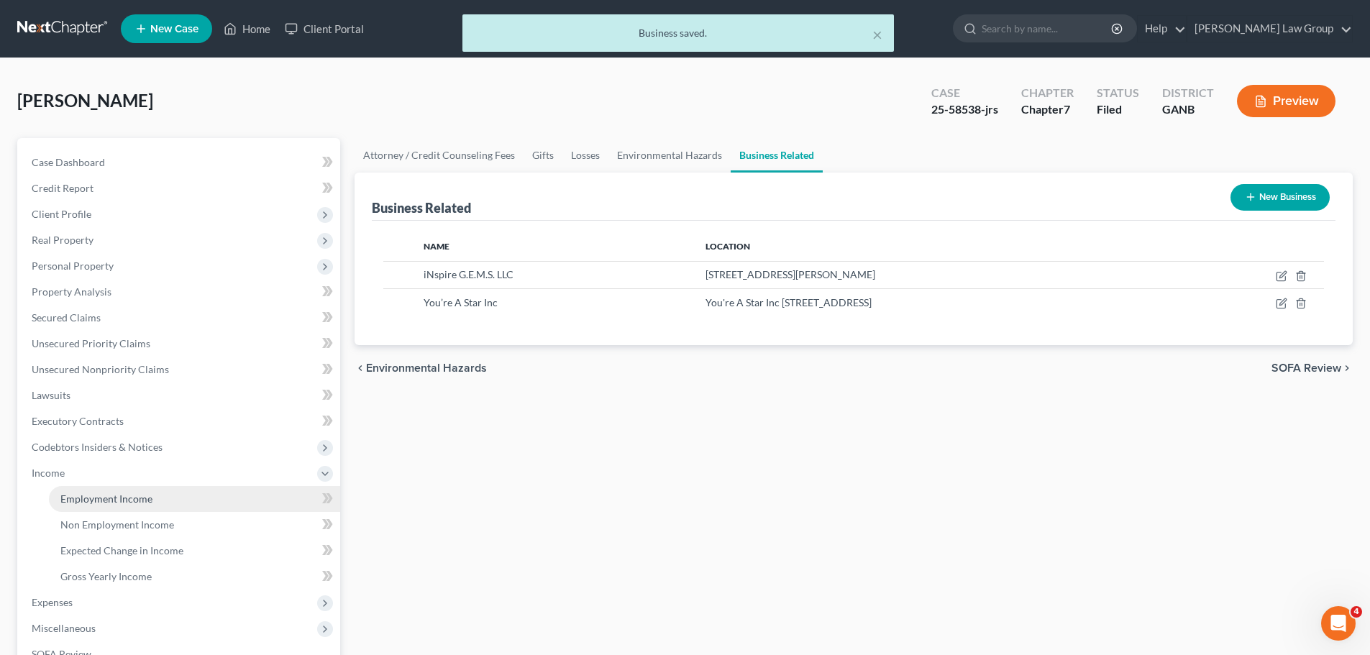
click at [104, 494] on span "Employment Income" at bounding box center [106, 498] width 92 height 12
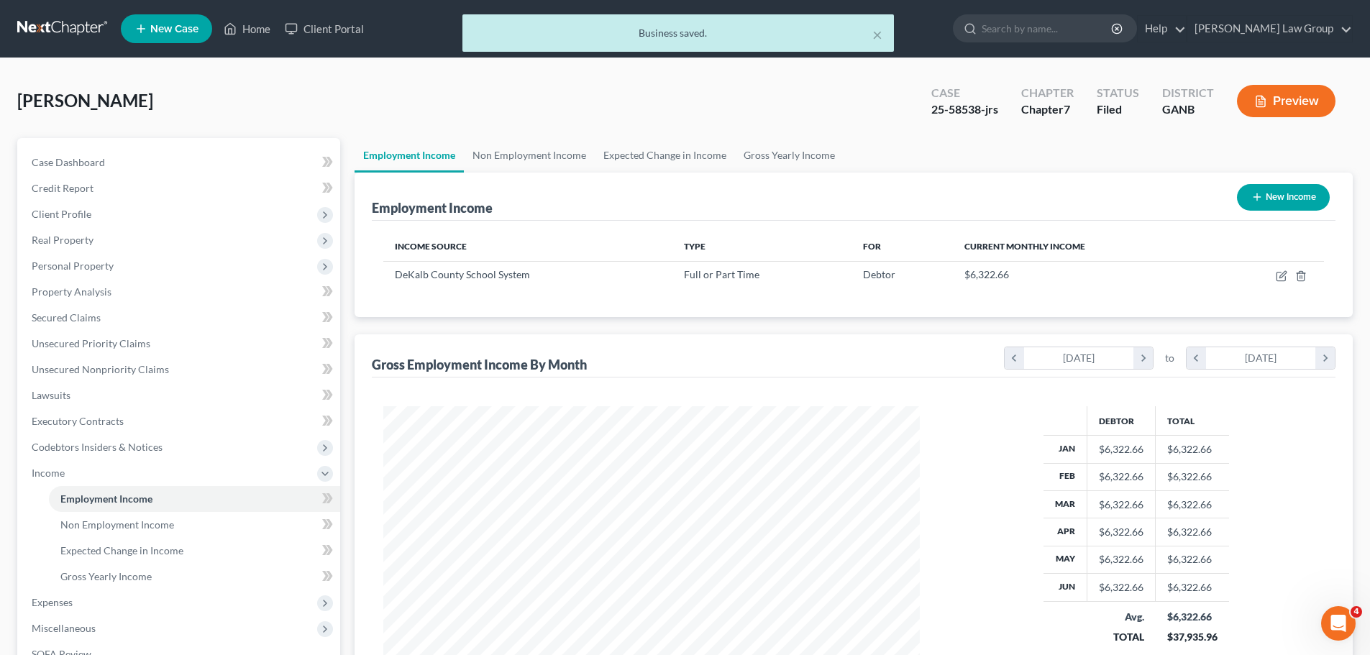
scroll to position [268, 565]
click at [503, 165] on link "Non Employment Income" at bounding box center [529, 155] width 131 height 35
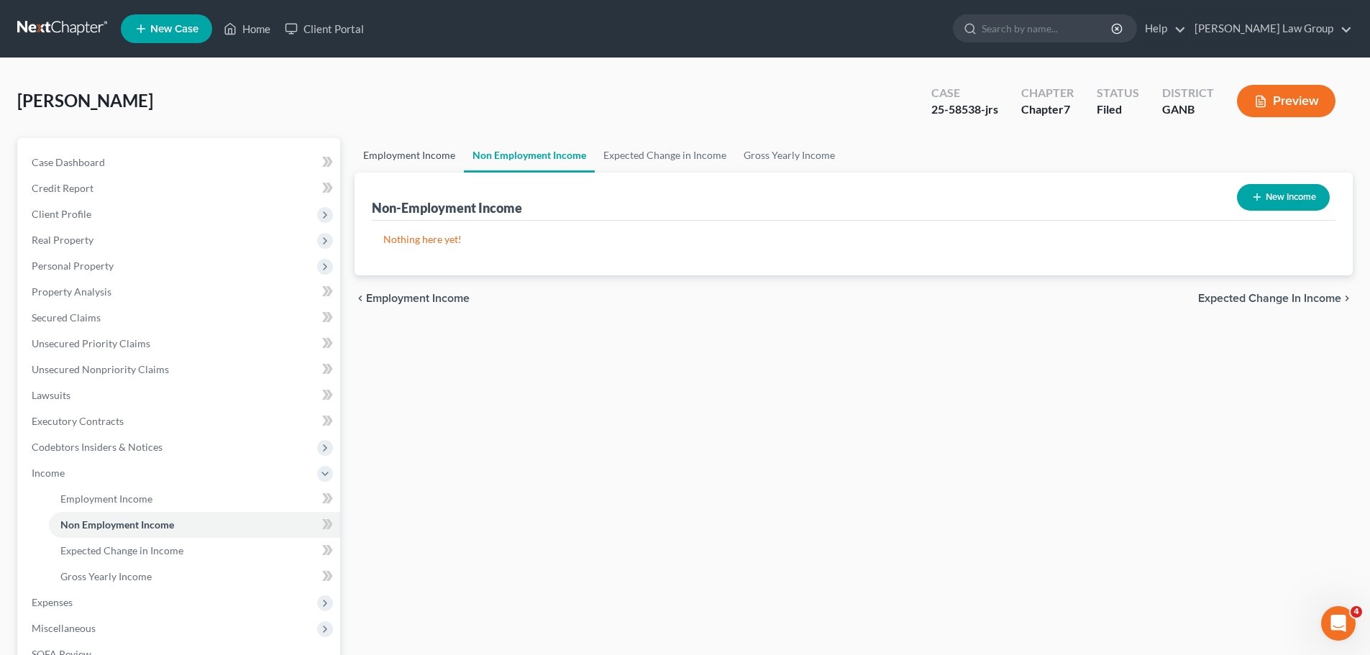
click at [389, 159] on link "Employment Income" at bounding box center [408, 155] width 109 height 35
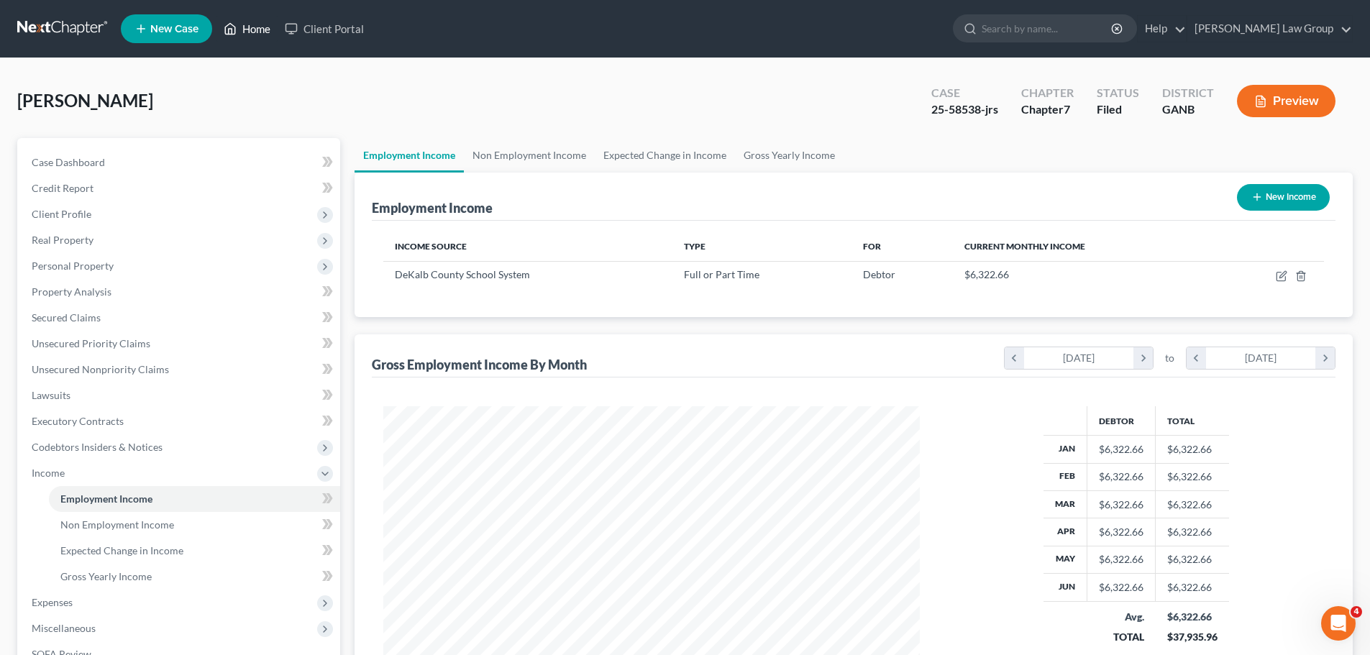
click at [259, 32] on link "Home" at bounding box center [246, 29] width 61 height 26
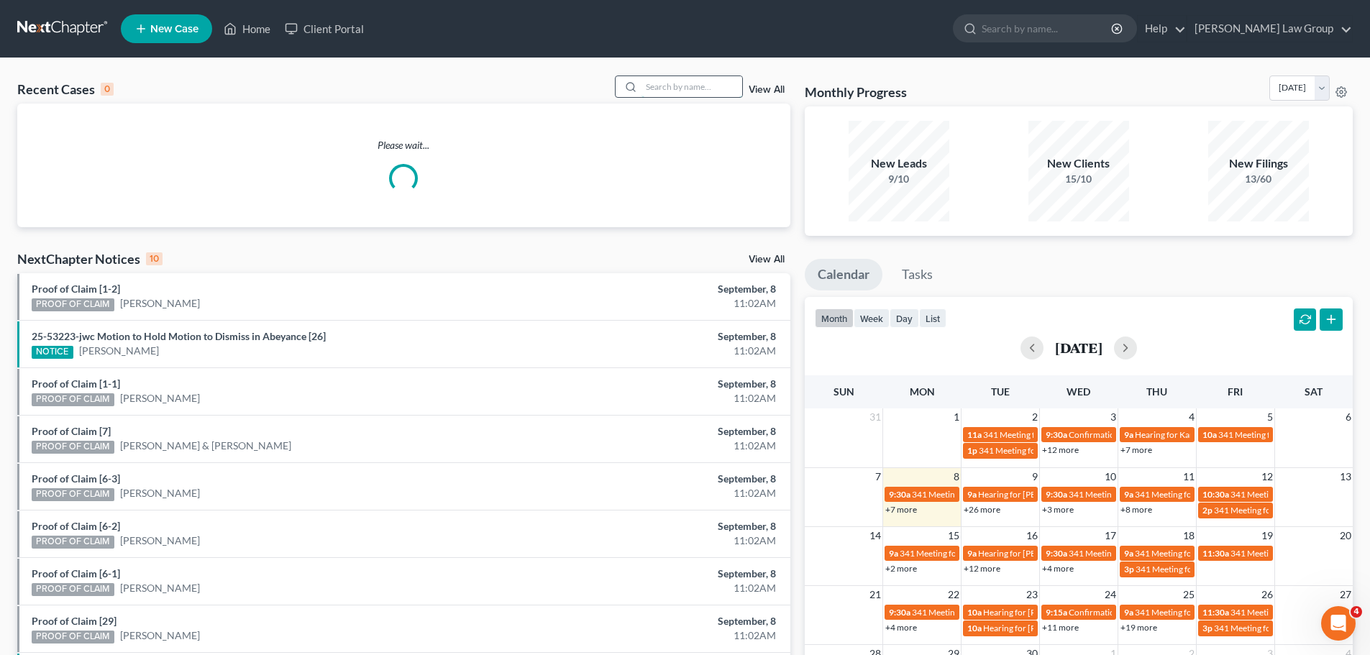
click at [661, 80] on input "search" at bounding box center [691, 86] width 101 height 21
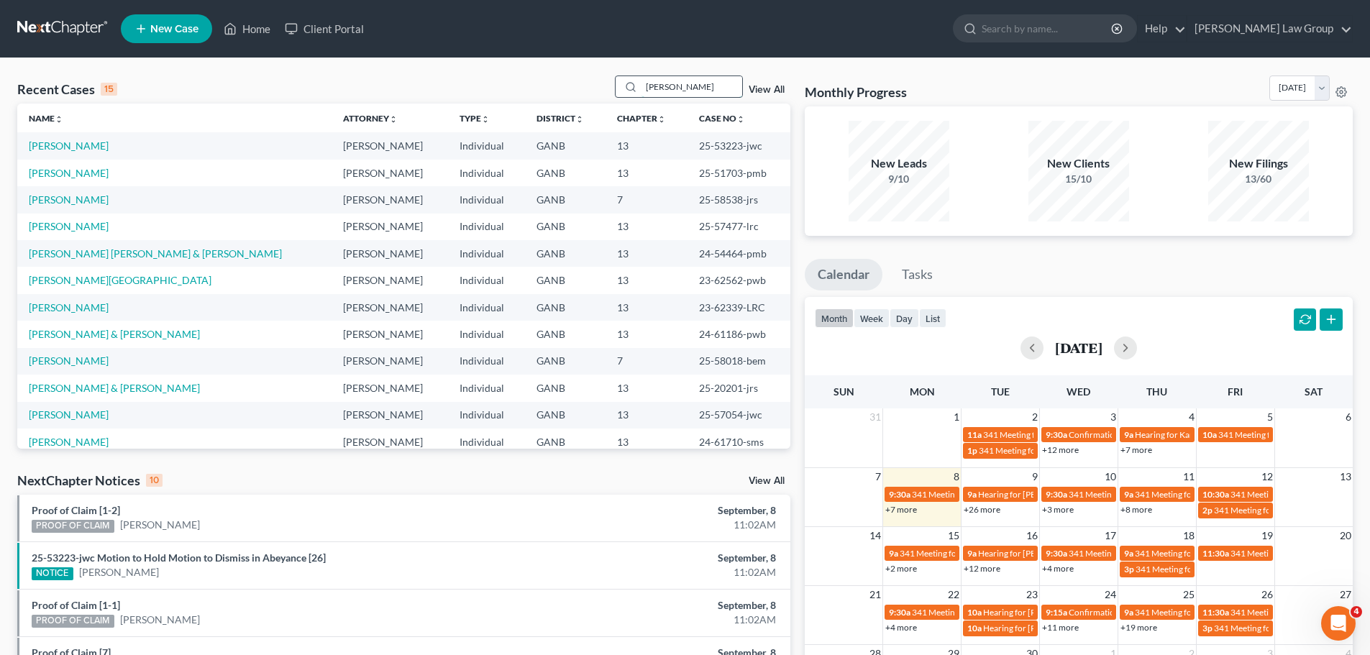
type input "[PERSON_NAME]"
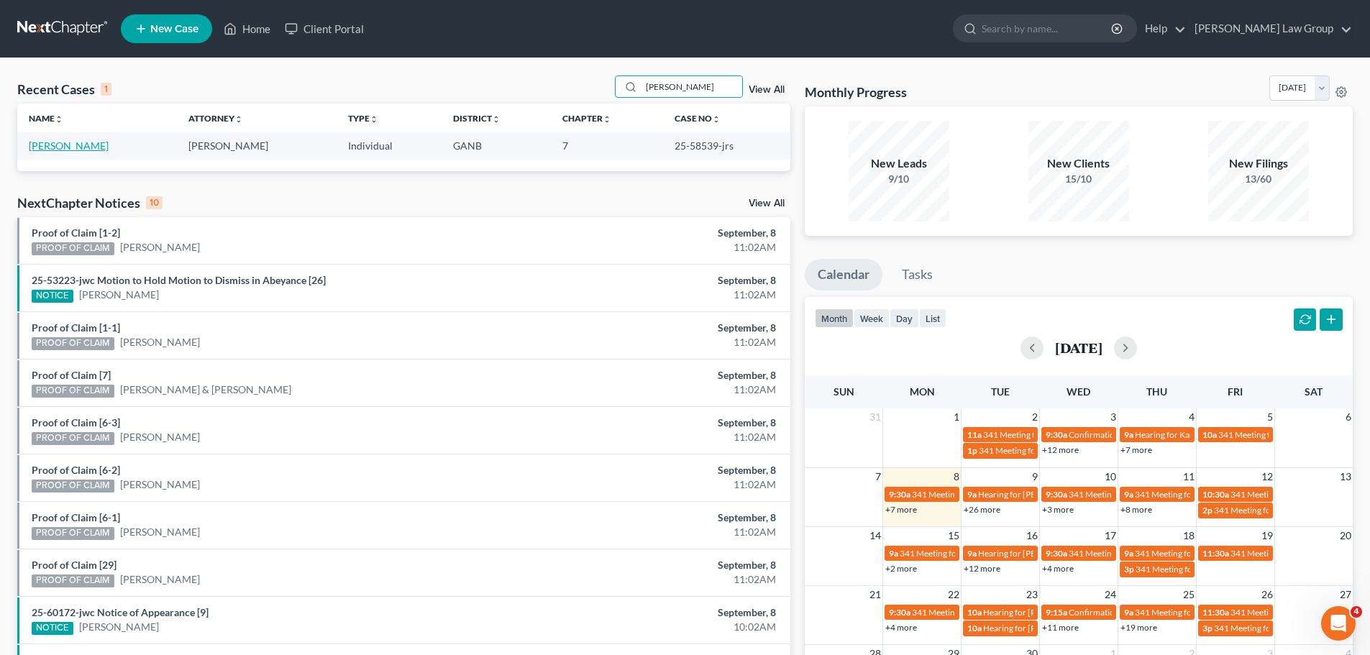
click at [45, 150] on link "[PERSON_NAME]" at bounding box center [69, 145] width 80 height 12
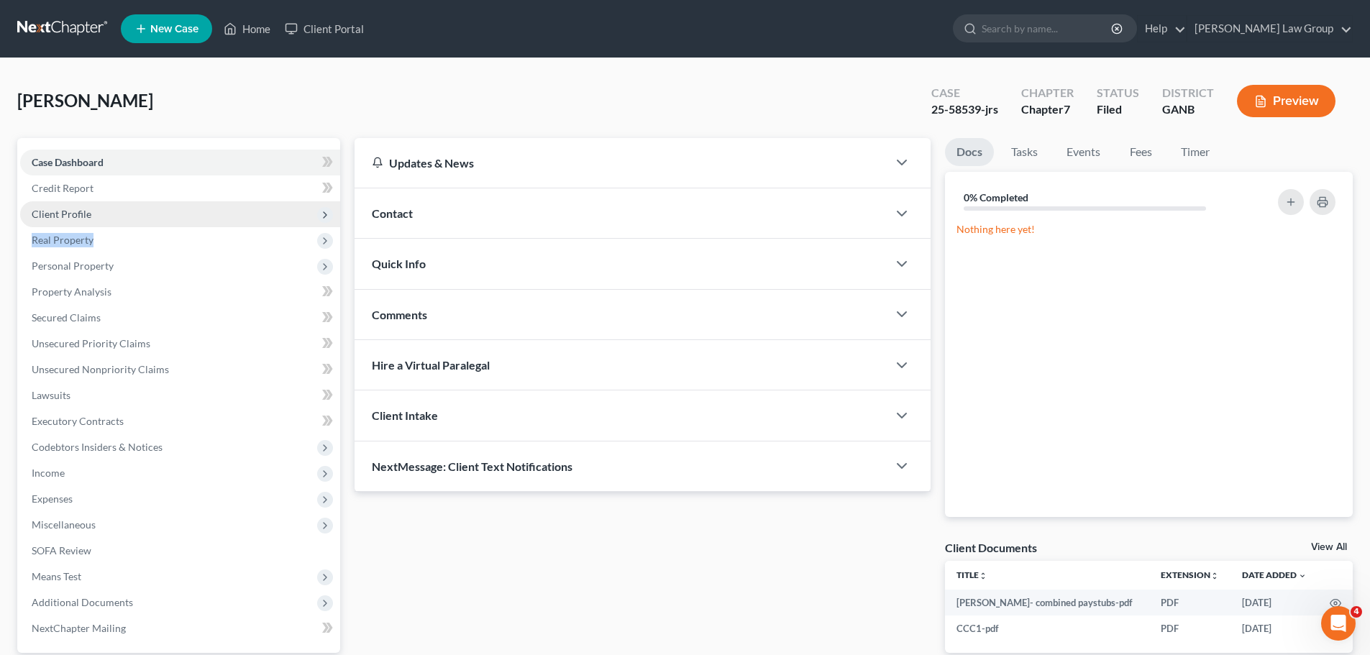
click at [98, 226] on ul "Case Dashboard Payments Invoices Payments Payments Credit Report Client Profile" at bounding box center [180, 396] width 320 height 492
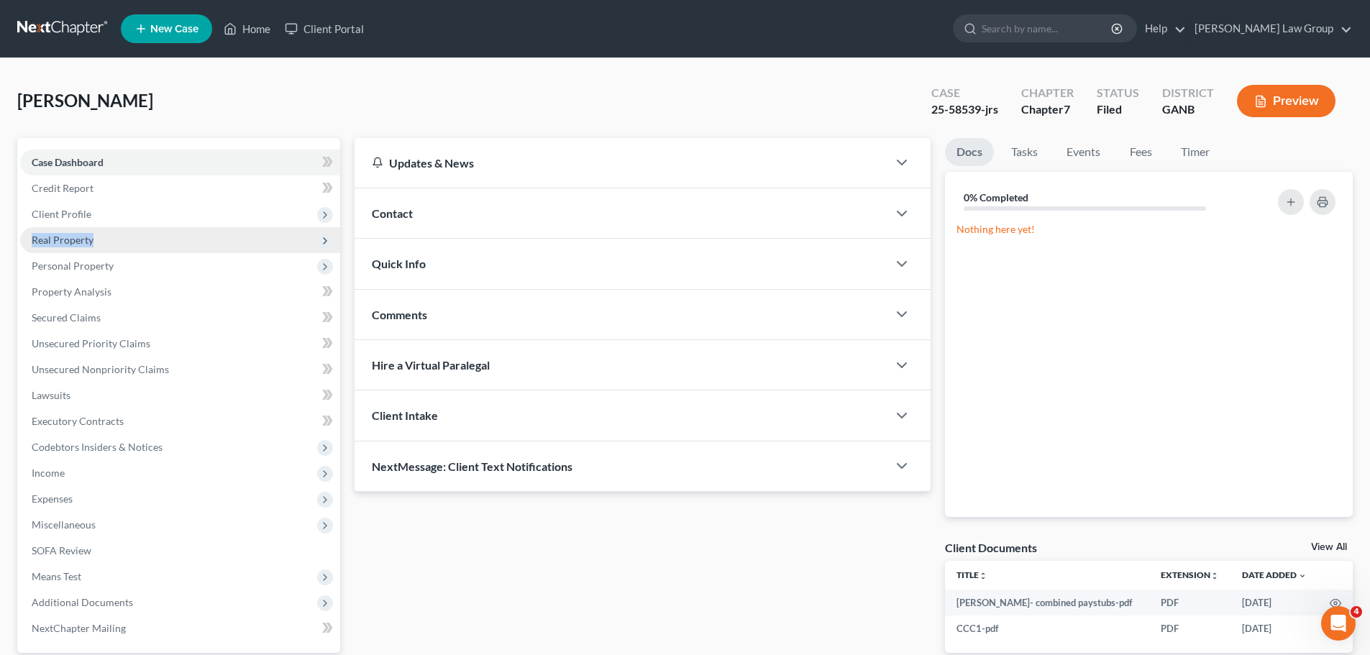
click at [127, 251] on span "Real Property" at bounding box center [180, 240] width 320 height 26
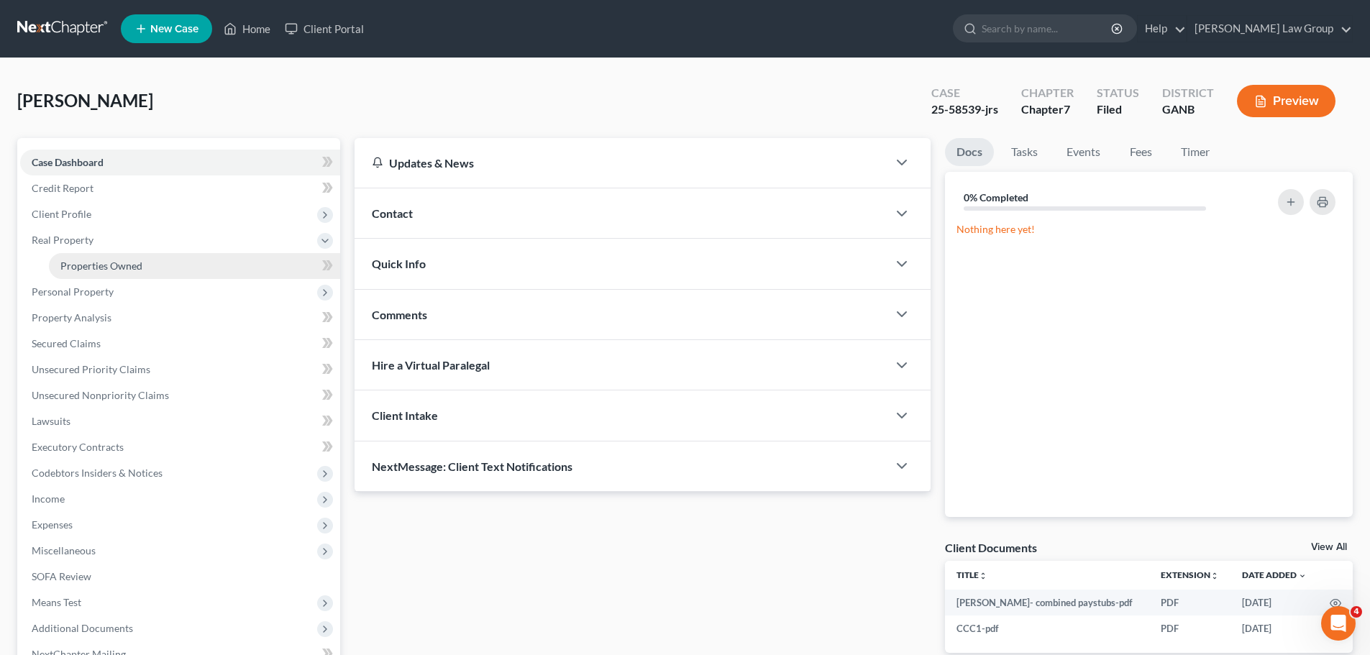
click at [130, 256] on link "Properties Owned" at bounding box center [194, 266] width 291 height 26
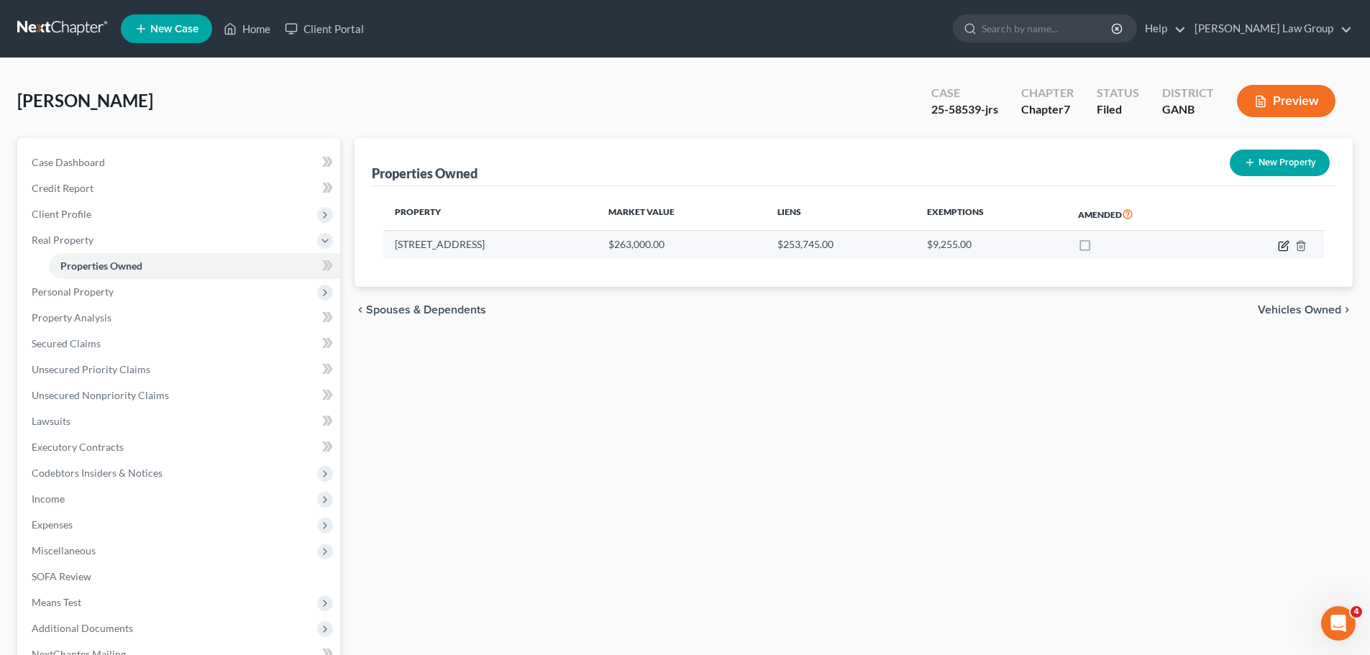
click at [1278, 244] on icon "button" at bounding box center [1282, 246] width 9 height 9
select select "10"
select select "0"
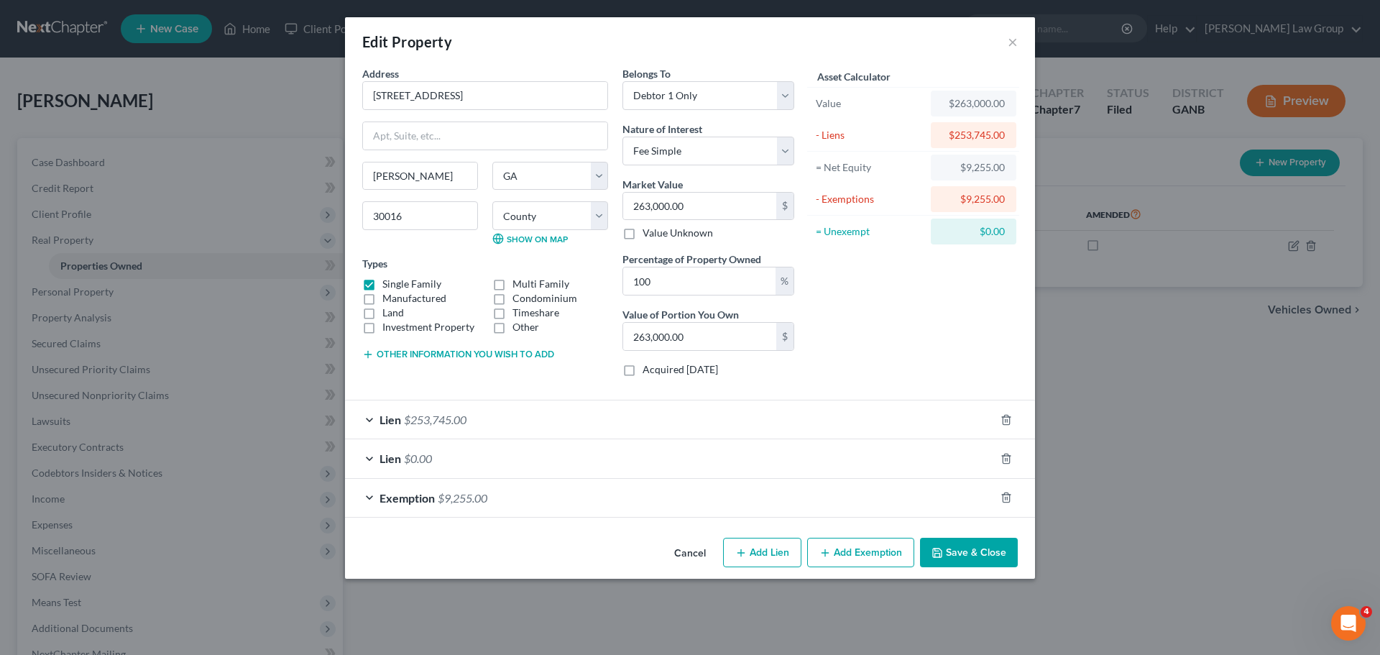
click at [978, 541] on button "Save & Close" at bounding box center [969, 553] width 98 height 30
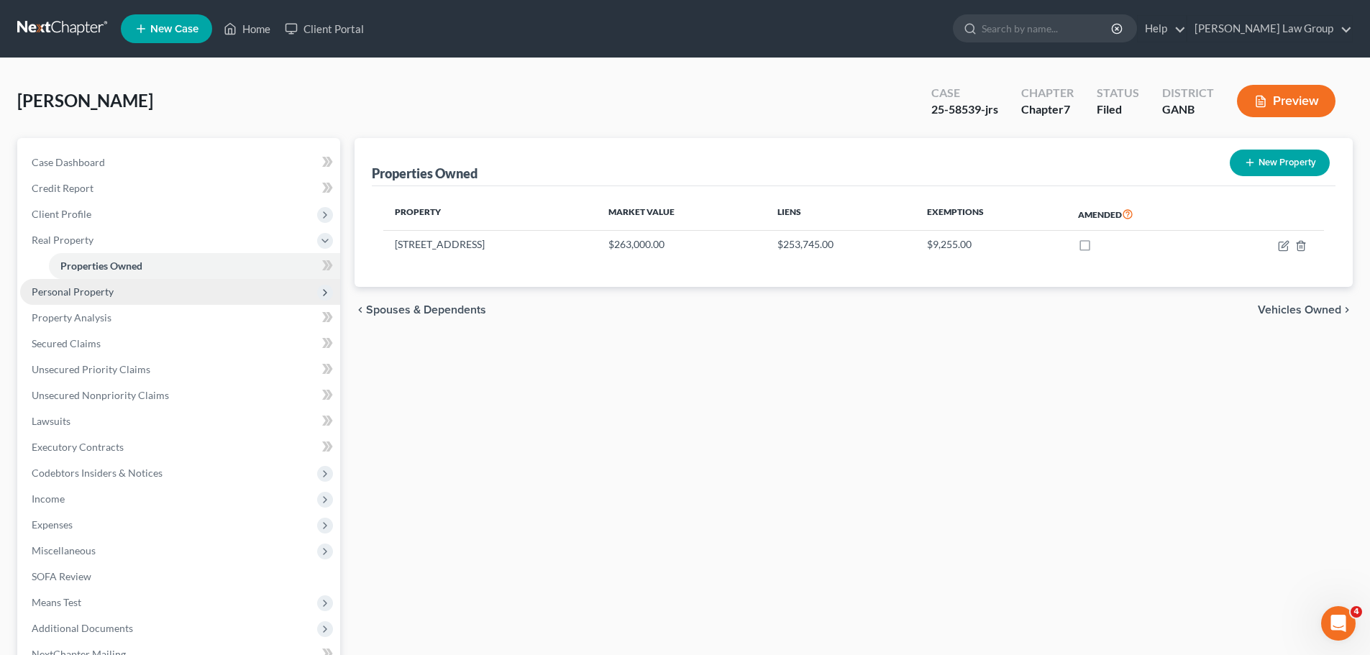
click at [185, 300] on span "Personal Property" at bounding box center [180, 292] width 320 height 26
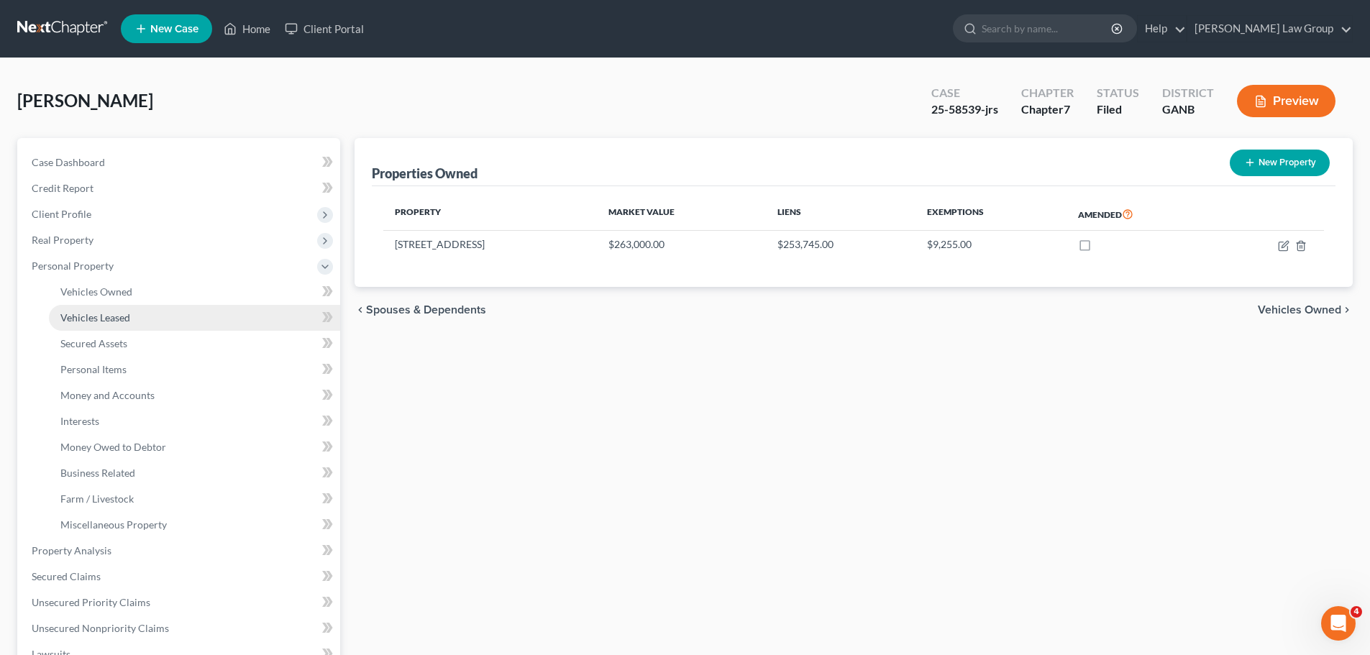
click at [173, 317] on link "Vehicles Leased" at bounding box center [194, 318] width 291 height 26
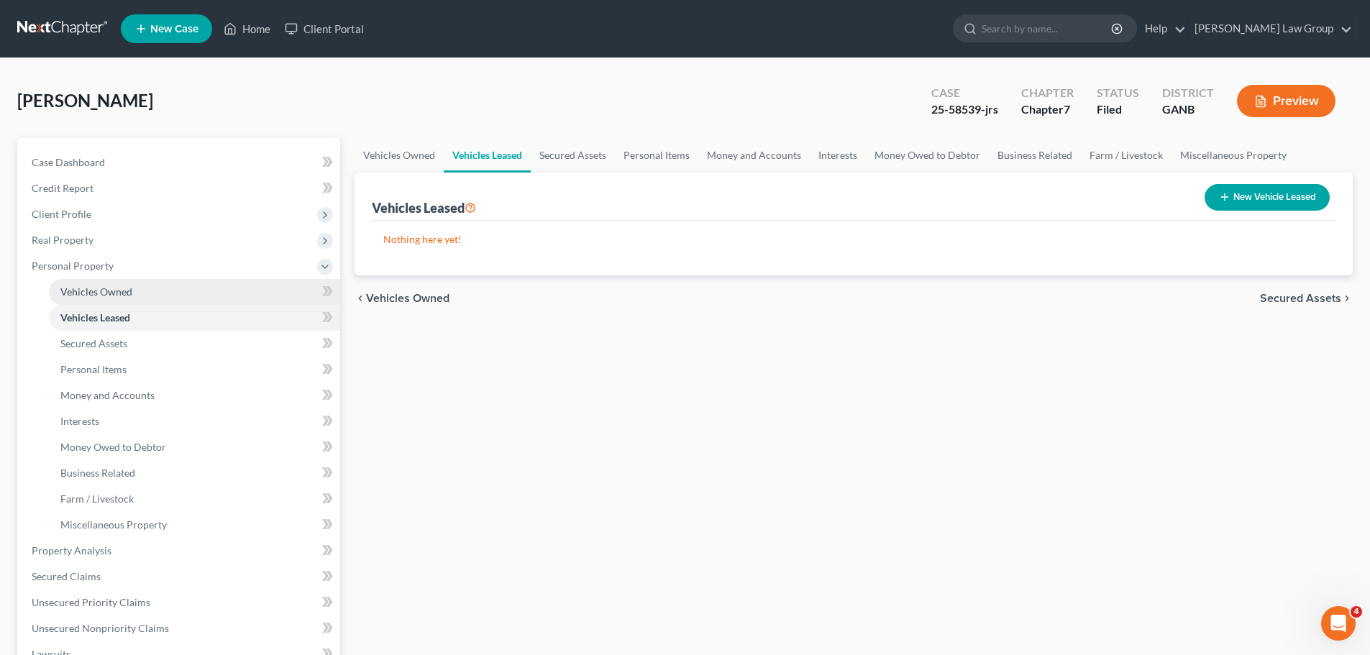
click at [175, 287] on link "Vehicles Owned" at bounding box center [194, 292] width 291 height 26
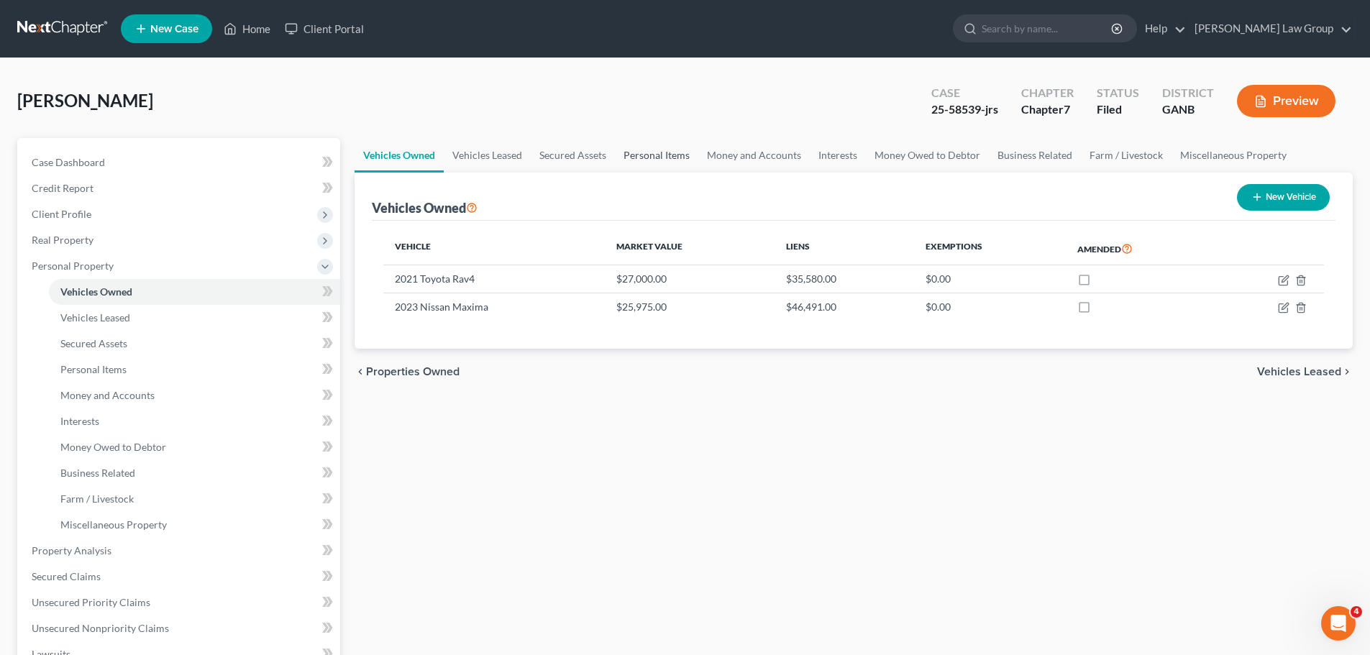
click at [651, 161] on link "Personal Items" at bounding box center [656, 155] width 83 height 35
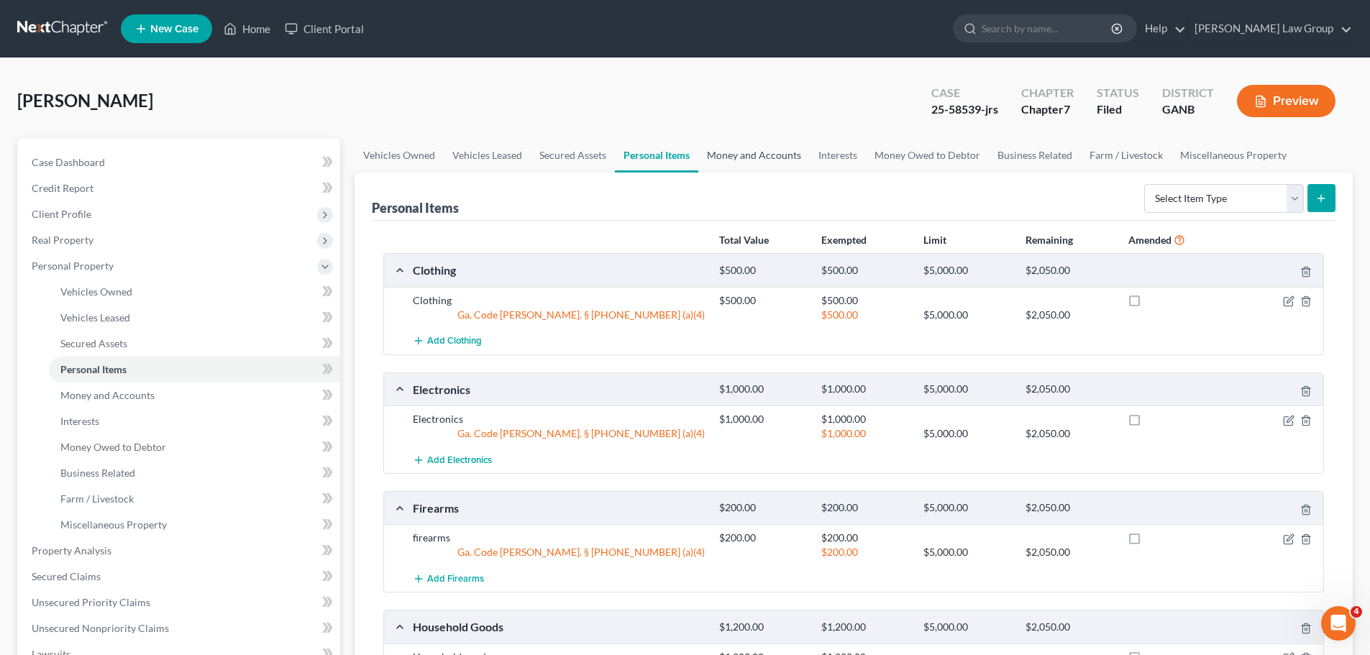
click at [768, 150] on link "Money and Accounts" at bounding box center [753, 155] width 111 height 35
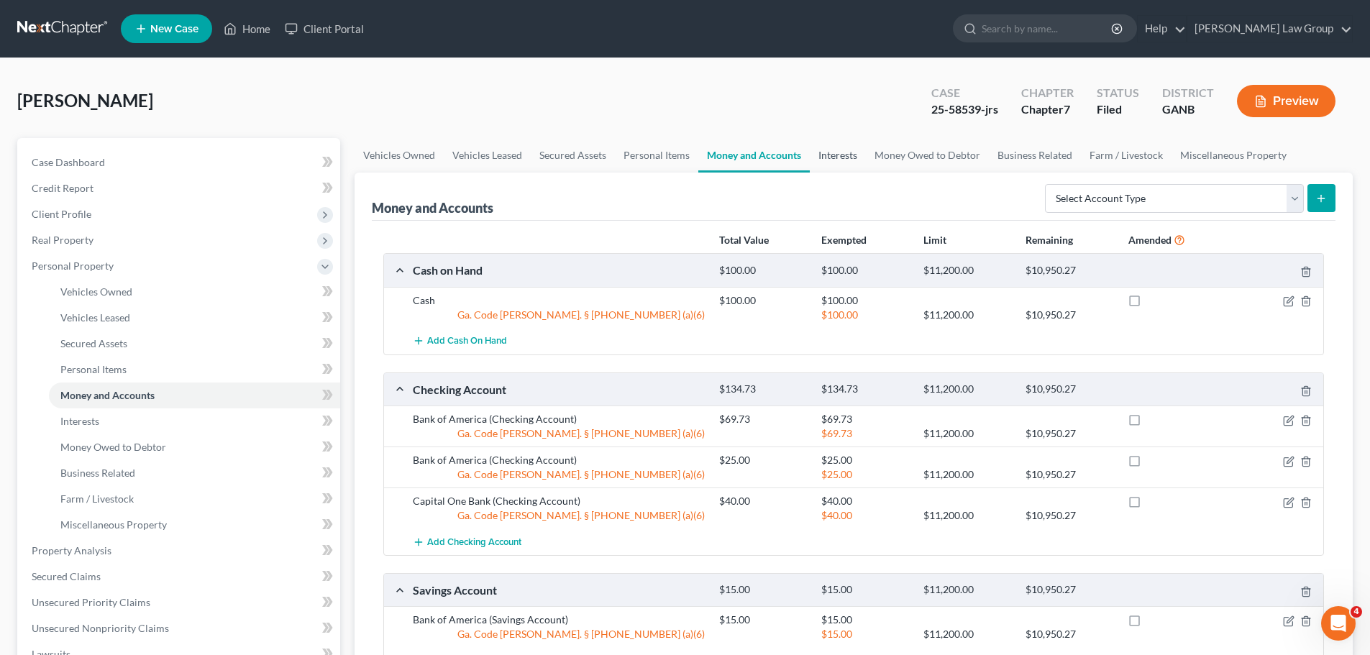
click at [850, 155] on link "Interests" at bounding box center [838, 155] width 56 height 35
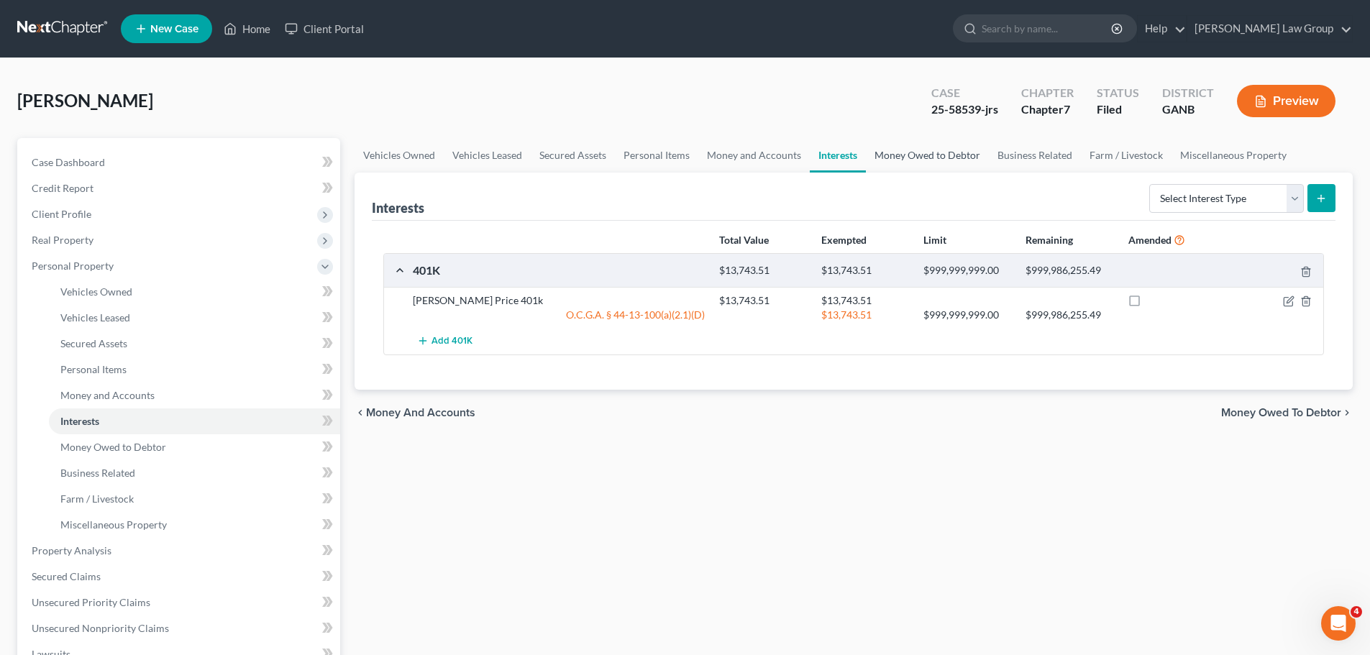
click at [899, 154] on link "Money Owed to Debtor" at bounding box center [927, 155] width 123 height 35
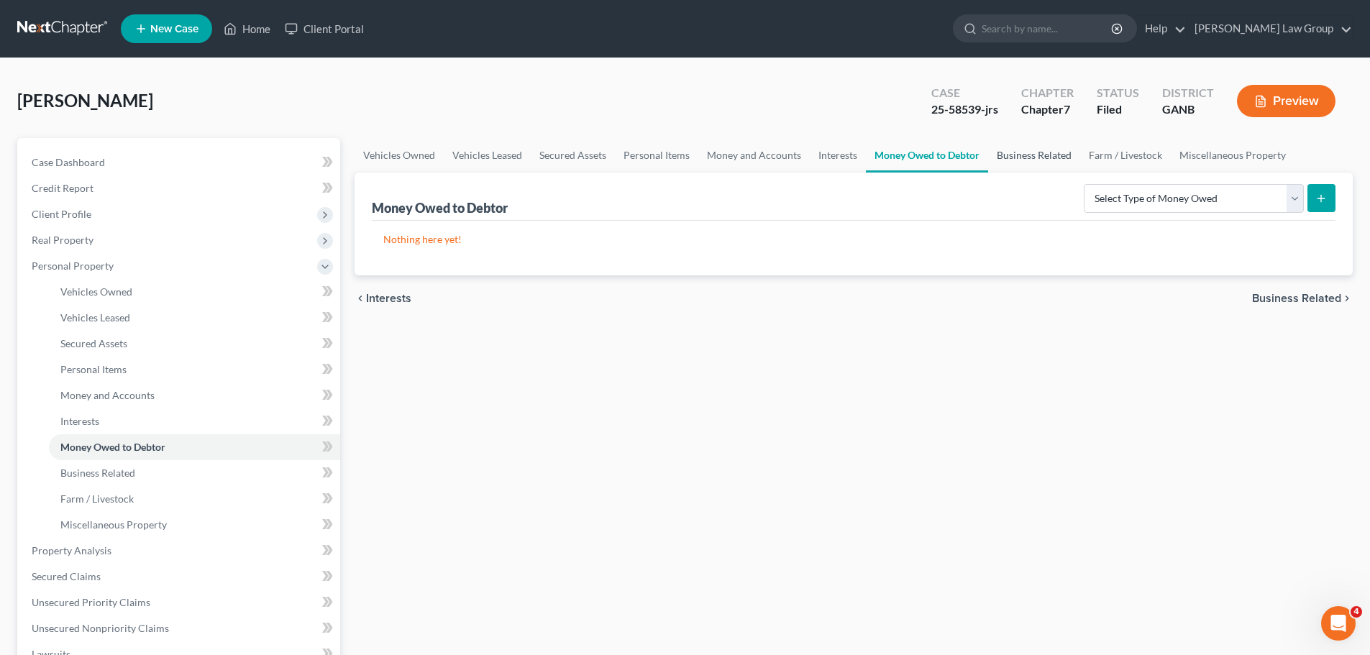
click at [1053, 157] on link "Business Related" at bounding box center [1034, 155] width 92 height 35
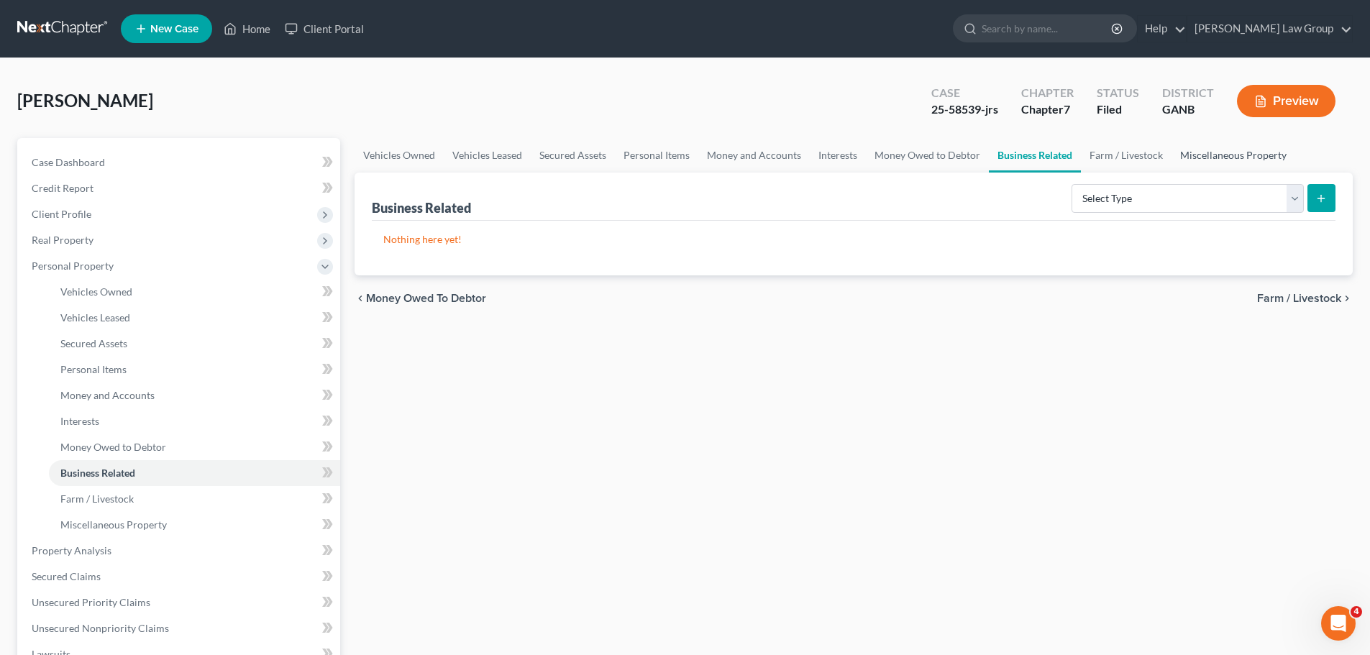
click at [1225, 152] on link "Miscellaneous Property" at bounding box center [1233, 155] width 124 height 35
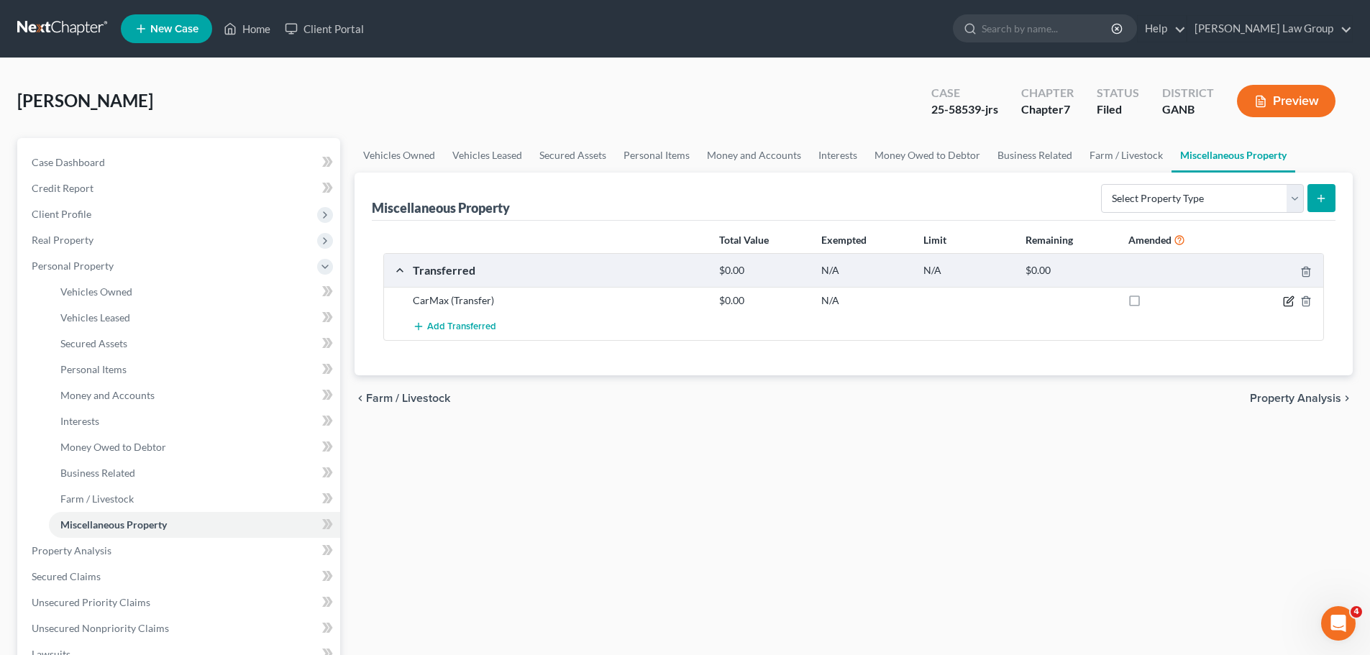
click at [1283, 296] on icon "button" at bounding box center [1289, 301] width 12 height 12
select select "Ordinary ([DATE])"
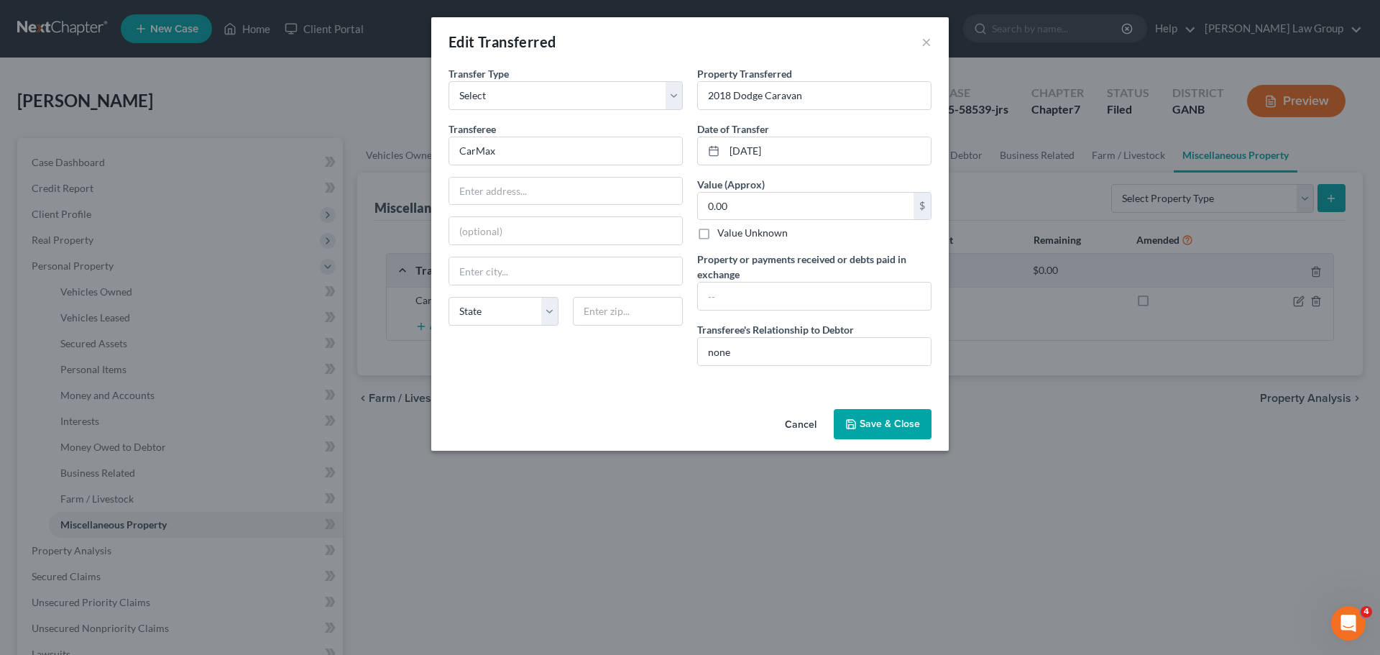
click at [881, 417] on button "Save & Close" at bounding box center [883, 424] width 98 height 30
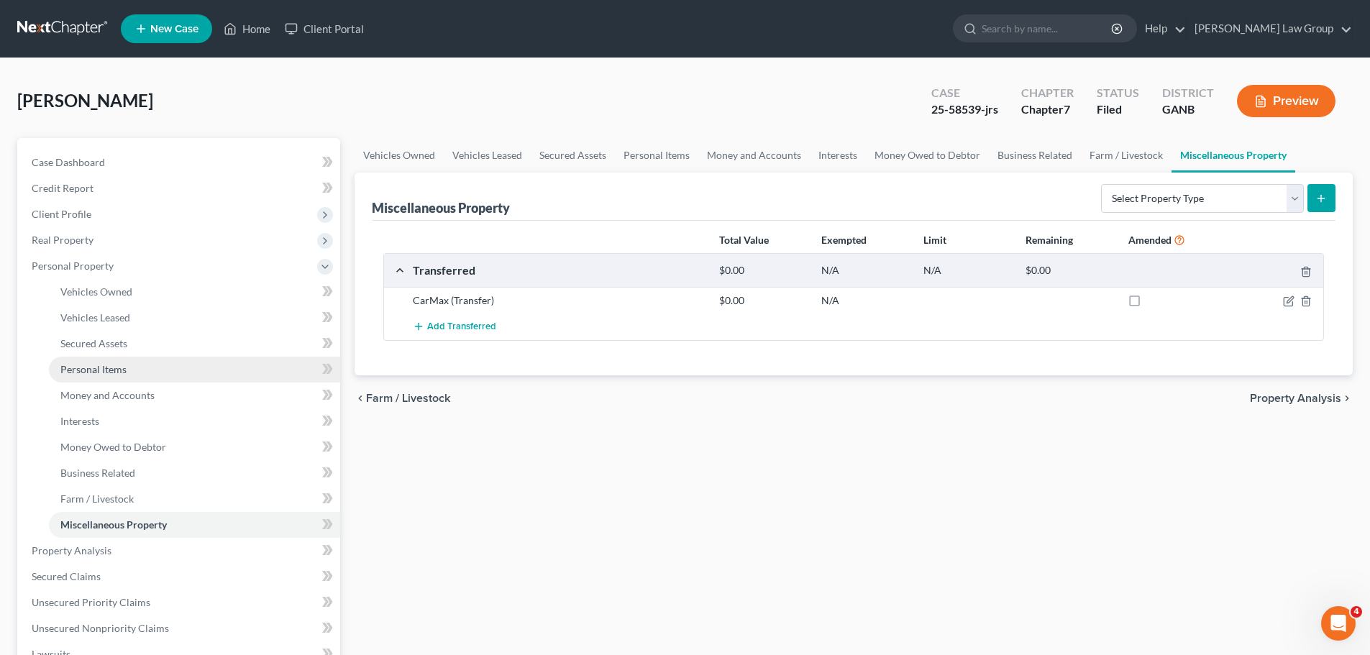
scroll to position [359, 0]
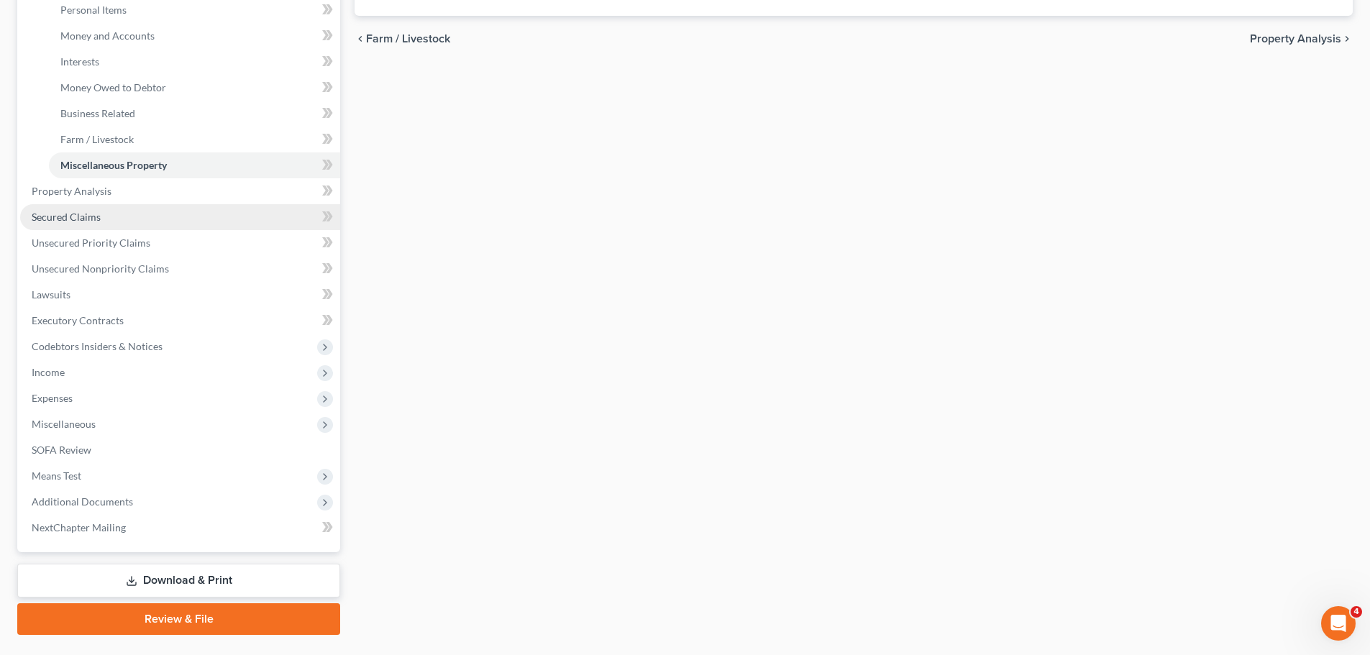
click at [126, 215] on link "Secured Claims" at bounding box center [180, 217] width 320 height 26
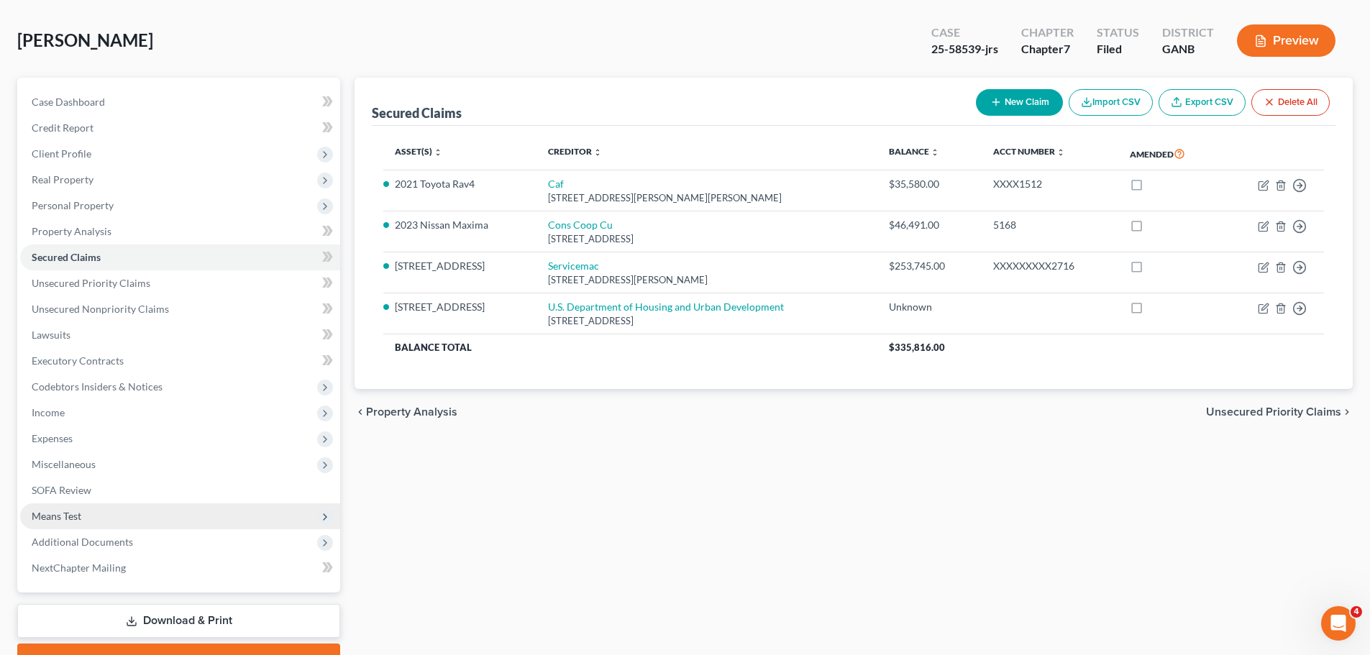
scroll to position [135, 0]
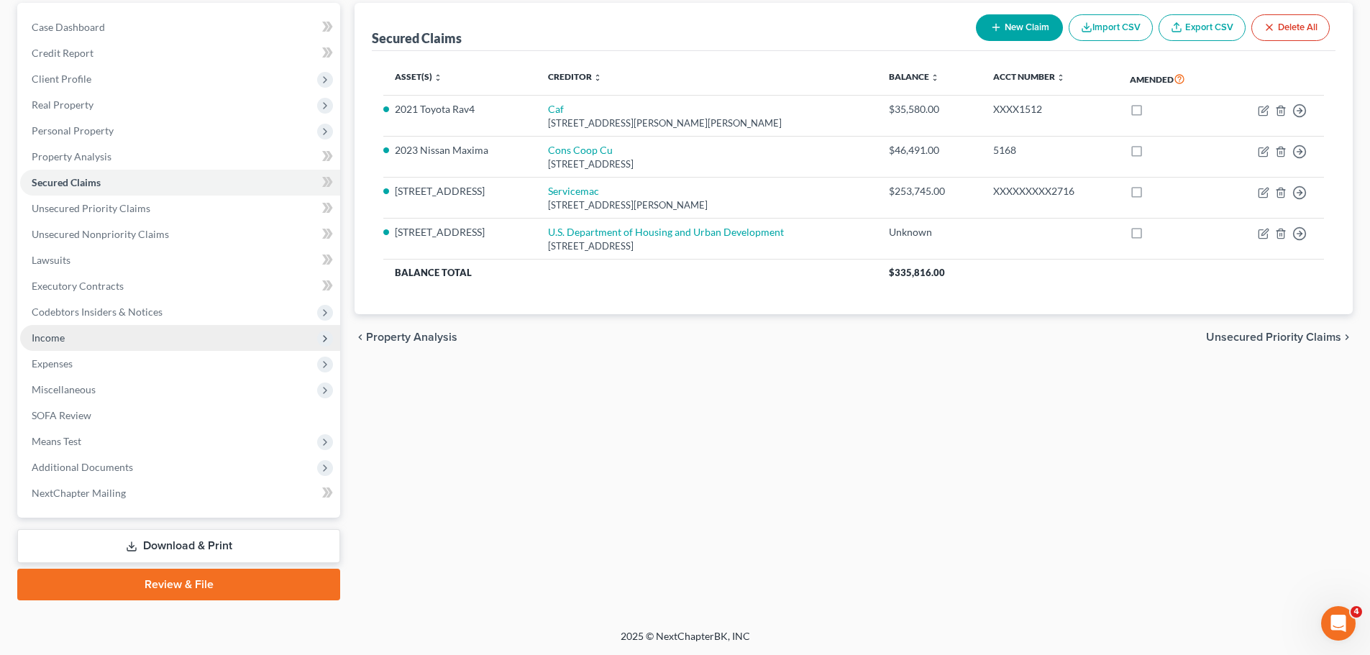
click at [121, 333] on span "Income" at bounding box center [180, 338] width 320 height 26
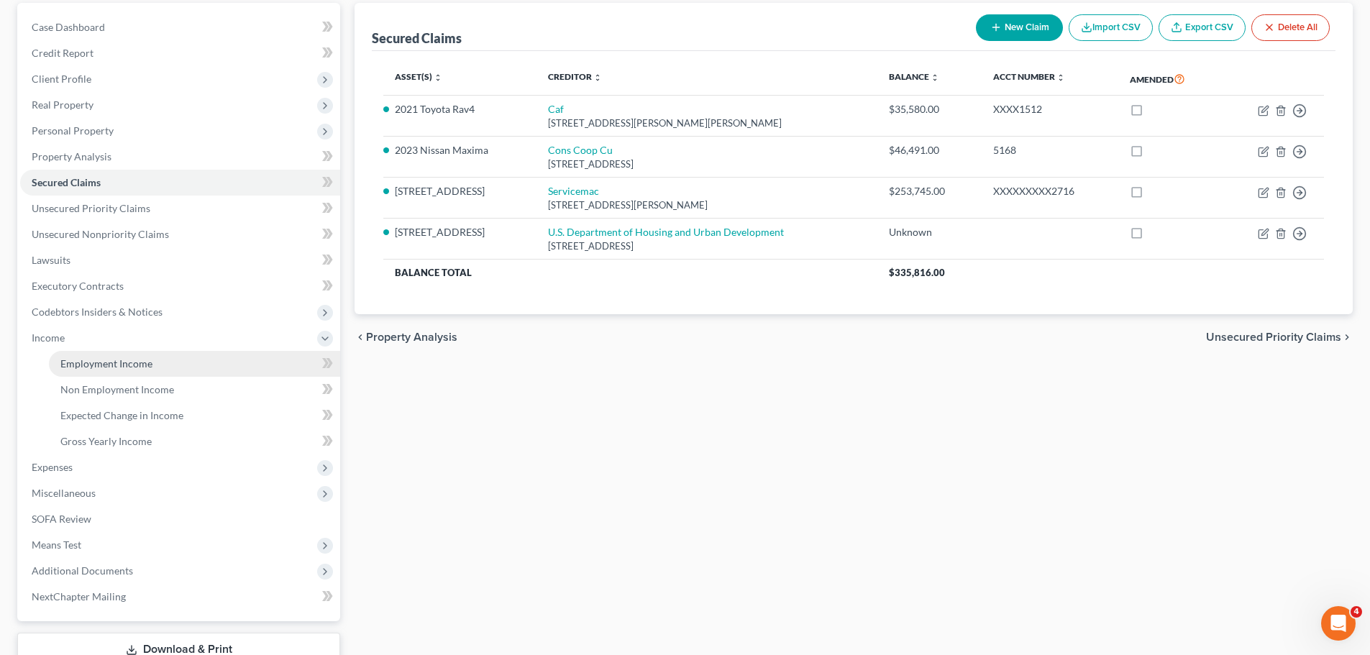
click at [132, 373] on link "Employment Income" at bounding box center [194, 364] width 291 height 26
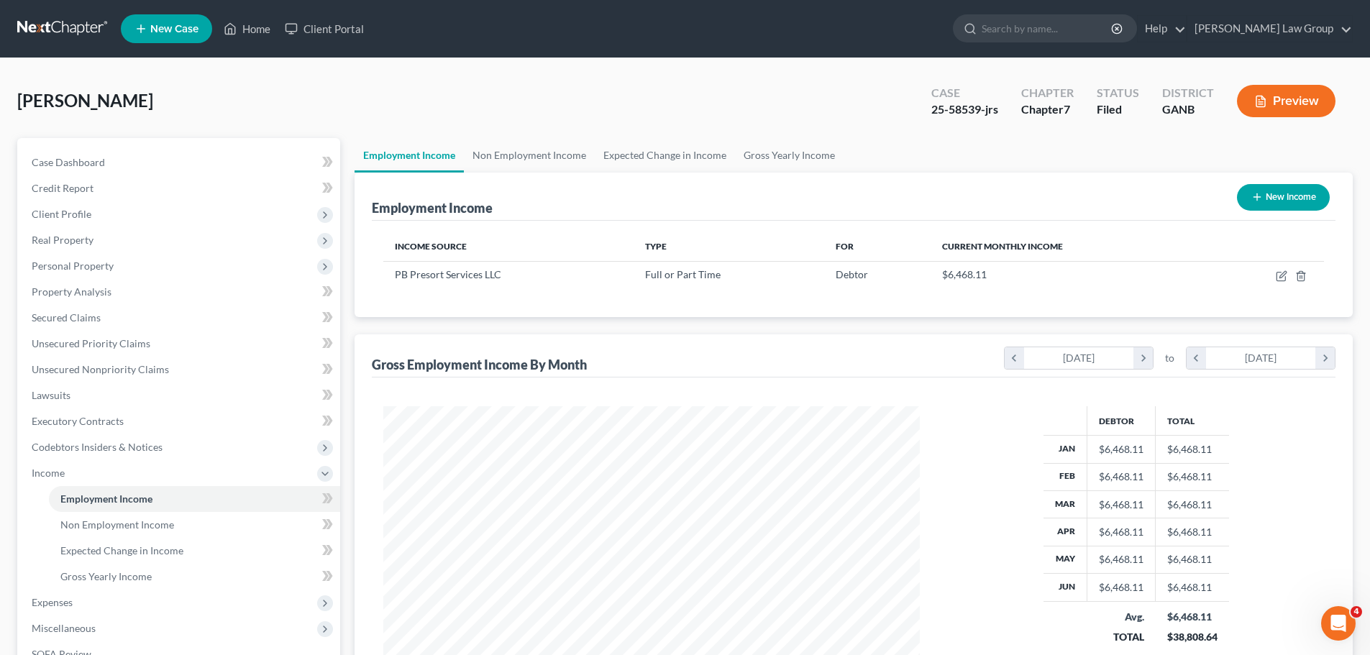
scroll to position [268, 565]
click at [149, 219] on span "Client Profile" at bounding box center [180, 214] width 320 height 26
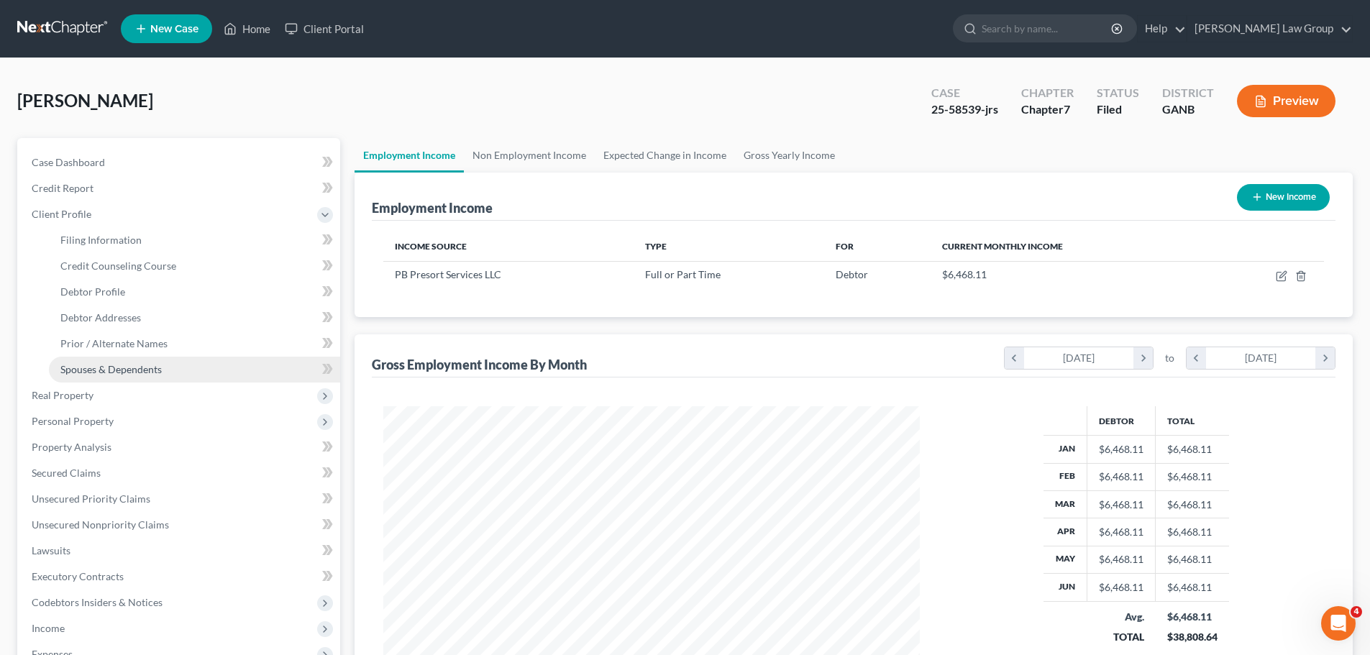
click at [158, 370] on span "Spouses & Dependents" at bounding box center [110, 369] width 101 height 12
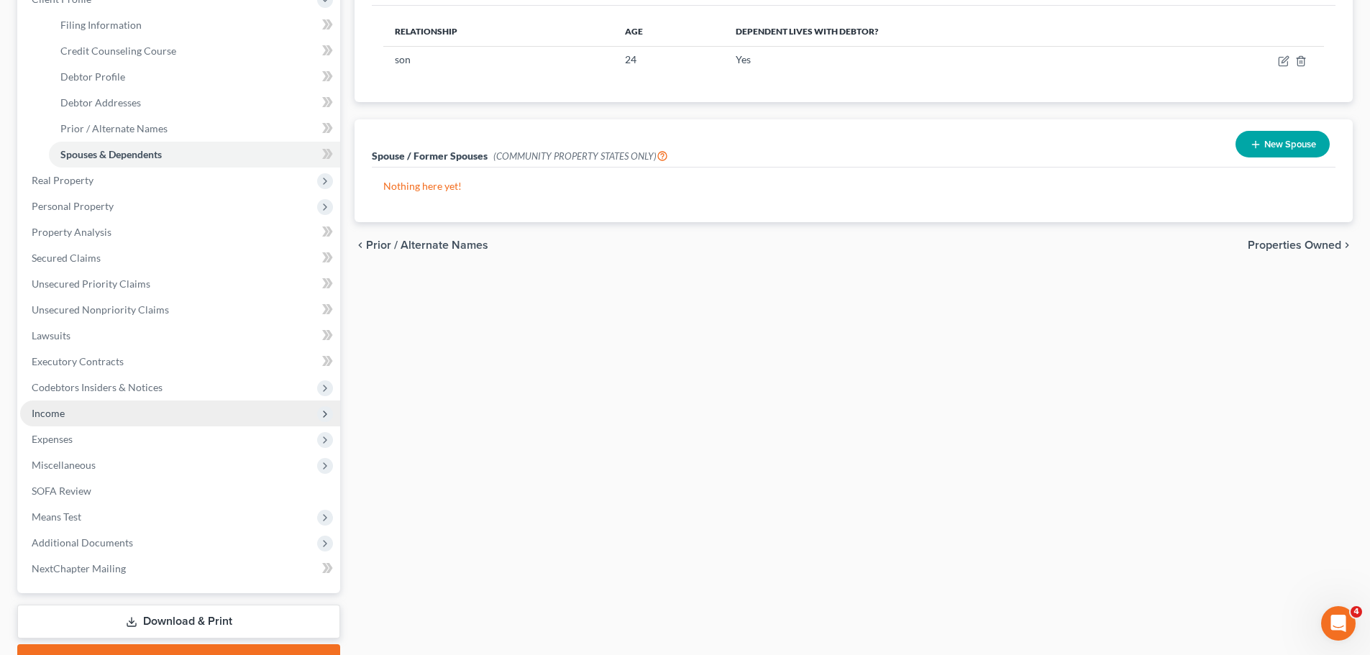
scroll to position [216, 0]
click at [109, 400] on span "Income" at bounding box center [180, 413] width 320 height 26
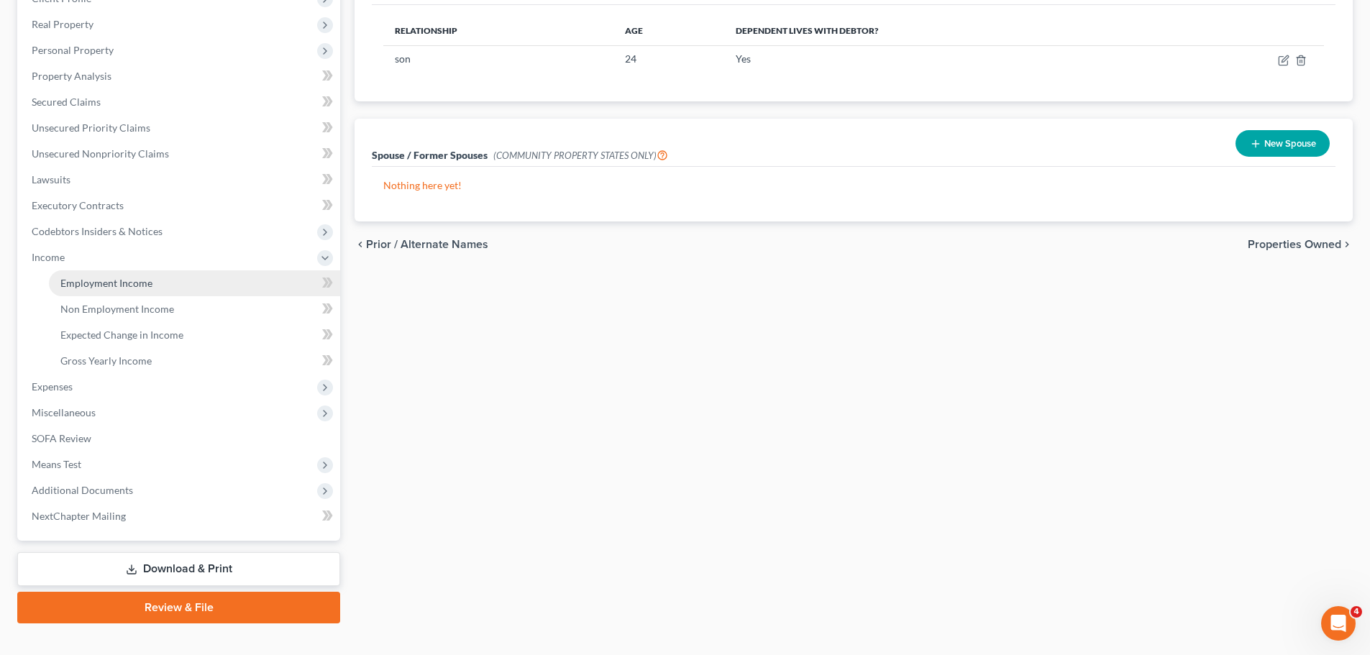
click at [142, 283] on span "Employment Income" at bounding box center [106, 283] width 92 height 12
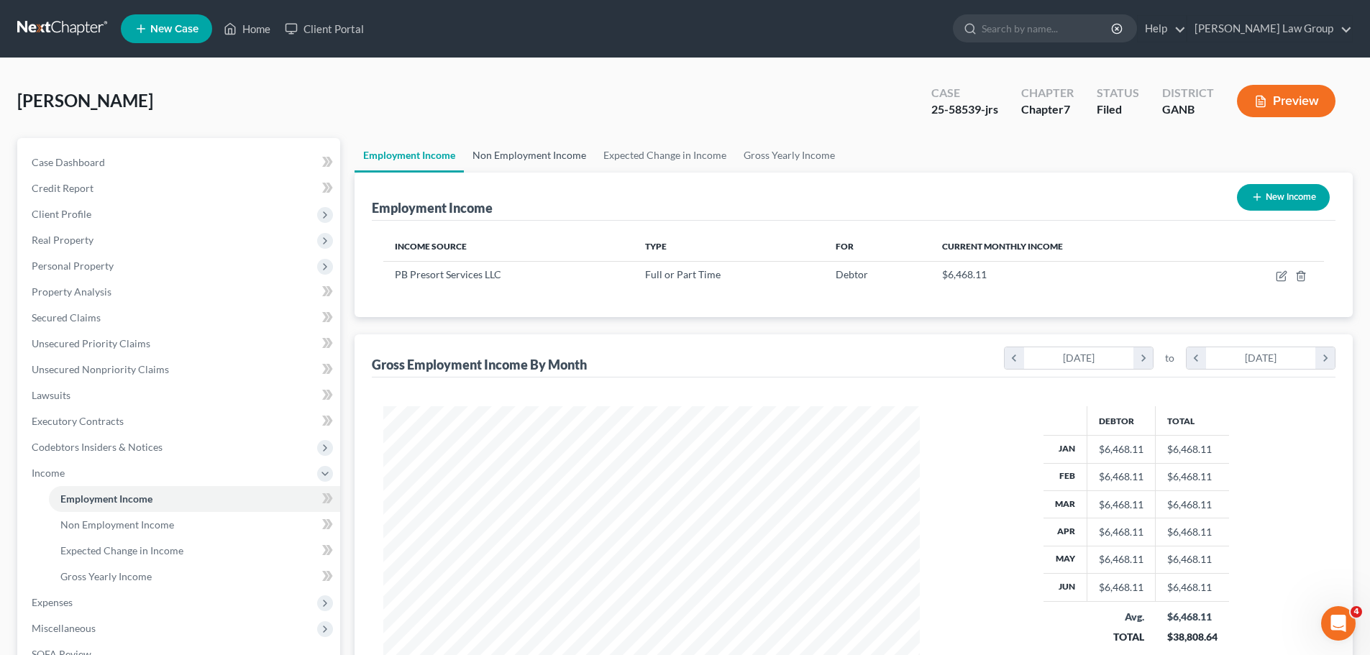
click at [511, 155] on link "Non Employment Income" at bounding box center [529, 155] width 131 height 35
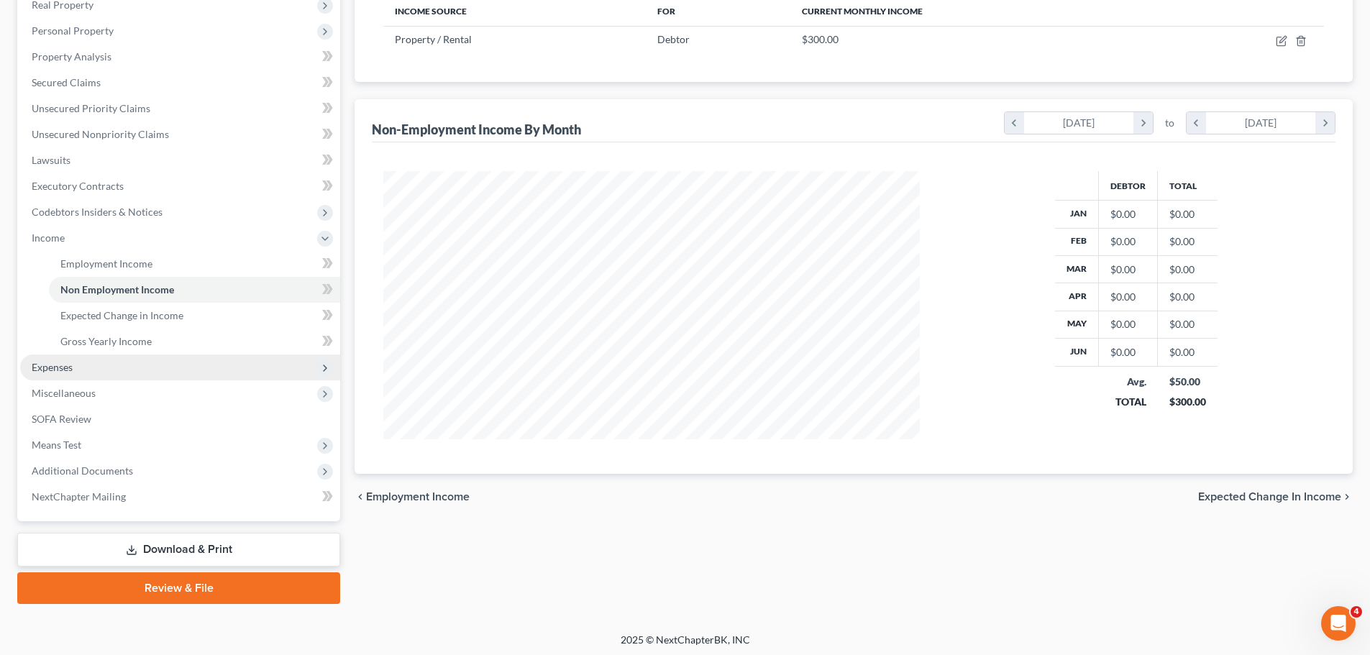
scroll to position [239, 0]
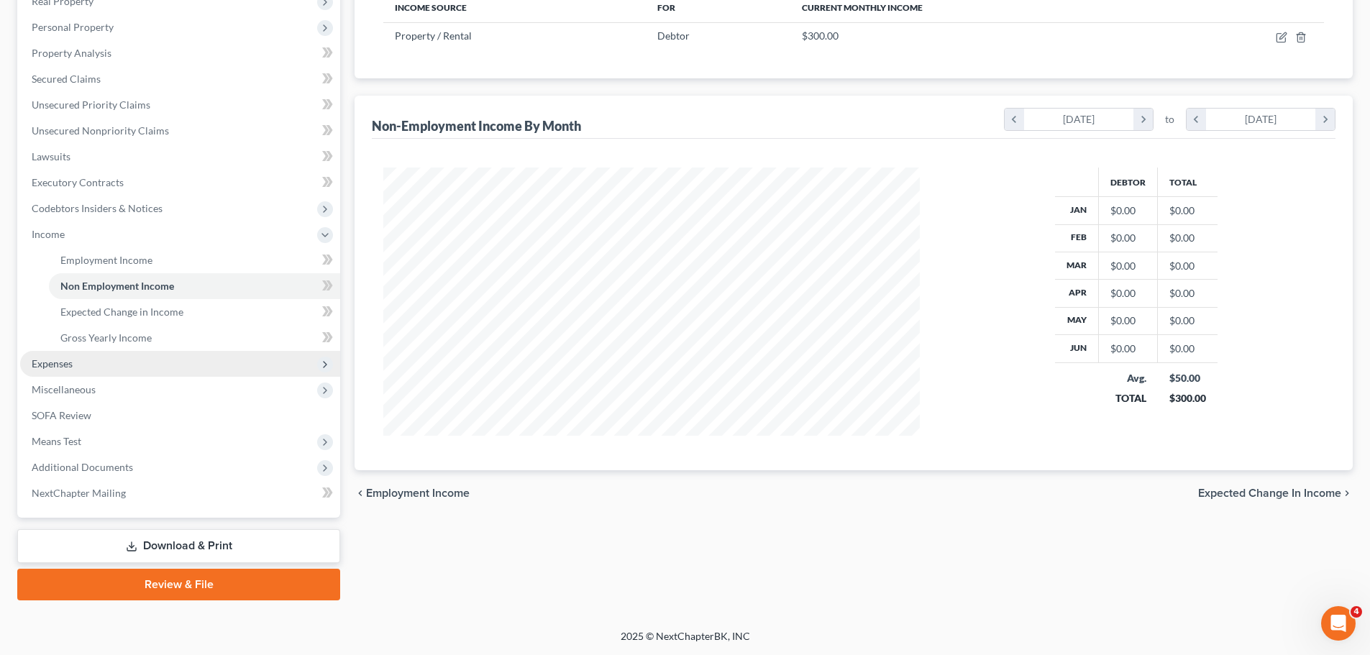
click at [101, 368] on span "Expenses" at bounding box center [180, 364] width 320 height 26
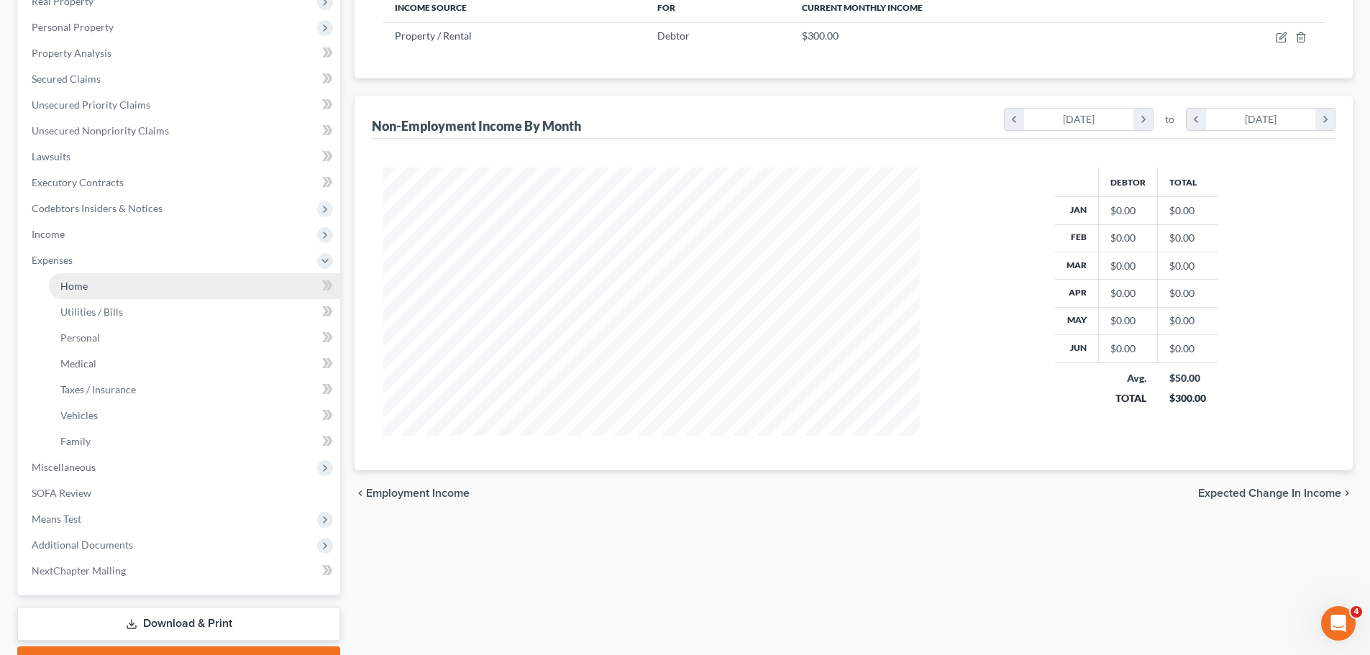
click at [104, 290] on link "Home" at bounding box center [194, 286] width 291 height 26
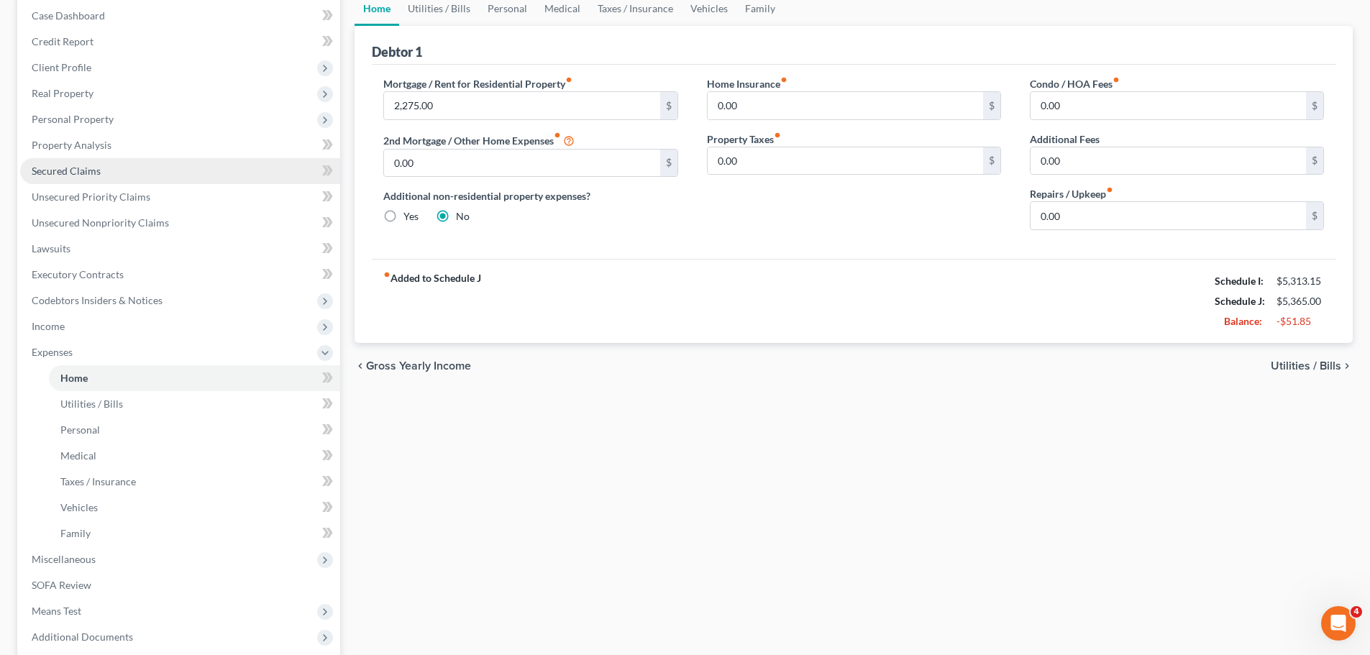
scroll to position [316, 0]
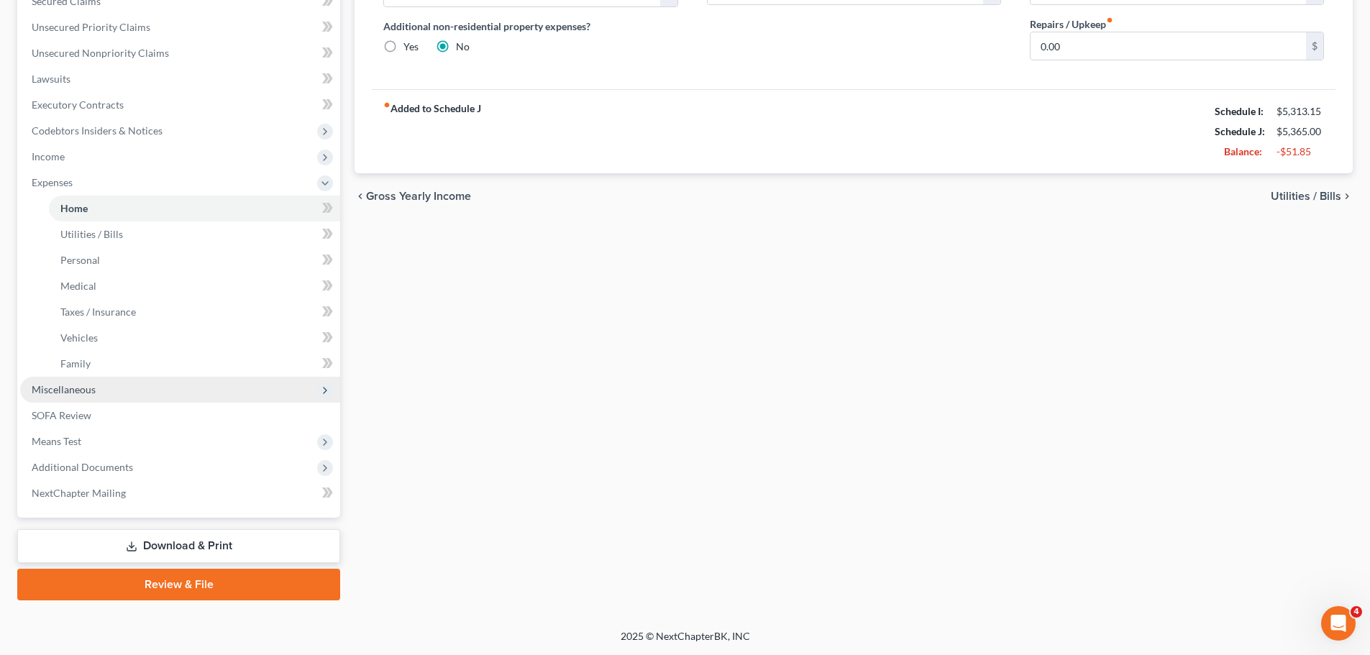
click at [116, 388] on span "Miscellaneous" at bounding box center [180, 390] width 320 height 26
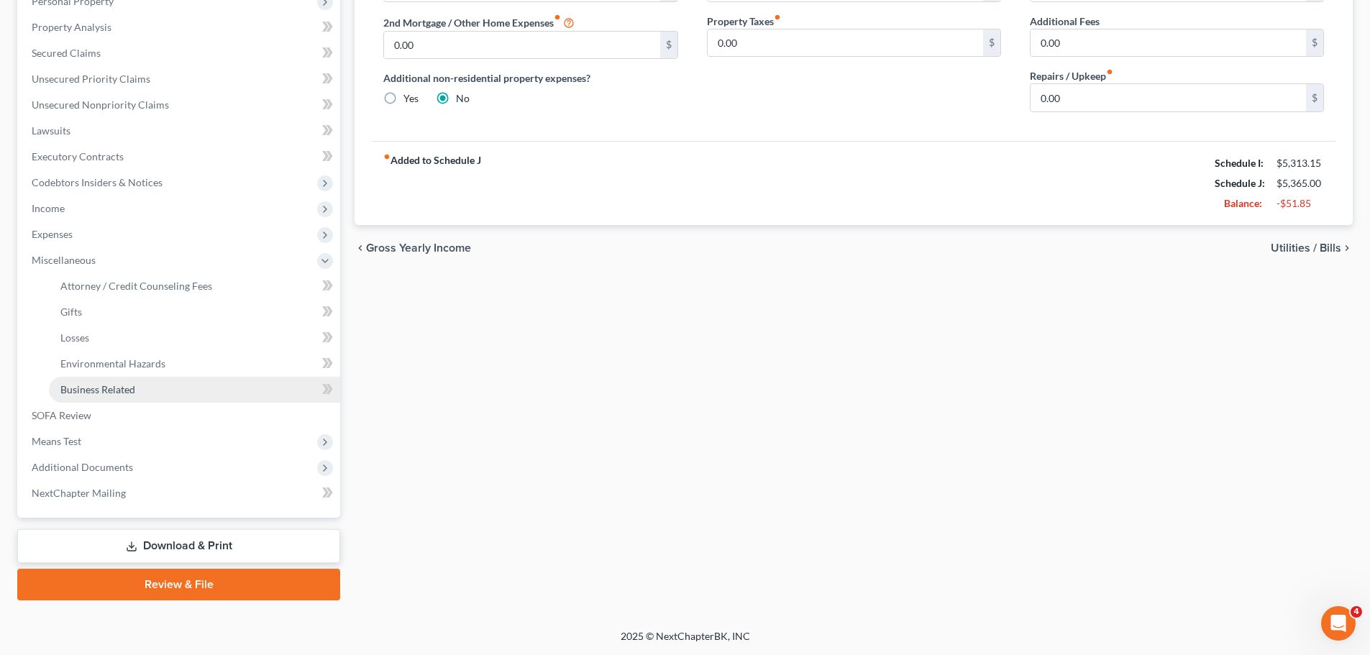
scroll to position [265, 0]
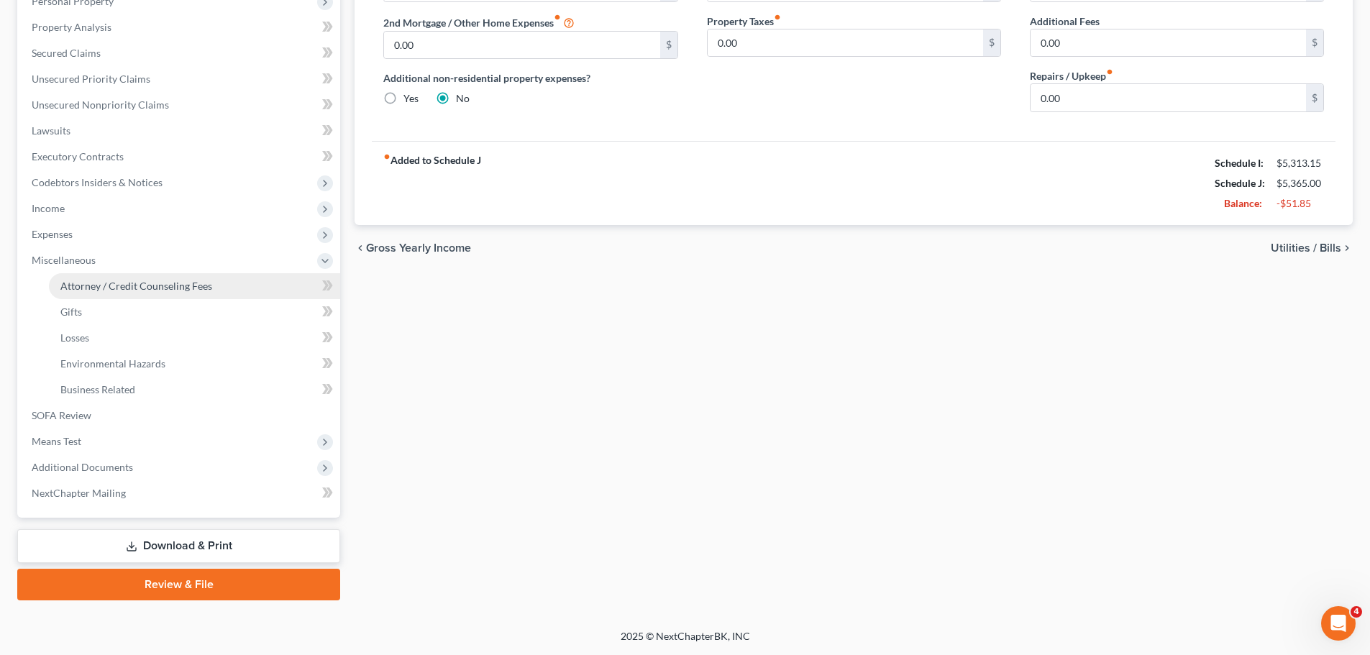
click at [139, 297] on link "Attorney / Credit Counseling Fees" at bounding box center [194, 286] width 291 height 26
select select "0"
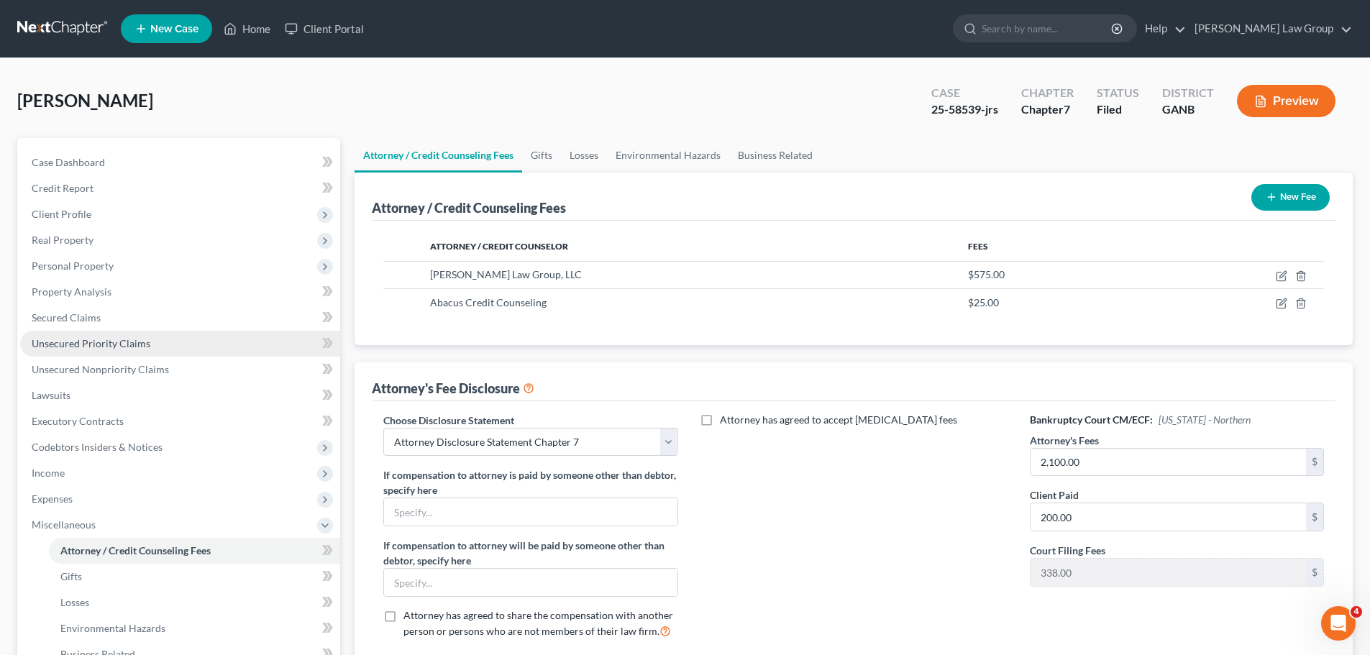
scroll to position [265, 0]
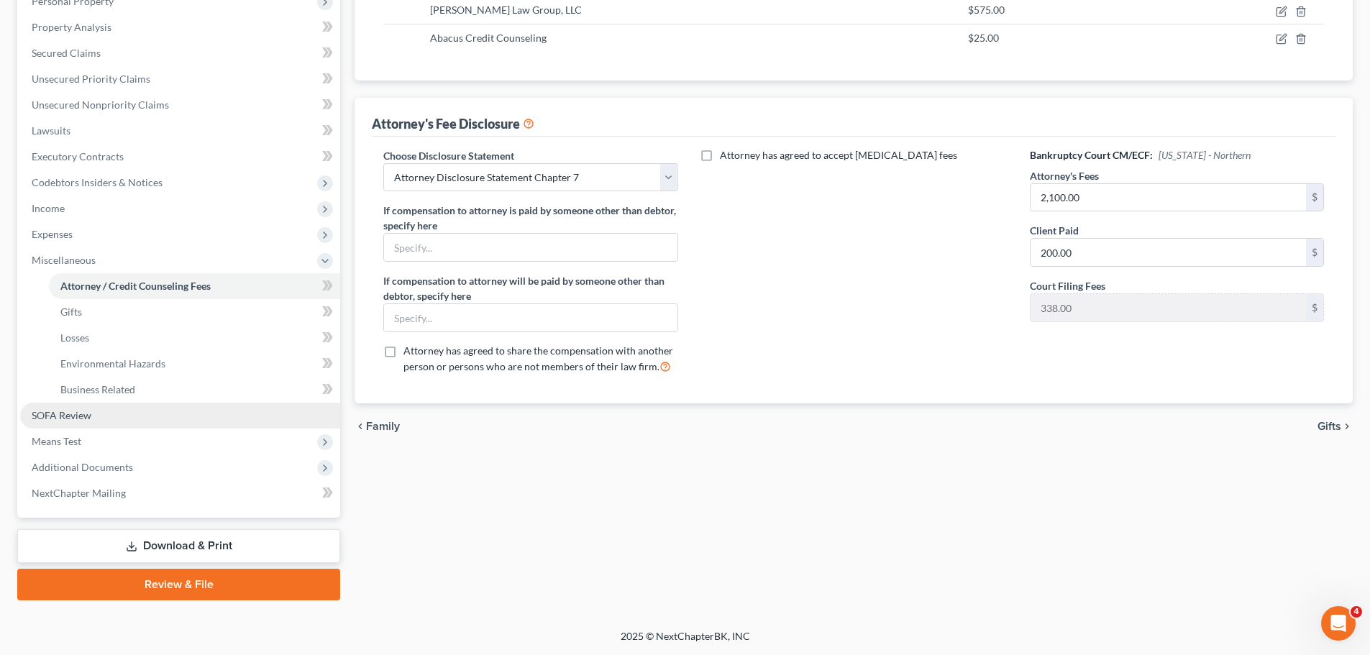
click at [116, 410] on link "SOFA Review" at bounding box center [180, 416] width 320 height 26
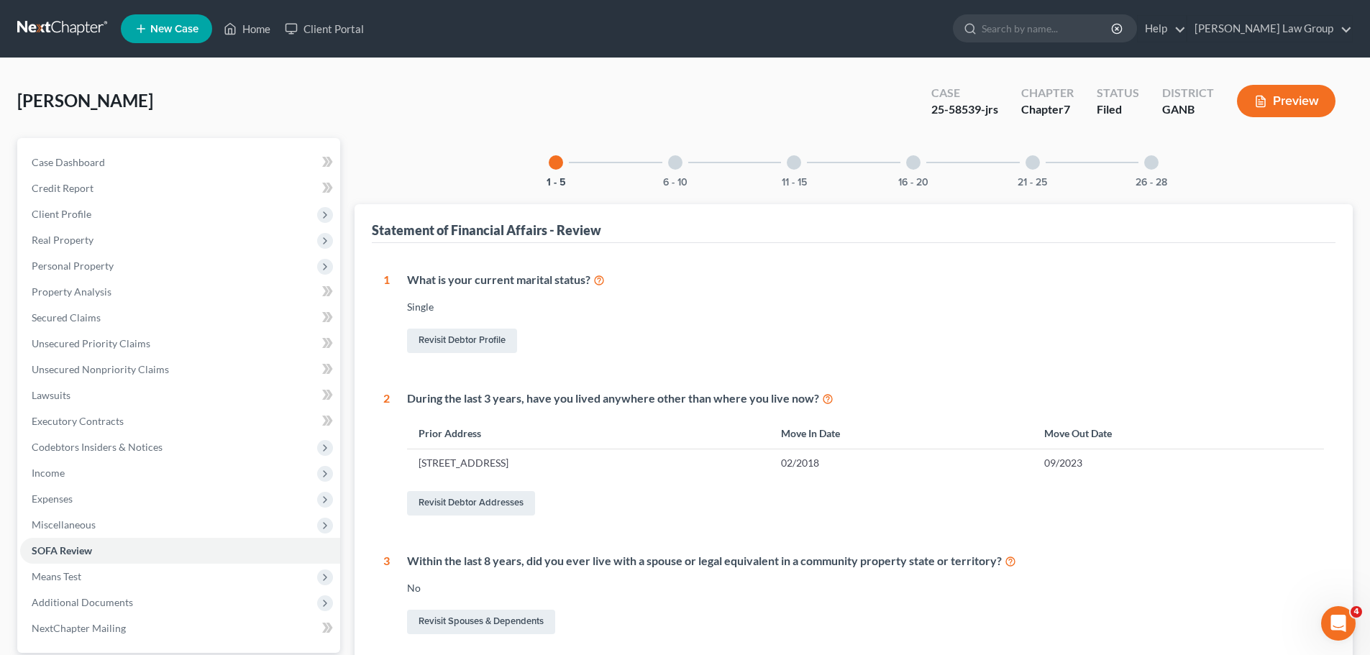
click at [1168, 155] on div "26 - 28" at bounding box center [1151, 162] width 49 height 49
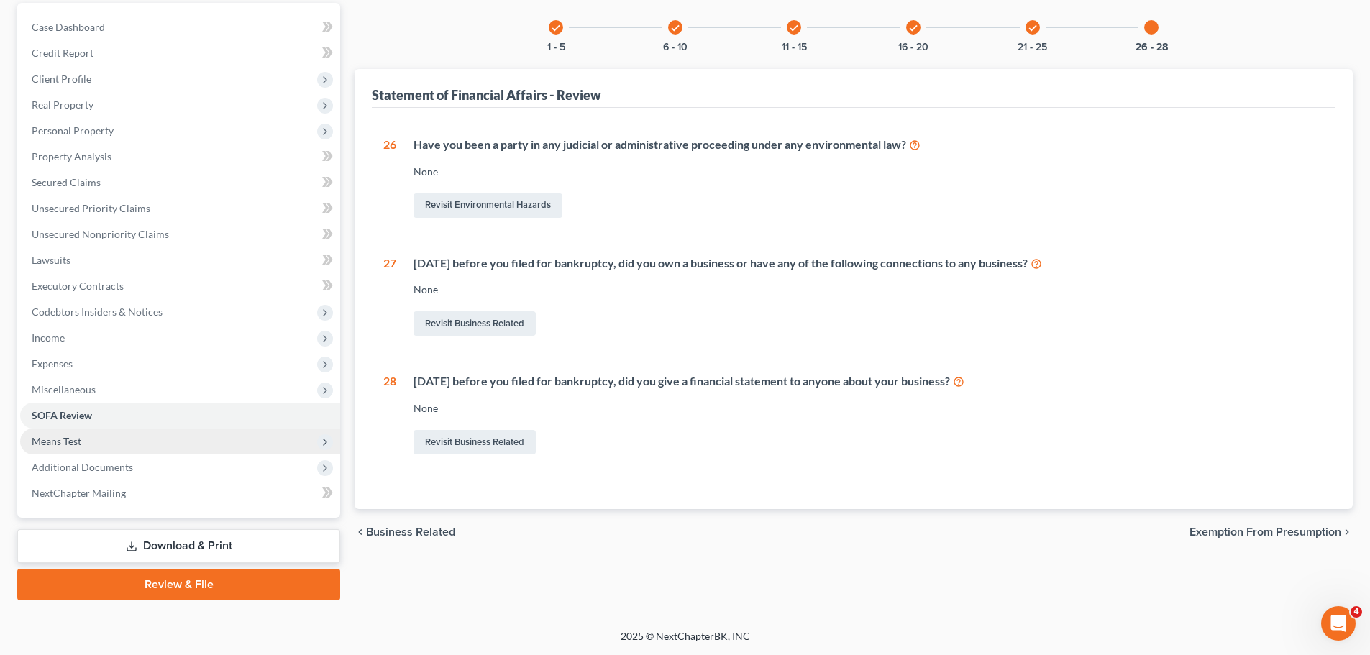
click at [143, 439] on span "Means Test" at bounding box center [180, 441] width 320 height 26
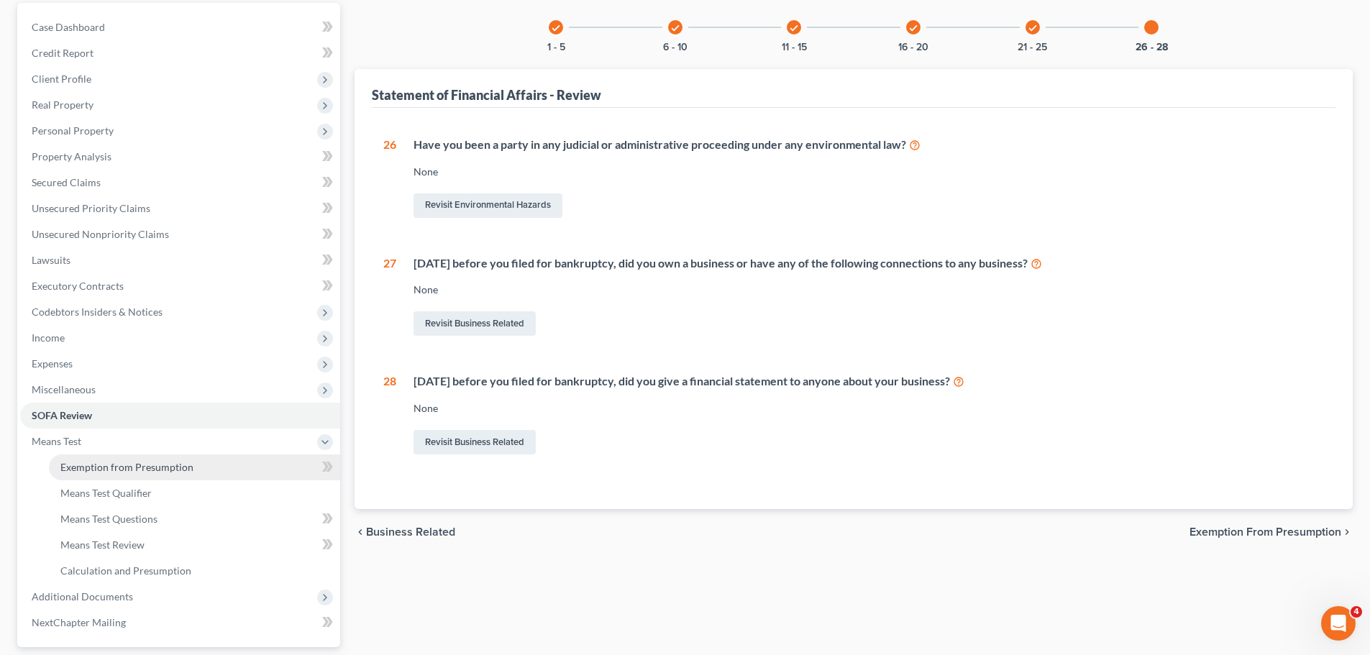
click at [151, 472] on span "Exemption from Presumption" at bounding box center [126, 467] width 133 height 12
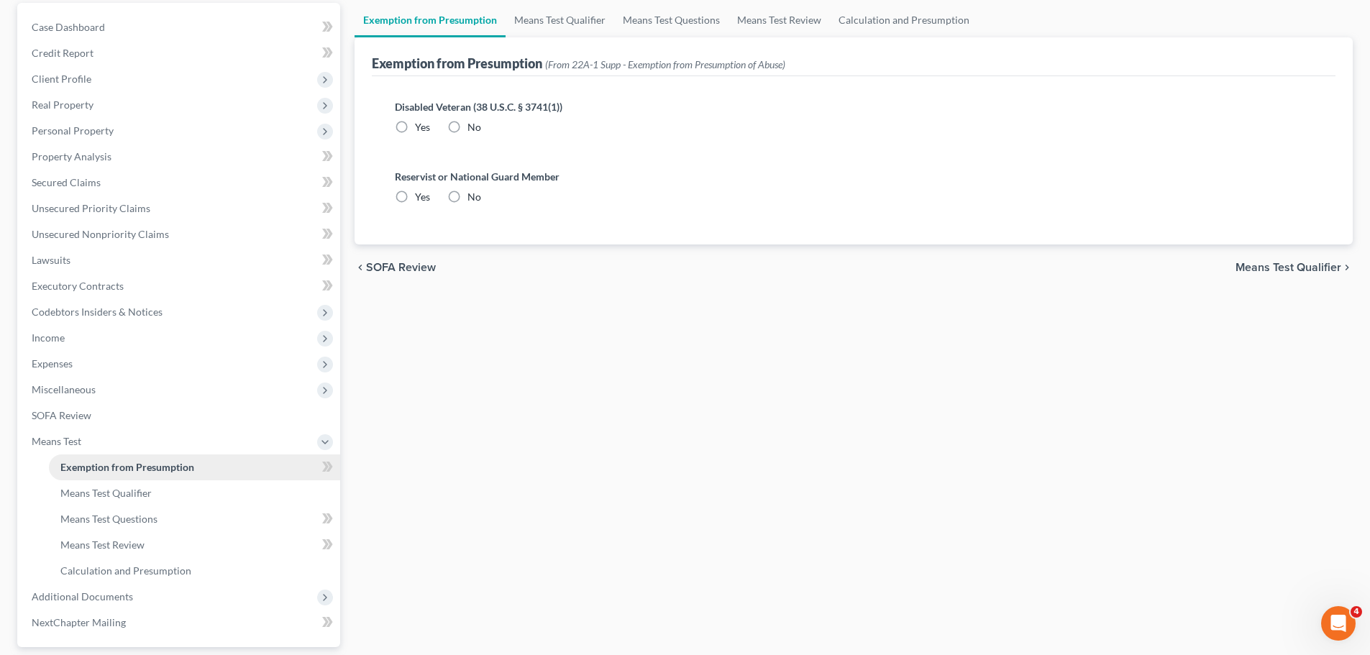
radio input "true"
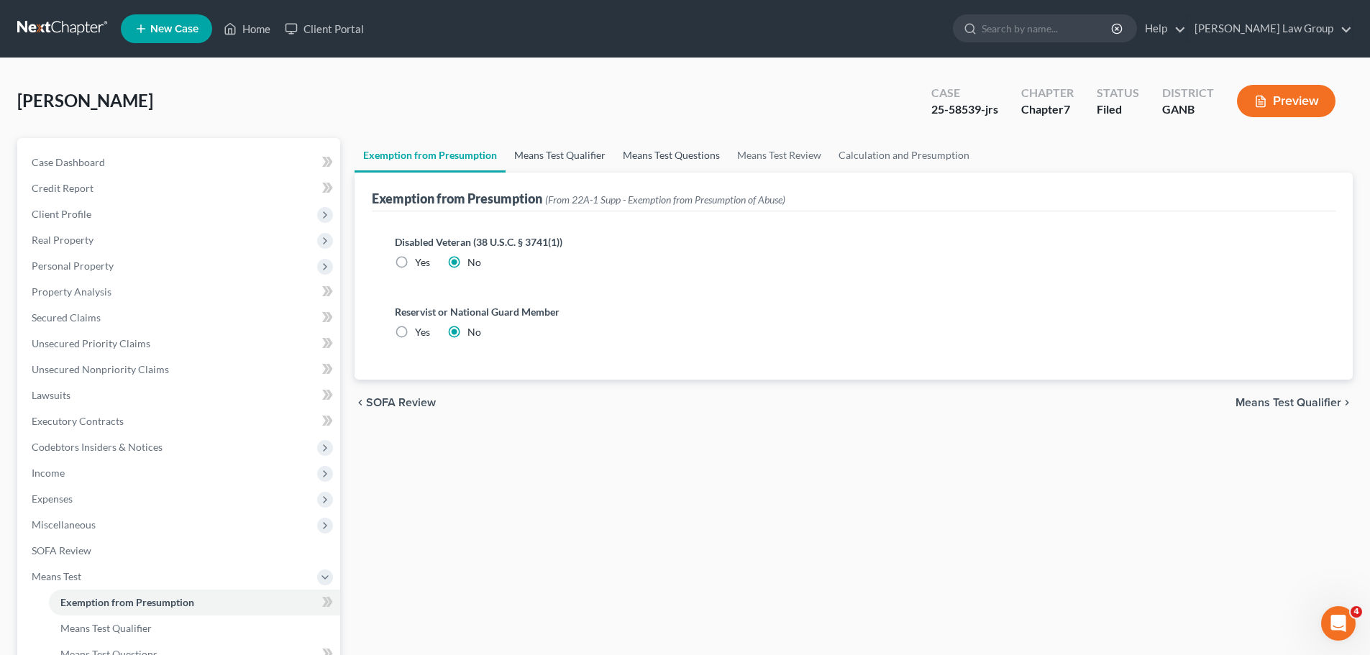
click at [580, 162] on link "Means Test Qualifier" at bounding box center [559, 155] width 109 height 35
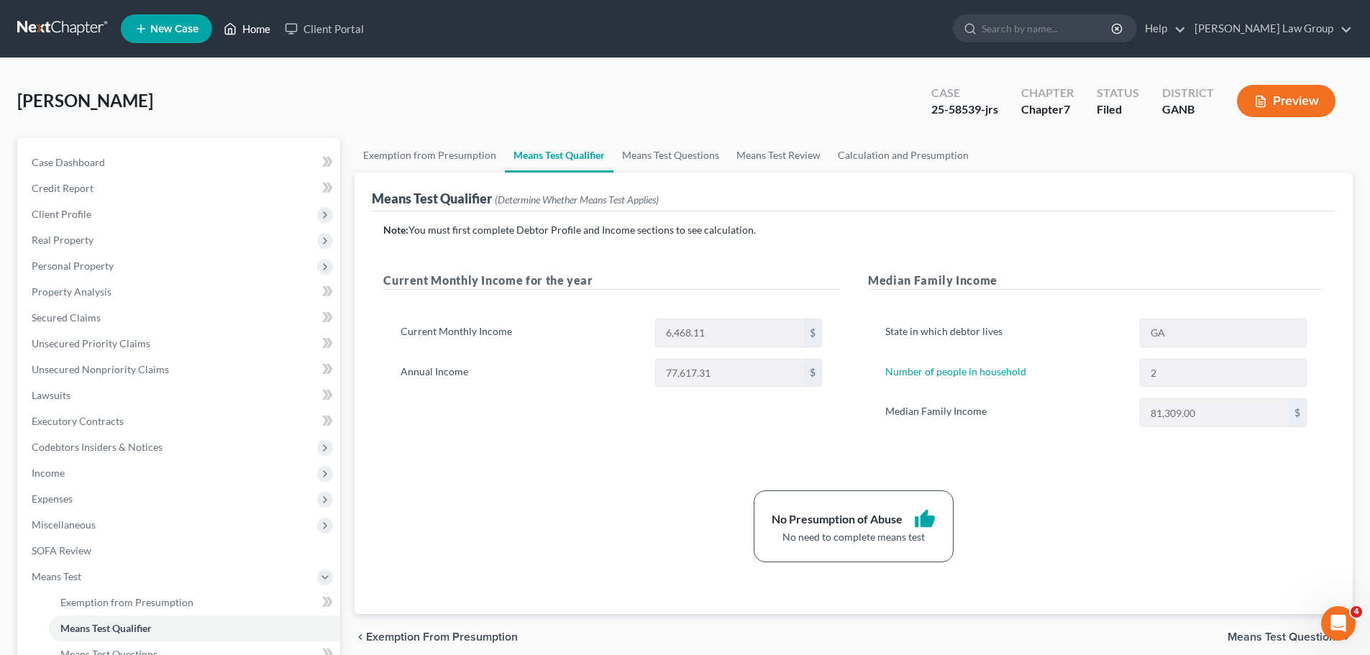
click at [264, 28] on link "Home" at bounding box center [246, 29] width 61 height 26
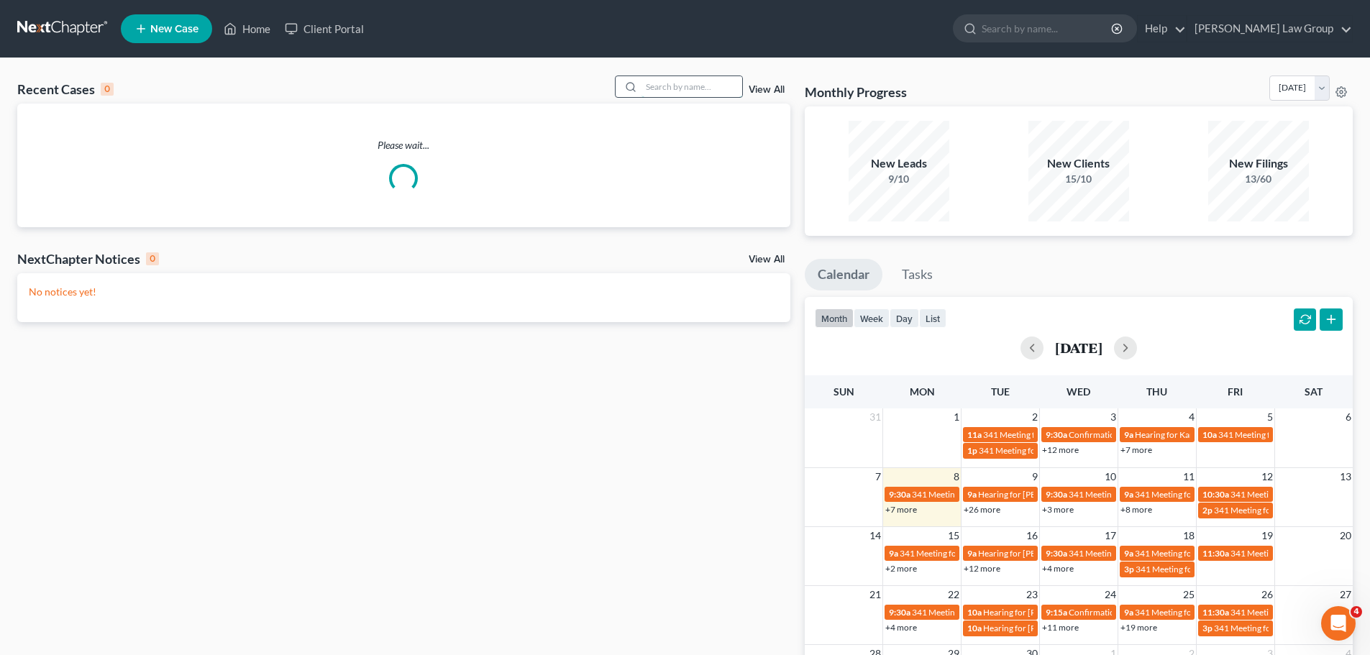
click at [699, 97] on input "search" at bounding box center [691, 86] width 101 height 21
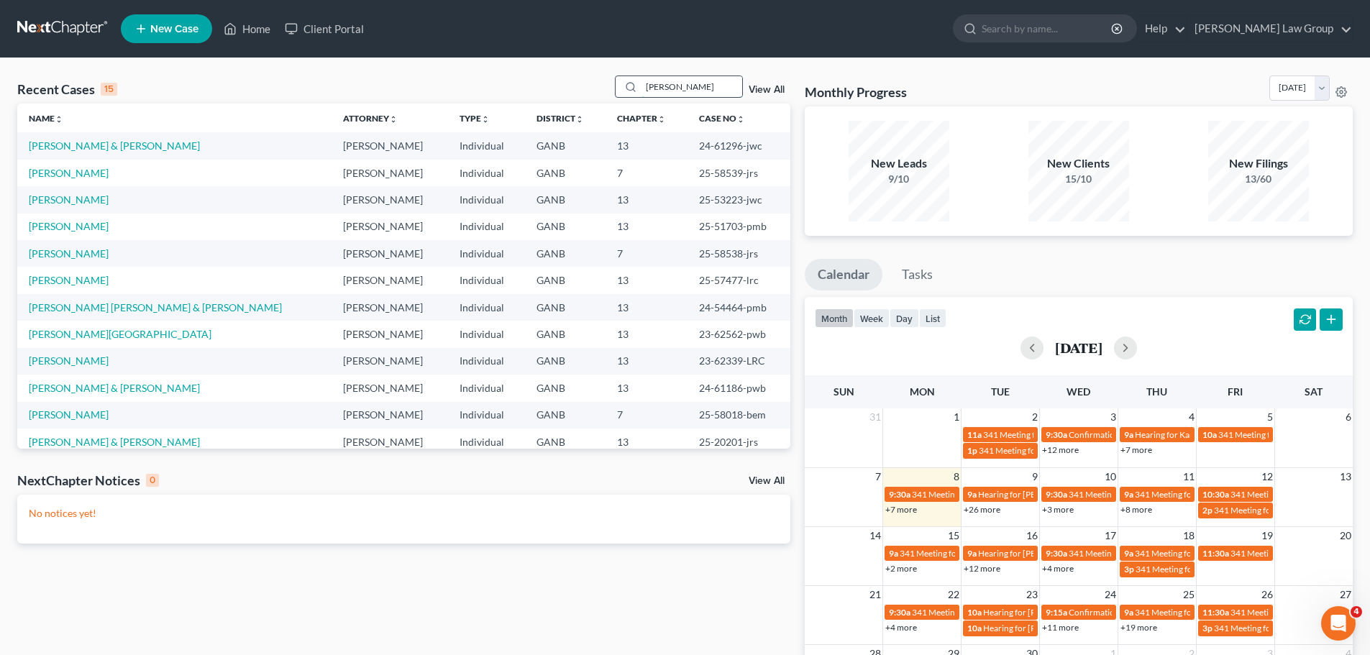
type input "[PERSON_NAME]"
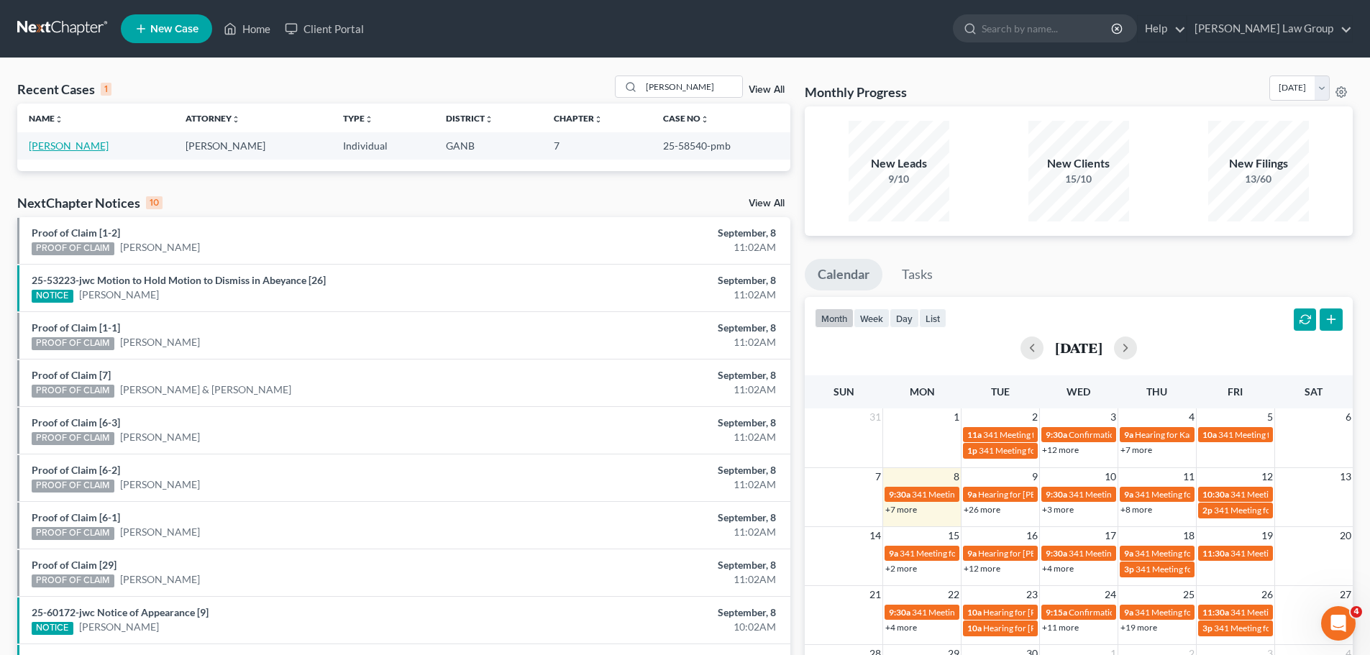
click at [44, 144] on link "[PERSON_NAME]" at bounding box center [69, 145] width 80 height 12
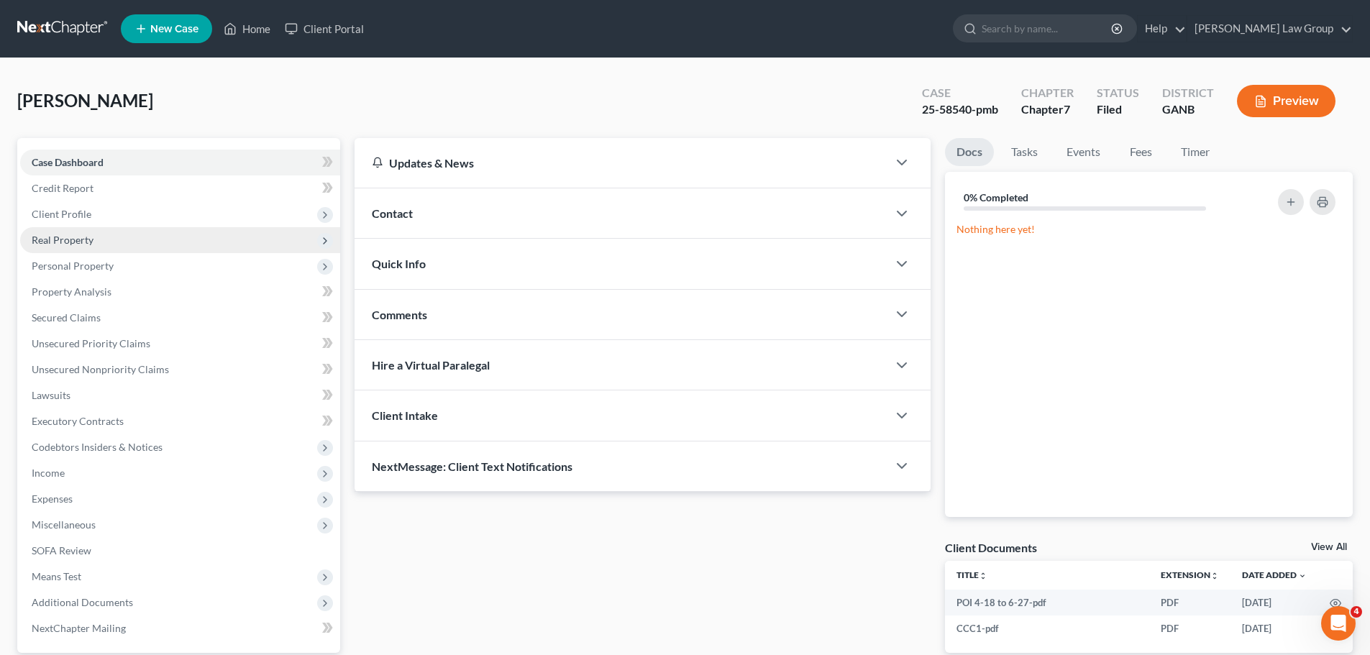
click at [86, 235] on span "Real Property" at bounding box center [63, 240] width 62 height 12
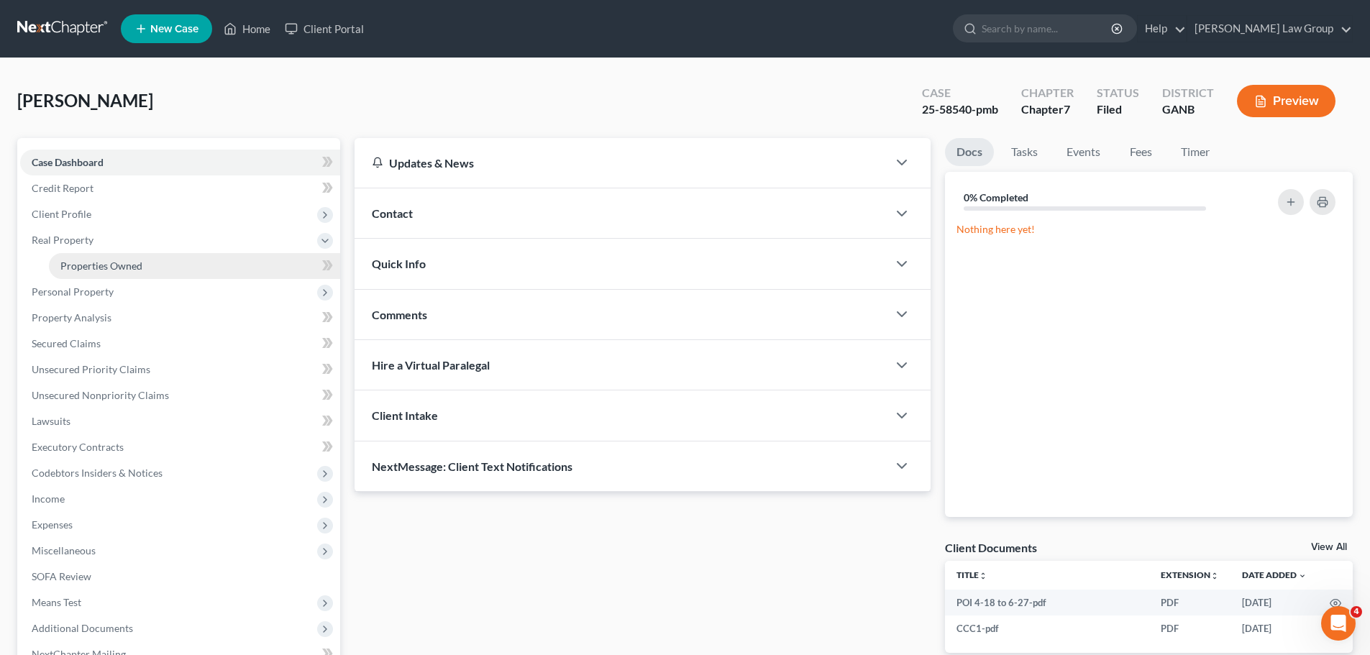
click at [143, 262] on link "Properties Owned" at bounding box center [194, 266] width 291 height 26
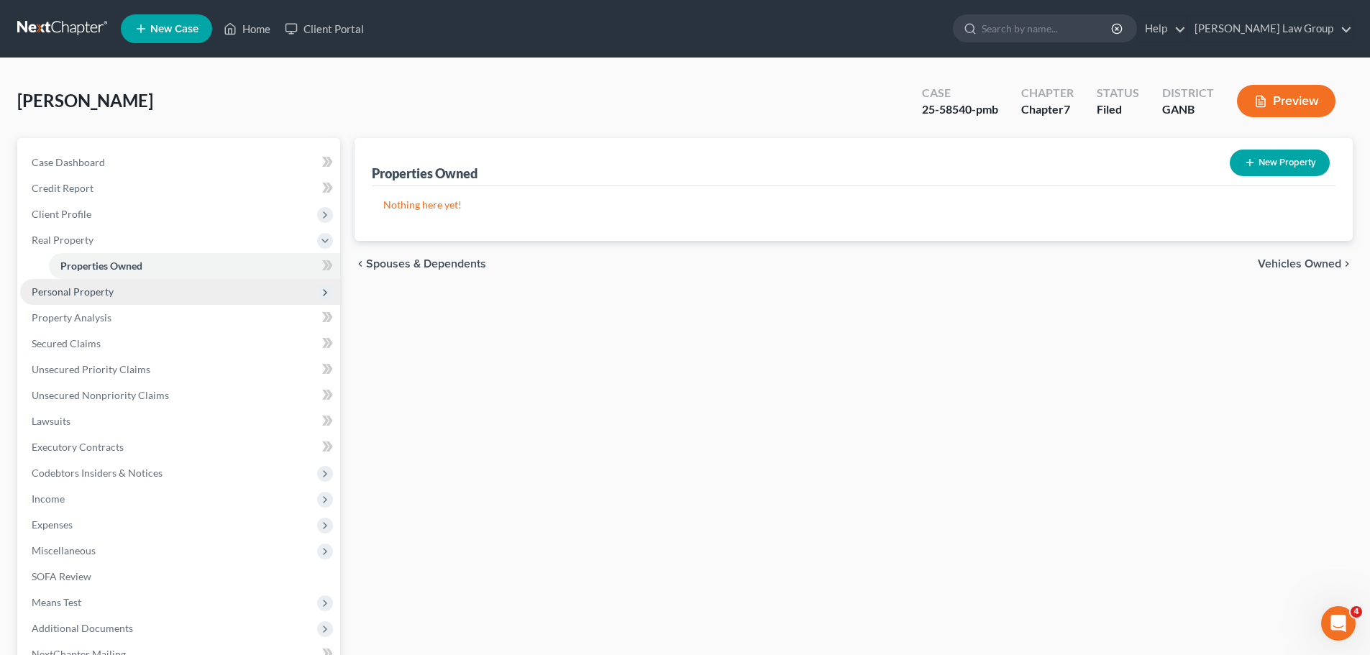
click at [108, 297] on span "Personal Property" at bounding box center [73, 291] width 82 height 12
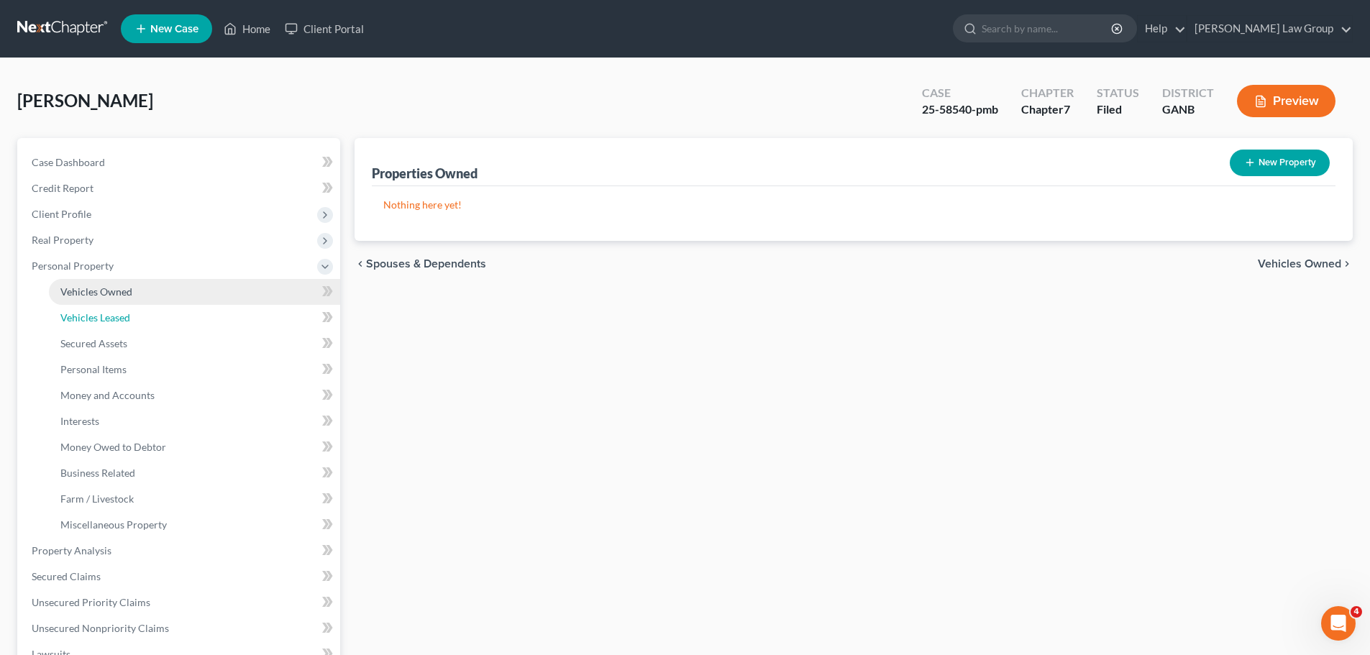
click at [115, 314] on span "Vehicles Leased" at bounding box center [95, 317] width 70 height 12
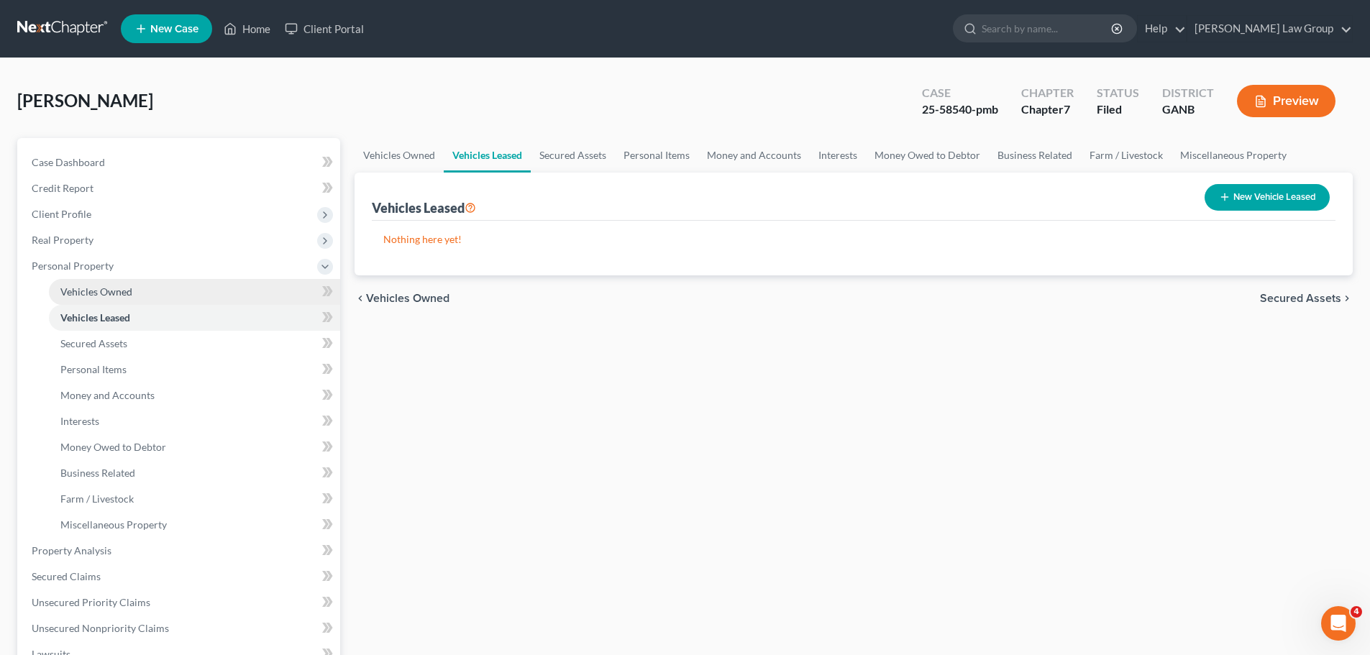
click at [121, 292] on span "Vehicles Owned" at bounding box center [96, 291] width 72 height 12
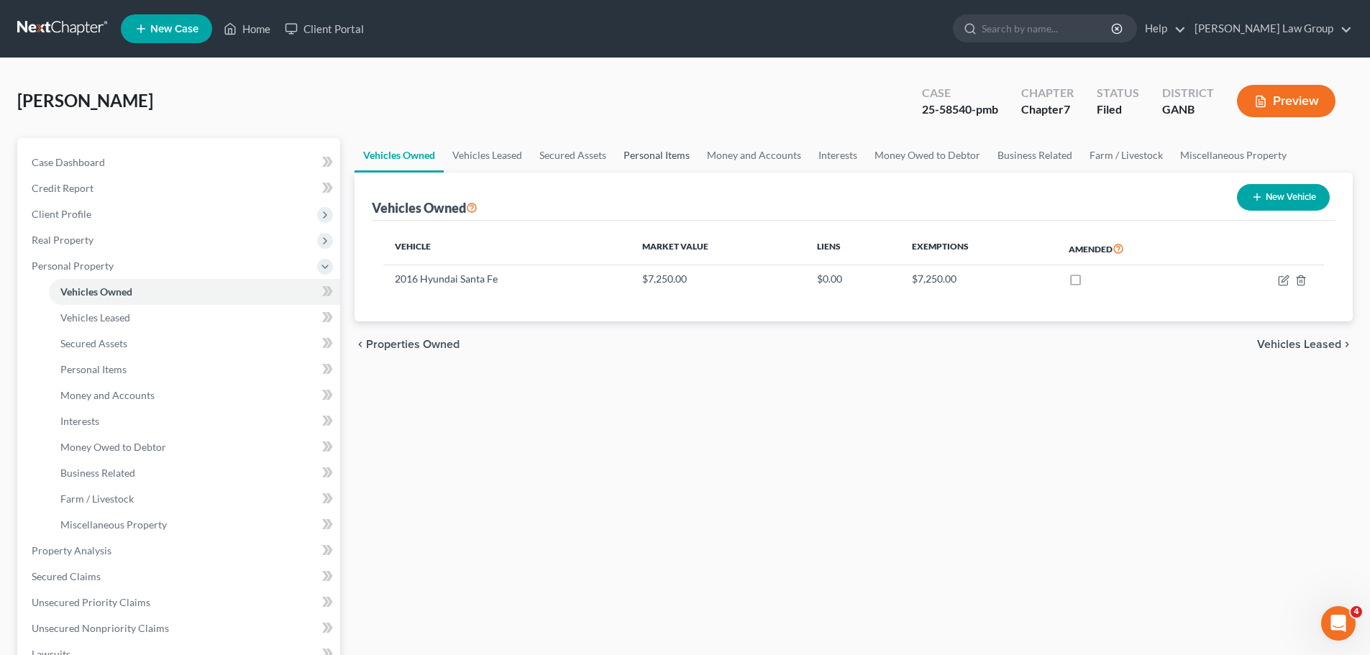
click at [662, 162] on link "Personal Items" at bounding box center [656, 155] width 83 height 35
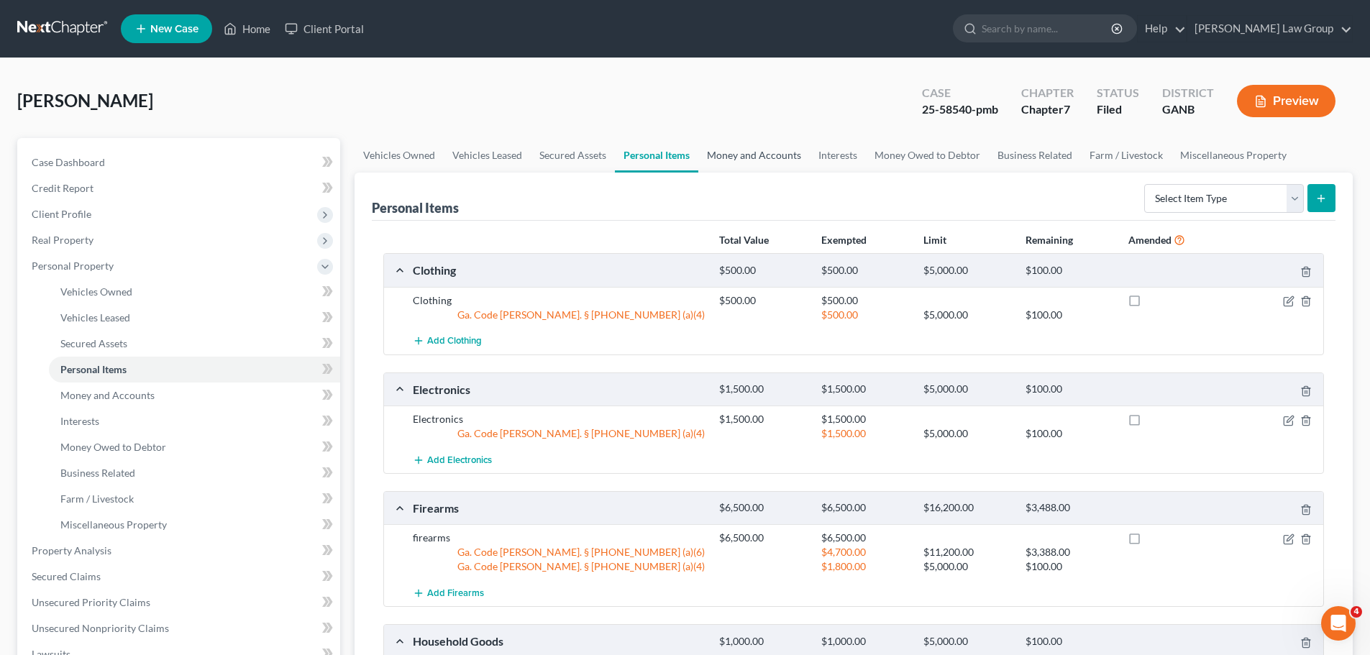
click at [766, 157] on link "Money and Accounts" at bounding box center [753, 155] width 111 height 35
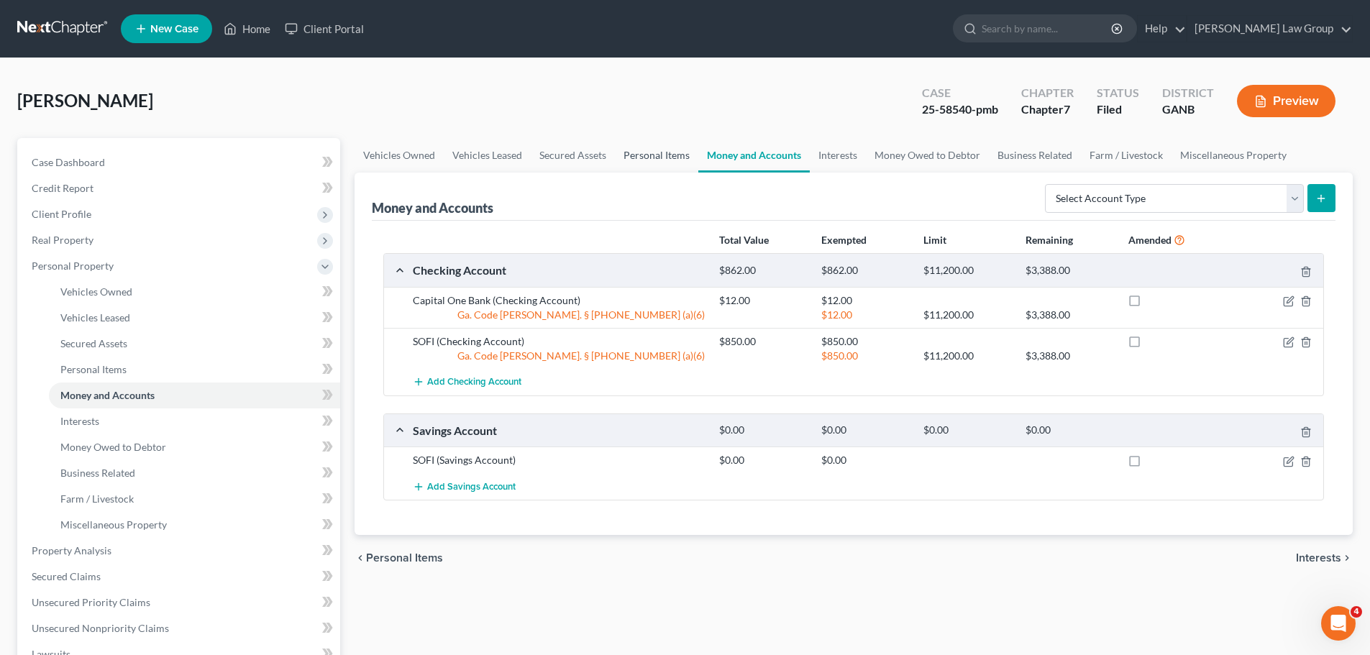
click at [656, 155] on link "Personal Items" at bounding box center [656, 155] width 83 height 35
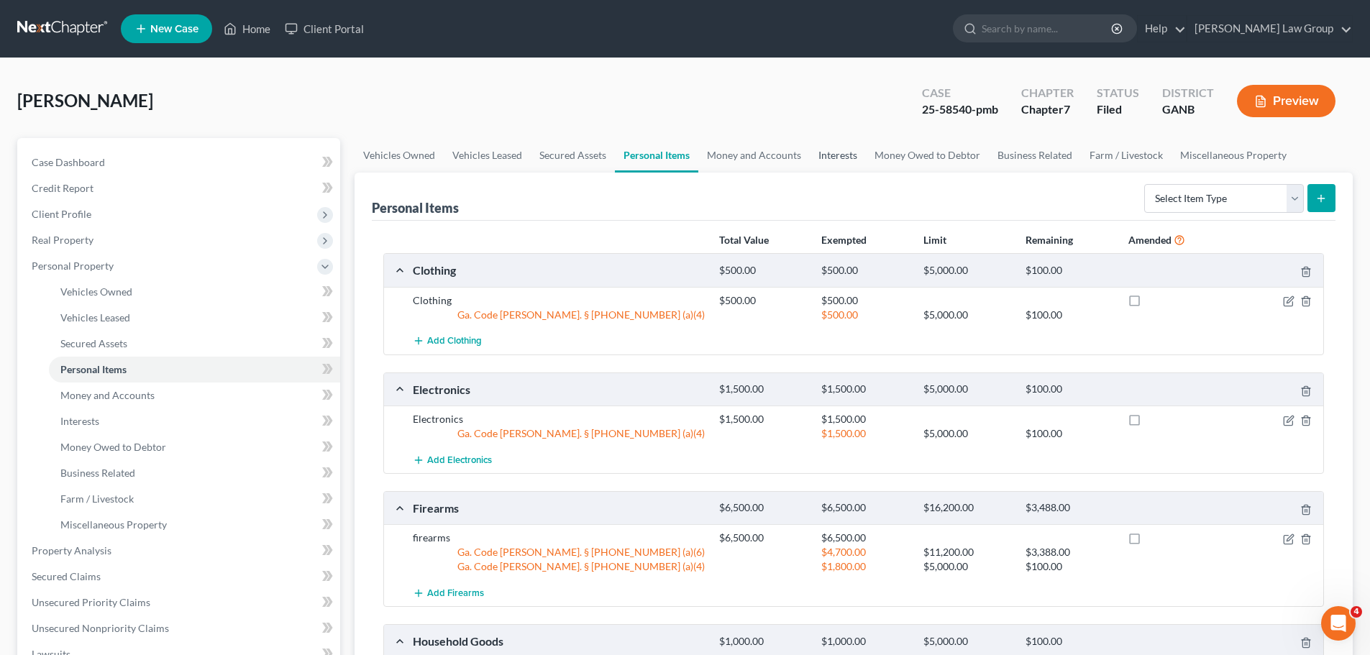
click at [827, 160] on link "Interests" at bounding box center [838, 155] width 56 height 35
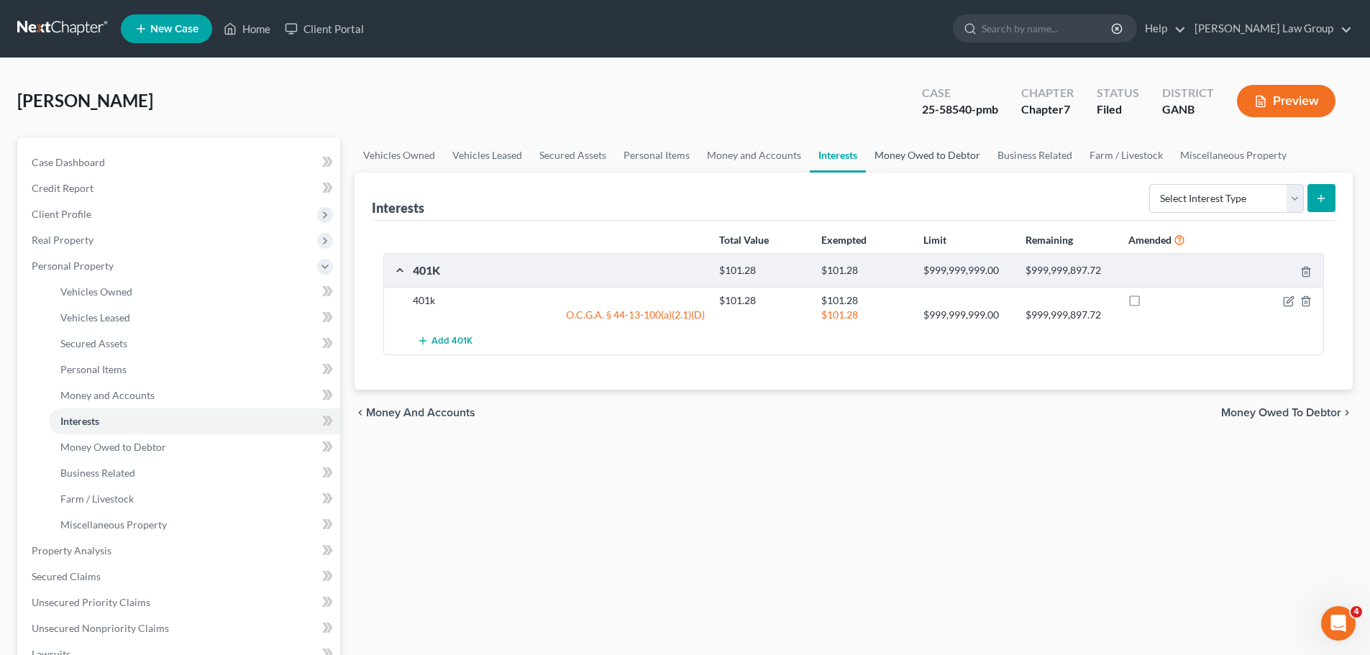
click at [911, 153] on link "Money Owed to Debtor" at bounding box center [927, 155] width 123 height 35
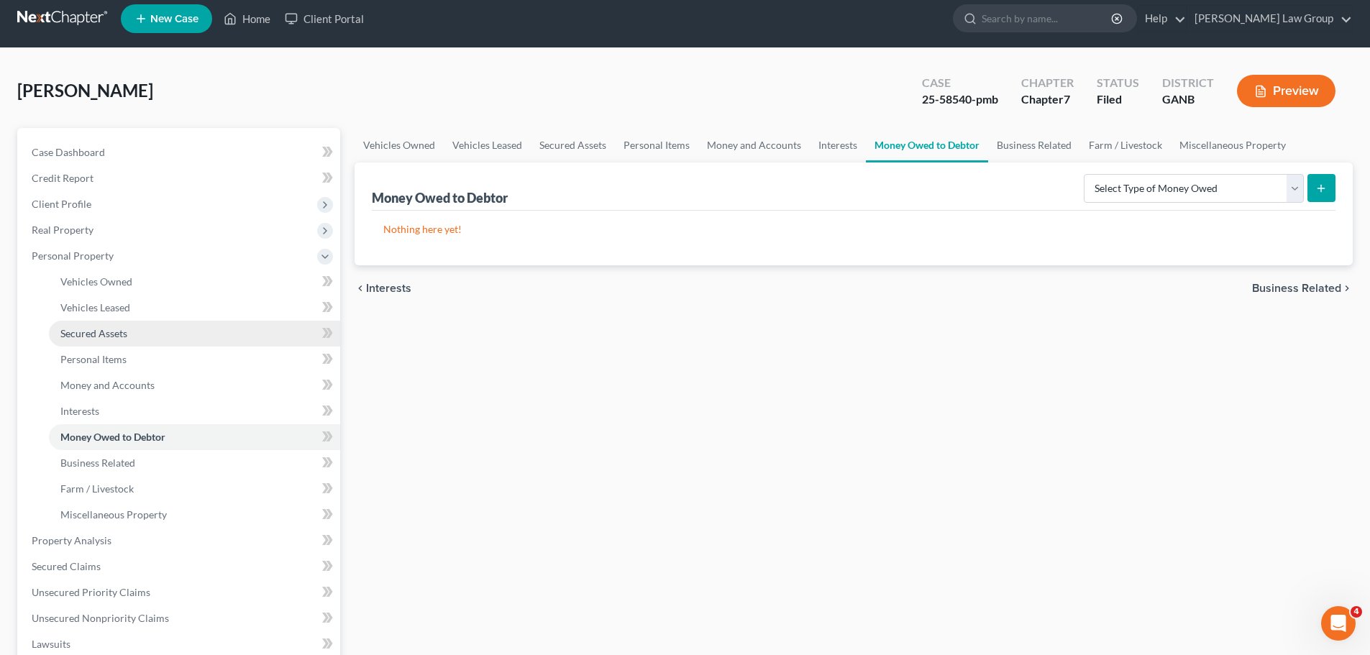
scroll to position [288, 0]
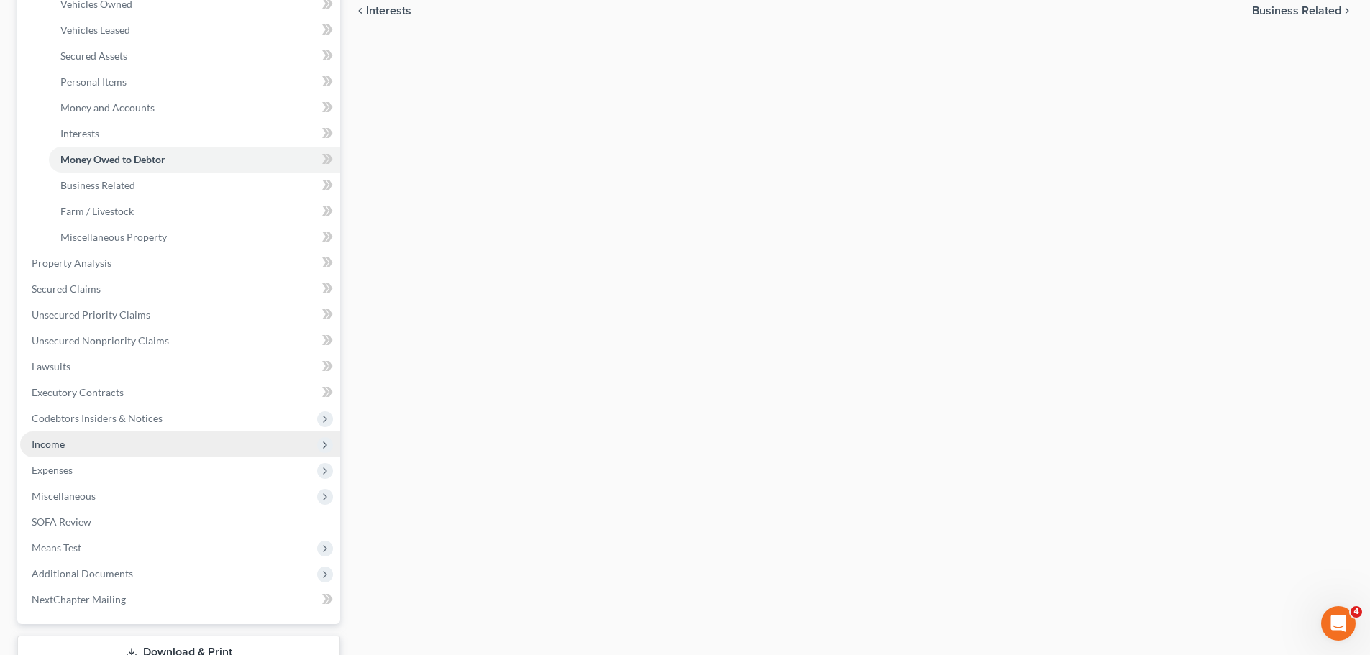
click at [109, 436] on span "Income" at bounding box center [180, 444] width 320 height 26
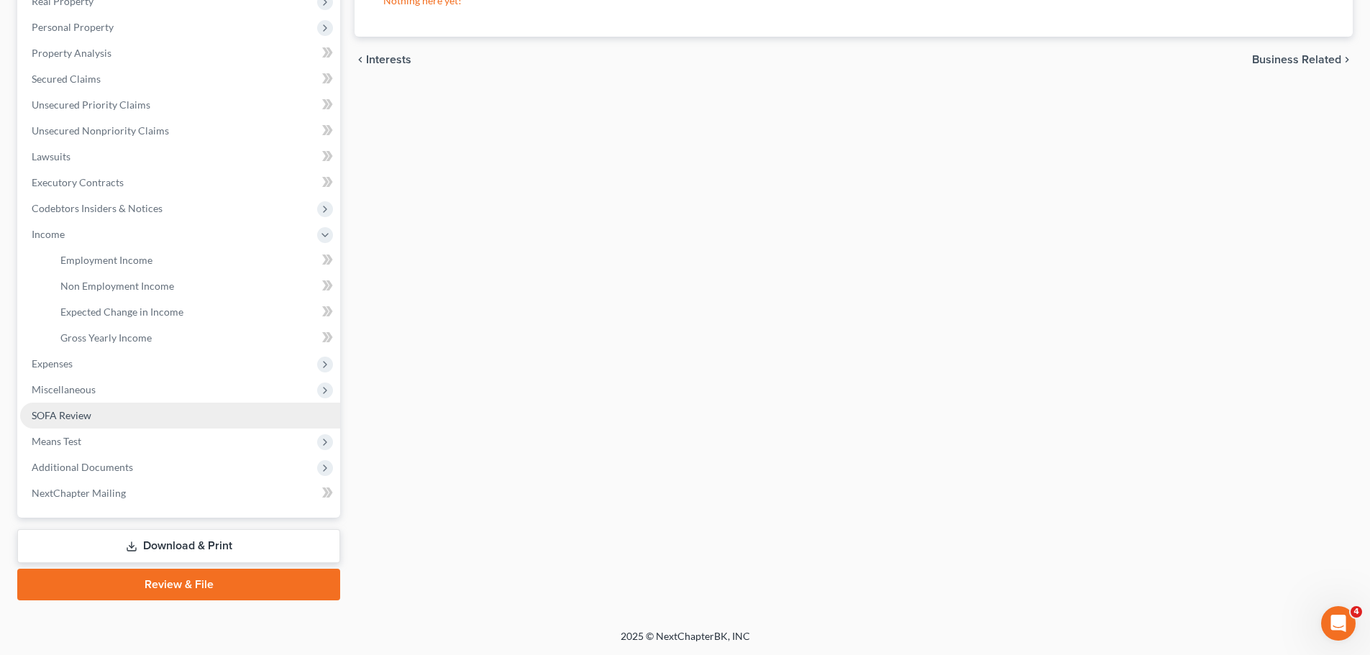
scroll to position [239, 0]
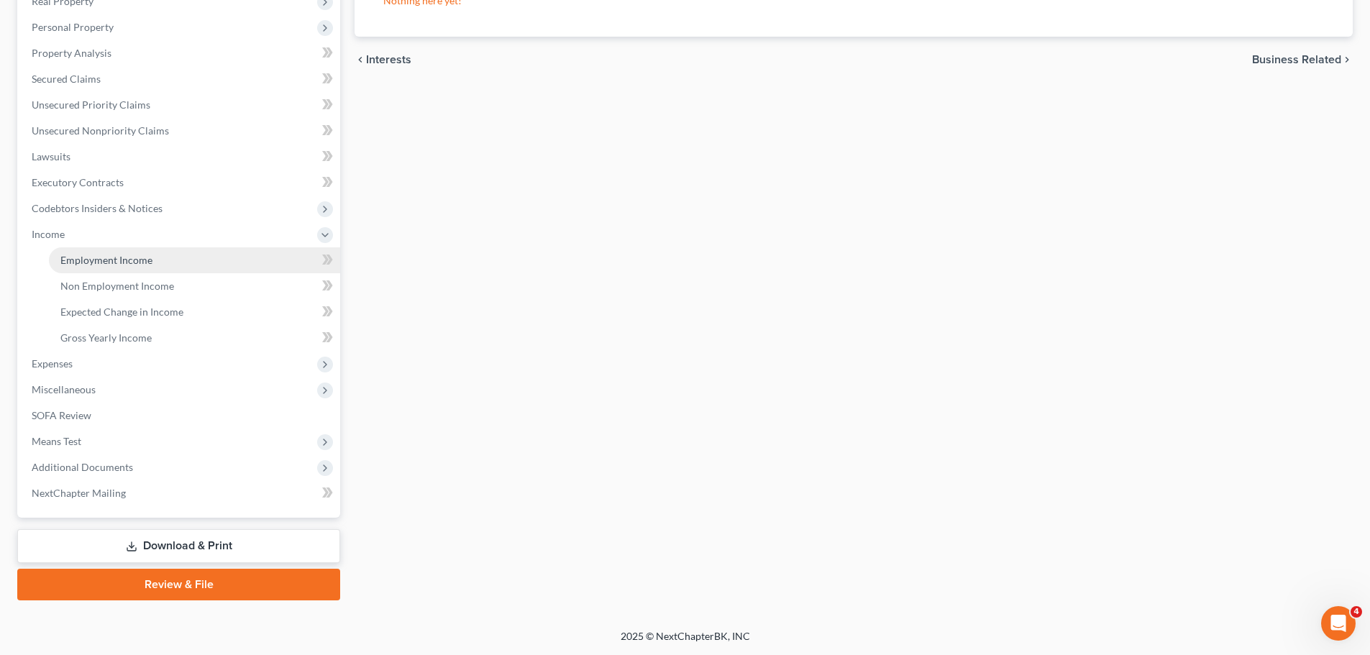
click at [137, 256] on span "Employment Income" at bounding box center [106, 260] width 92 height 12
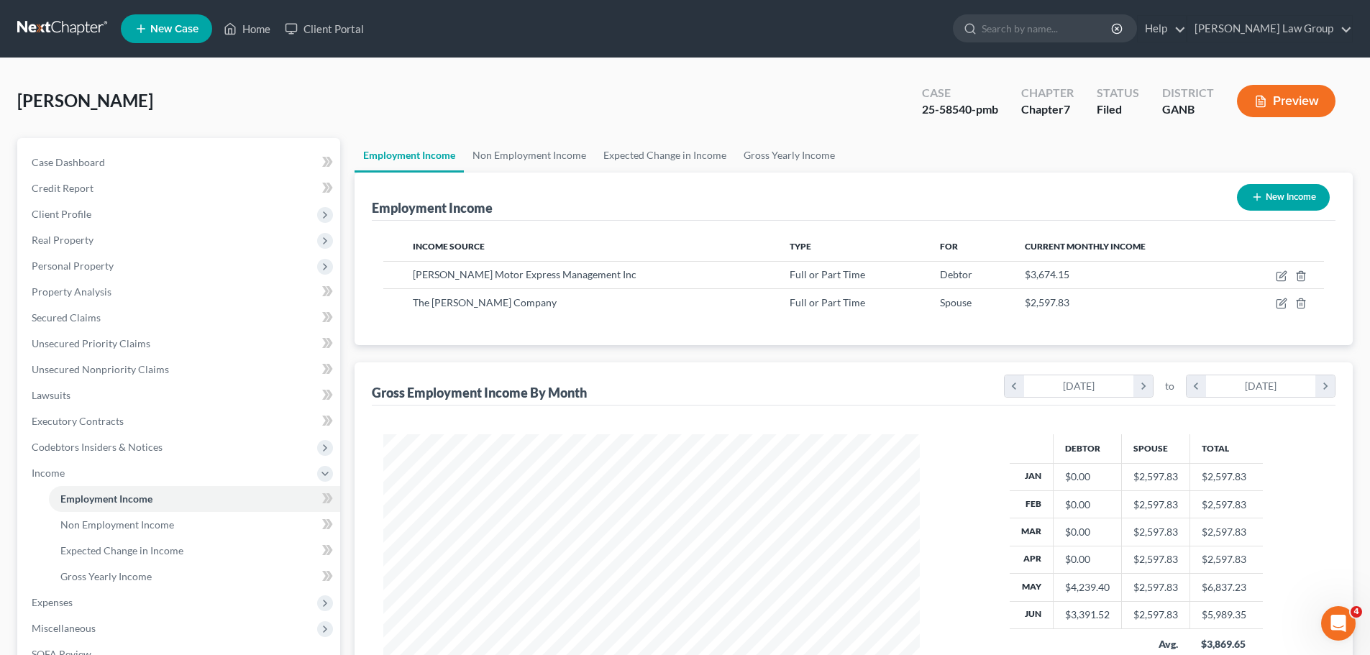
scroll to position [268, 565]
click at [549, 162] on link "Non Employment Income" at bounding box center [529, 155] width 131 height 35
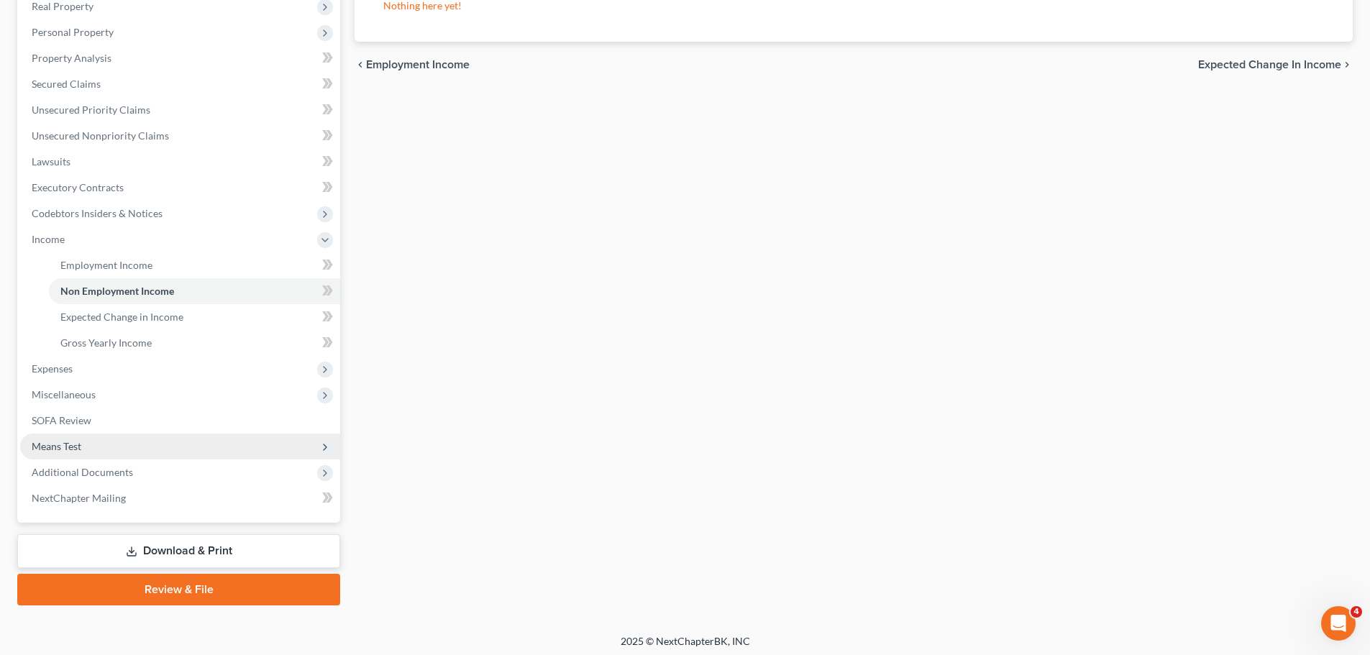
scroll to position [239, 0]
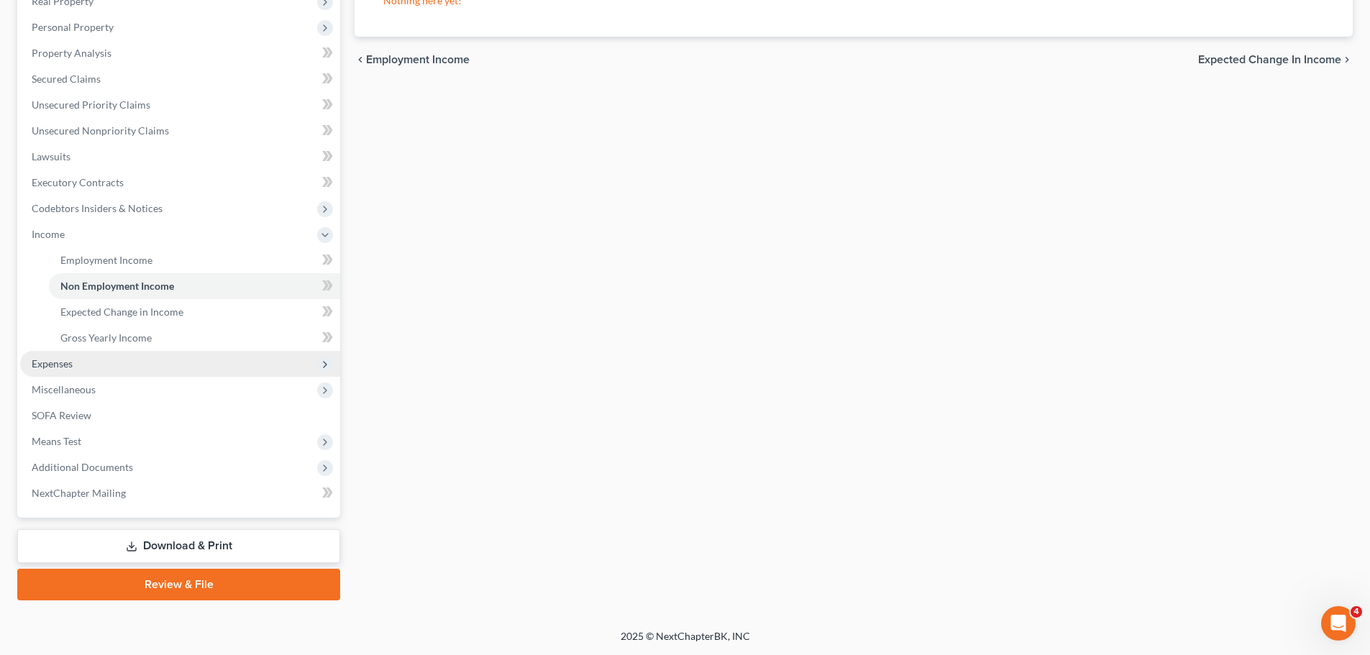
click at [127, 367] on span "Expenses" at bounding box center [180, 364] width 320 height 26
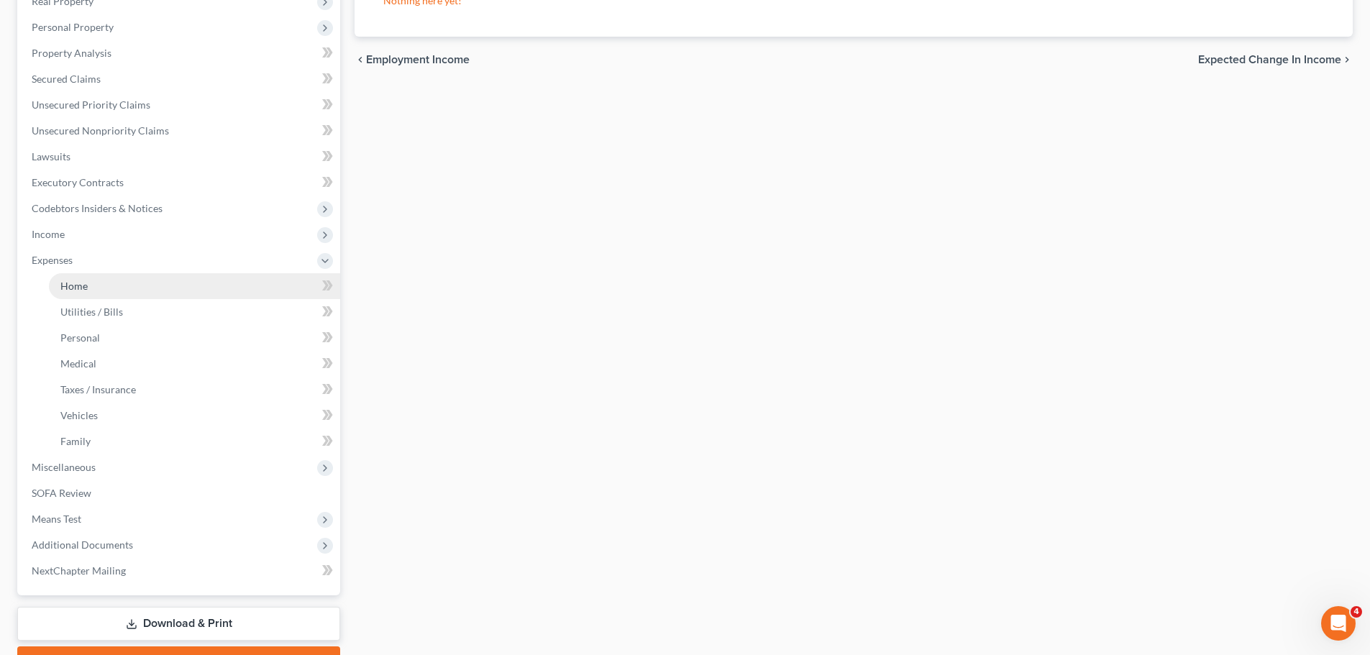
click at [140, 292] on link "Home" at bounding box center [194, 286] width 291 height 26
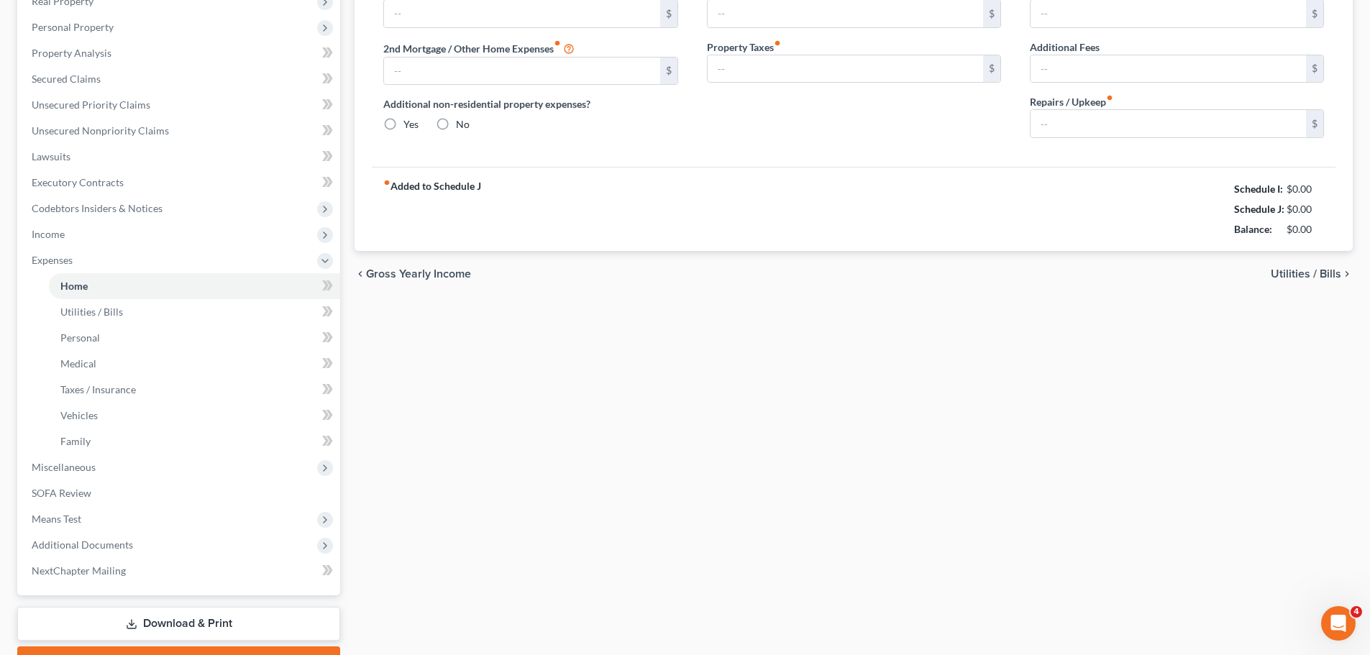
scroll to position [165, 0]
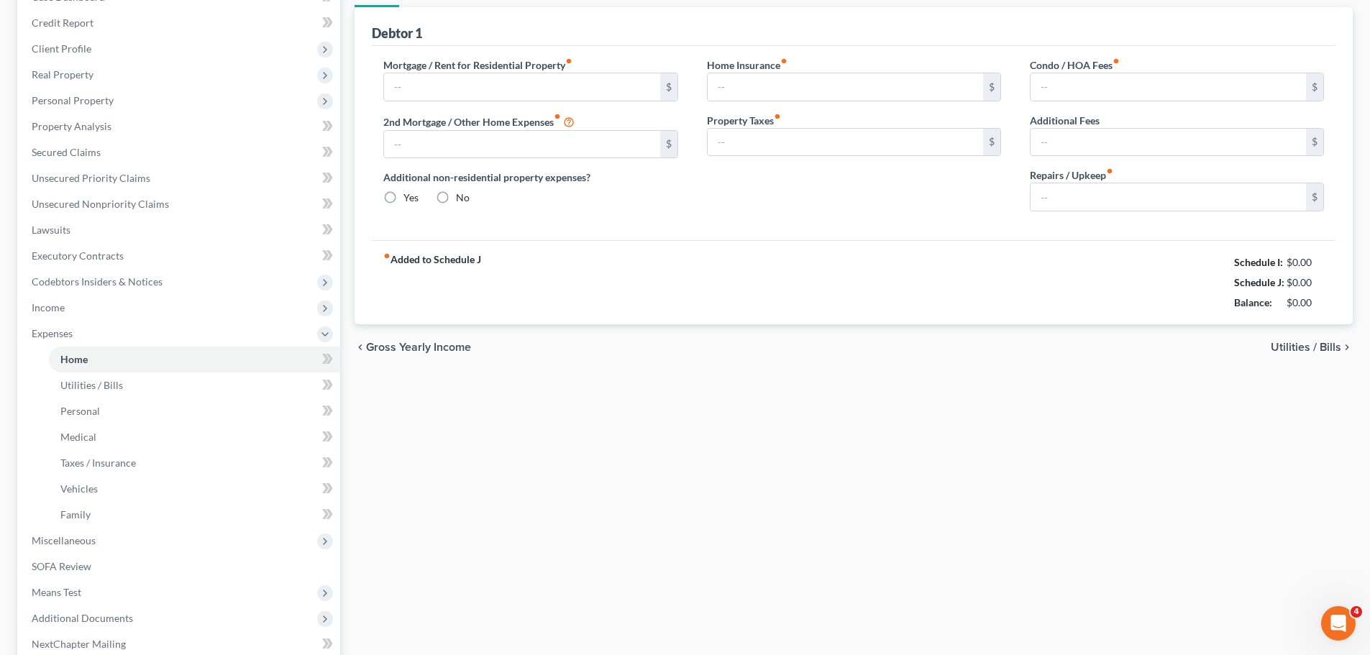
type input "1,635.00"
type input "0.00"
radio input "true"
type input "45.00"
type input "0.00"
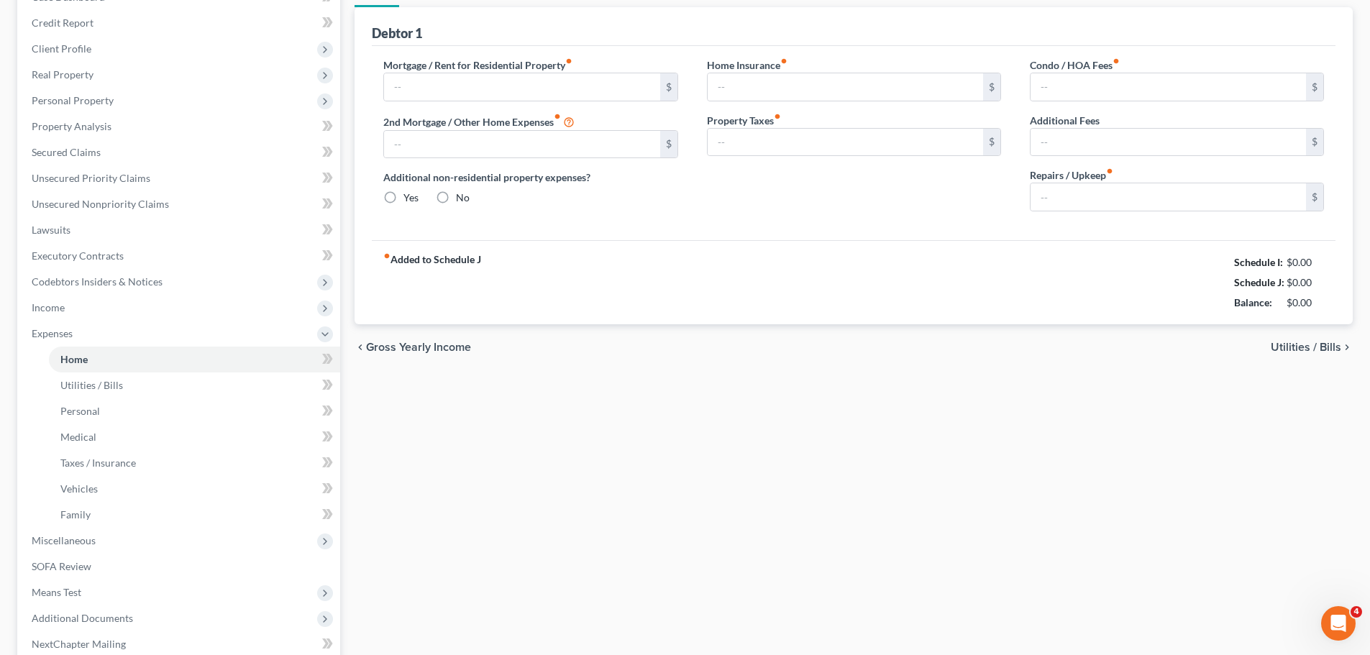
type input "0.00"
type input "50.00"
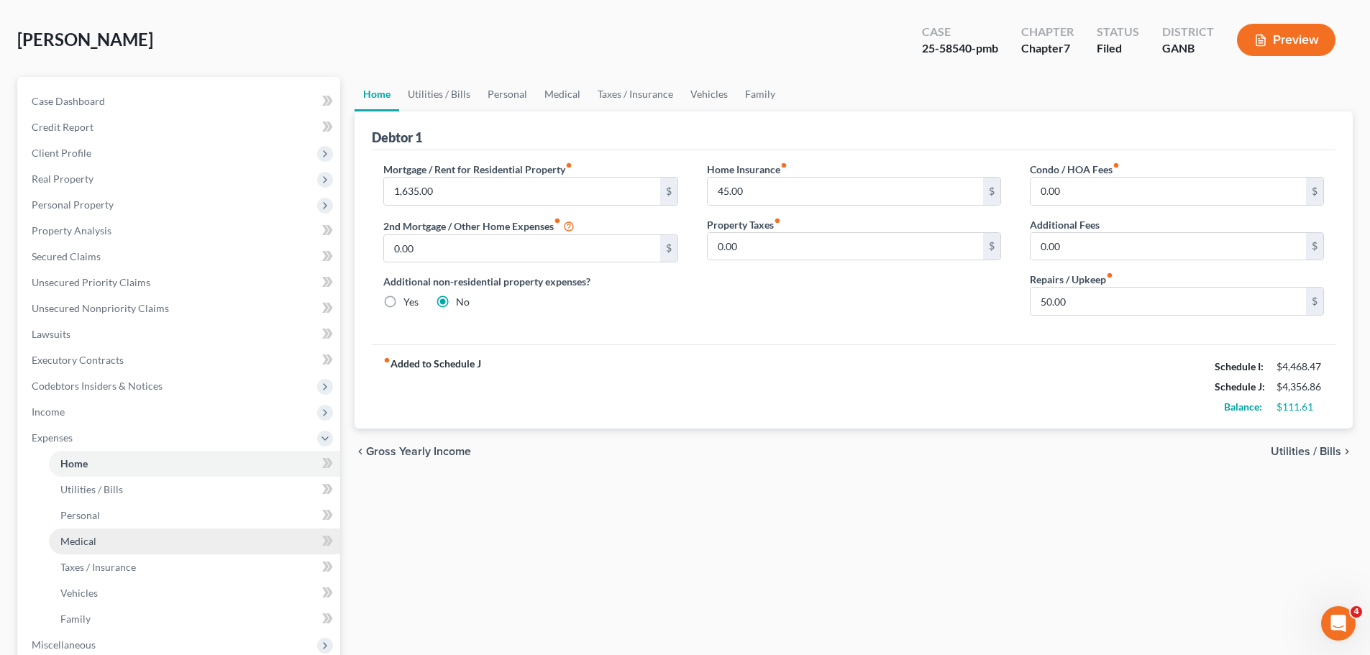
scroll to position [144, 0]
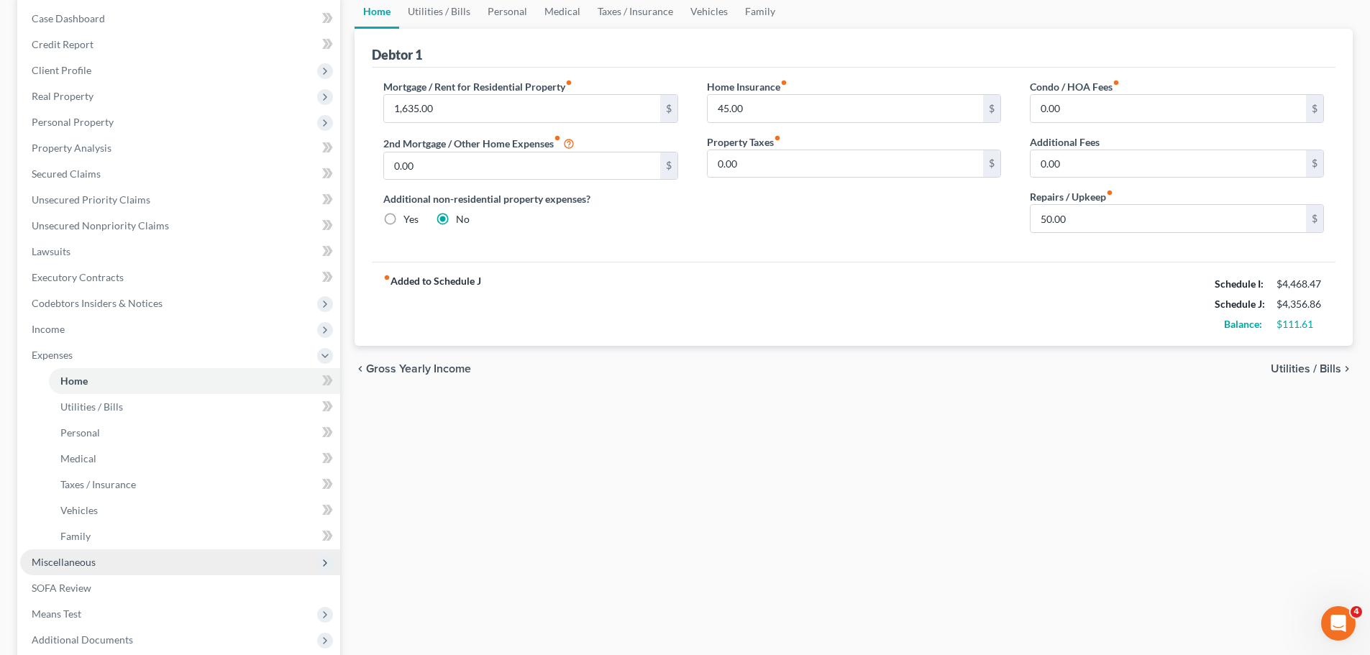
click at [130, 569] on span "Miscellaneous" at bounding box center [180, 562] width 320 height 26
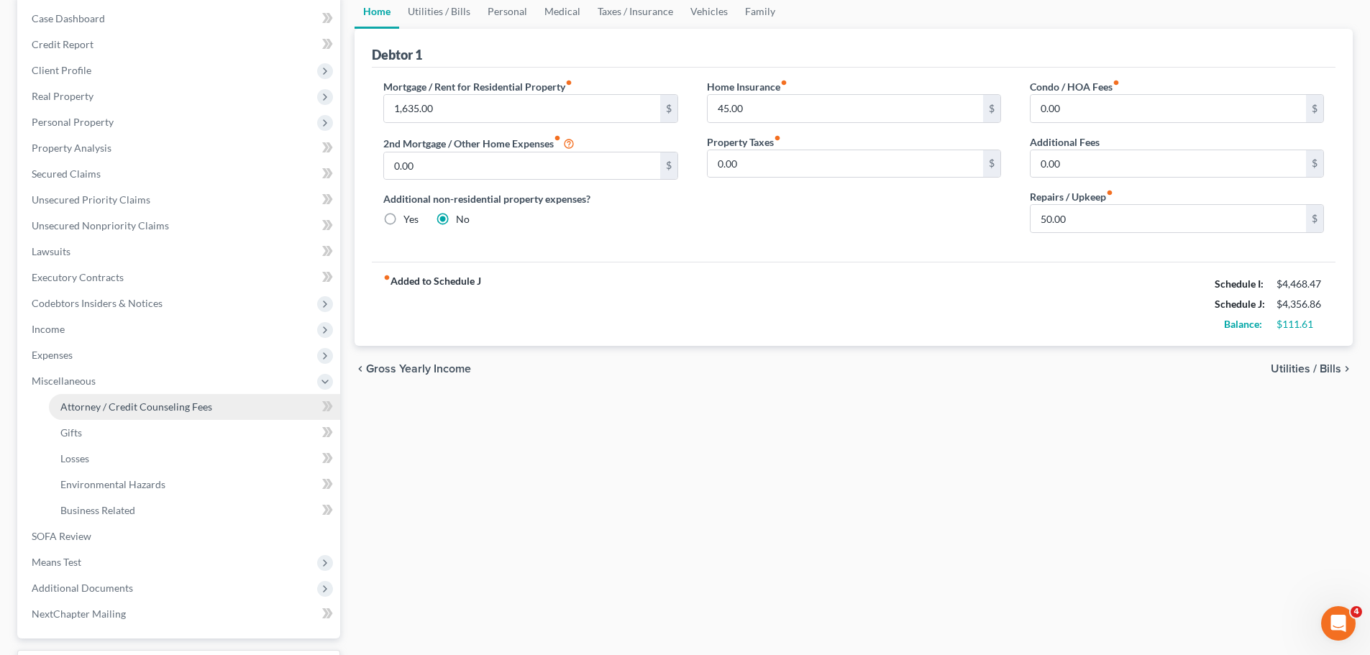
click at [165, 408] on span "Attorney / Credit Counseling Fees" at bounding box center [136, 406] width 152 height 12
select select "0"
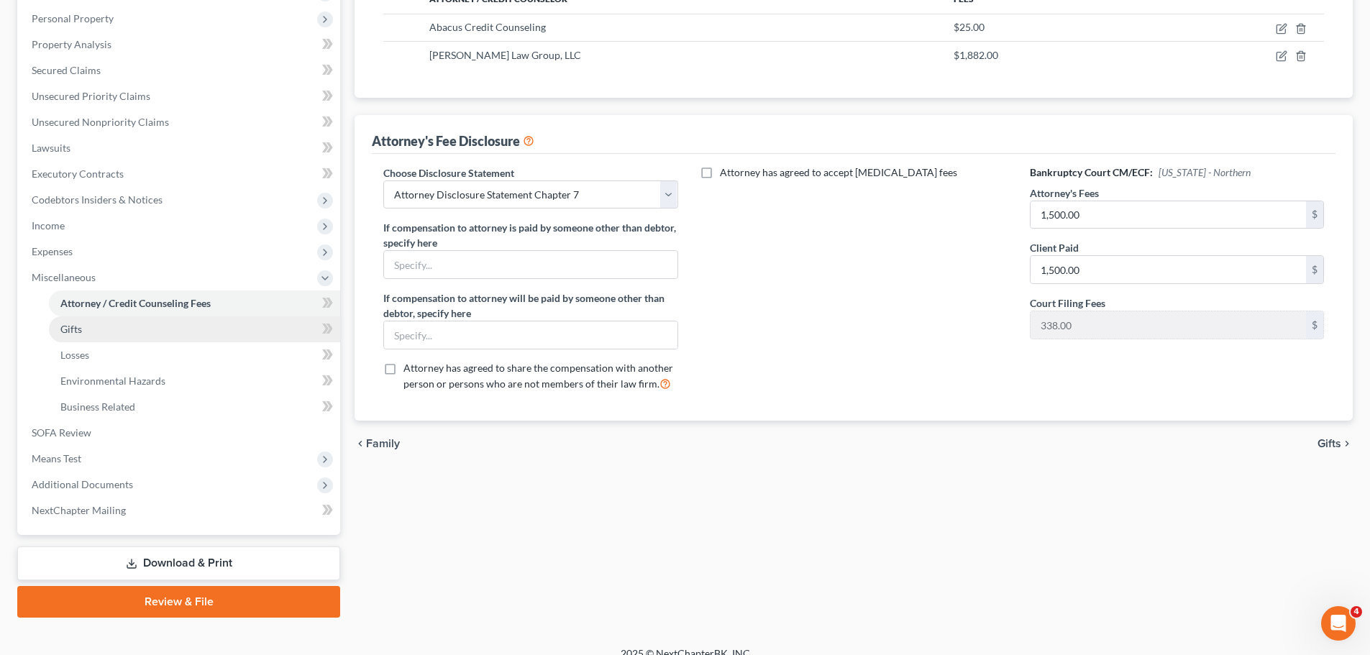
scroll to position [265, 0]
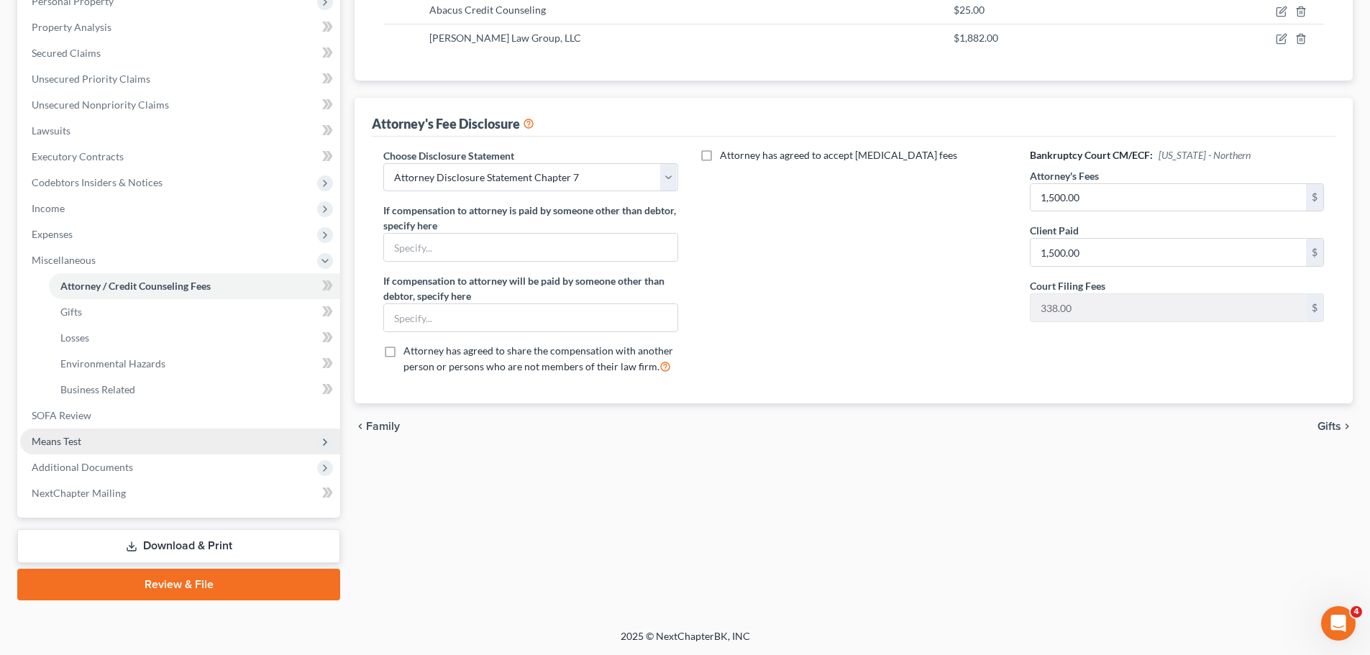
click at [106, 438] on span "Means Test" at bounding box center [180, 441] width 320 height 26
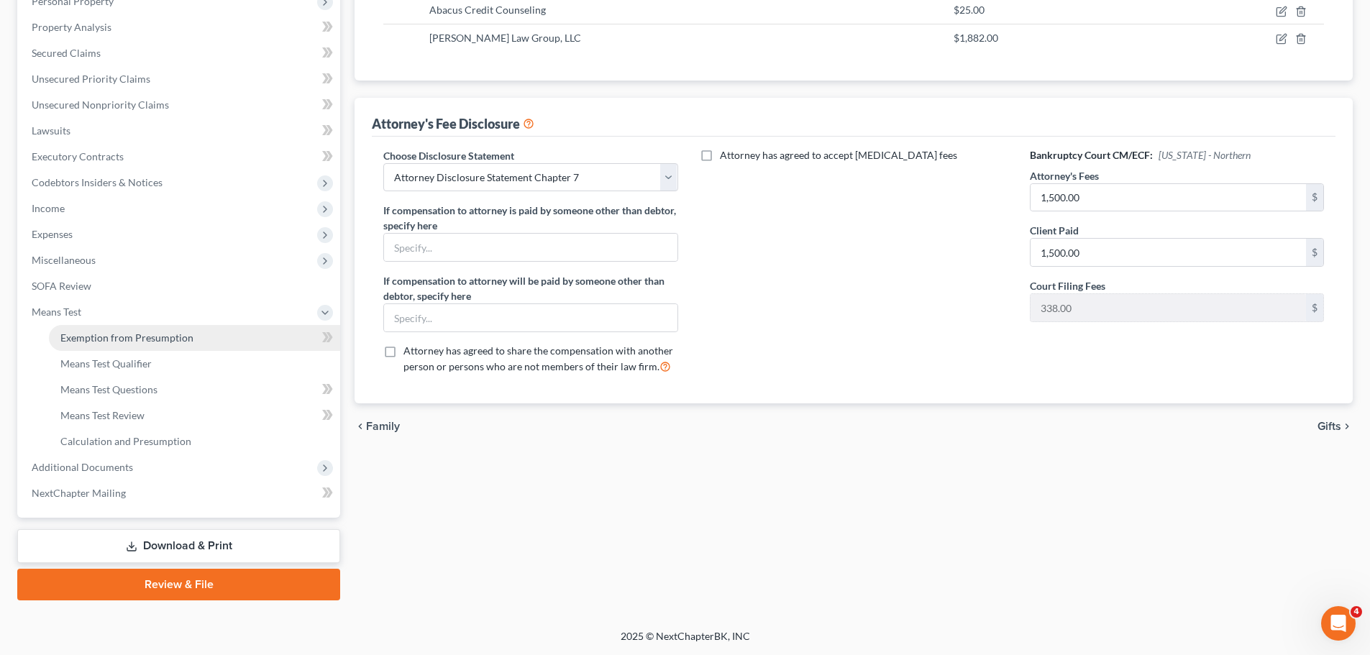
click at [156, 328] on link "Exemption from Presumption" at bounding box center [194, 338] width 291 height 26
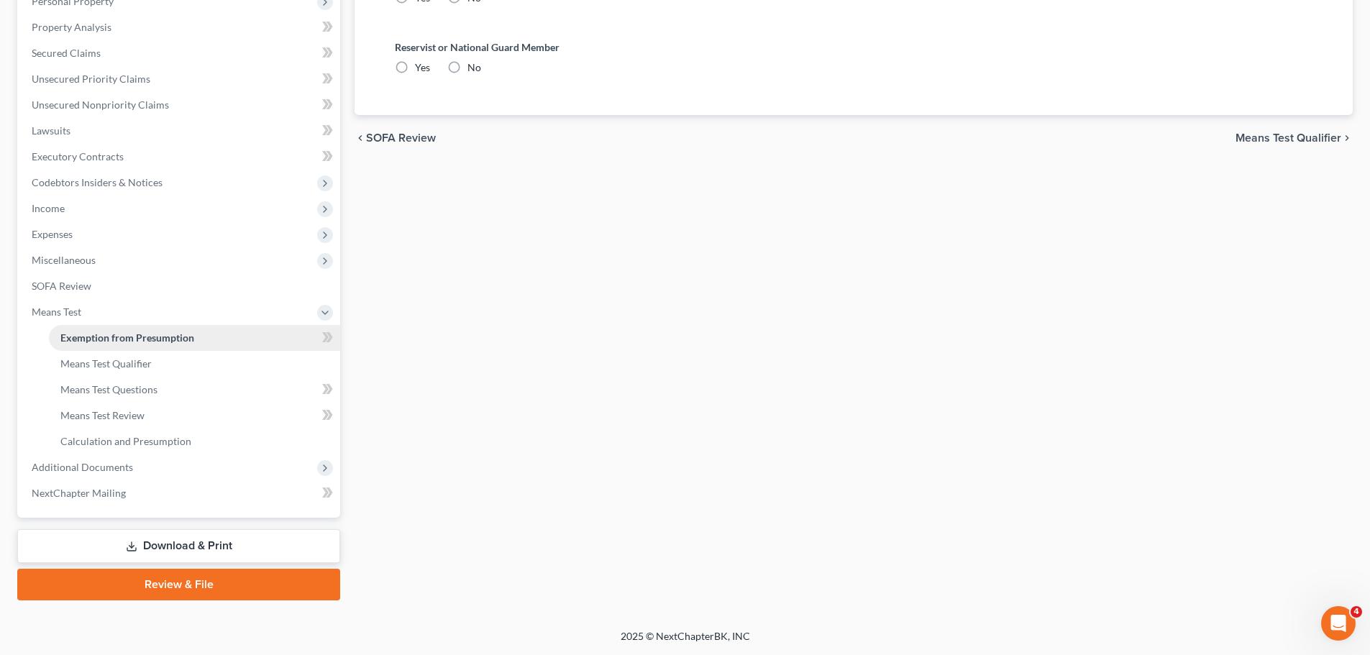
radio input "true"
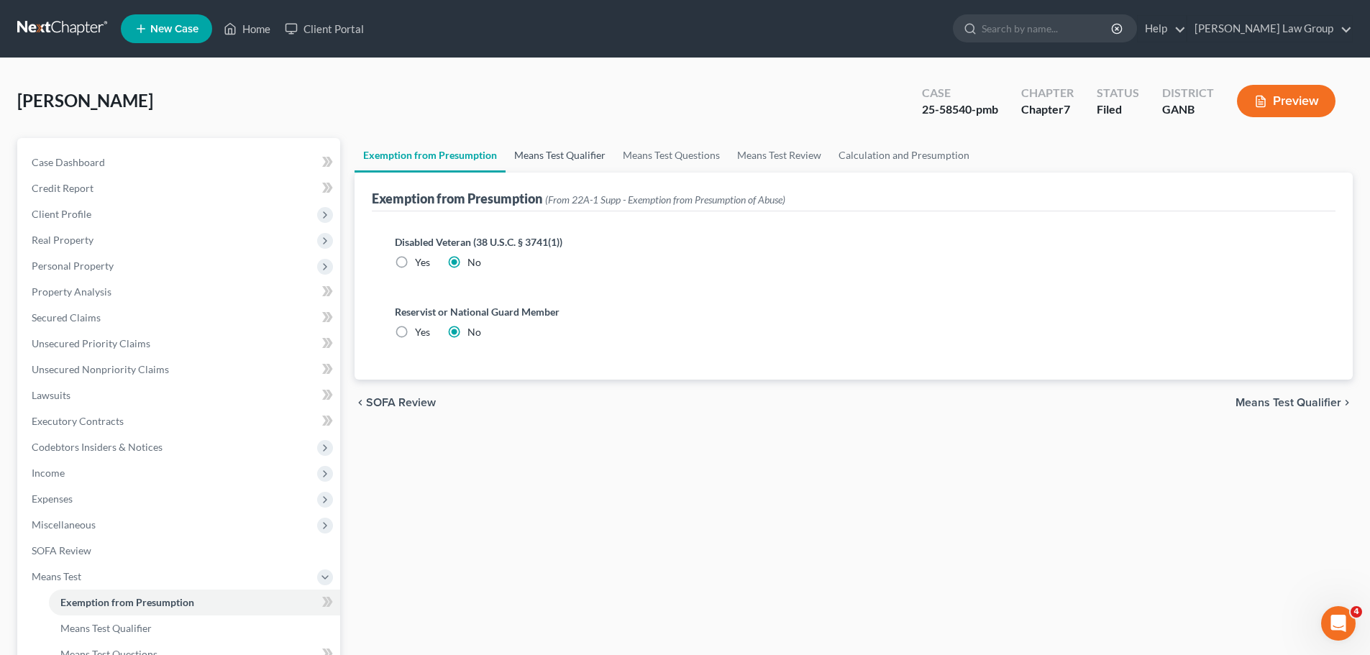
click at [560, 150] on link "Means Test Qualifier" at bounding box center [559, 155] width 109 height 35
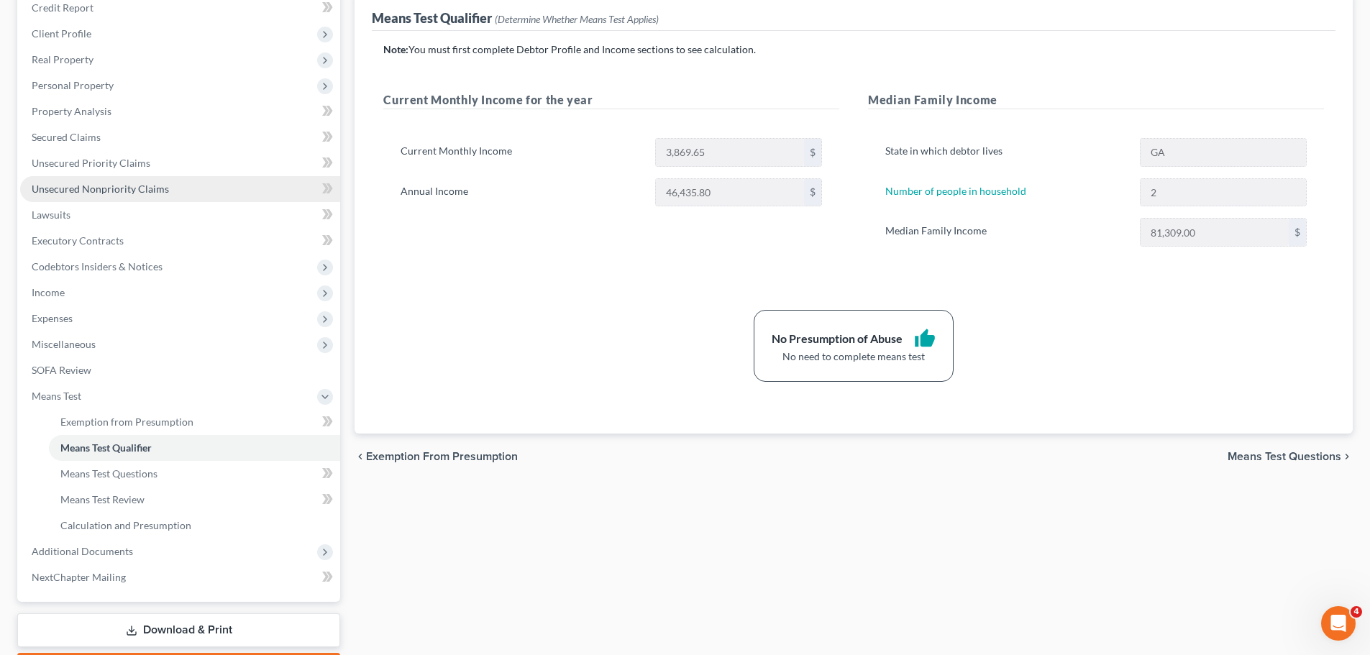
scroll to position [265, 0]
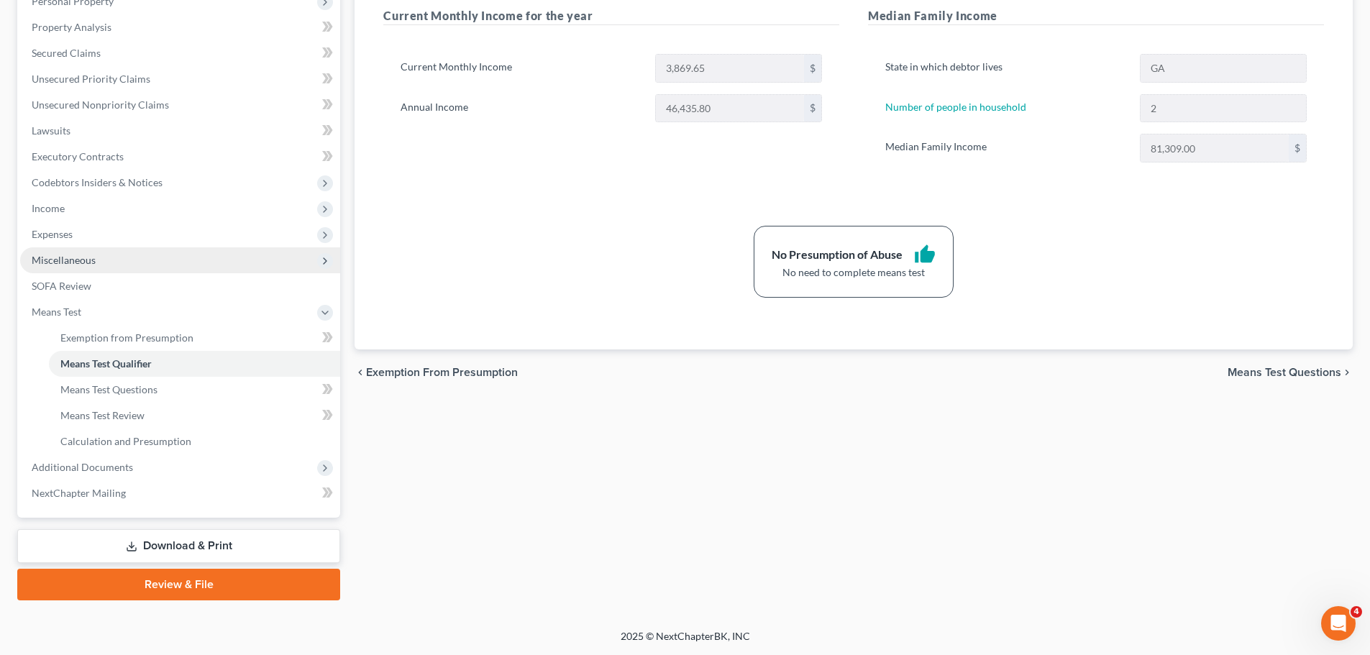
click at [115, 271] on span "Miscellaneous" at bounding box center [180, 260] width 320 height 26
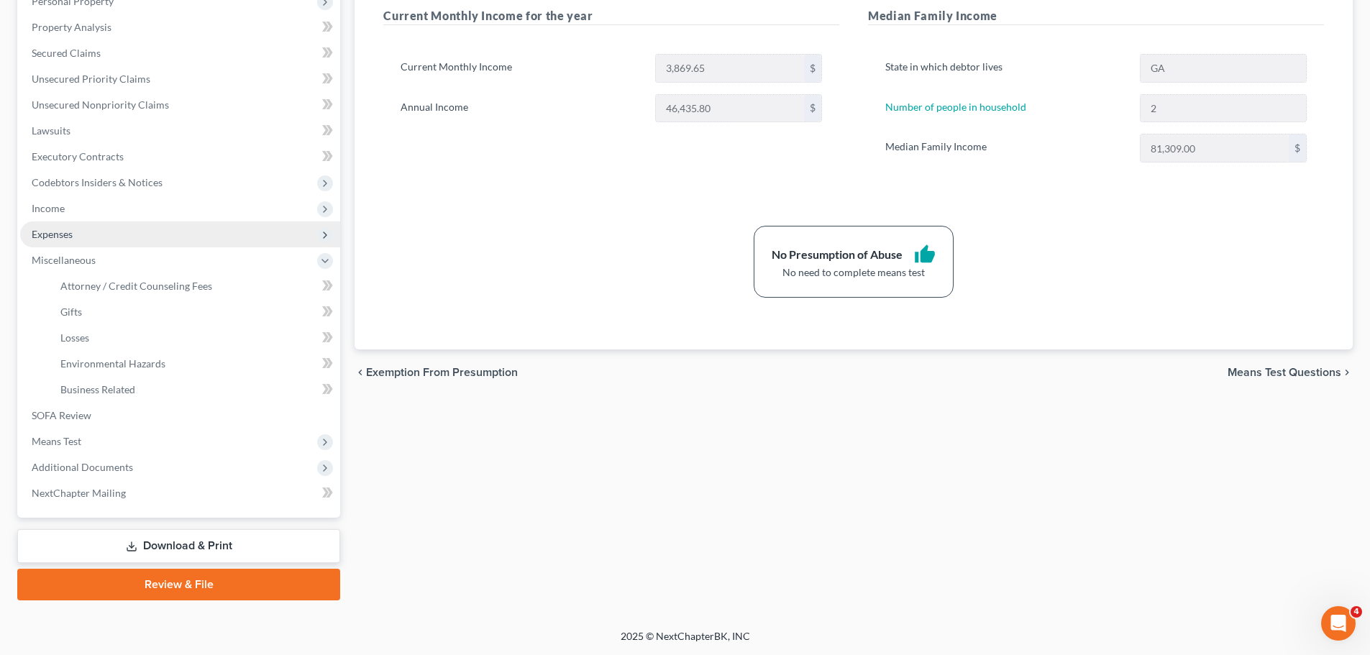
click at [106, 235] on span "Expenses" at bounding box center [180, 234] width 320 height 26
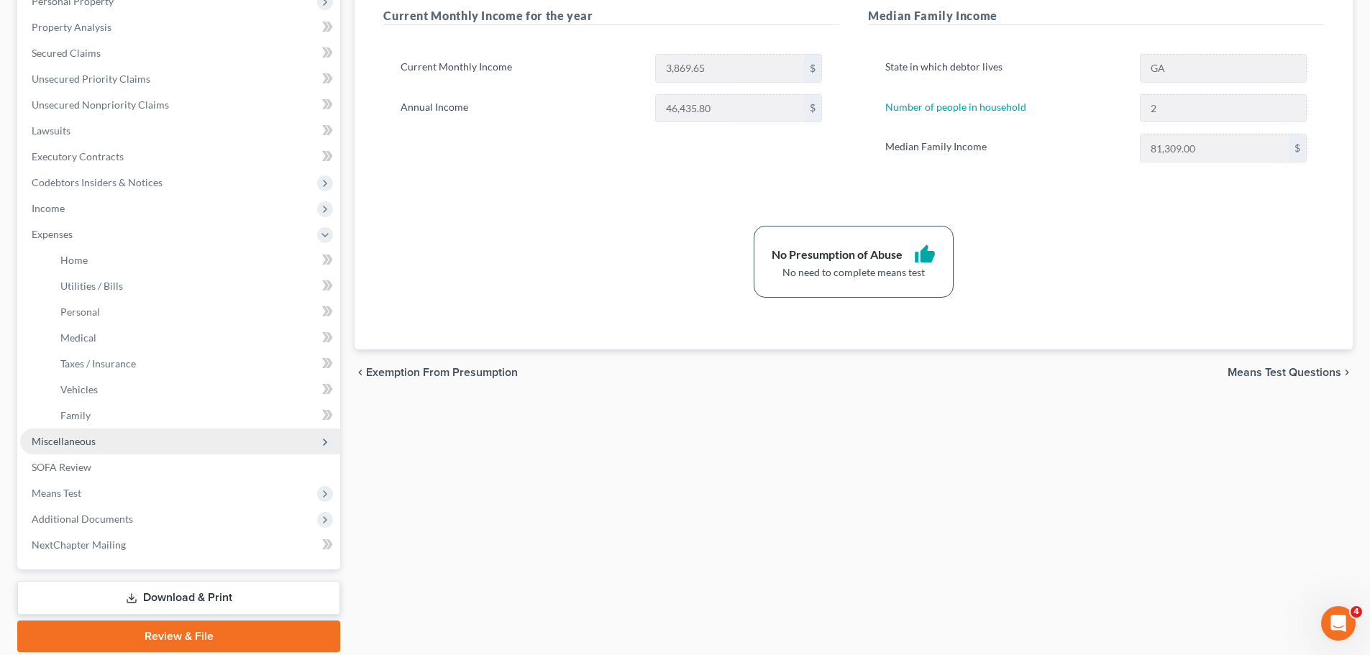
click at [81, 448] on span "Miscellaneous" at bounding box center [180, 441] width 320 height 26
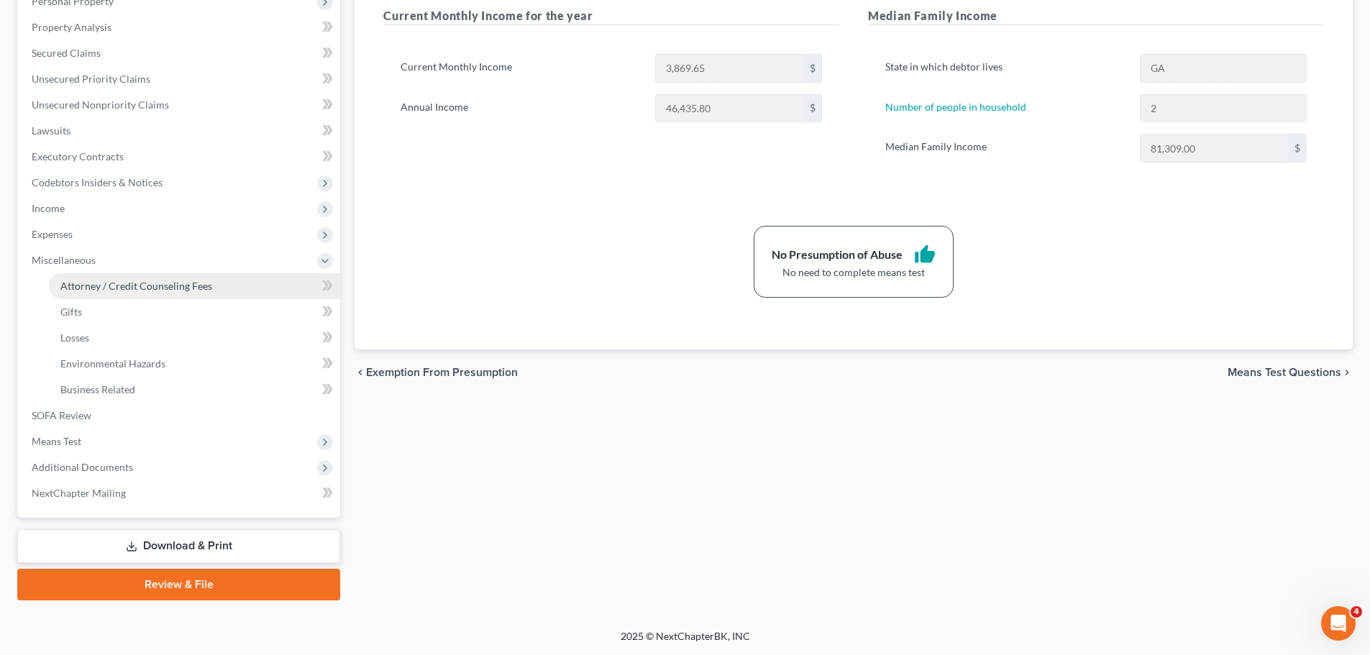
click at [155, 277] on link "Attorney / Credit Counseling Fees" at bounding box center [194, 286] width 291 height 26
select select "0"
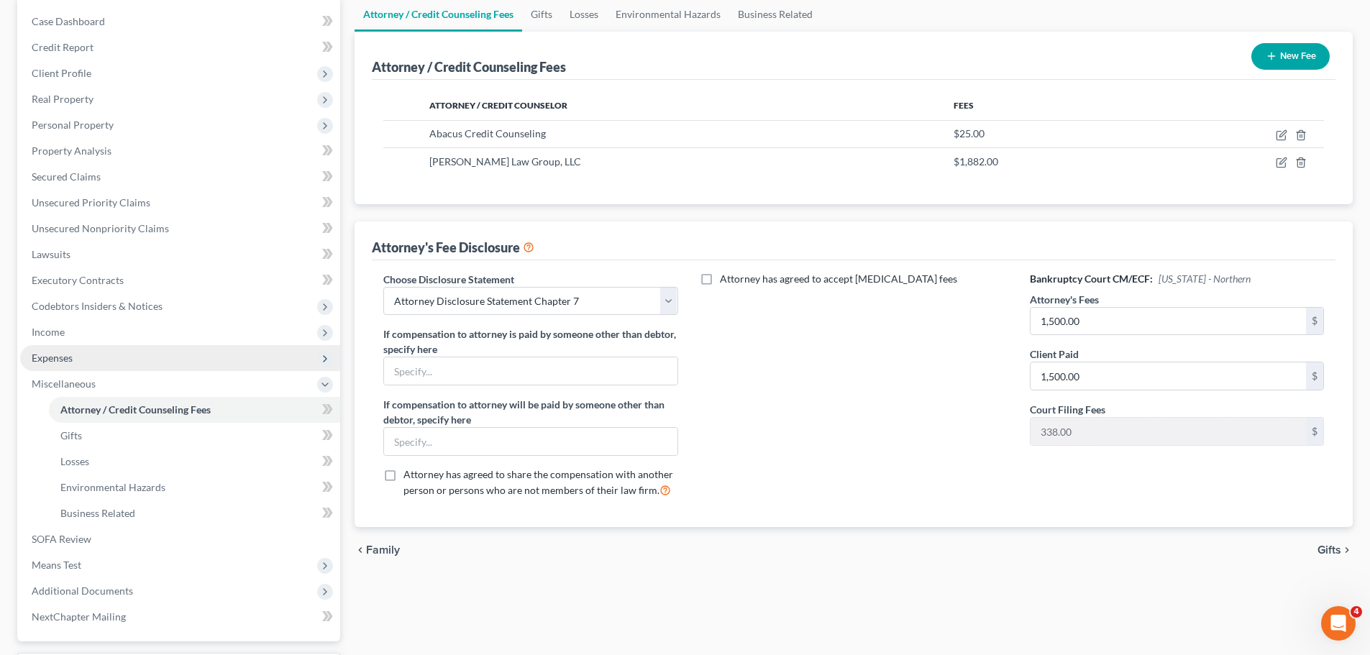
scroll to position [144, 0]
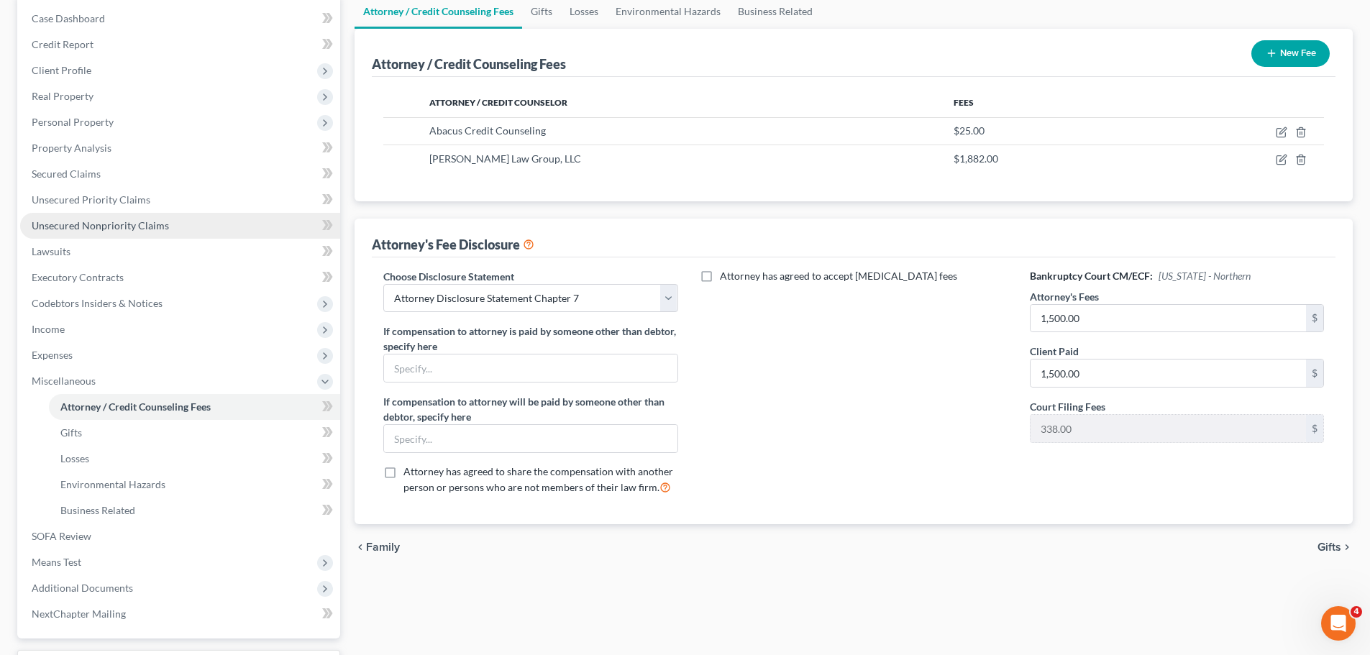
click at [155, 220] on span "Unsecured Nonpriority Claims" at bounding box center [100, 225] width 137 height 12
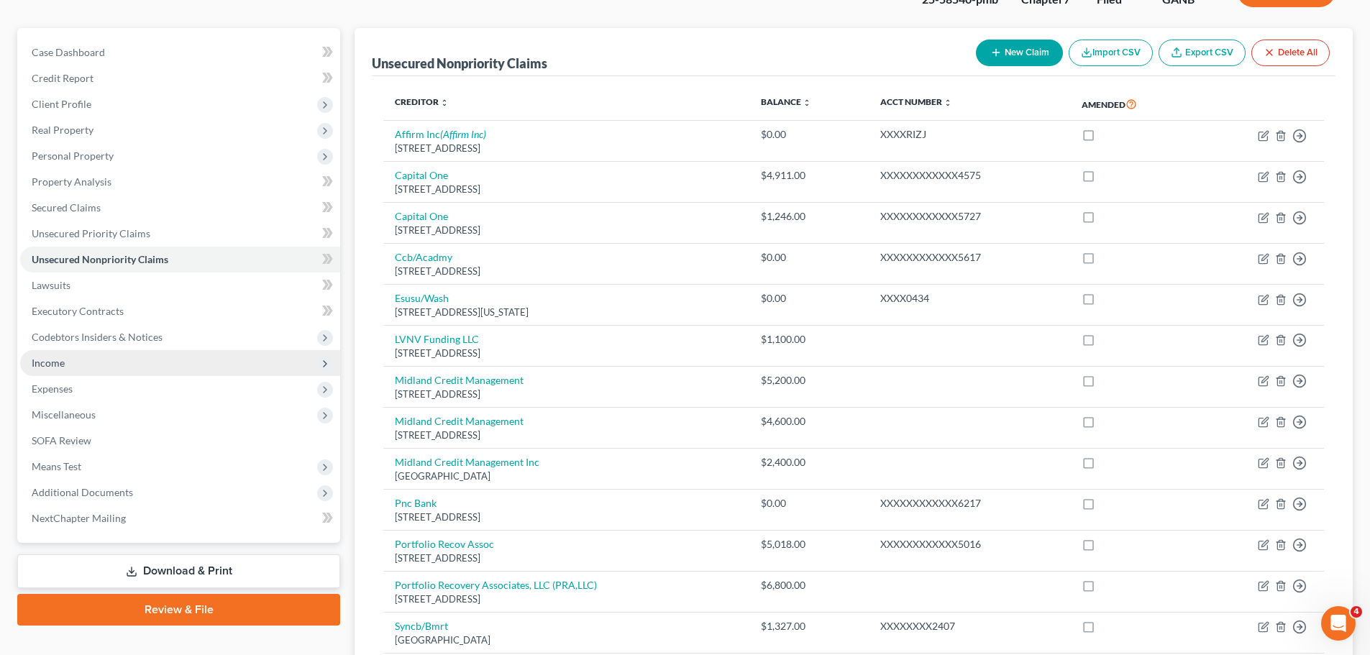
scroll to position [109, 0]
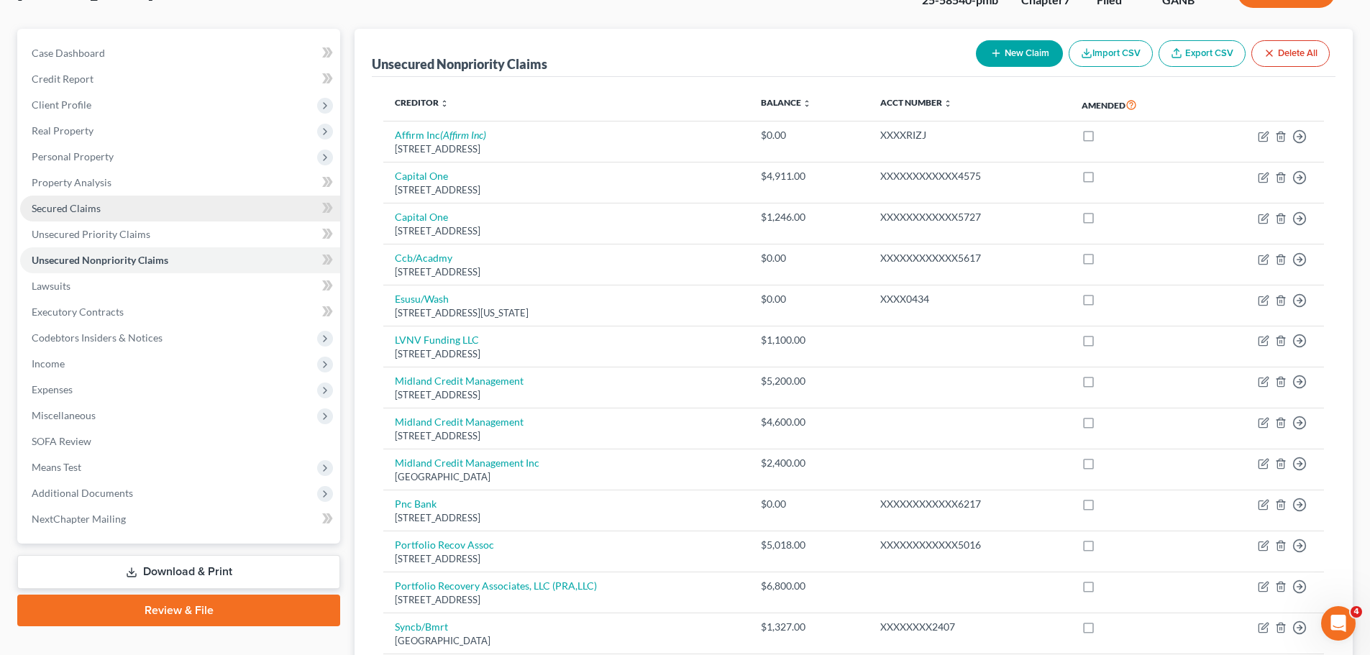
click at [91, 217] on link "Secured Claims" at bounding box center [180, 209] width 320 height 26
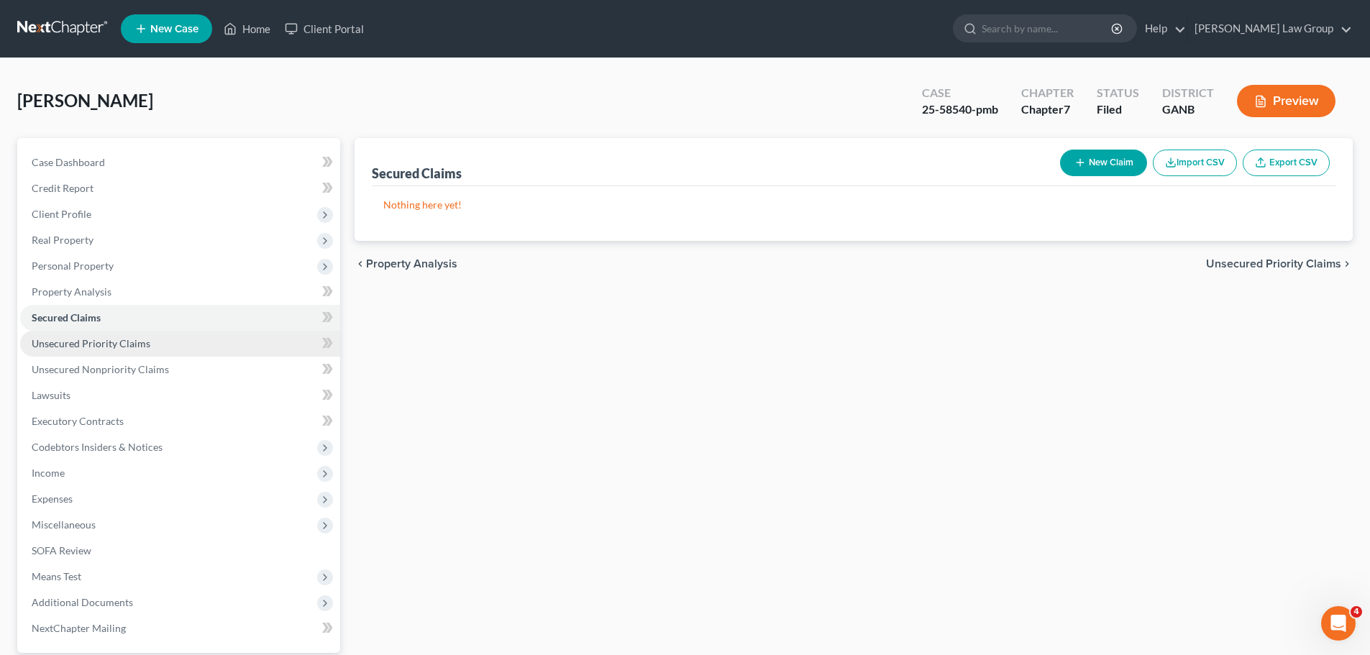
click at [108, 352] on link "Unsecured Priority Claims" at bounding box center [180, 344] width 320 height 26
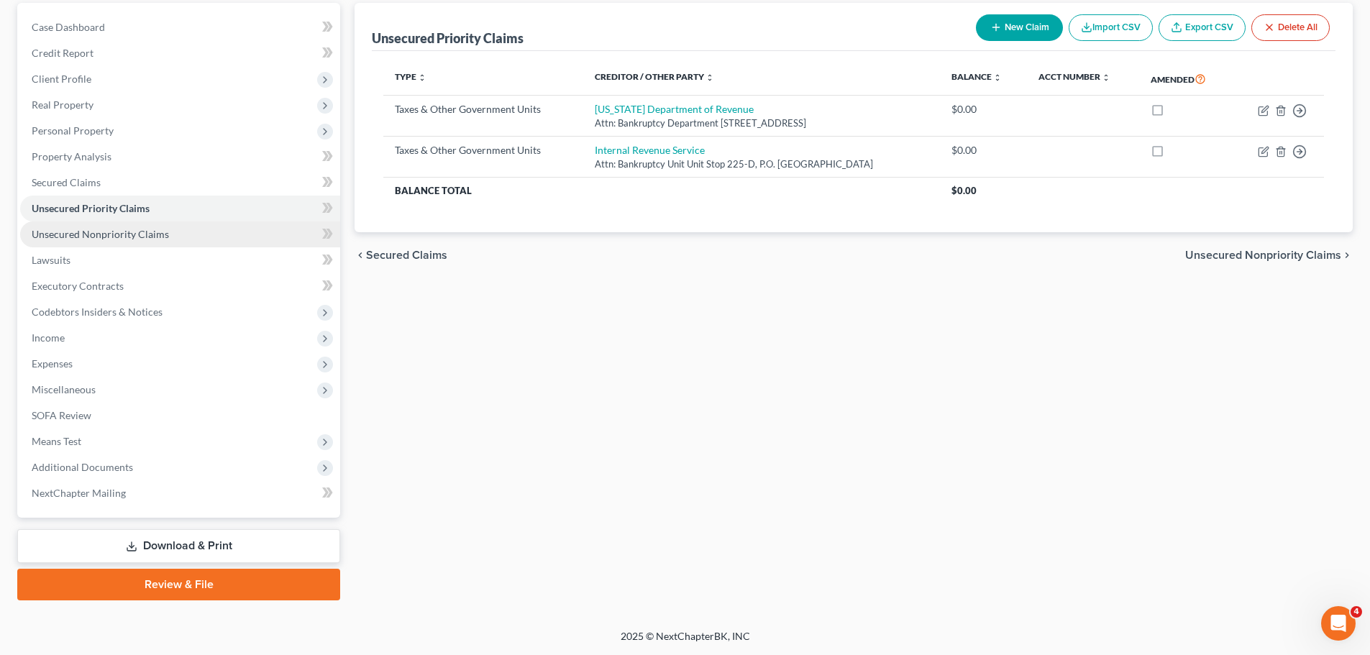
click at [134, 226] on link "Unsecured Nonpriority Claims" at bounding box center [180, 234] width 320 height 26
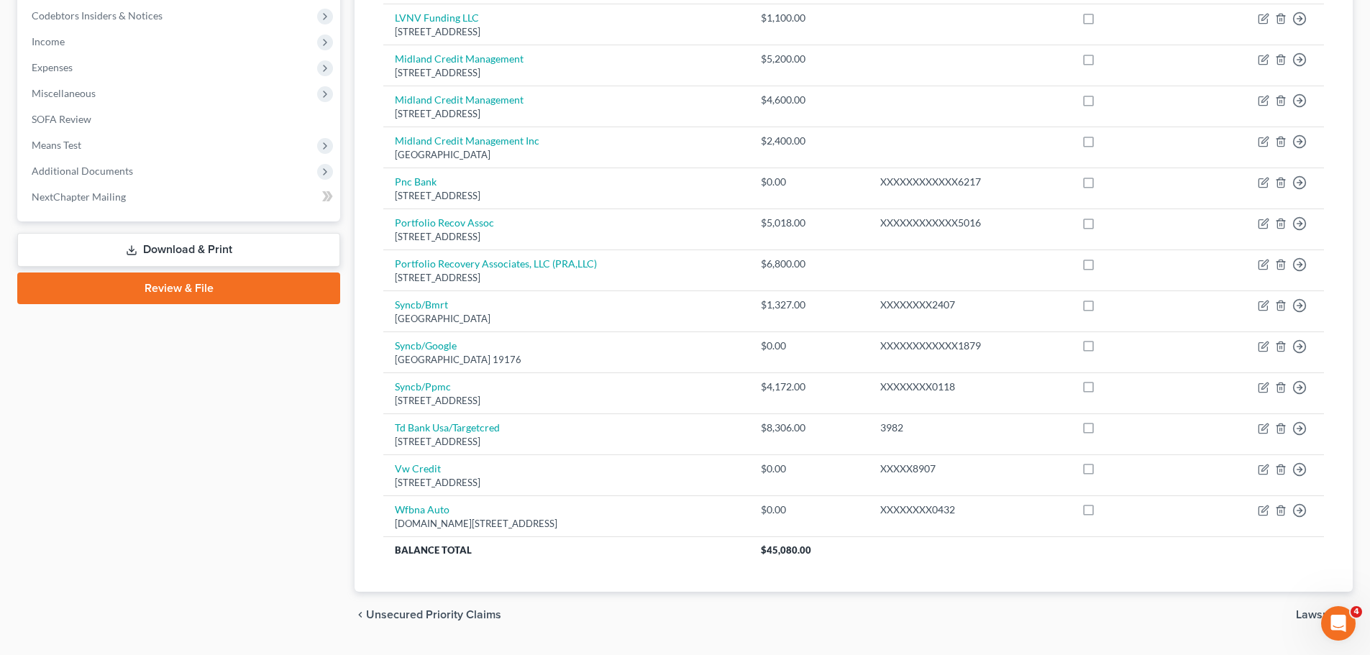
scroll to position [144, 0]
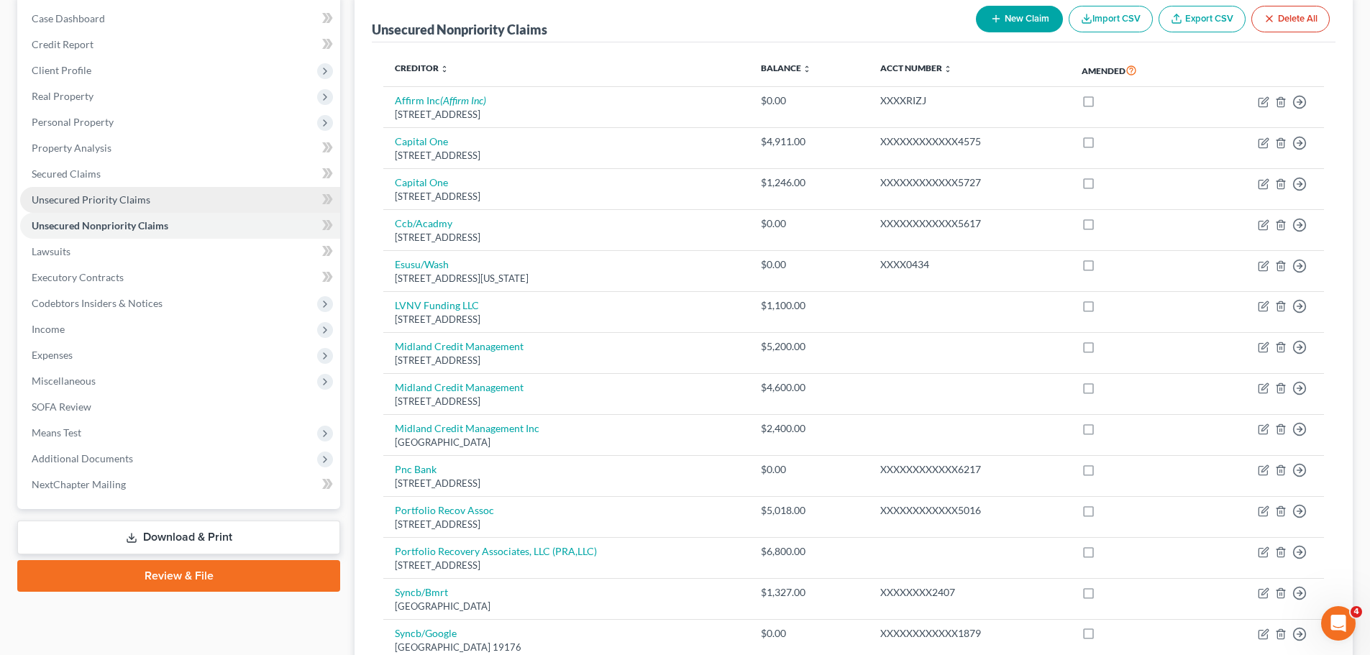
click at [132, 188] on link "Unsecured Priority Claims" at bounding box center [180, 200] width 320 height 26
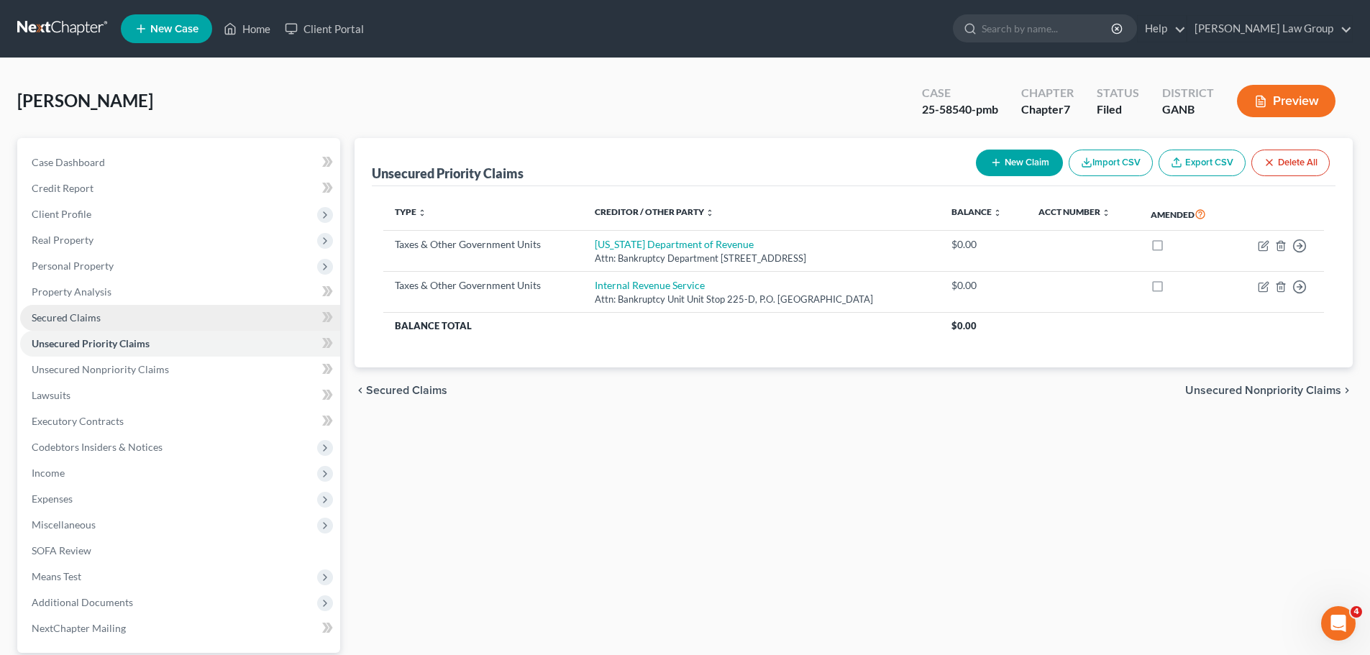
click at [106, 316] on link "Secured Claims" at bounding box center [180, 318] width 320 height 26
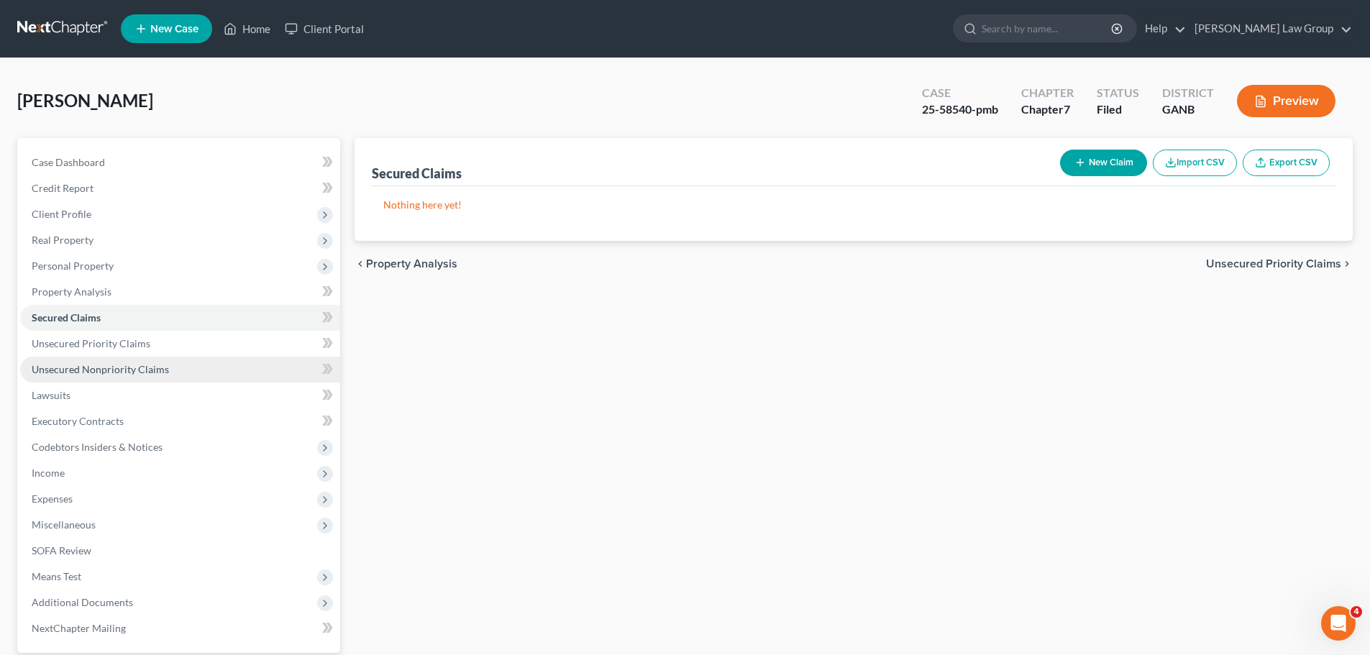
click at [157, 372] on span "Unsecured Nonpriority Claims" at bounding box center [100, 369] width 137 height 12
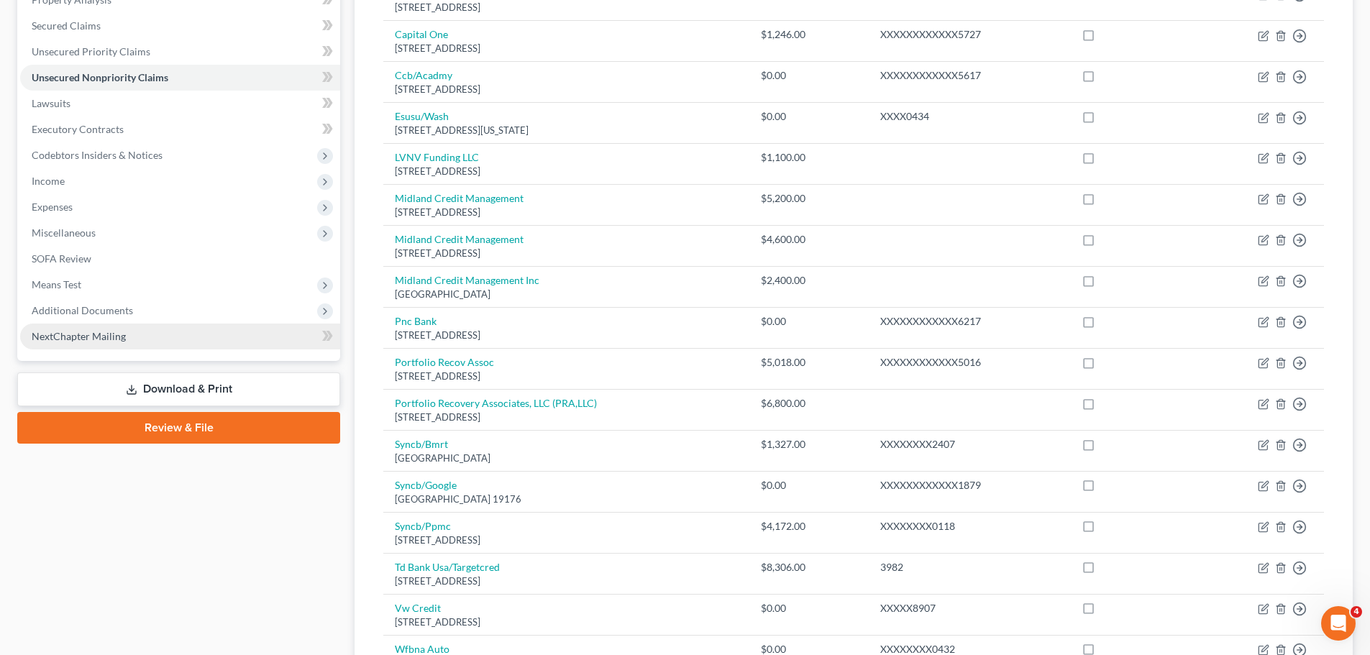
scroll to position [253, 0]
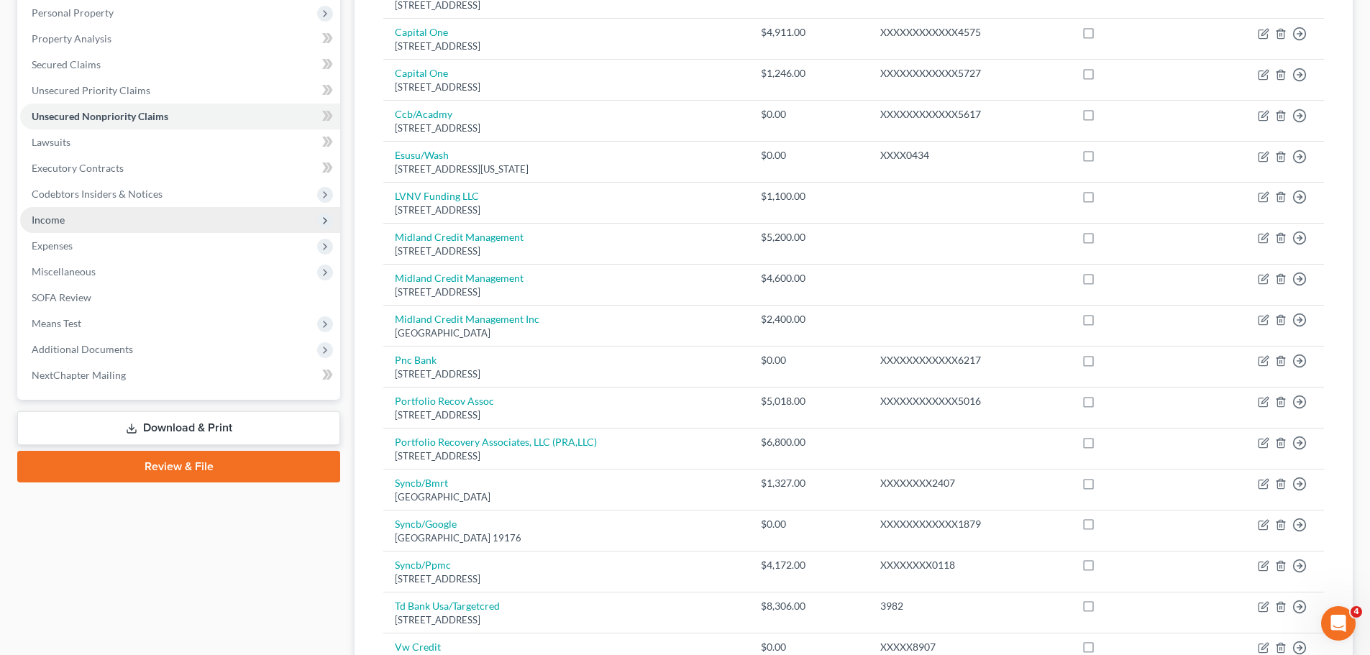
click at [75, 216] on span "Income" at bounding box center [180, 220] width 320 height 26
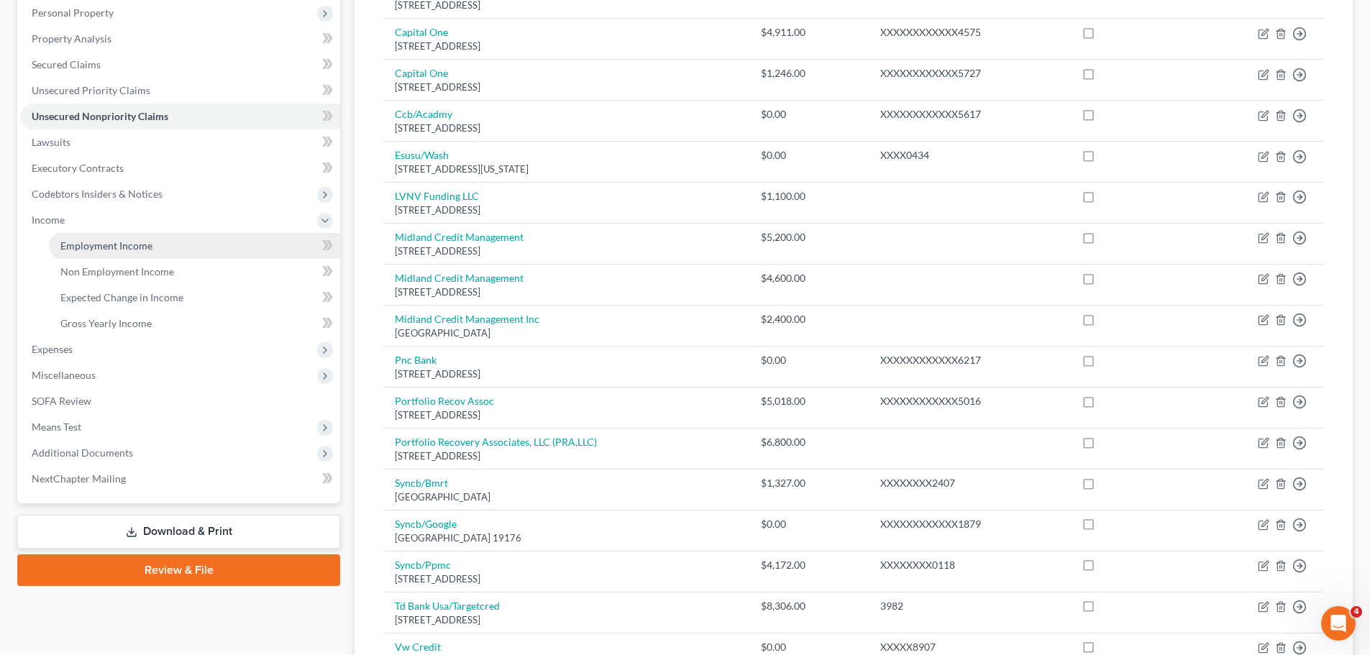
click at [157, 242] on link "Employment Income" at bounding box center [194, 246] width 291 height 26
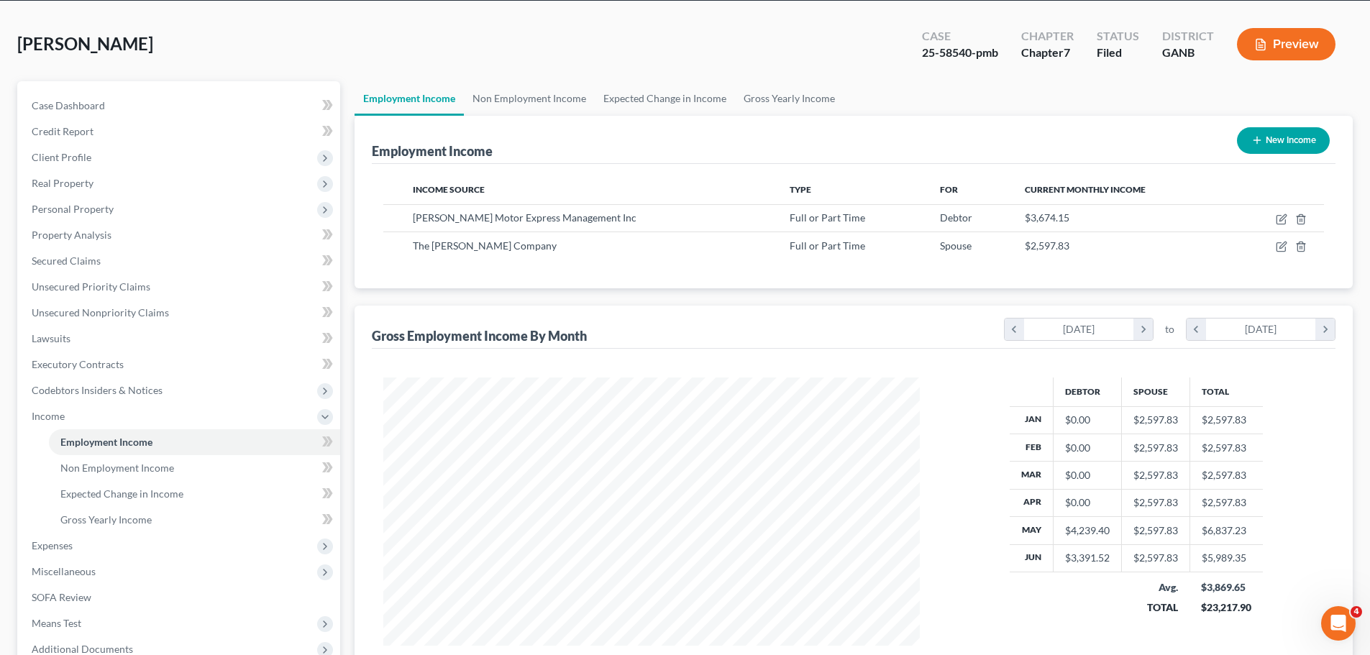
scroll to position [239, 0]
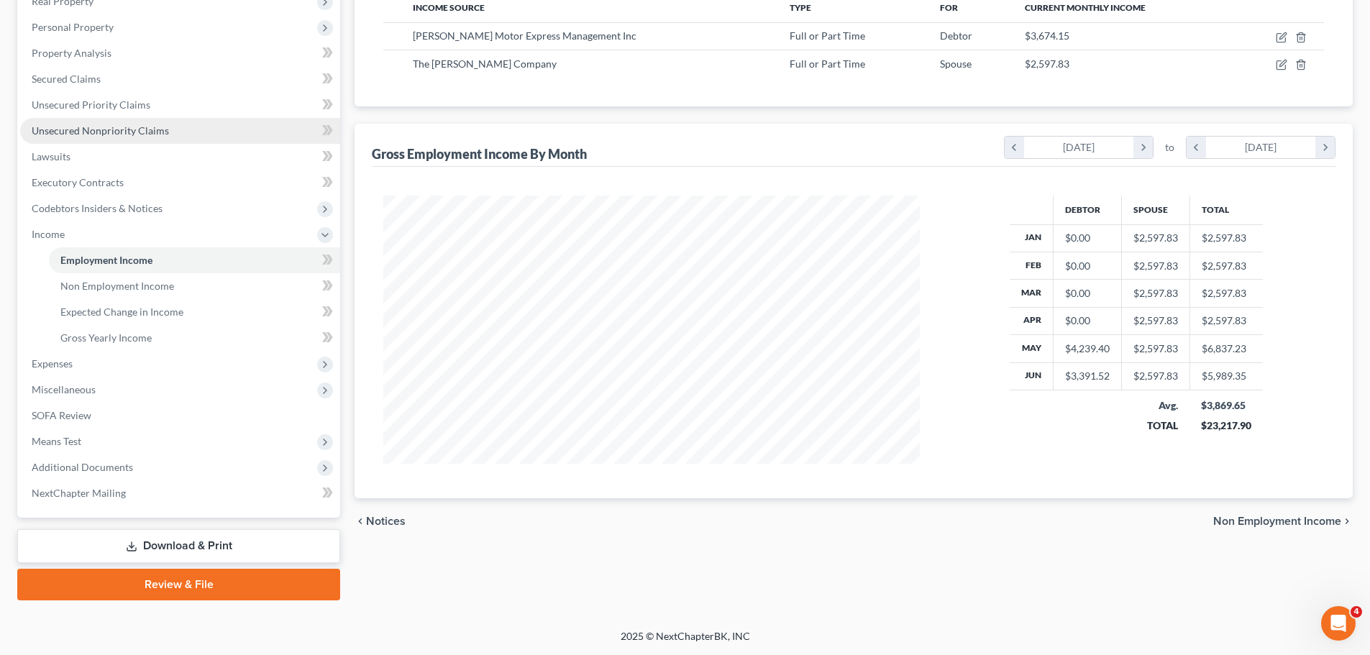
click at [163, 128] on span "Unsecured Nonpriority Claims" at bounding box center [100, 130] width 137 height 12
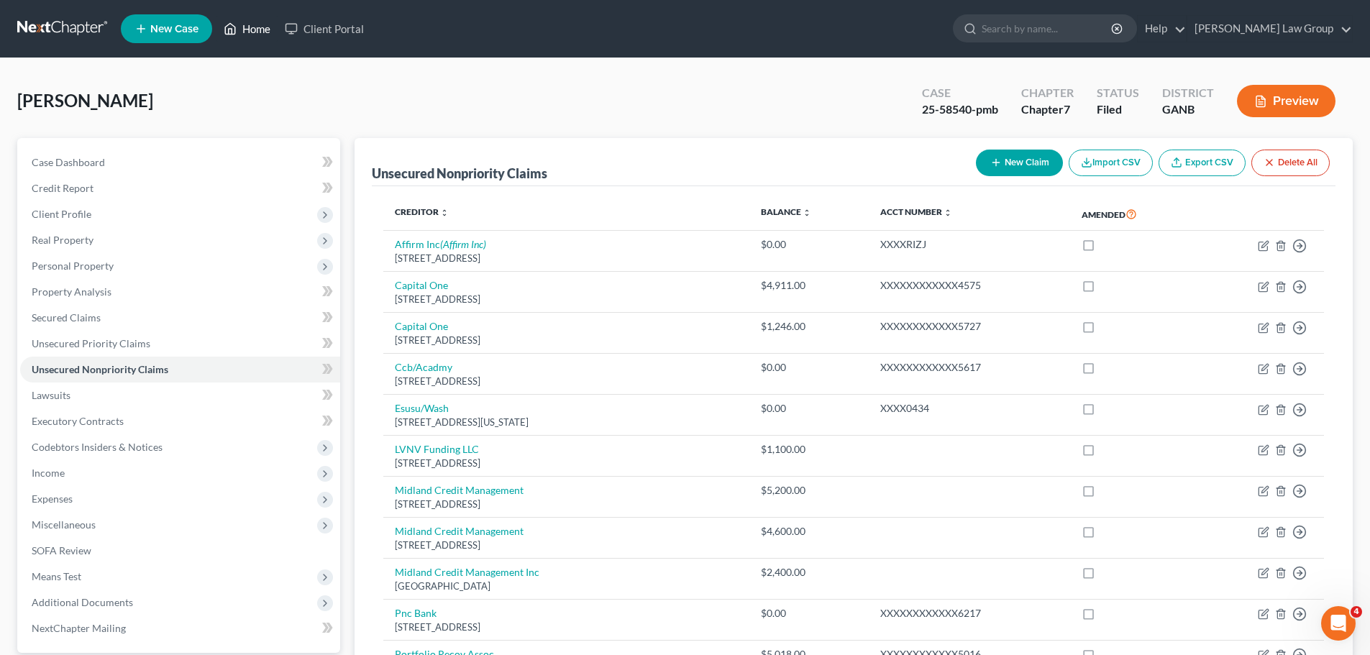
drag, startPoint x: 239, startPoint y: 22, endPoint x: 610, endPoint y: 90, distance: 376.5
click at [239, 22] on link "Home" at bounding box center [246, 29] width 61 height 26
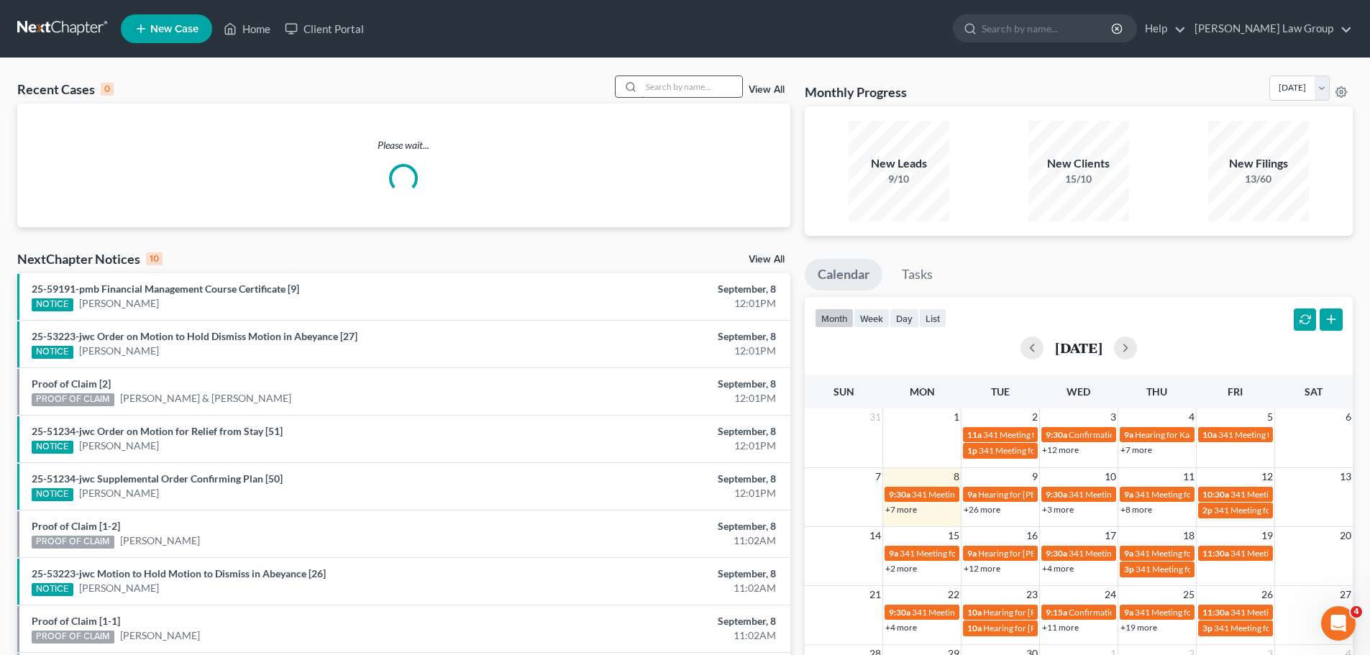
click at [680, 88] on input "search" at bounding box center [691, 86] width 101 height 21
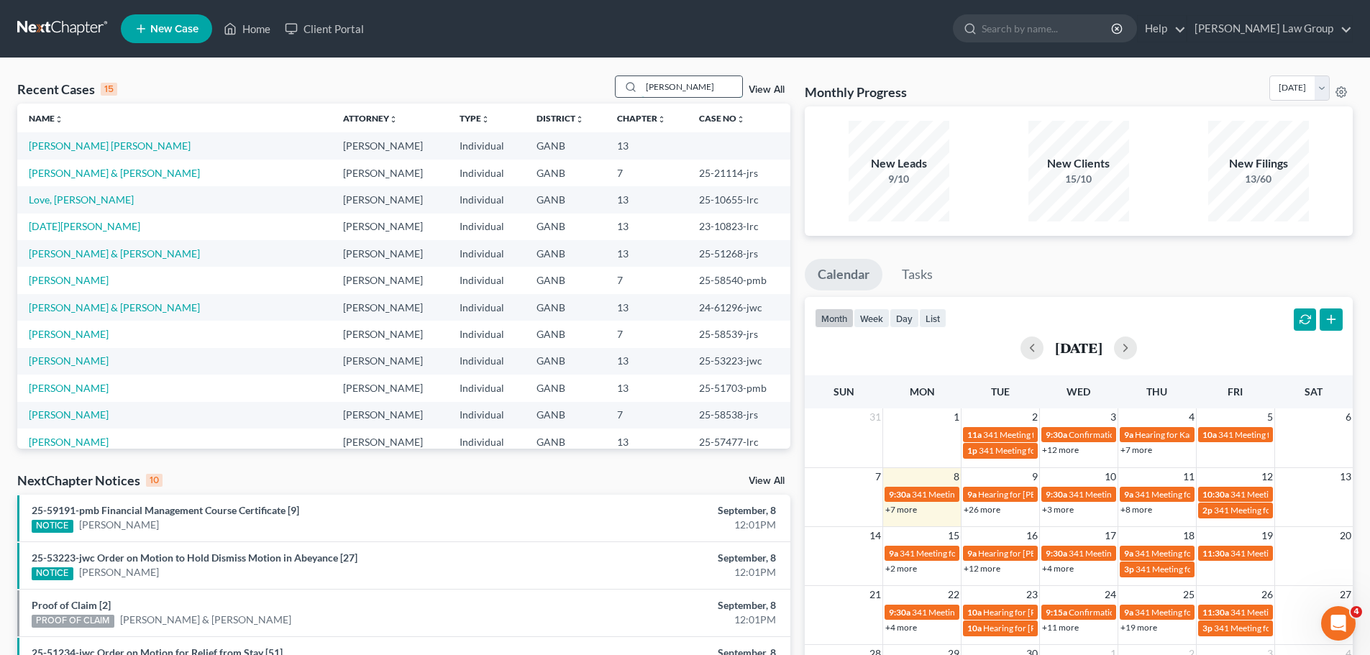
type input "[PERSON_NAME]"
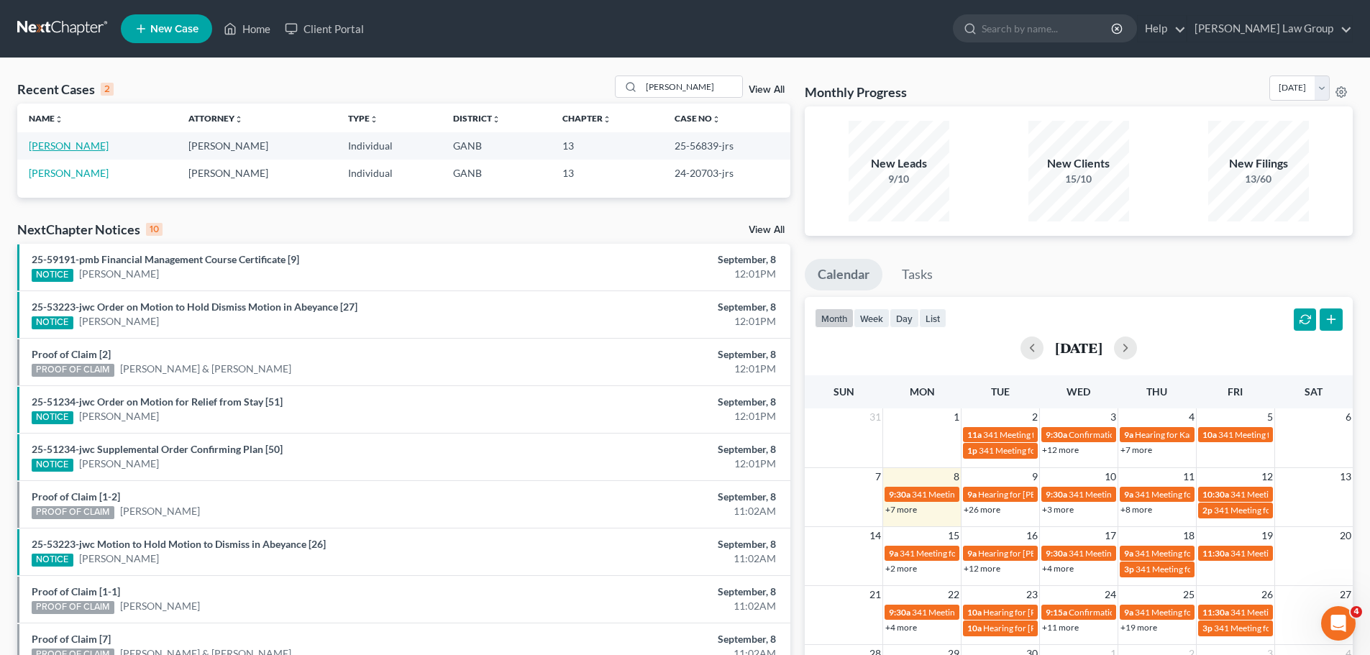
click at [75, 149] on link "[PERSON_NAME]" at bounding box center [69, 145] width 80 height 12
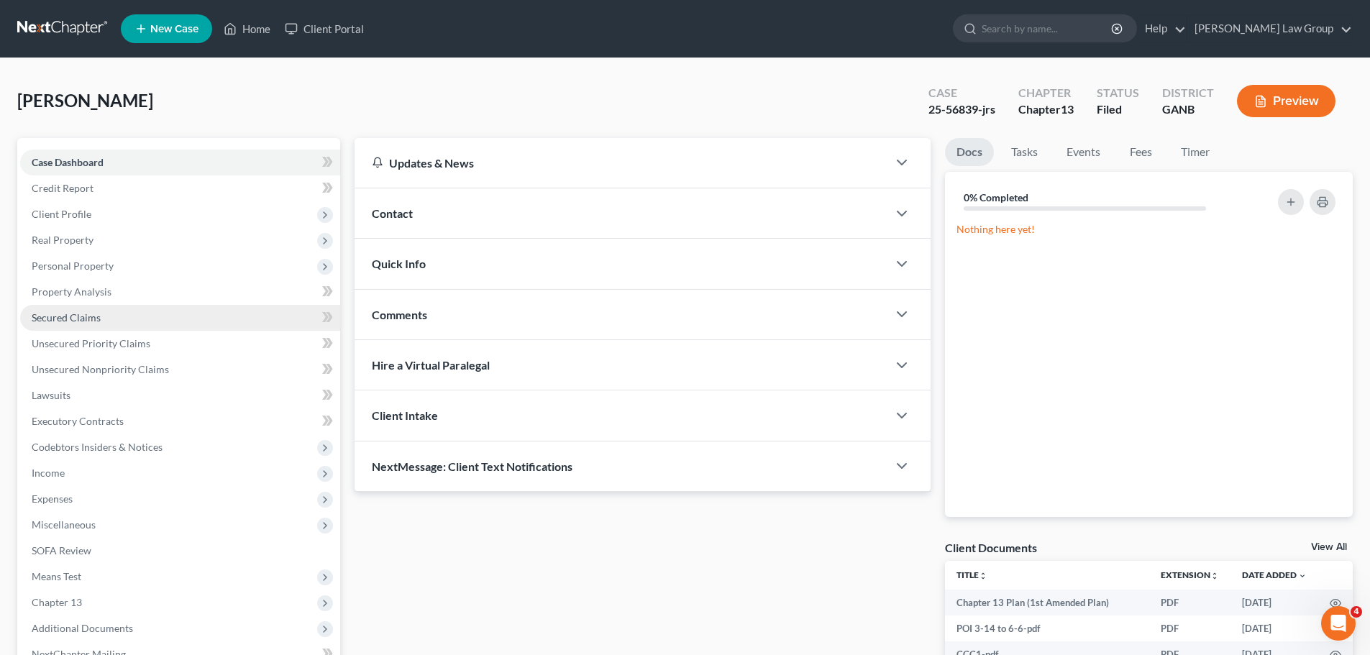
click at [126, 312] on link "Secured Claims" at bounding box center [180, 318] width 320 height 26
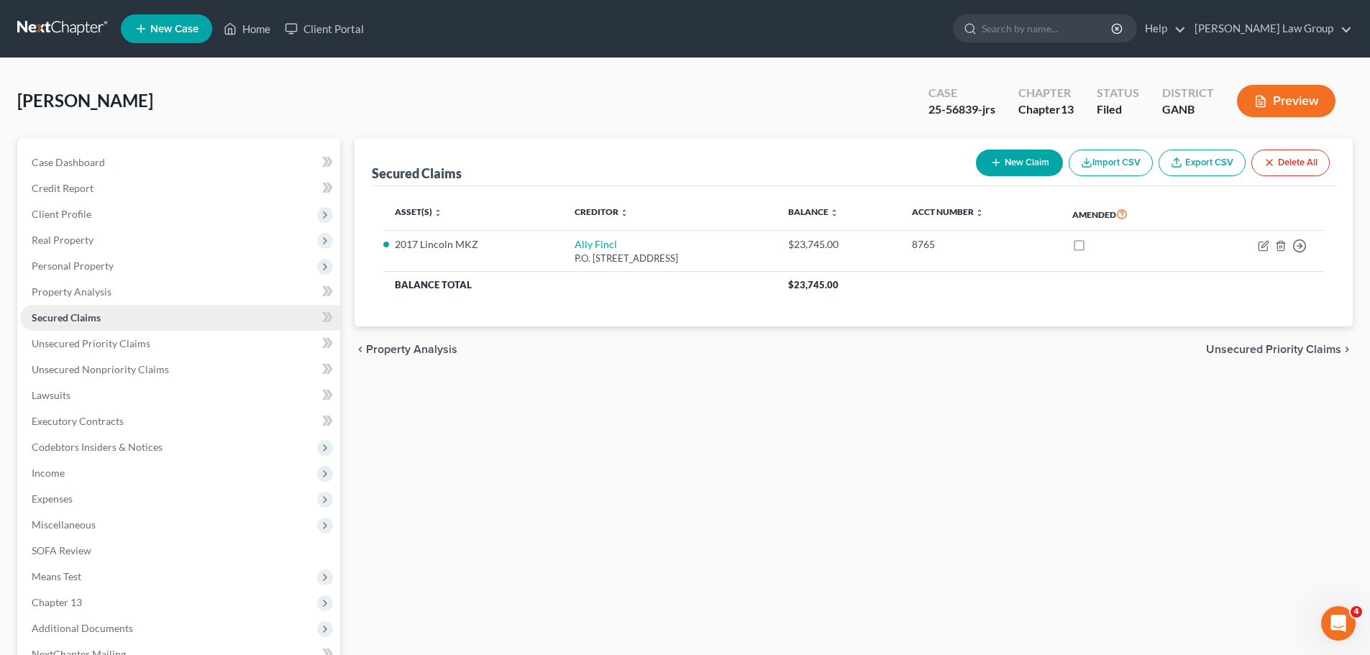
scroll to position [161, 0]
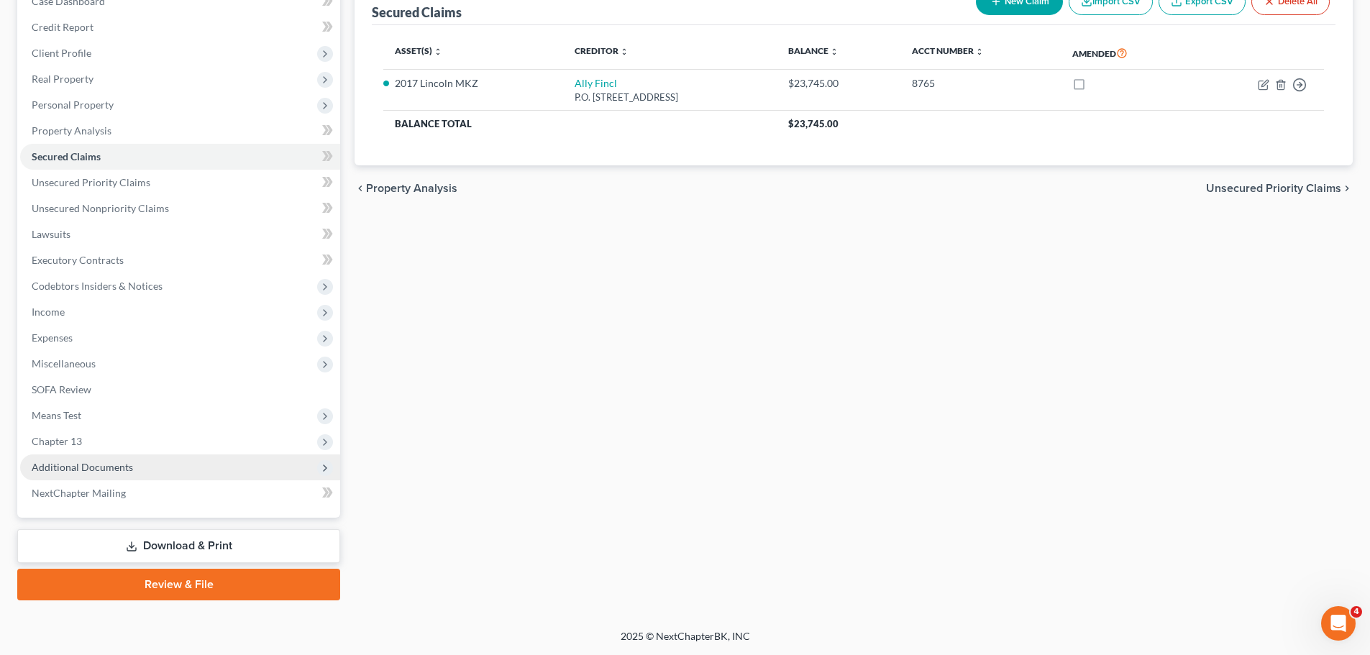
click at [170, 464] on span "Additional Documents" at bounding box center [180, 467] width 320 height 26
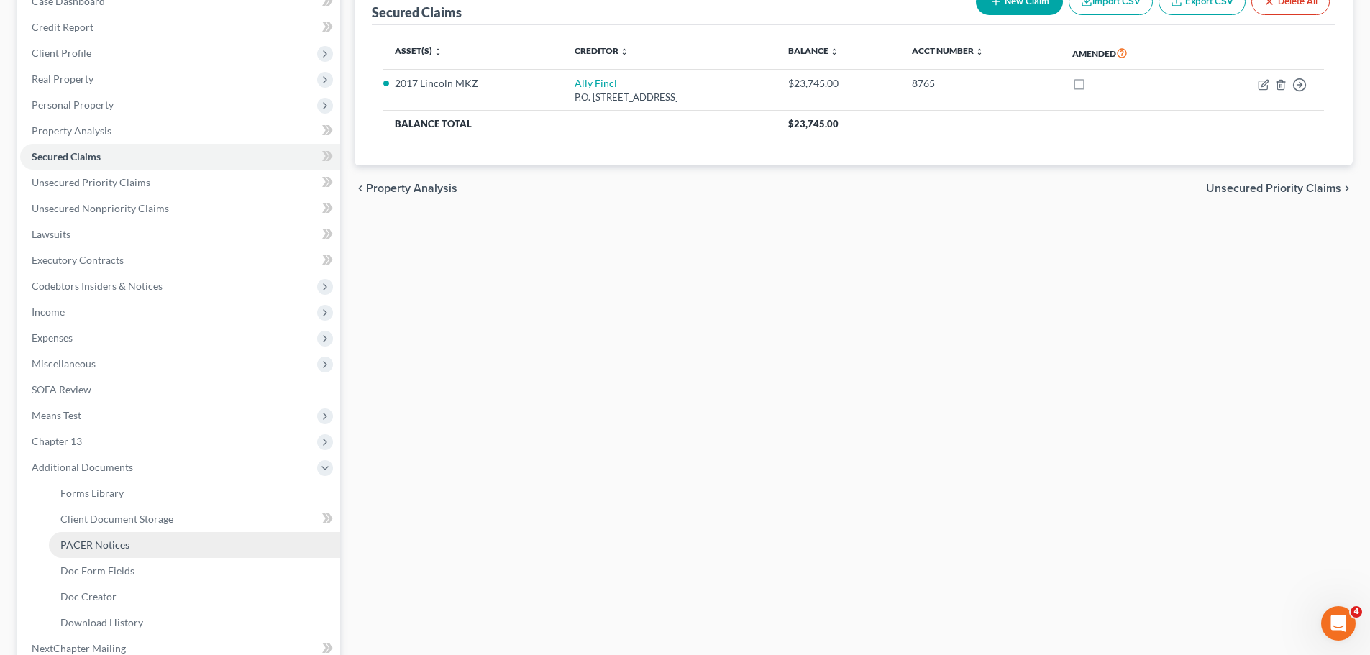
click at [178, 543] on link "PACER Notices" at bounding box center [194, 545] width 291 height 26
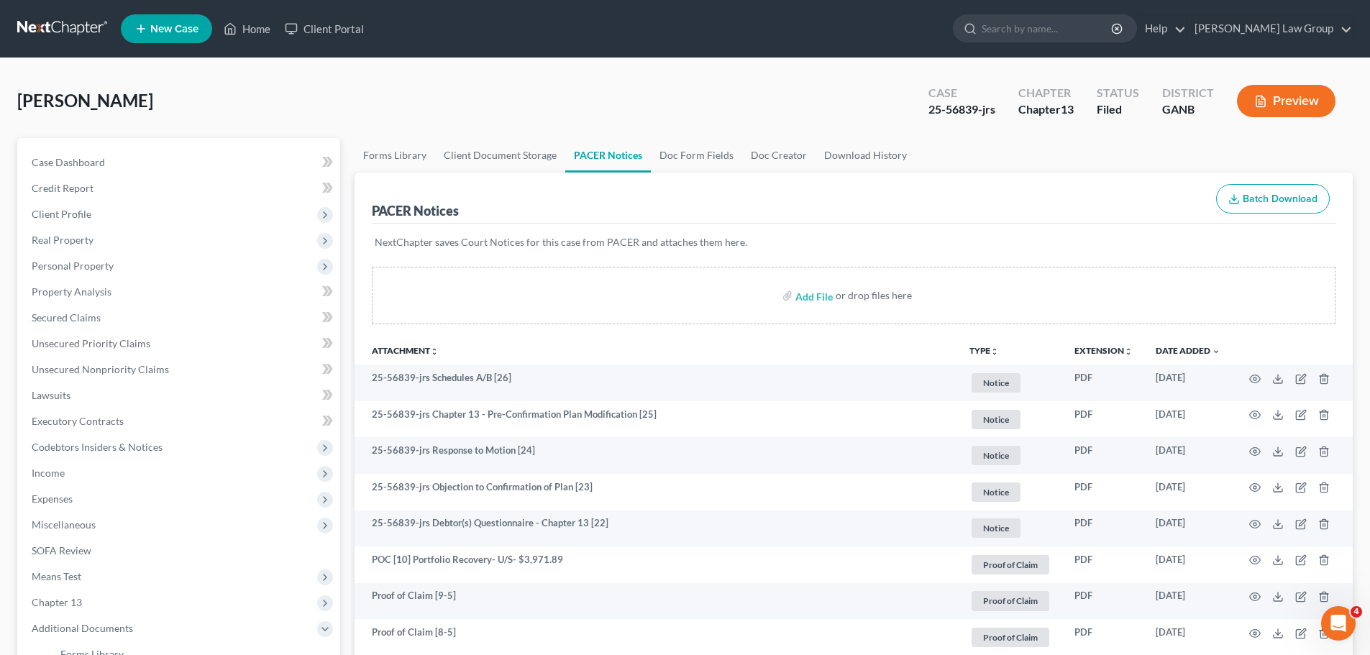
click at [981, 349] on button "TYPE unfold_more" at bounding box center [983, 351] width 29 height 9
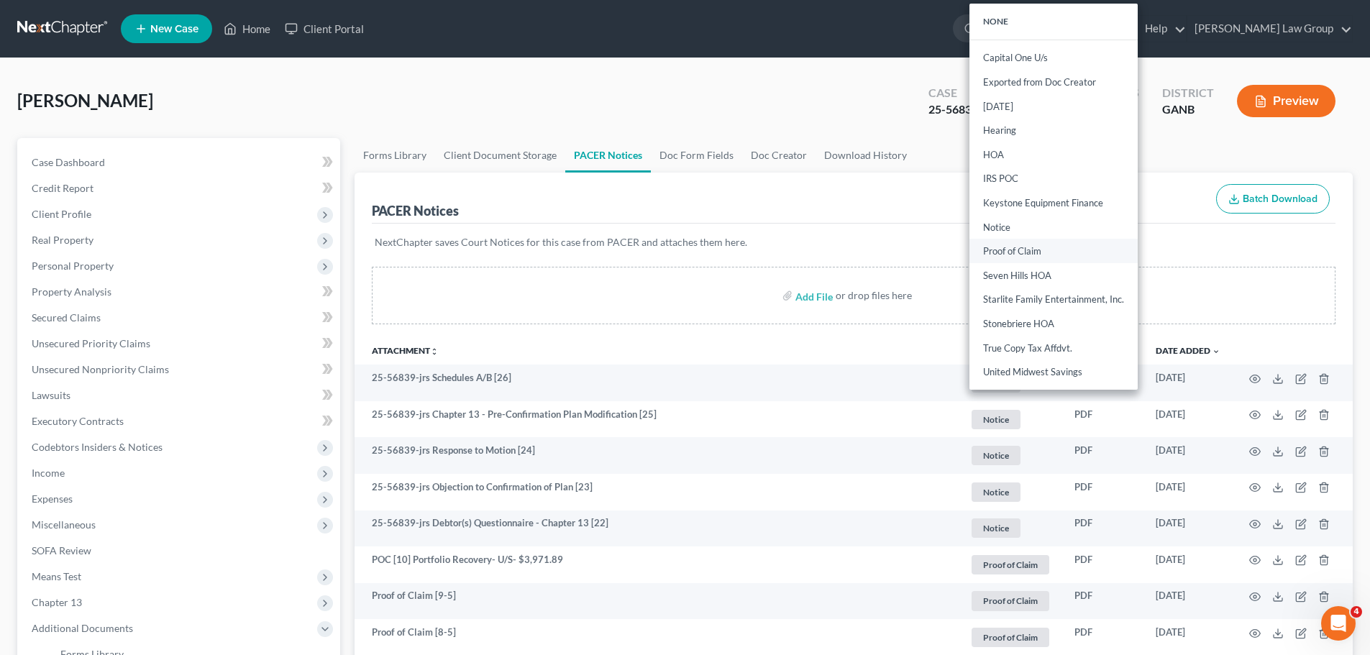
click at [1036, 244] on link "Proof of Claim" at bounding box center [1053, 251] width 168 height 24
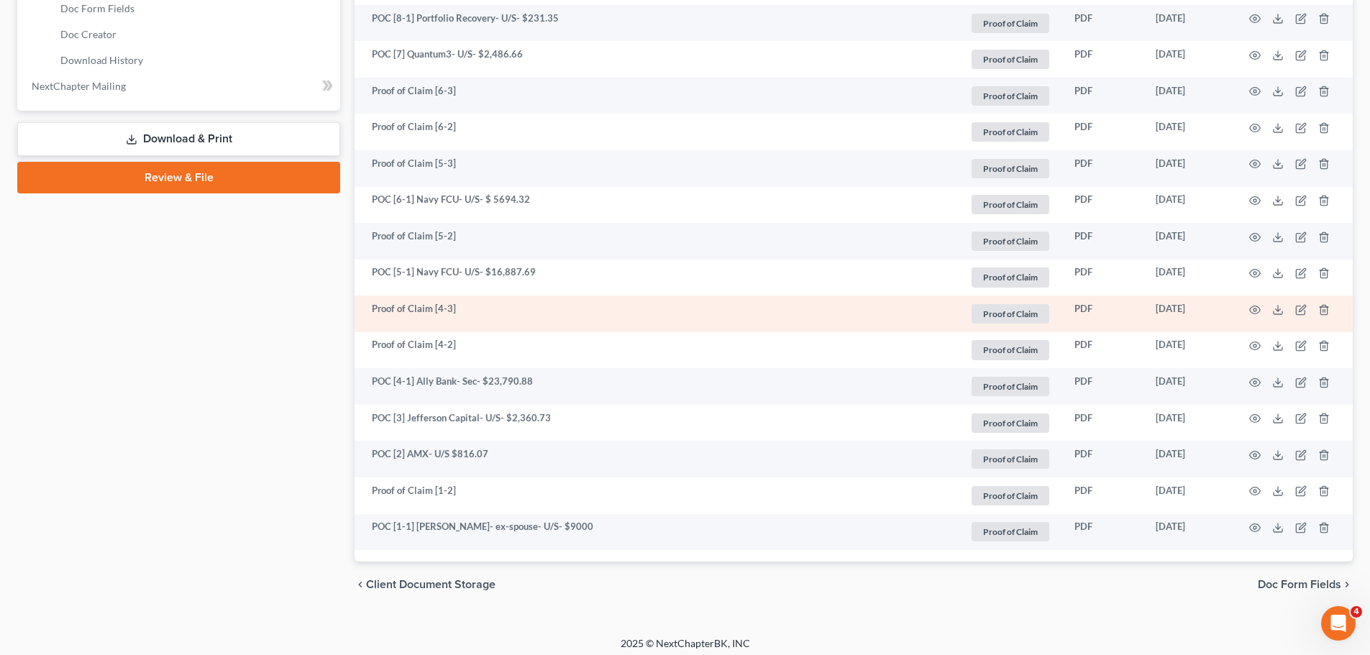
scroll to position [730, 0]
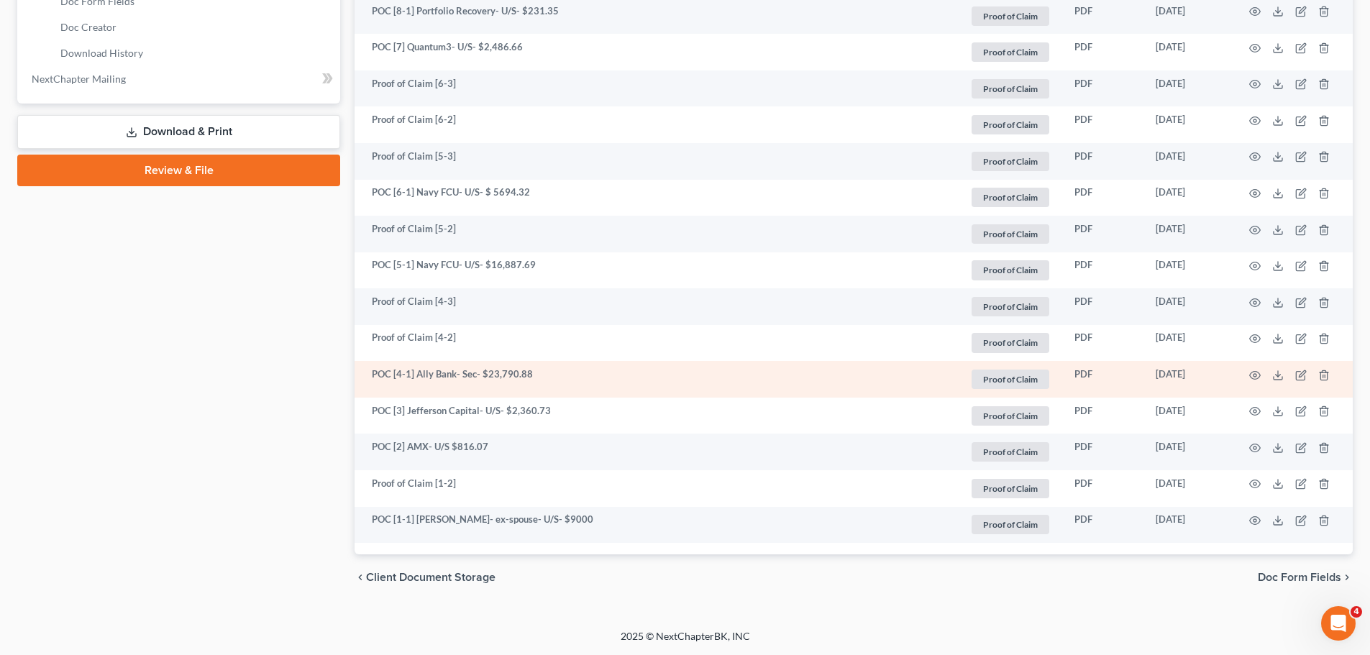
click at [1260, 374] on td at bounding box center [1292, 379] width 121 height 37
click at [1255, 376] on icon "button" at bounding box center [1255, 376] width 12 height 12
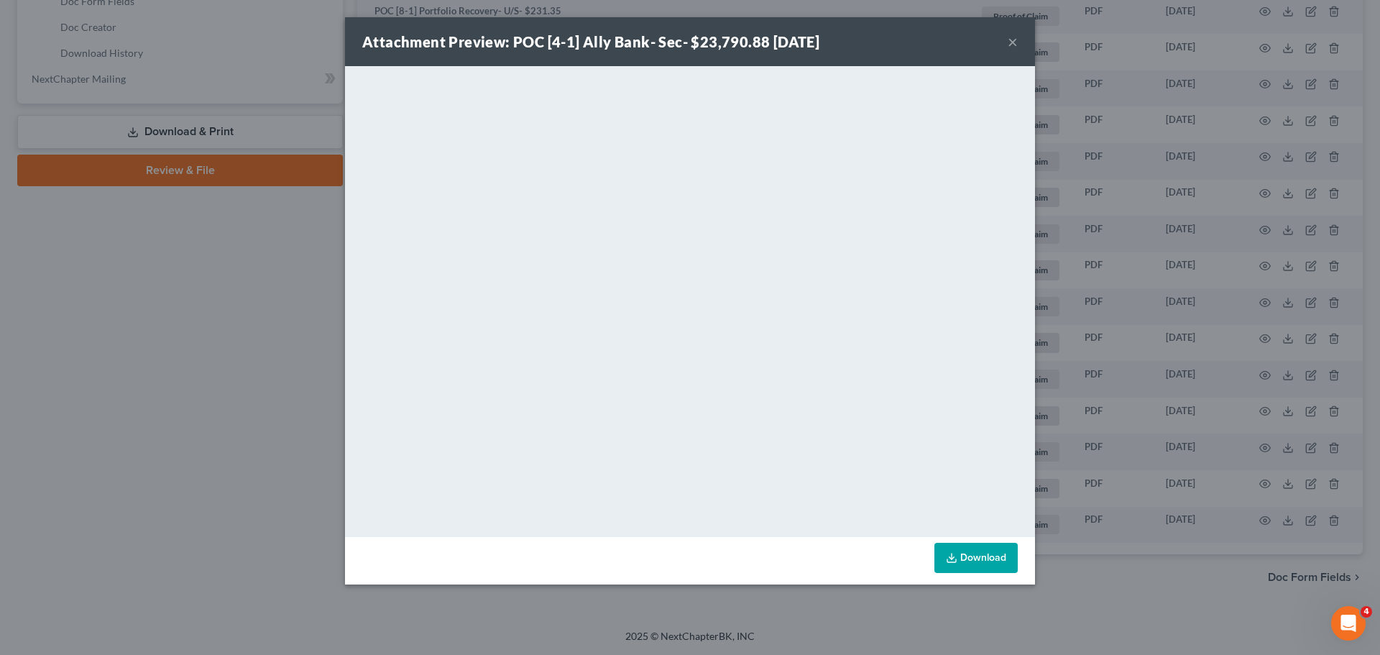
click at [1023, 37] on div "Attachment Preview: POC [4-1] Ally Bank- Sec- $23,790.88 [DATE] ×" at bounding box center [690, 41] width 690 height 49
click at [1009, 41] on button "×" at bounding box center [1013, 41] width 10 height 17
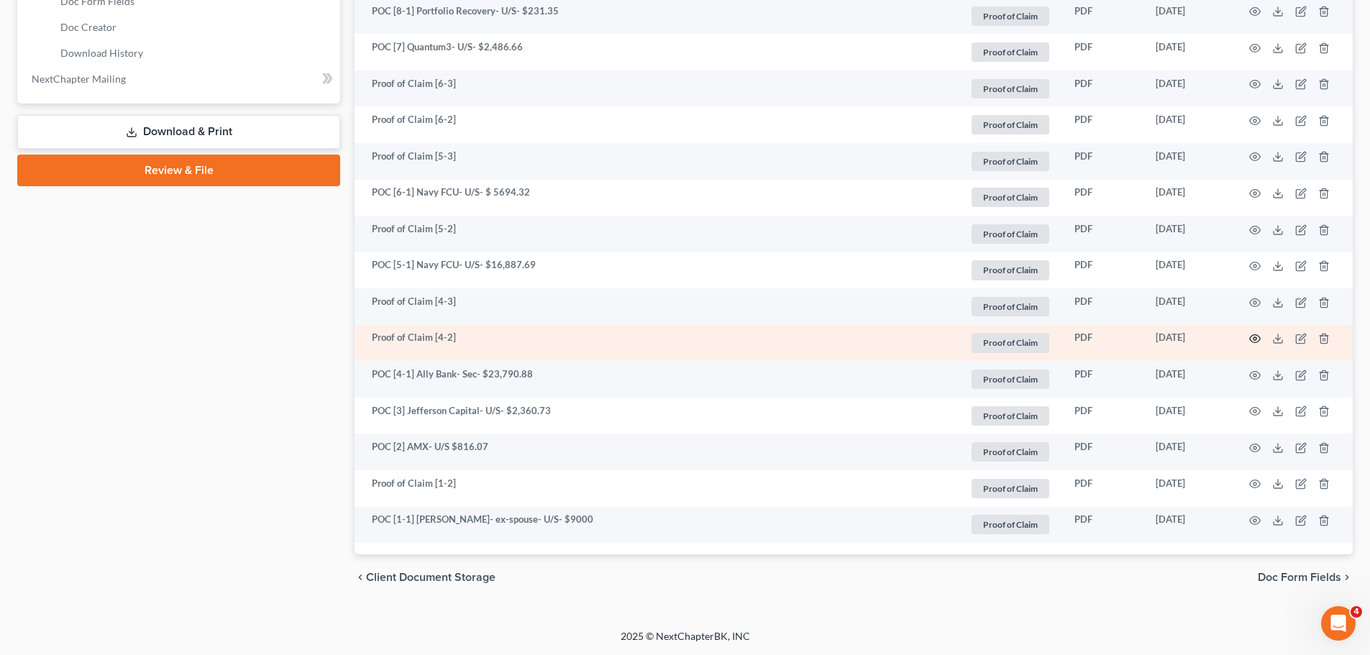
click at [1250, 342] on icon "button" at bounding box center [1255, 339] width 12 height 12
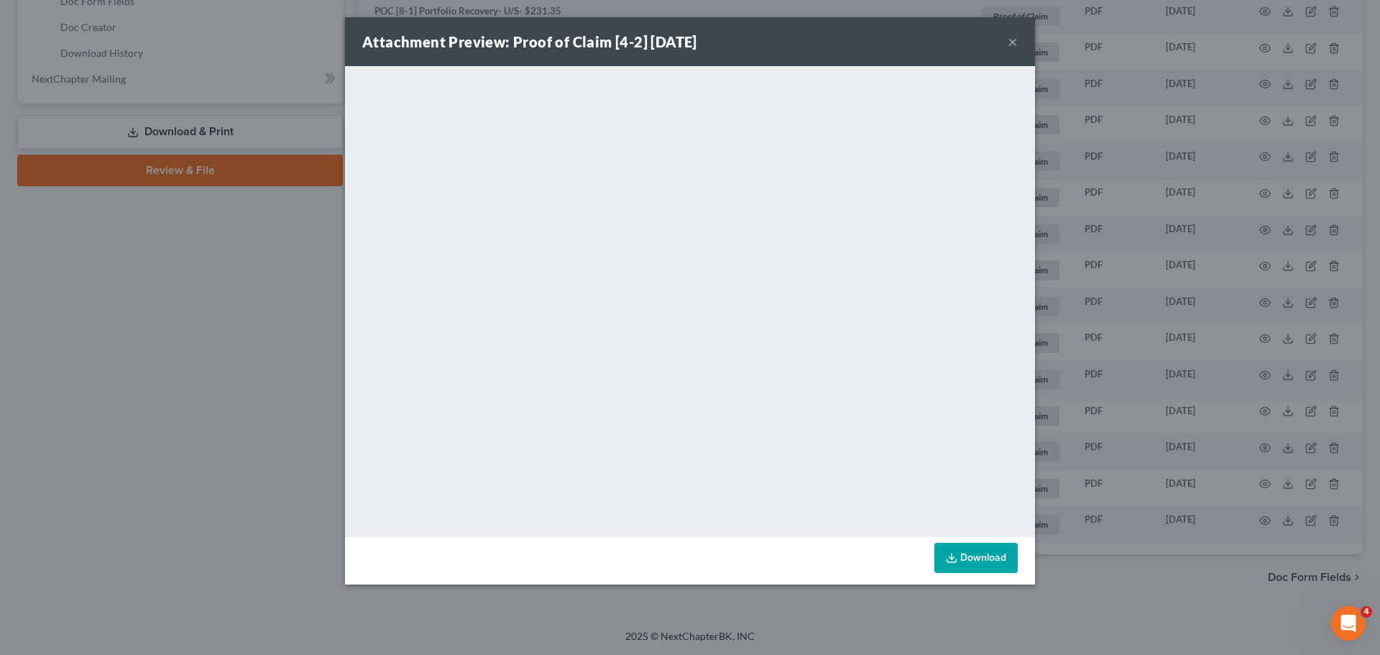
click at [1012, 46] on button "×" at bounding box center [1013, 41] width 10 height 17
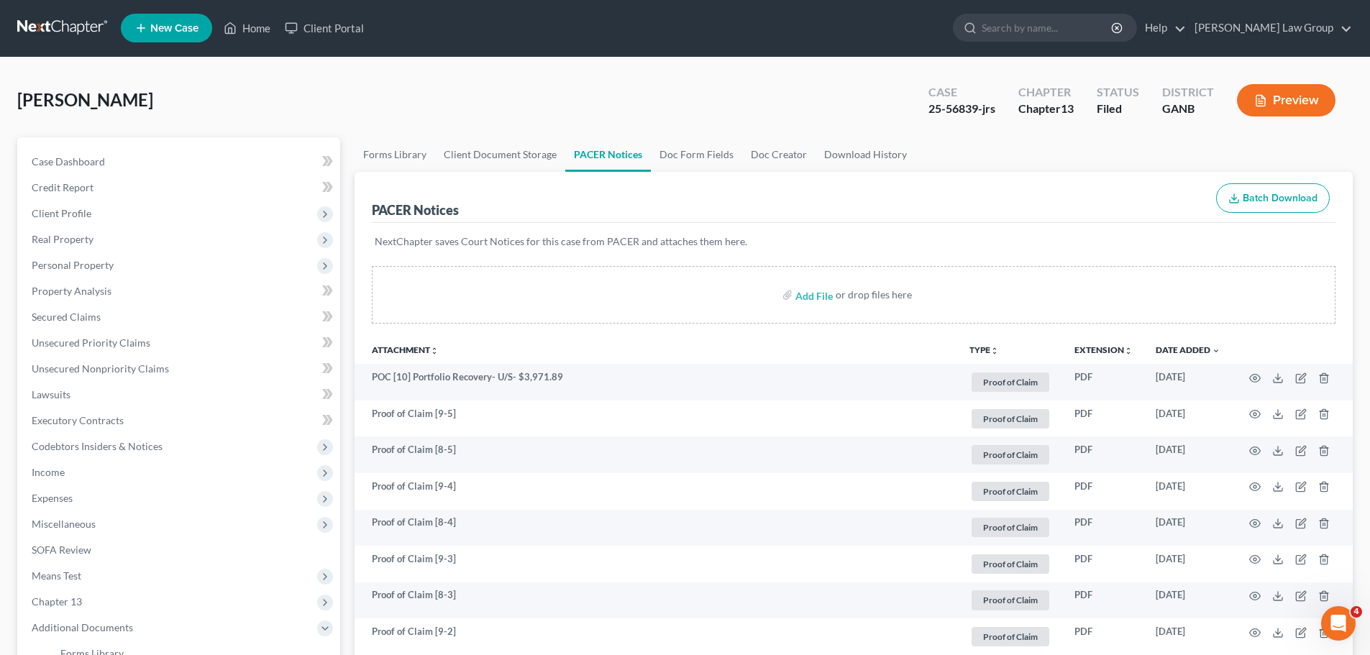
scroll to position [0, 0]
click at [257, 22] on link "Home" at bounding box center [246, 29] width 61 height 26
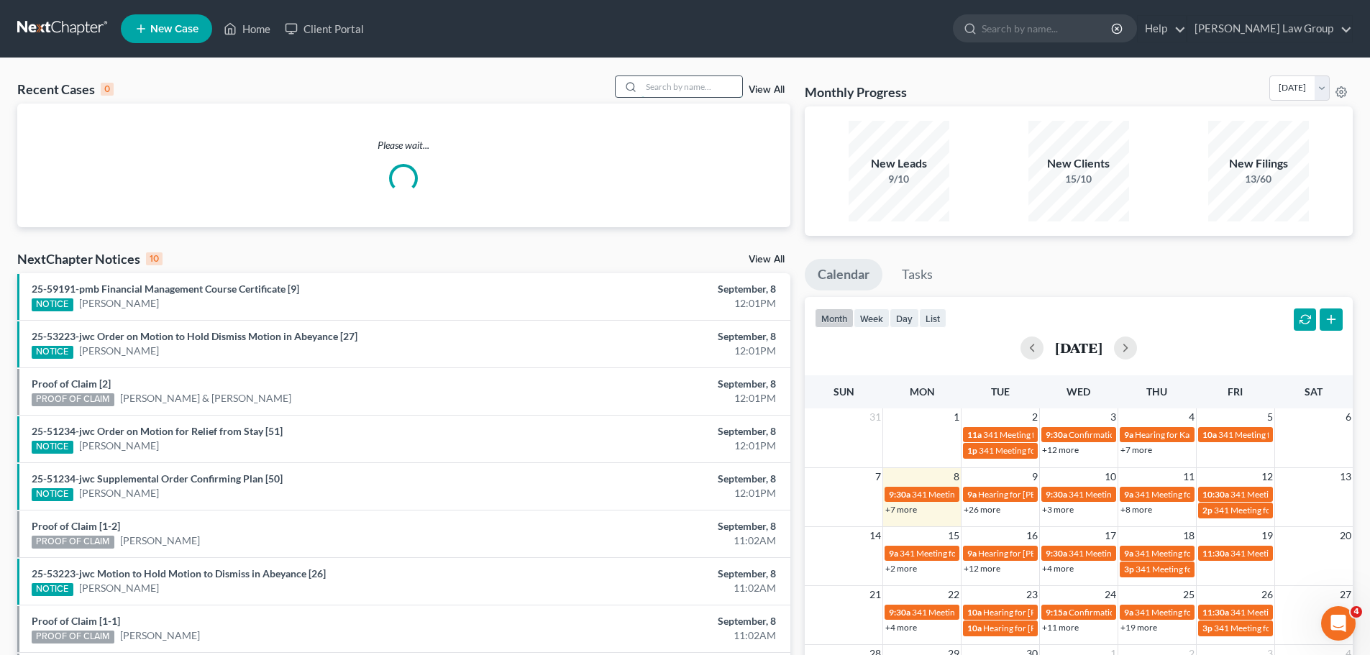
click at [674, 85] on input "search" at bounding box center [691, 86] width 101 height 21
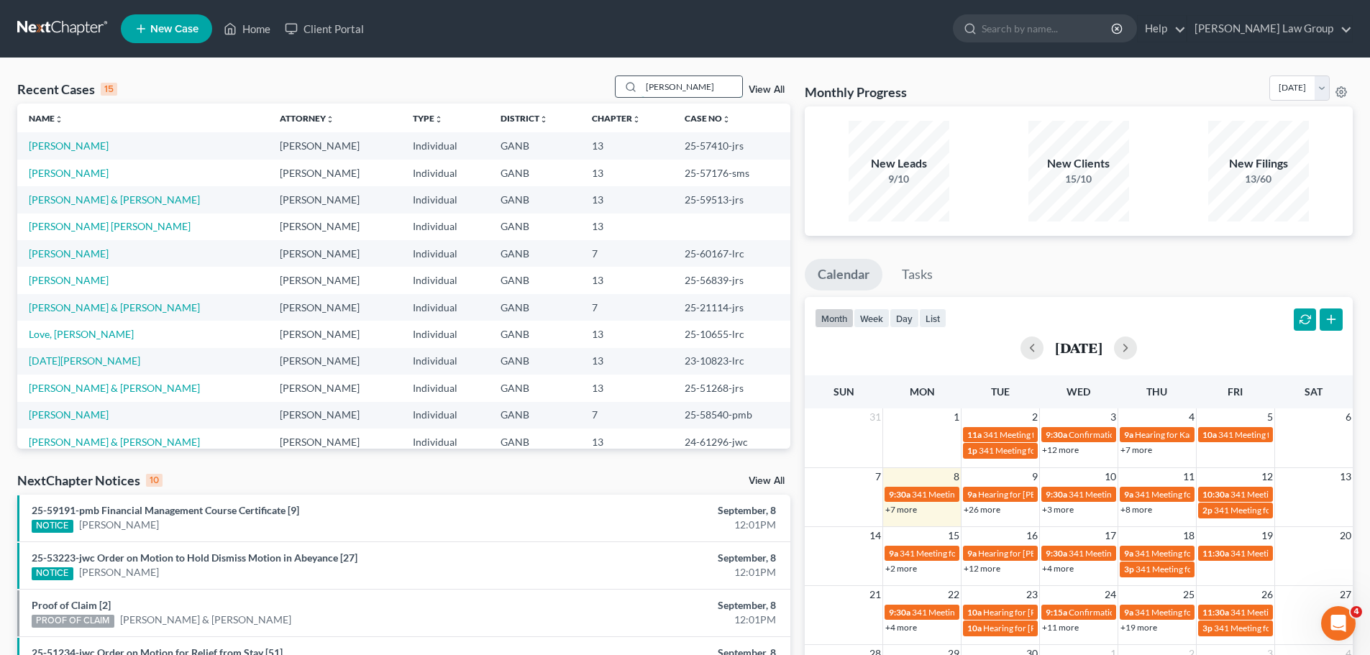
type input "[PERSON_NAME]"
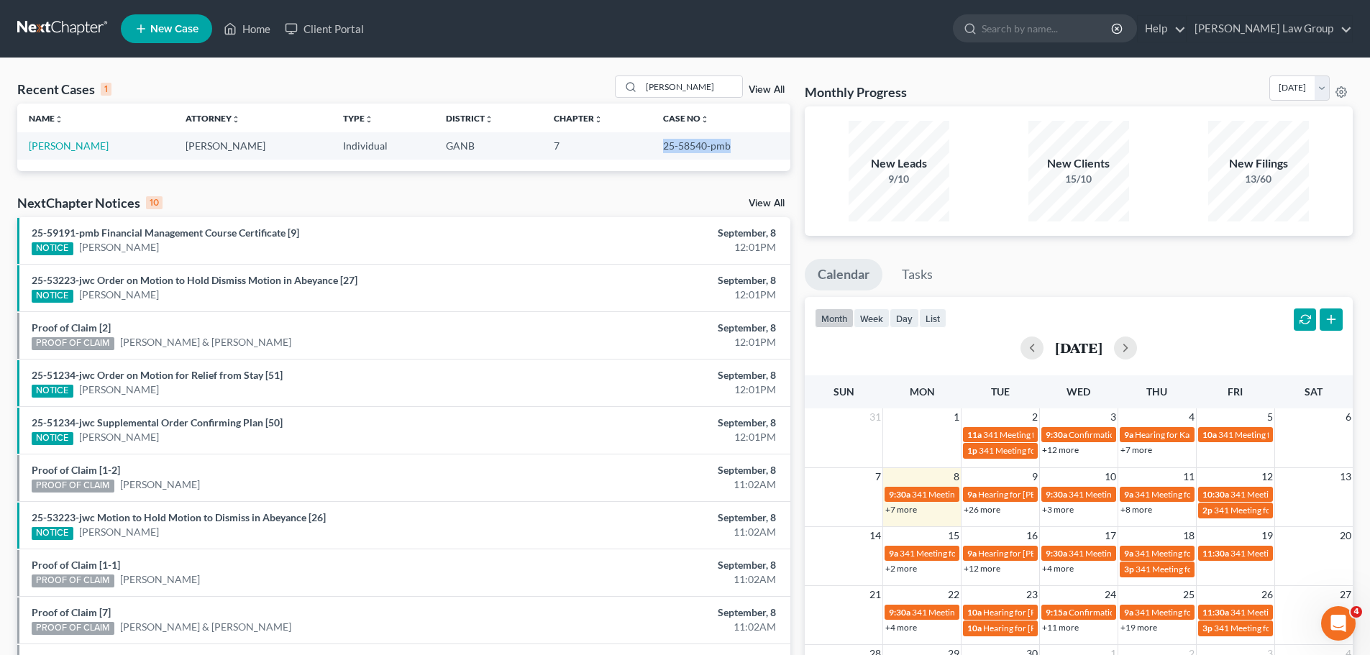
drag, startPoint x: 735, startPoint y: 147, endPoint x: 644, endPoint y: 144, distance: 90.6
click at [651, 144] on td "25-58540-pmb" at bounding box center [720, 145] width 138 height 27
copy td "25-58540-pmb"
